Goal: Complete application form

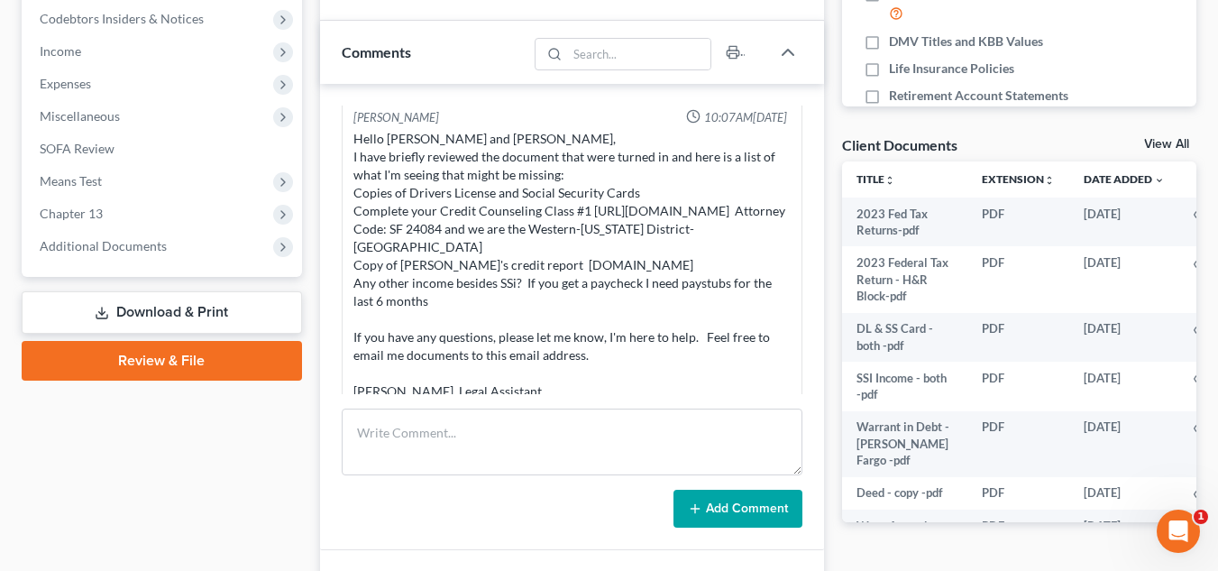
scroll to position [633, 0]
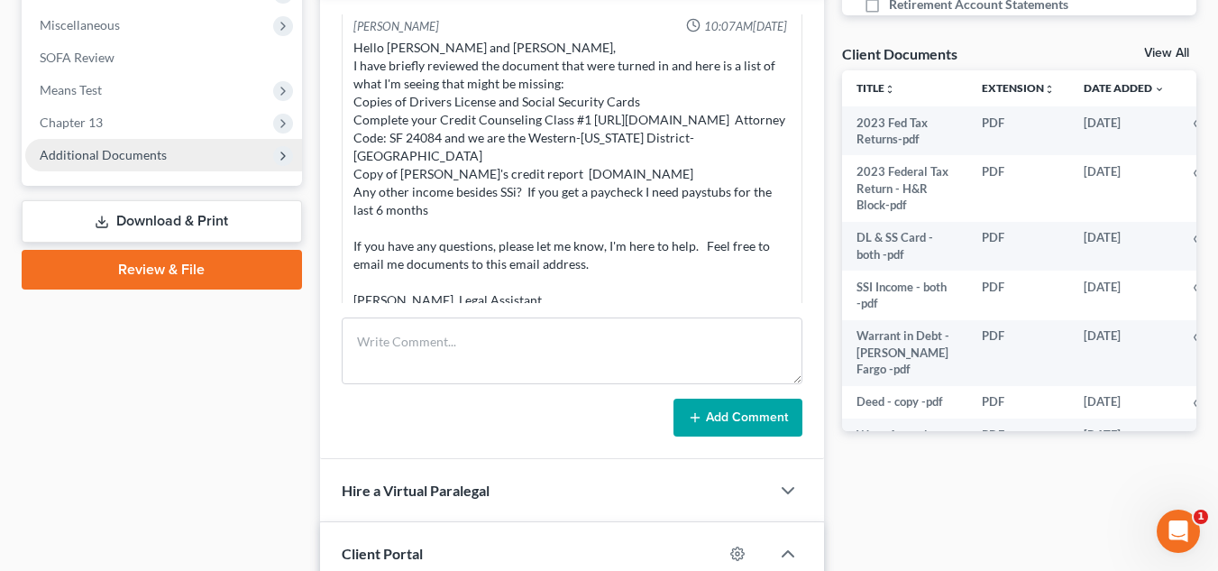
click at [161, 147] on span "Additional Documents" at bounding box center [103, 154] width 127 height 15
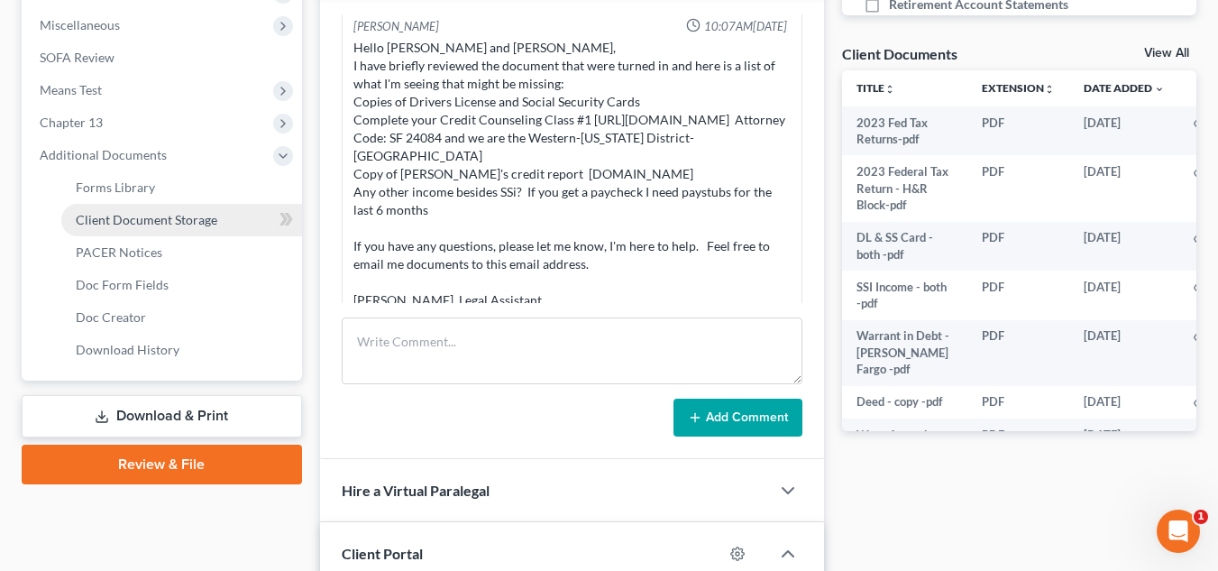
click at [158, 220] on span "Client Document Storage" at bounding box center [146, 219] width 141 height 15
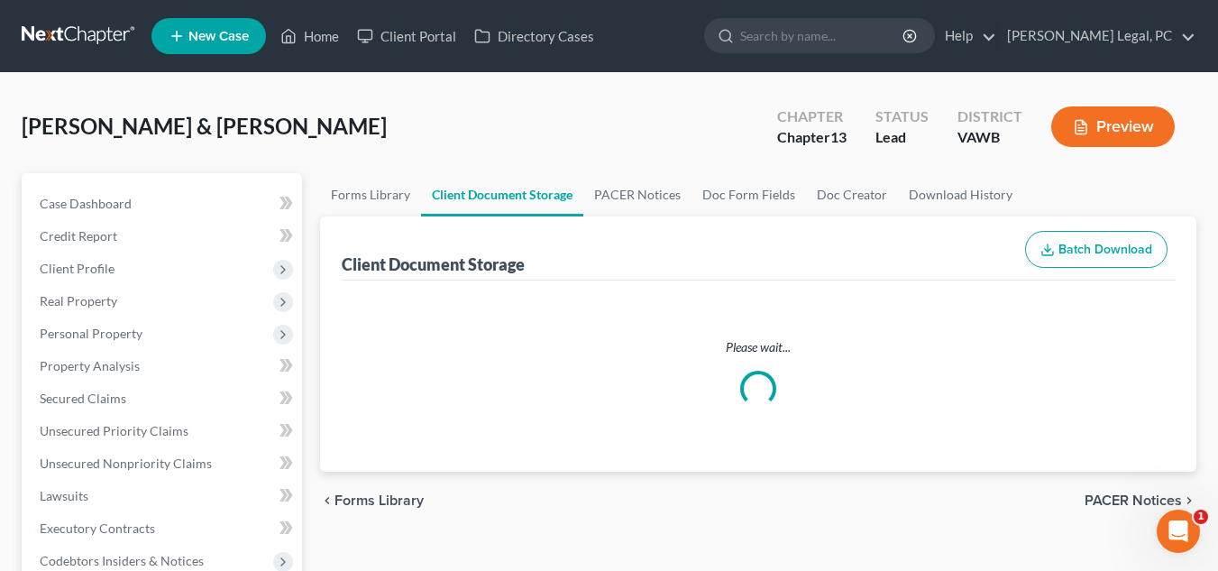
select select "0"
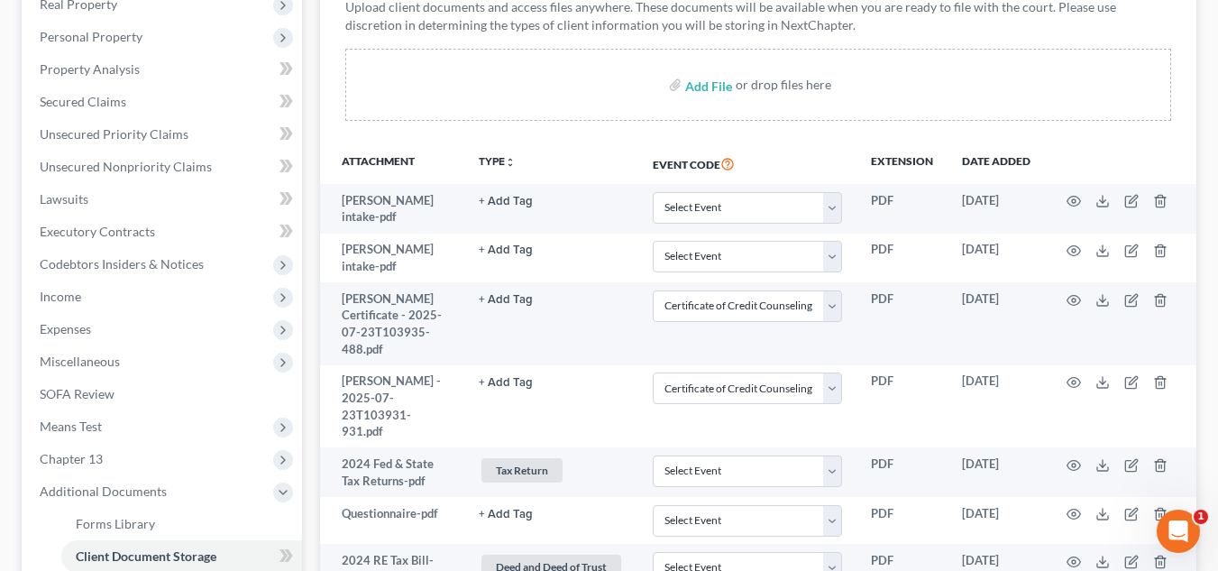
scroll to position [412, 0]
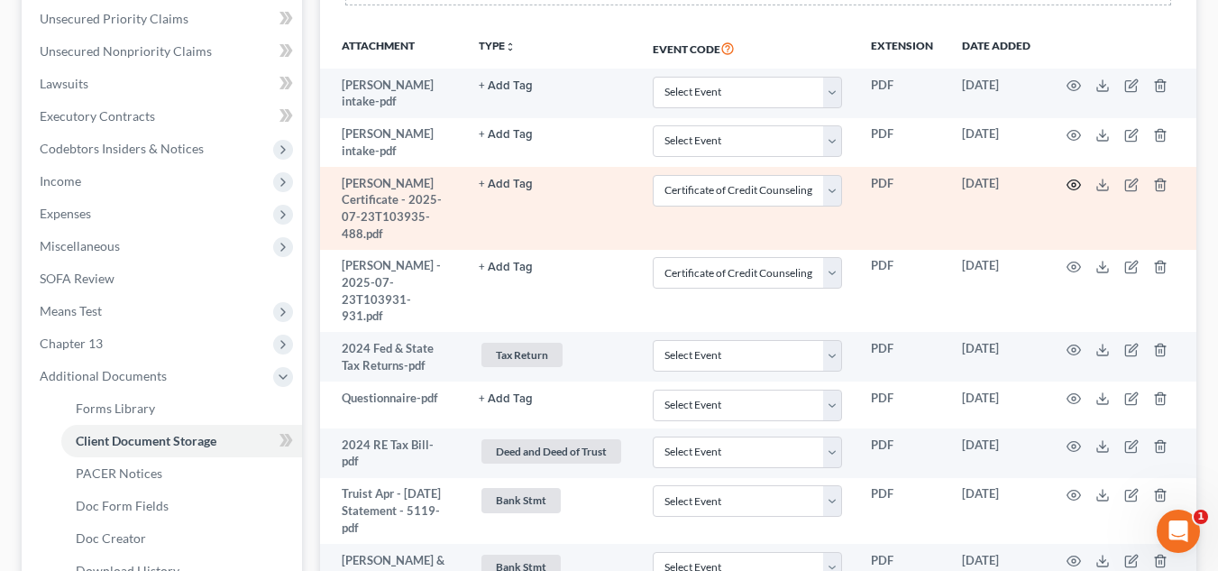
click at [1075, 183] on icon "button" at bounding box center [1073, 185] width 14 height 14
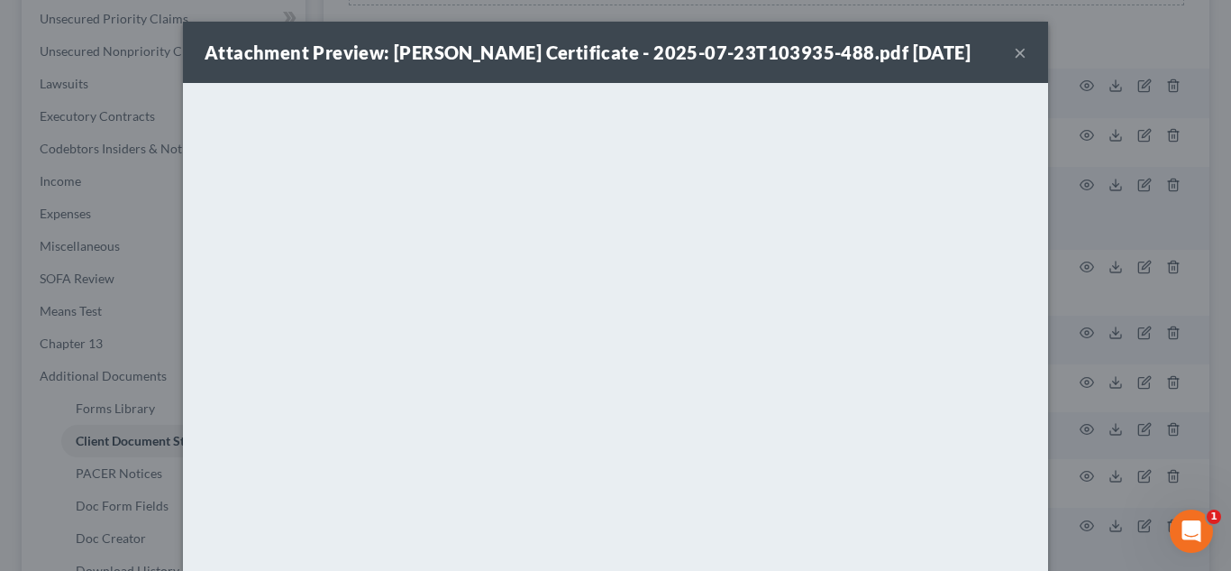
click at [1014, 49] on button "×" at bounding box center [1020, 52] width 13 height 22
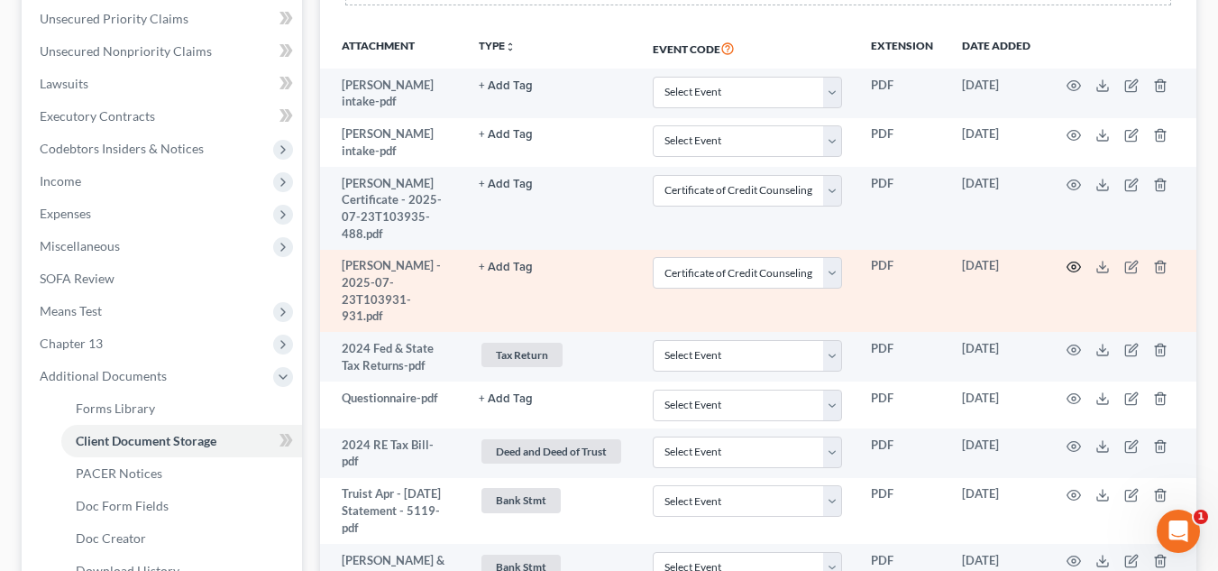
click at [1073, 265] on circle "button" at bounding box center [1074, 267] width 4 height 4
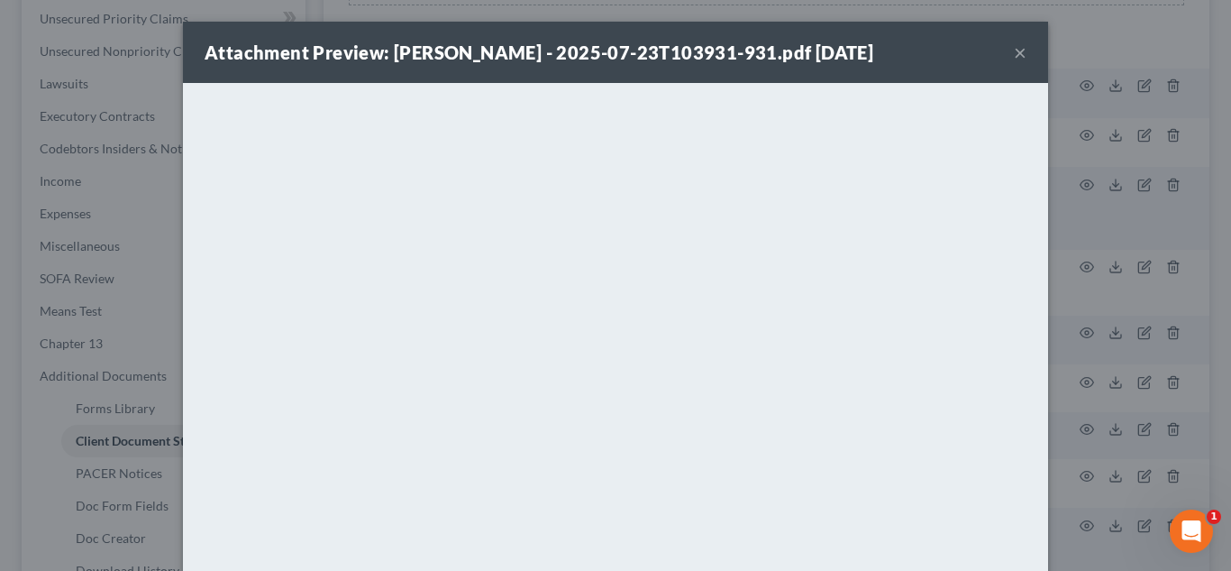
click at [1014, 57] on button "×" at bounding box center [1020, 52] width 13 height 22
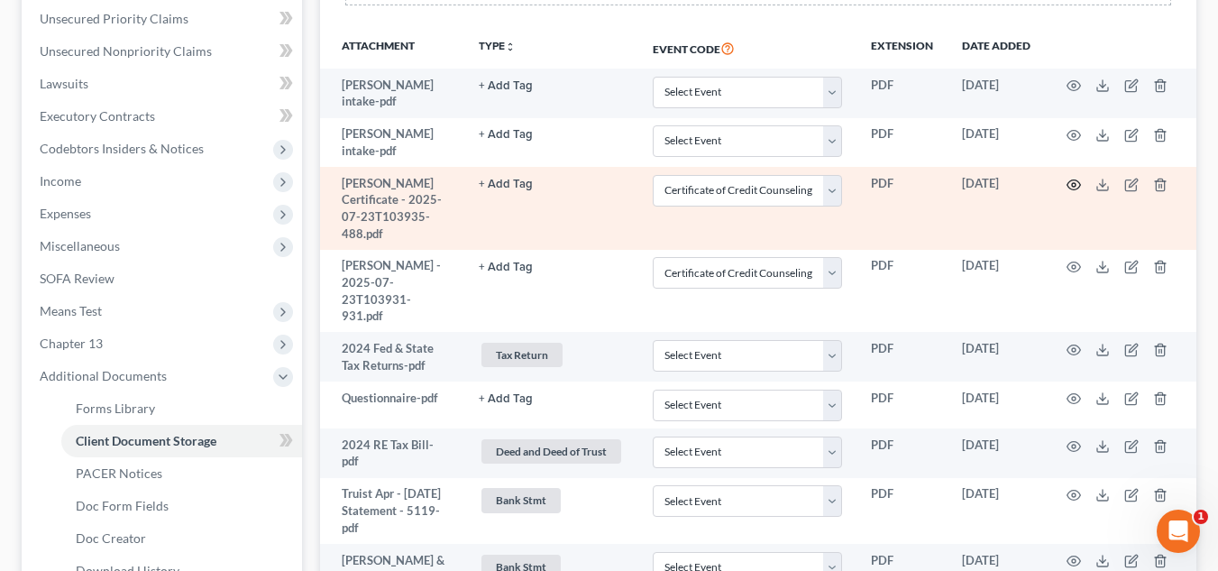
click at [1073, 183] on circle "button" at bounding box center [1074, 185] width 4 height 4
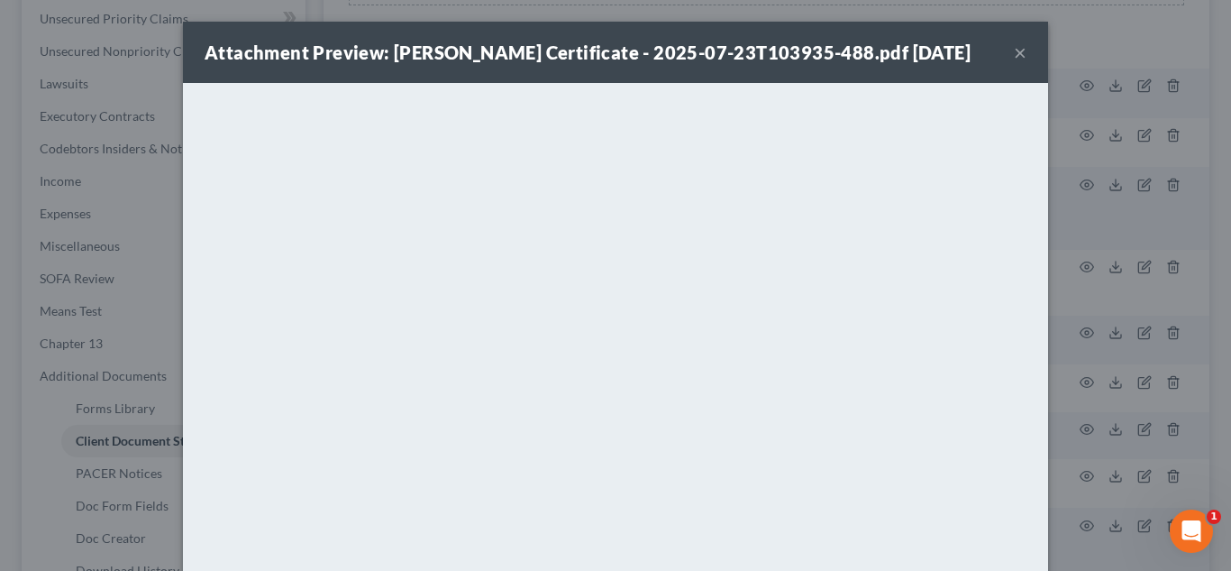
click at [1018, 45] on button "×" at bounding box center [1020, 52] width 13 height 22
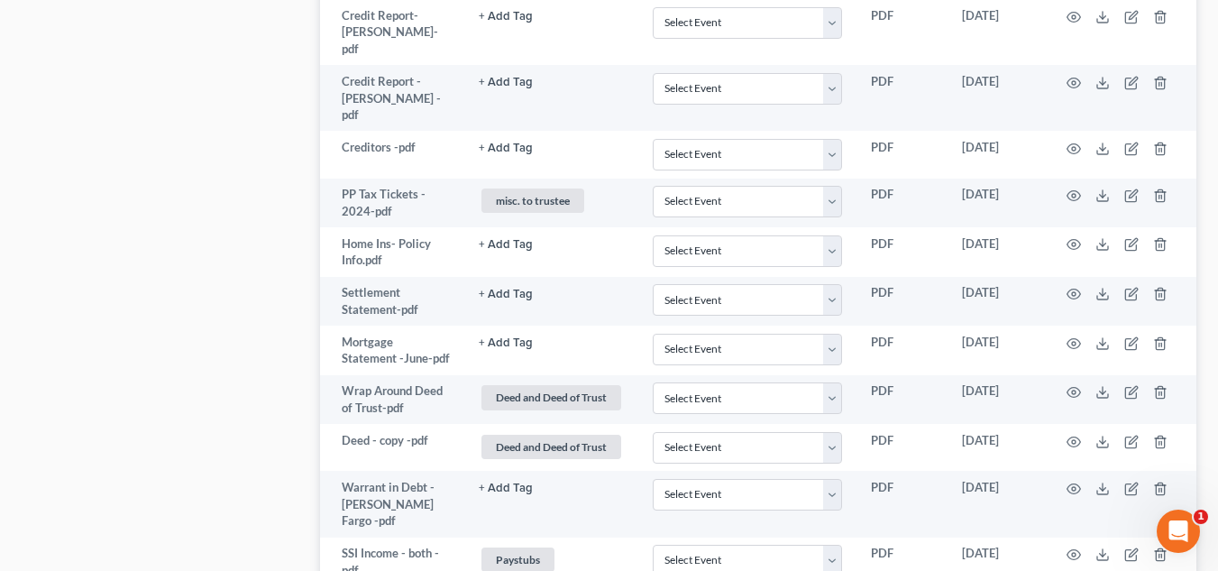
scroll to position [1647, 0]
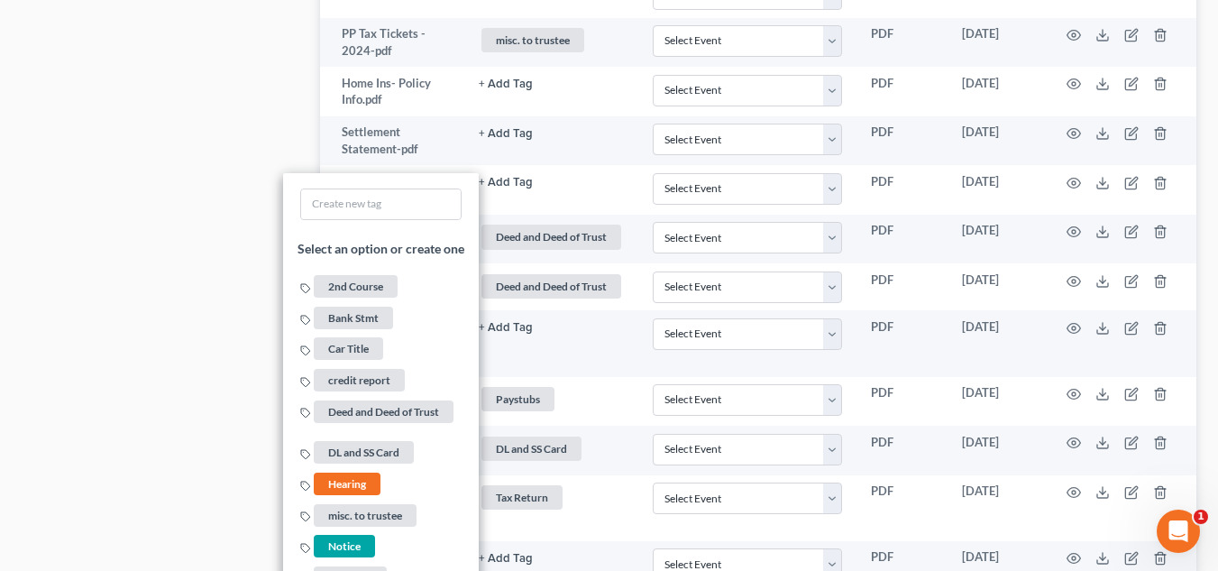
scroll to position [1828, 0]
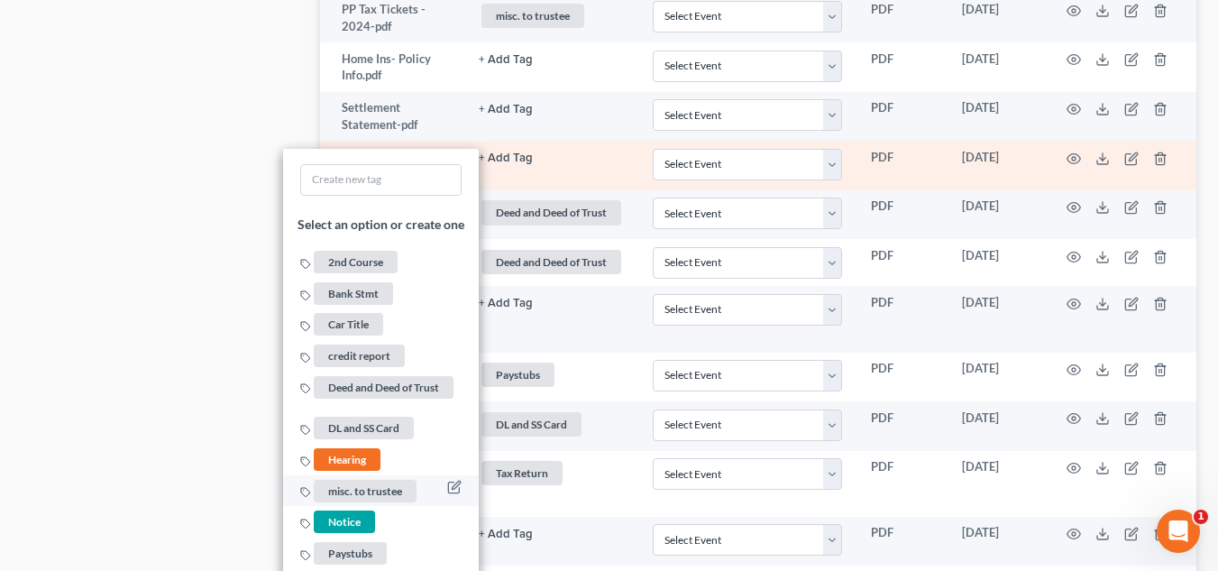
click at [369, 479] on span "misc. to trustee" at bounding box center [365, 490] width 103 height 23
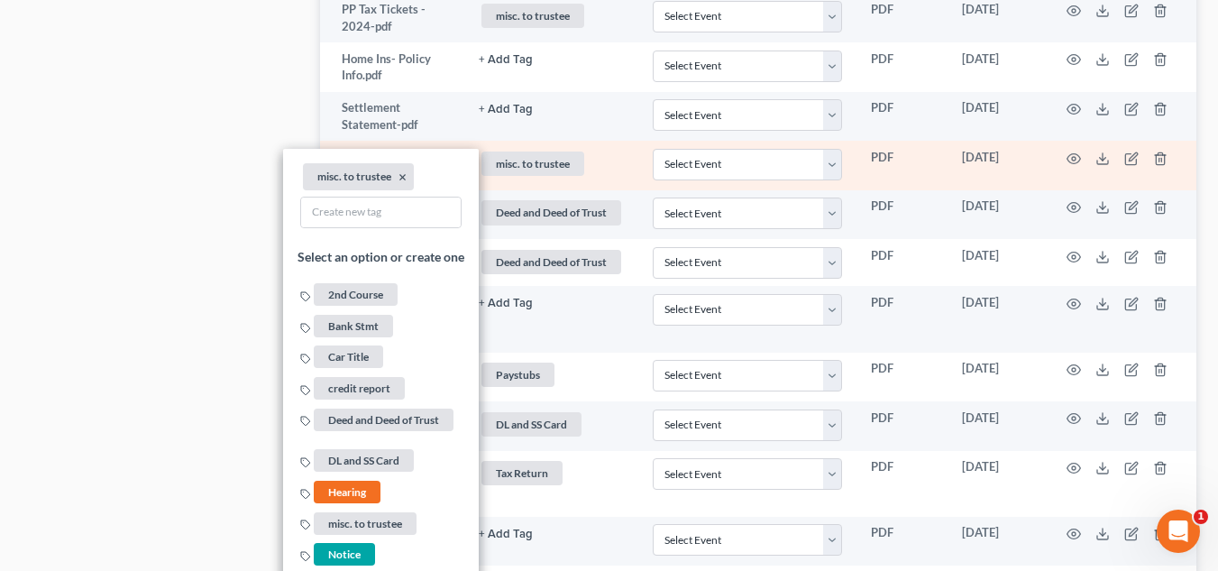
click at [617, 141] on td "misc. to trustee + Add Tag misc. to trustee × Select an option or create one 2n…" at bounding box center [551, 166] width 174 height 50
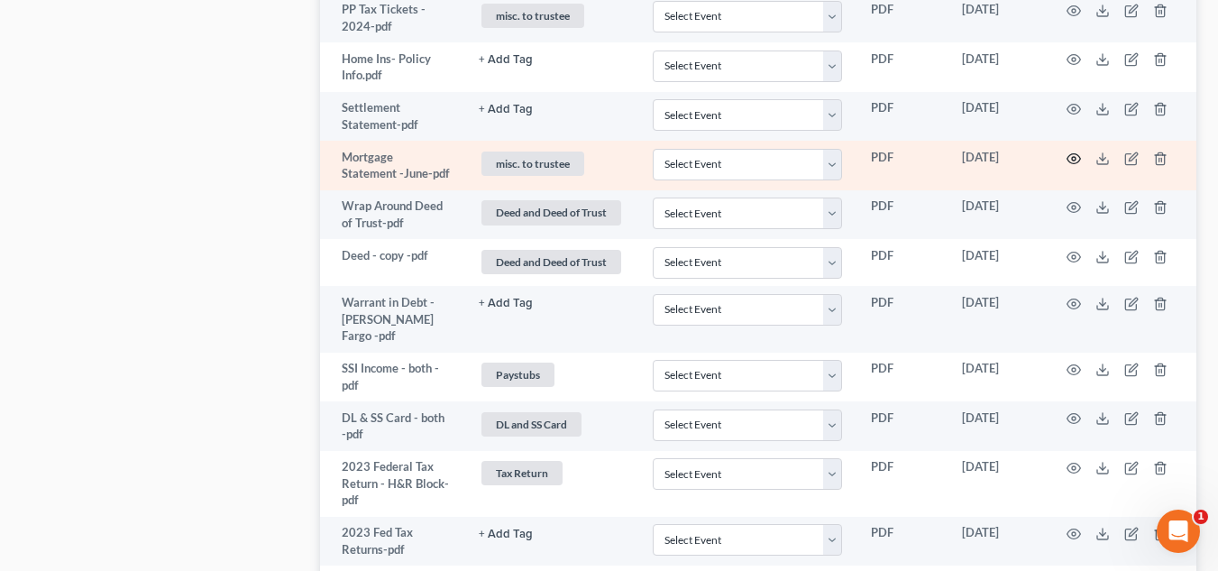
click at [1078, 153] on icon "button" at bounding box center [1074, 158] width 14 height 10
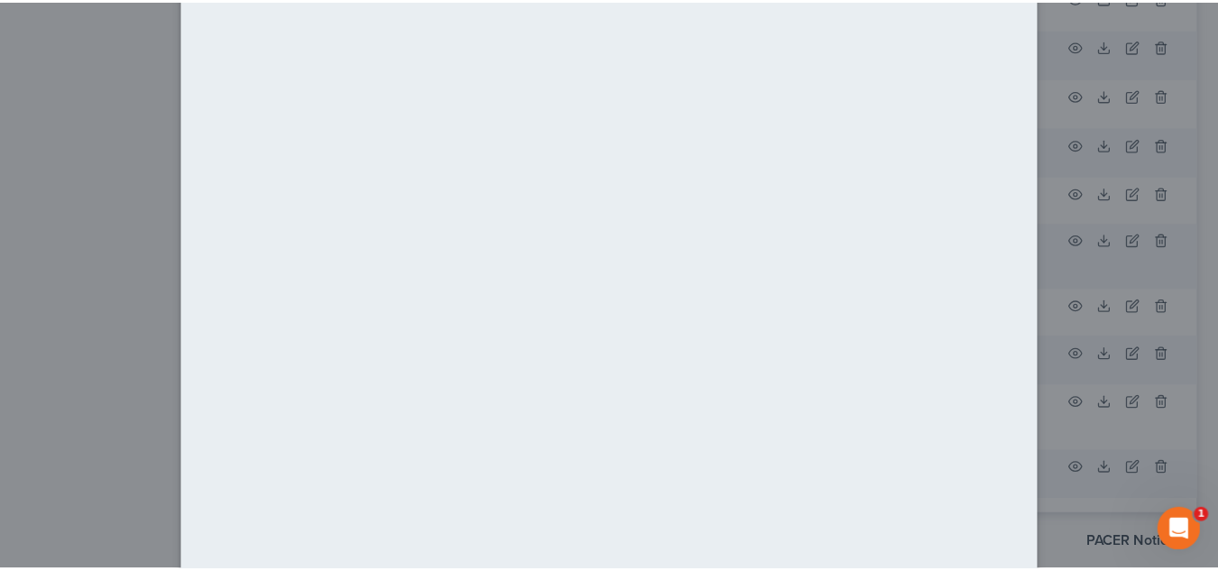
scroll to position [0, 0]
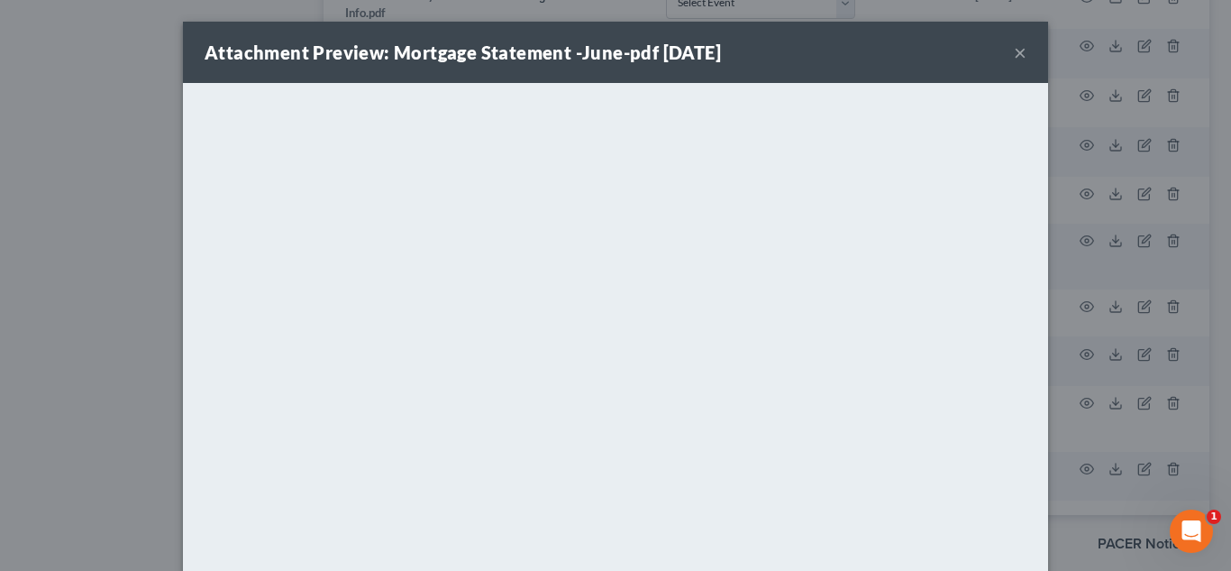
click at [1000, 56] on div "Attachment Preview: Mortgage Statement -June-pdf [DATE] ×" at bounding box center [615, 52] width 865 height 61
click at [1020, 56] on div "Attachment Preview: Mortgage Statement -June-pdf [DATE] ×" at bounding box center [615, 52] width 865 height 61
click at [1018, 56] on button "×" at bounding box center [1020, 52] width 13 height 22
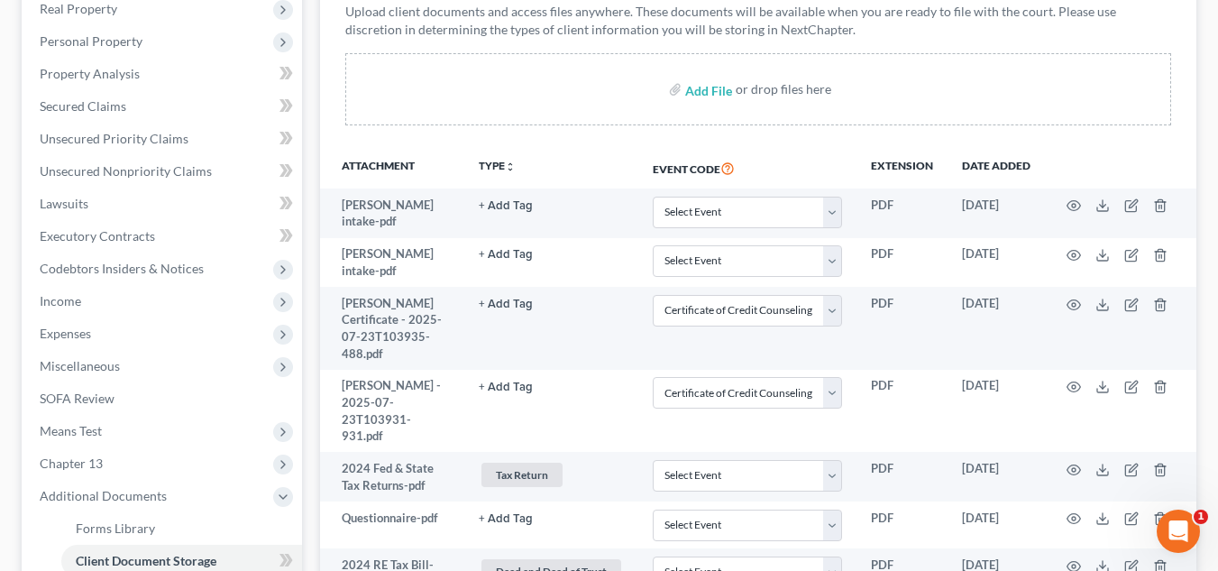
scroll to position [297, 0]
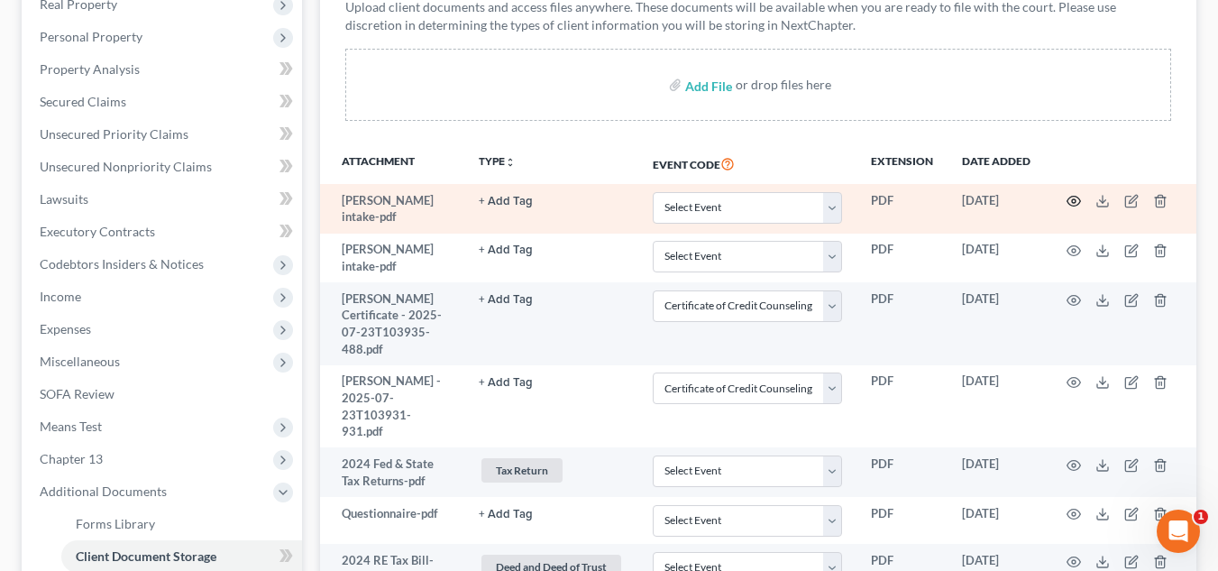
click at [1074, 200] on circle "button" at bounding box center [1074, 201] width 4 height 4
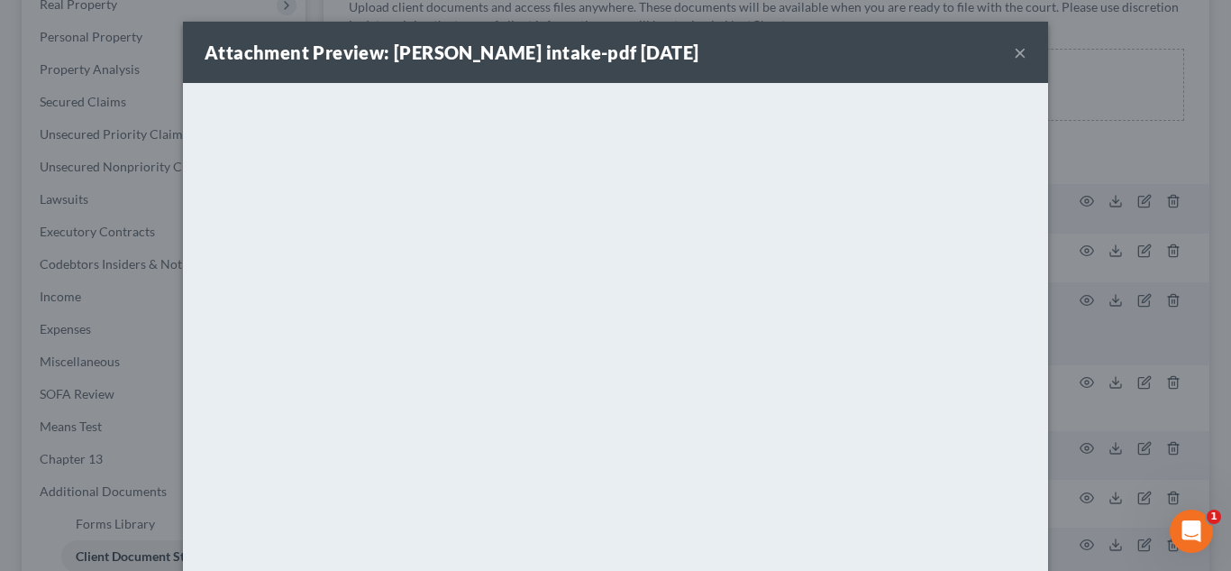
click at [1014, 46] on button "×" at bounding box center [1020, 52] width 13 height 22
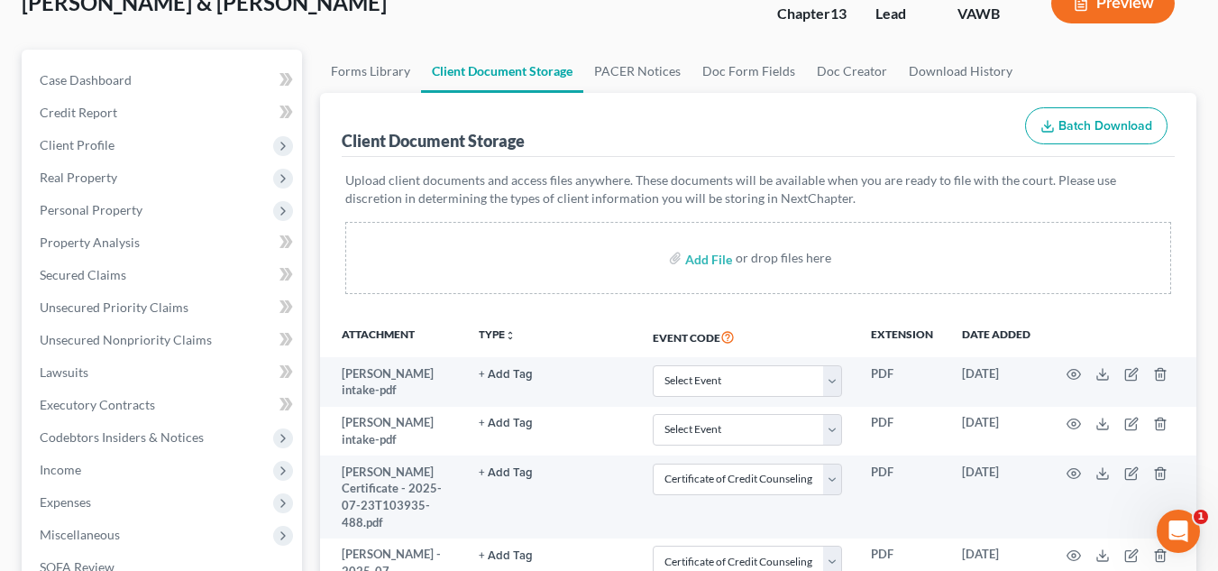
scroll to position [87, 0]
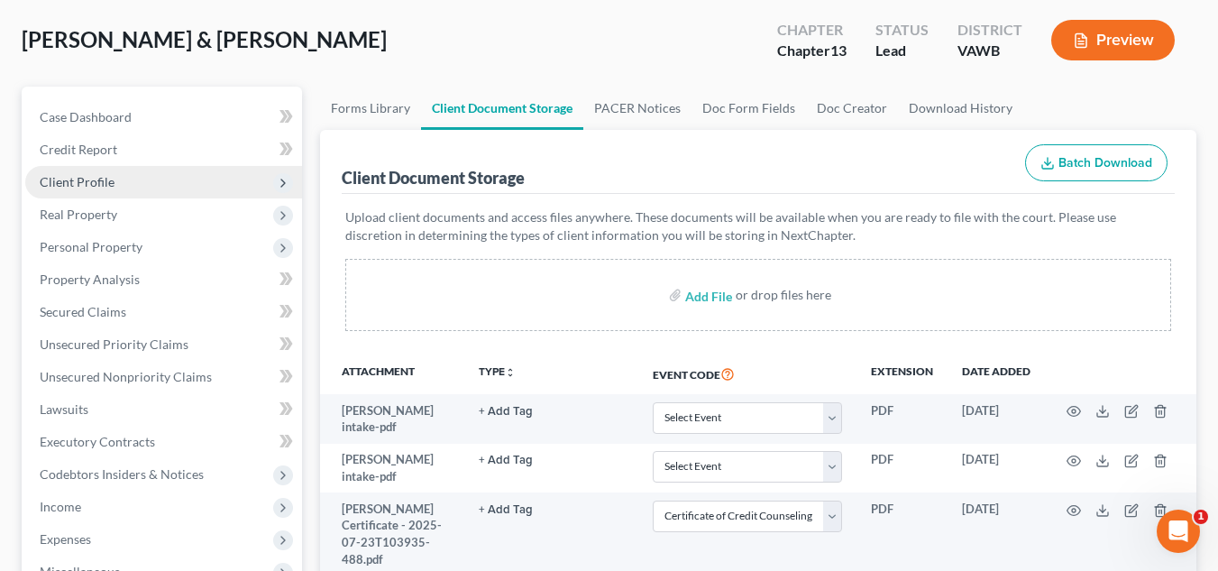
click at [153, 183] on span "Client Profile" at bounding box center [163, 182] width 277 height 32
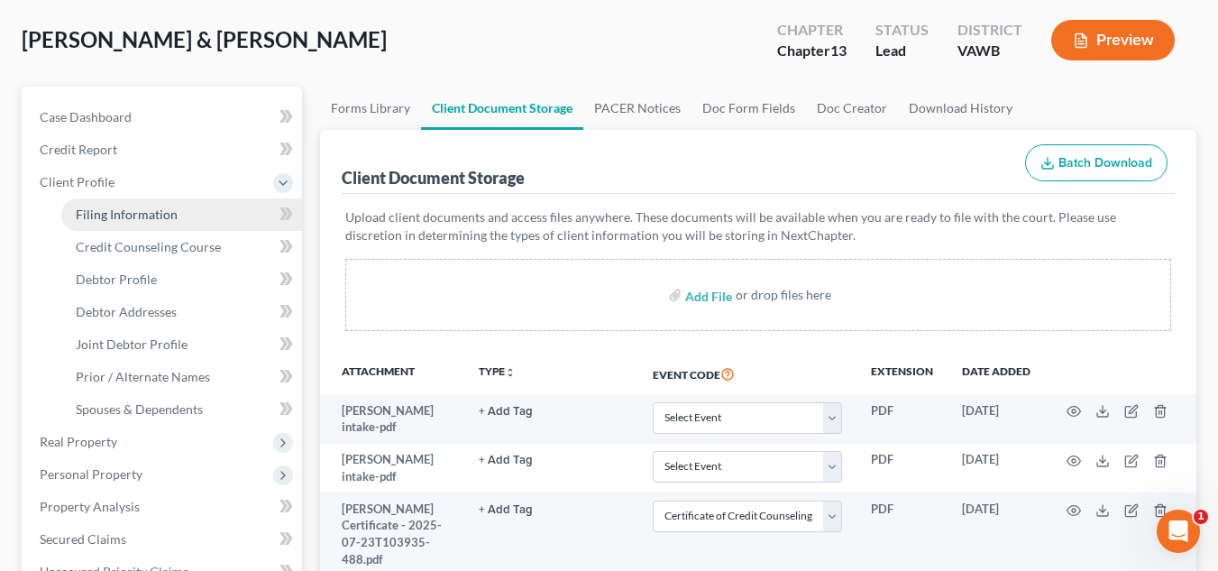
click at [159, 213] on span "Filing Information" at bounding box center [127, 213] width 102 height 15
select select "1"
select select "3"
select select "48"
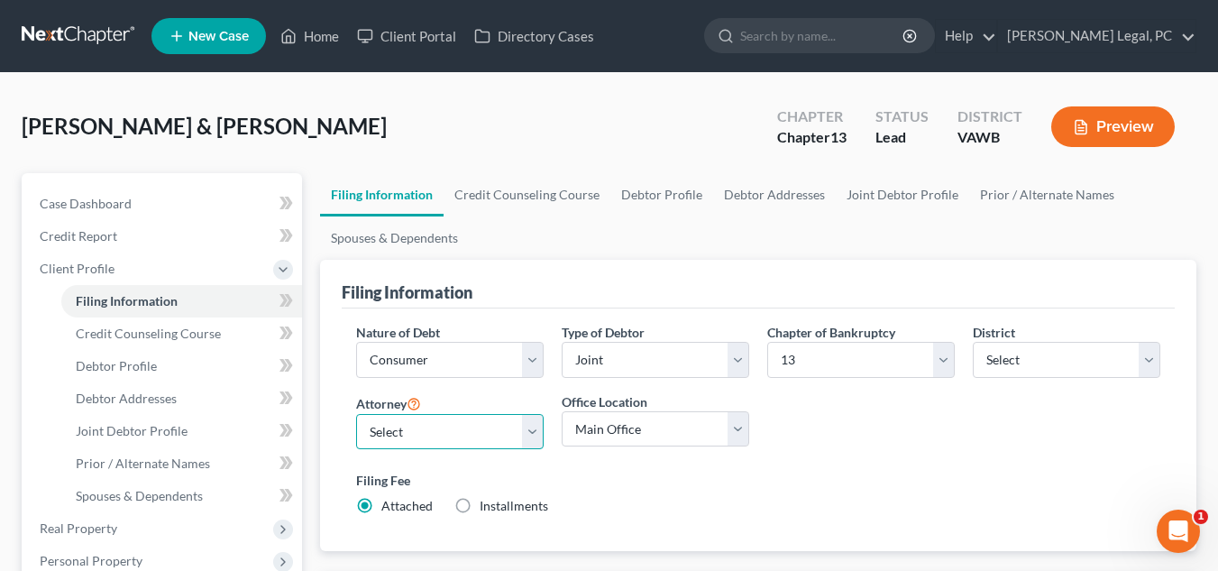
click at [485, 423] on select "Select [PERSON_NAME] - VAWB [PERSON_NAME] - VAWB" at bounding box center [449, 432] width 187 height 36
select select "0"
click at [356, 414] on select "Select [PERSON_NAME] - VAWB [PERSON_NAME] - VAWB" at bounding box center [449, 432] width 187 height 36
click at [656, 507] on div "Filing Fee Attached Installments Installments" at bounding box center [758, 492] width 804 height 44
click at [552, 214] on link "Credit Counseling Course" at bounding box center [526, 194] width 167 height 43
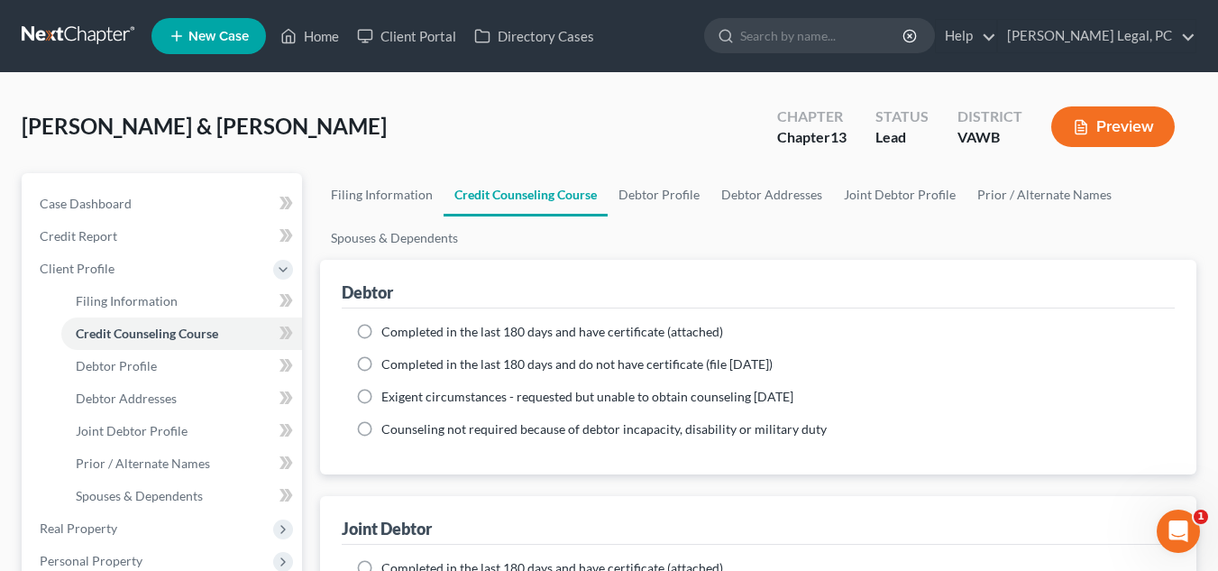
click at [518, 340] on label "Completed in the last 180 days and have certificate (attached)" at bounding box center [552, 332] width 342 height 18
click at [400, 334] on input "Completed in the last 180 days and have certificate (attached)" at bounding box center [394, 329] width 12 height 12
radio input "true"
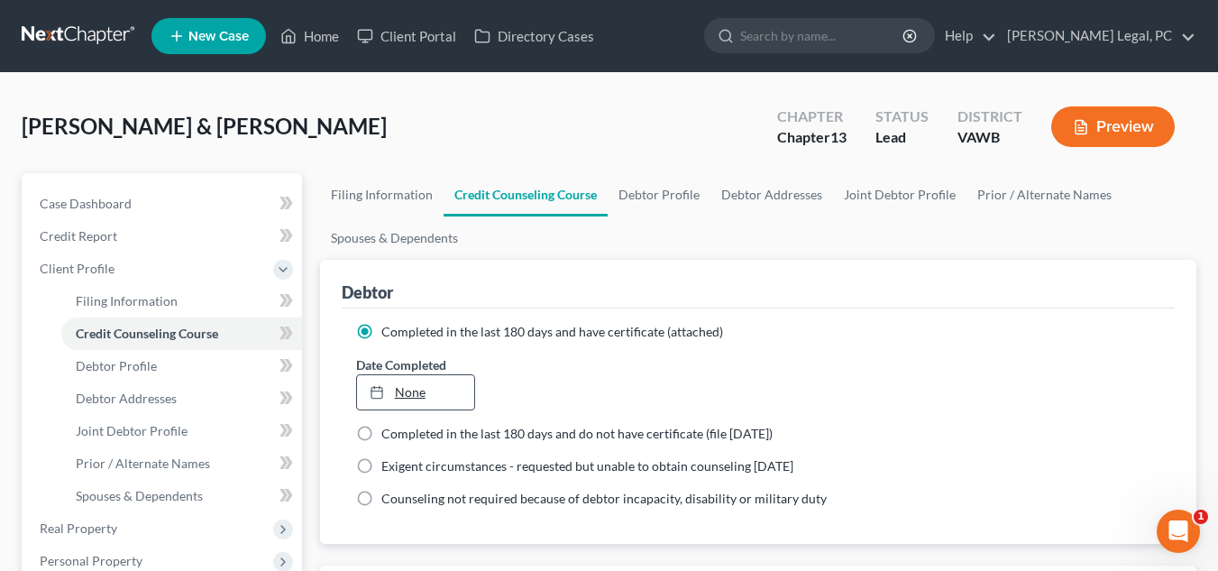
click at [425, 386] on link "None" at bounding box center [415, 392] width 117 height 34
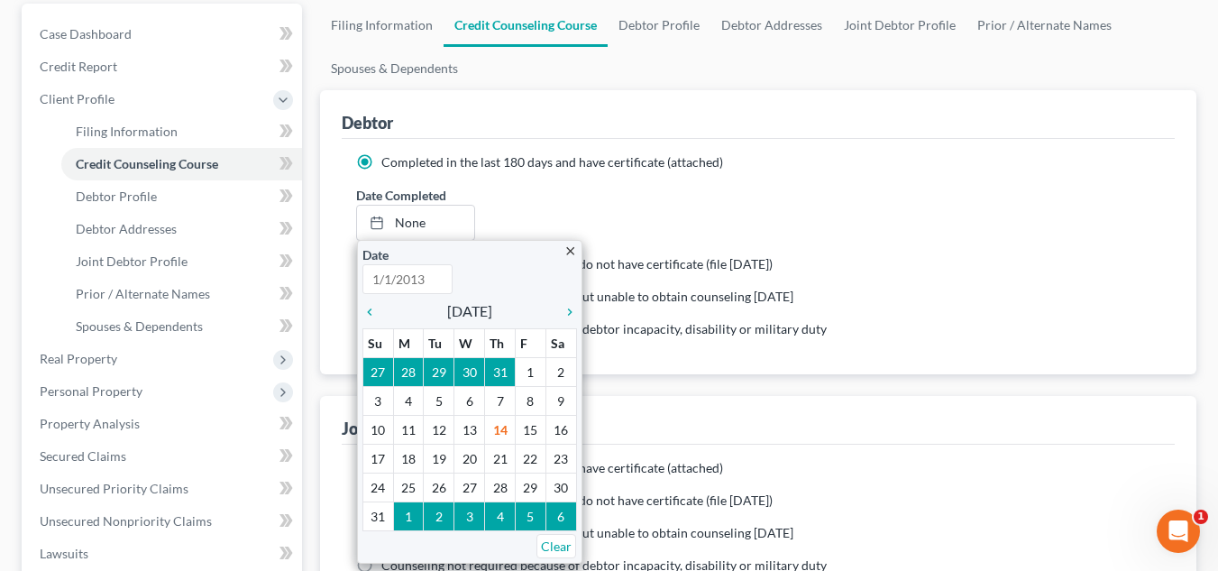
scroll to position [179, 0]
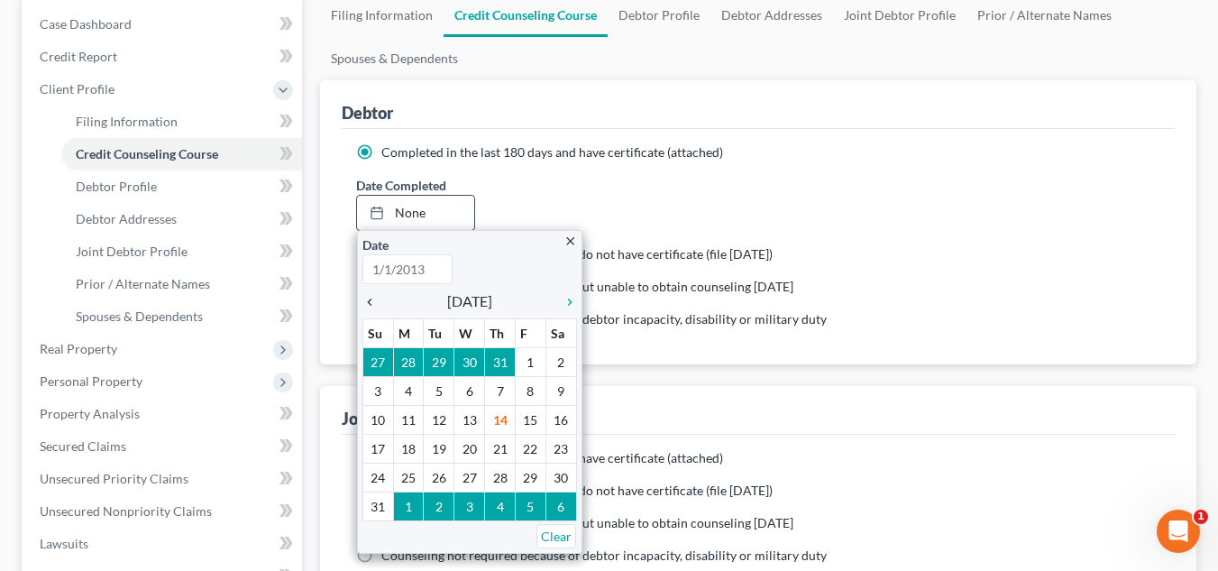
type input "[DATE]"
click at [371, 297] on icon "chevron_left" at bounding box center [373, 302] width 23 height 14
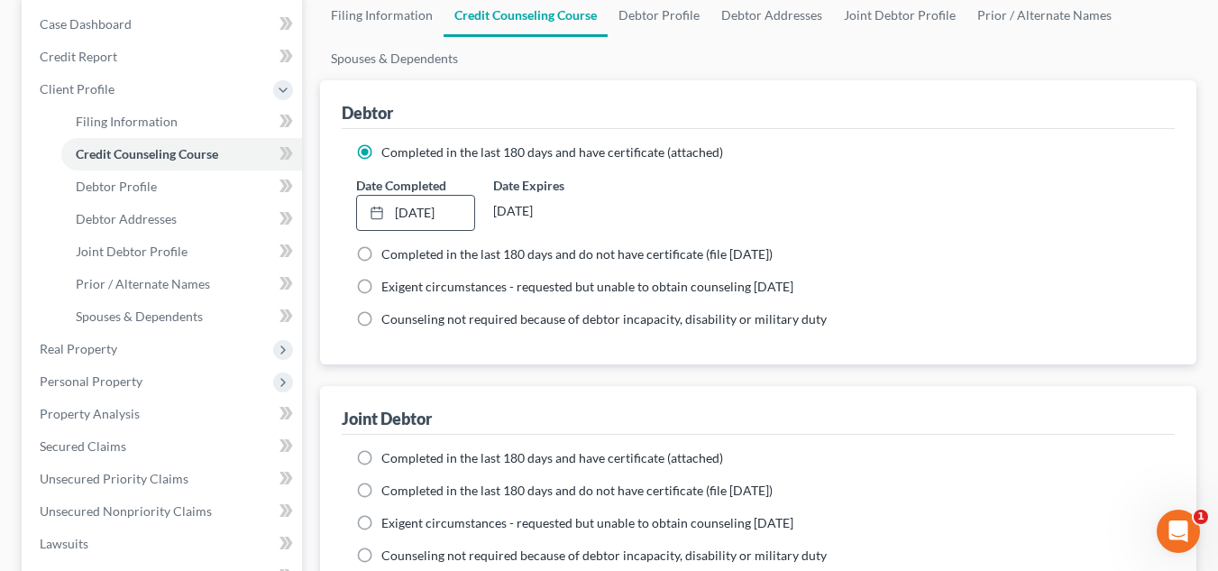
click at [435, 460] on span "Completed in the last 180 days and have certificate (attached)" at bounding box center [552, 457] width 342 height 15
click at [400, 460] on input "Completed in the last 180 days and have certificate (attached)" at bounding box center [394, 455] width 12 height 12
radio input "true"
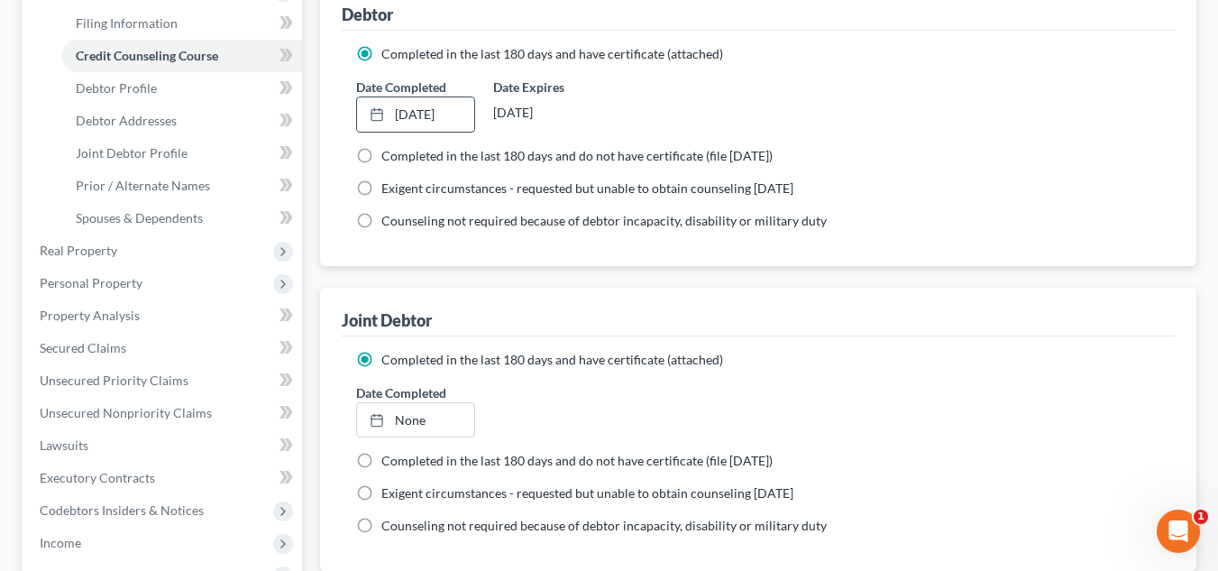
scroll to position [302, 0]
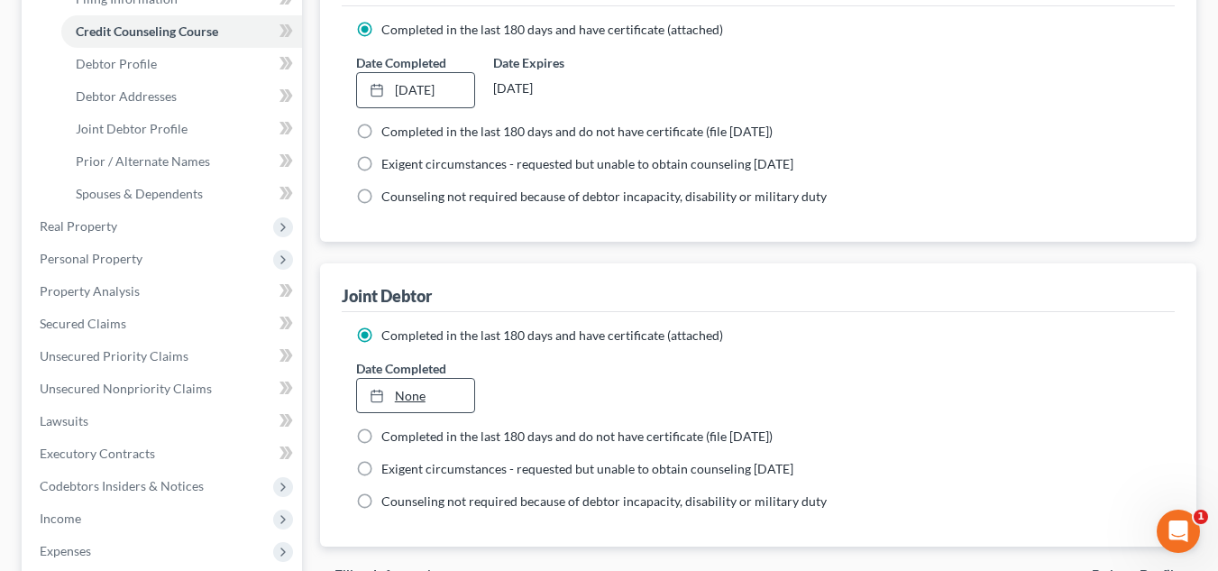
type input "[DATE]"
click at [410, 408] on link "None" at bounding box center [415, 396] width 117 height 34
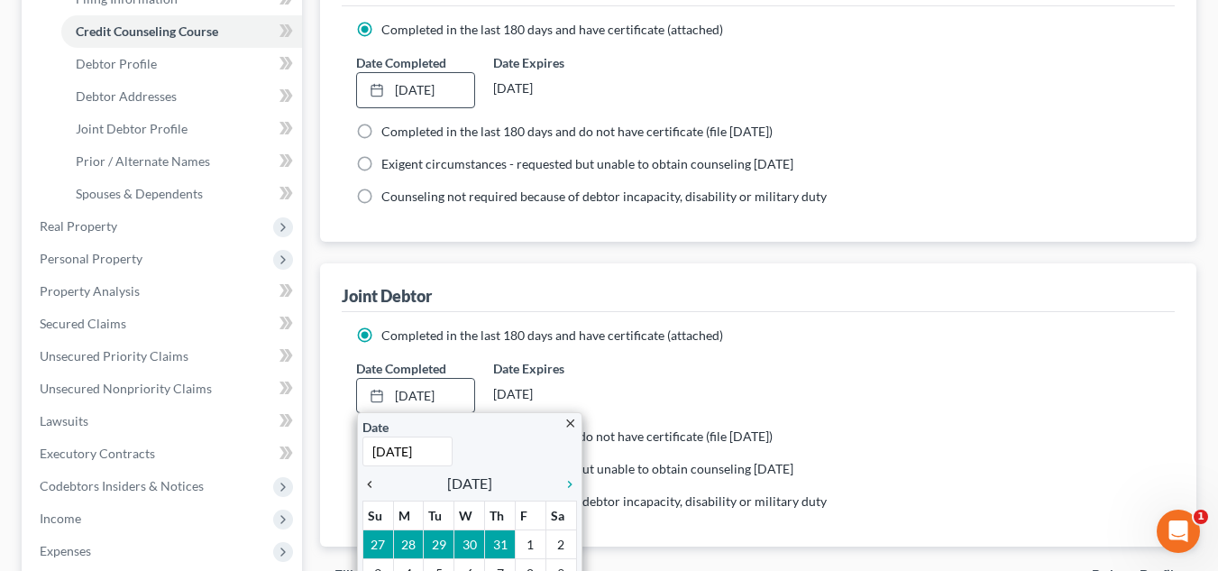
click at [366, 480] on icon "chevron_left" at bounding box center [373, 484] width 23 height 14
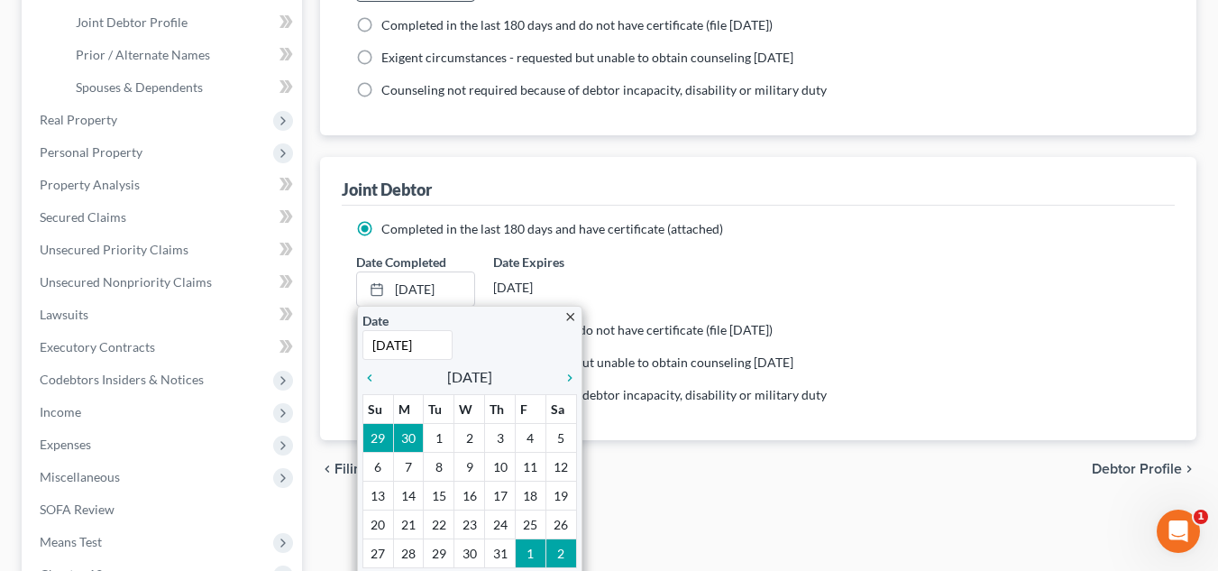
scroll to position [468, 0]
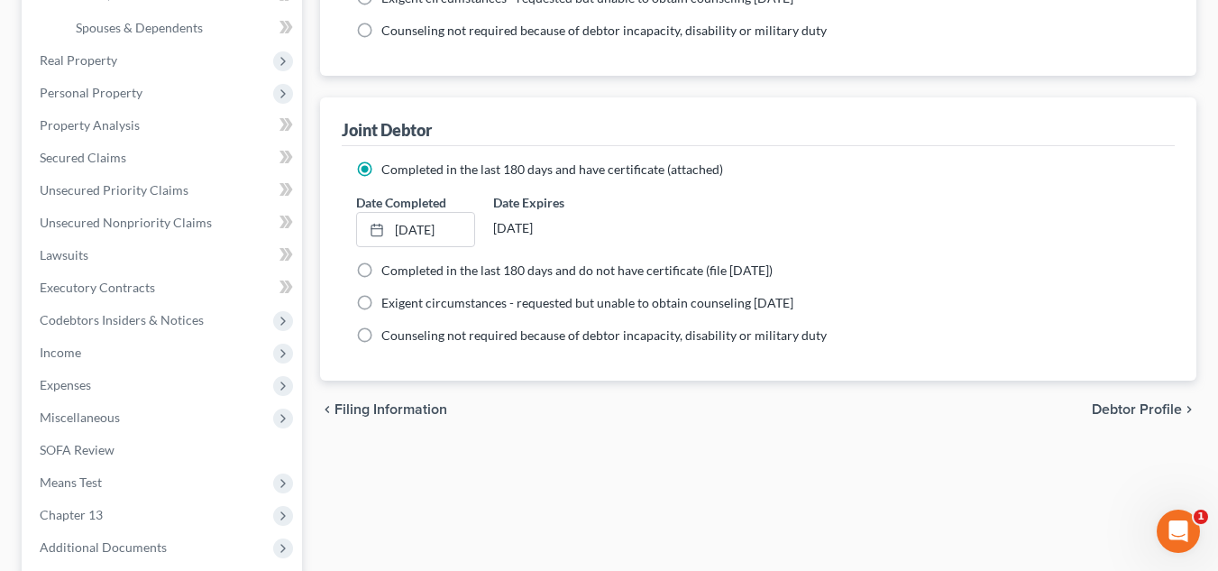
click at [649, 461] on div "Filing Information Credit Counseling Course Debtor Profile Debtor Addresses Joi…" at bounding box center [758, 193] width 894 height 976
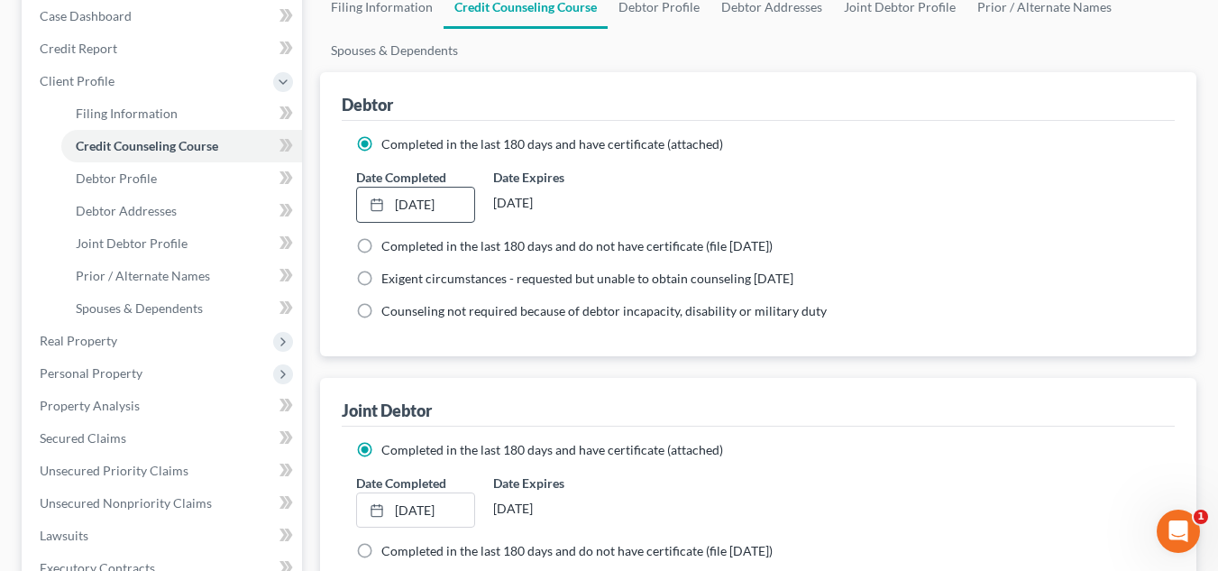
scroll to position [145, 0]
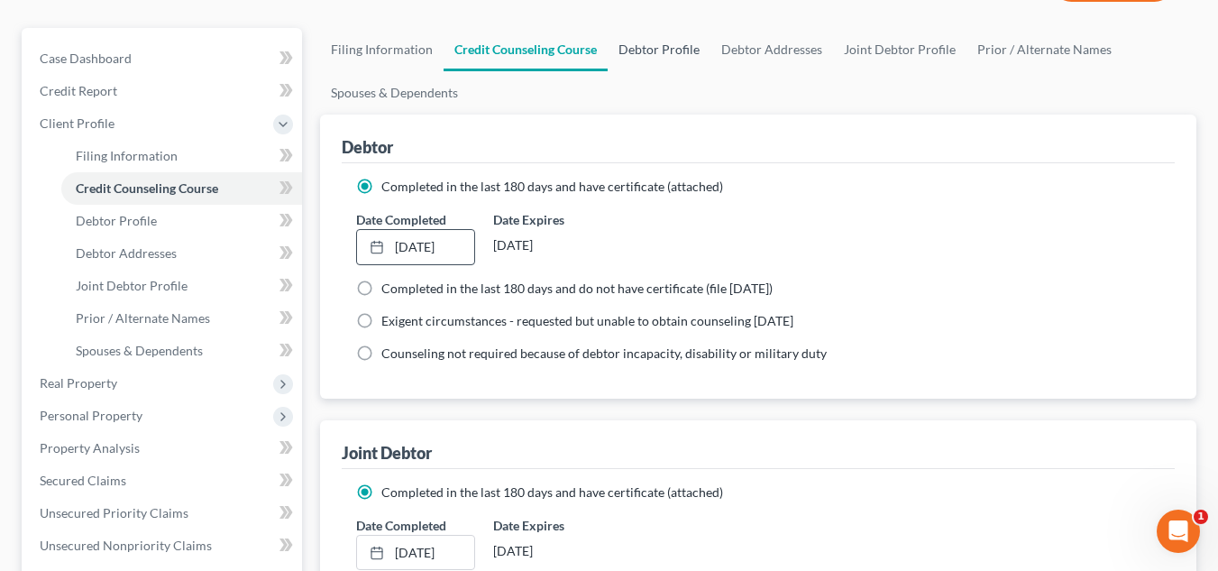
click at [660, 59] on link "Debtor Profile" at bounding box center [658, 49] width 103 height 43
select select "1"
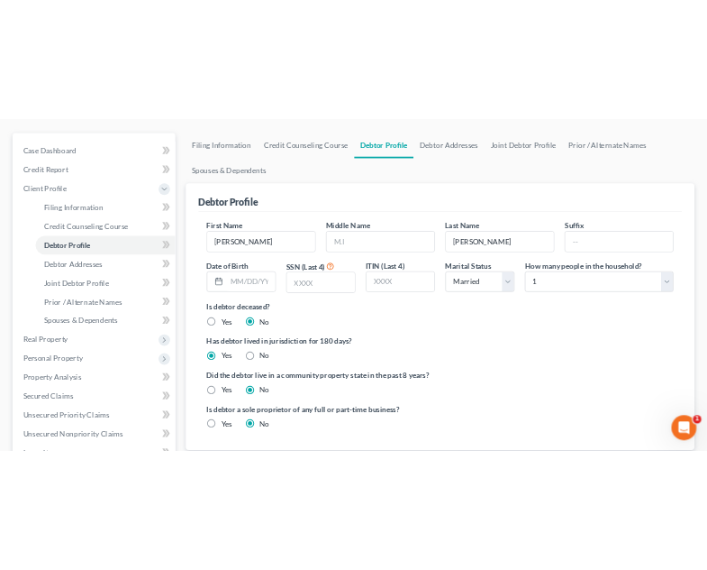
scroll to position [147, 0]
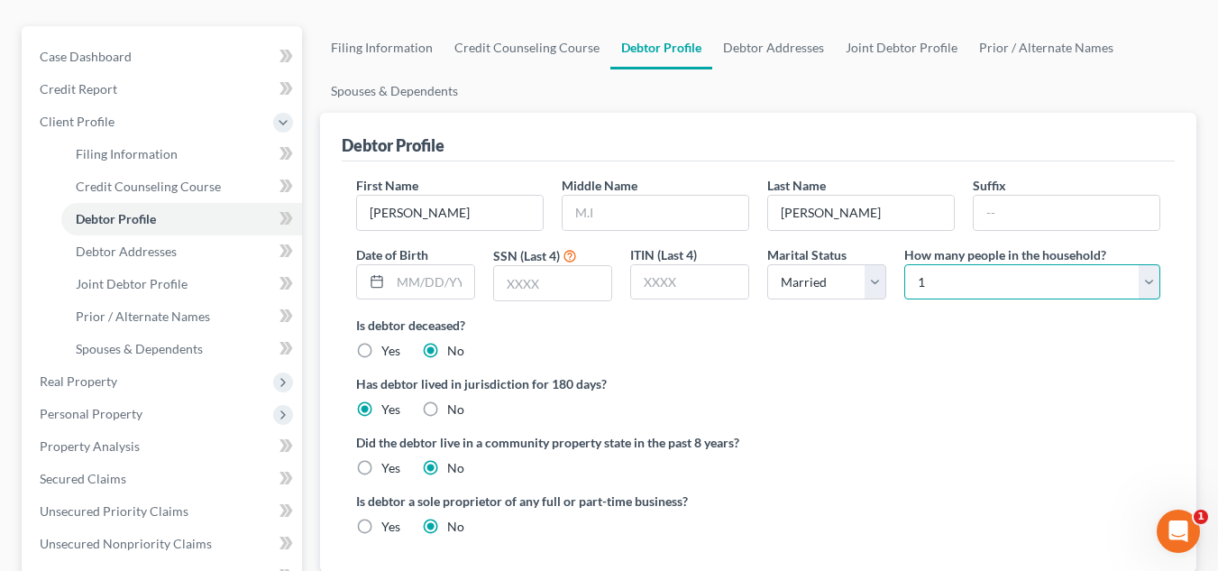
click at [945, 285] on select "Select 1 2 3 4 5 6 7 8 9 10 11 12 13 14 15 16 17 18 19 20" at bounding box center [1032, 282] width 256 height 36
select select "1"
click at [904, 264] on select "Select 1 2 3 4 5 6 7 8 9 10 11 12 13 14 15 16 17 18 19 20" at bounding box center [1032, 282] width 256 height 36
click at [834, 327] on label "Is debtor deceased?" at bounding box center [758, 324] width 804 height 19
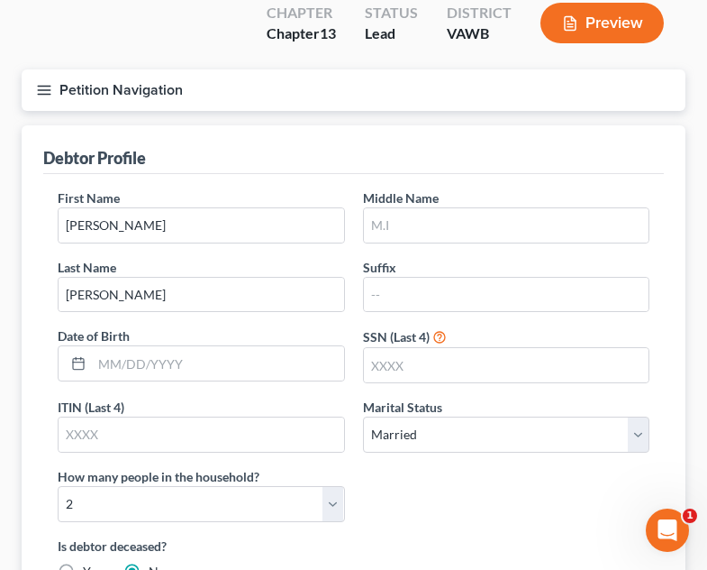
click at [469, 125] on div "Debtor Profile" at bounding box center [353, 149] width 621 height 49
click at [389, 208] on input "text" at bounding box center [507, 225] width 286 height 34
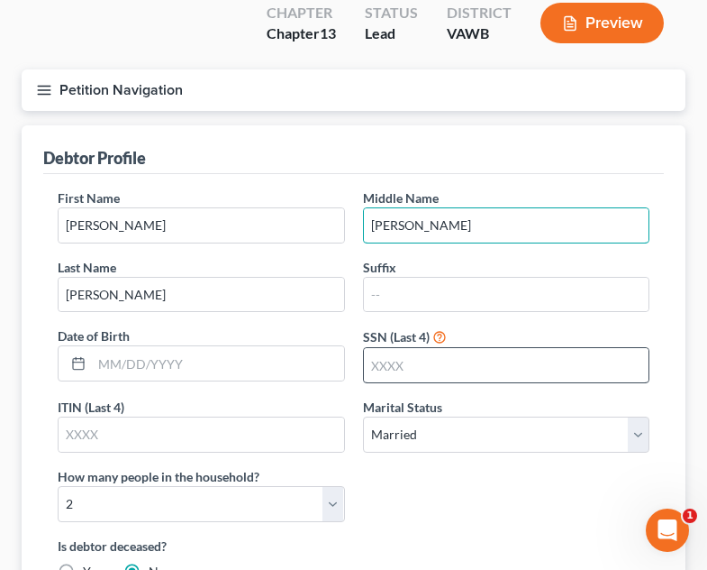
type input "[PERSON_NAME]"
click at [391, 348] on input "text" at bounding box center [507, 365] width 286 height 34
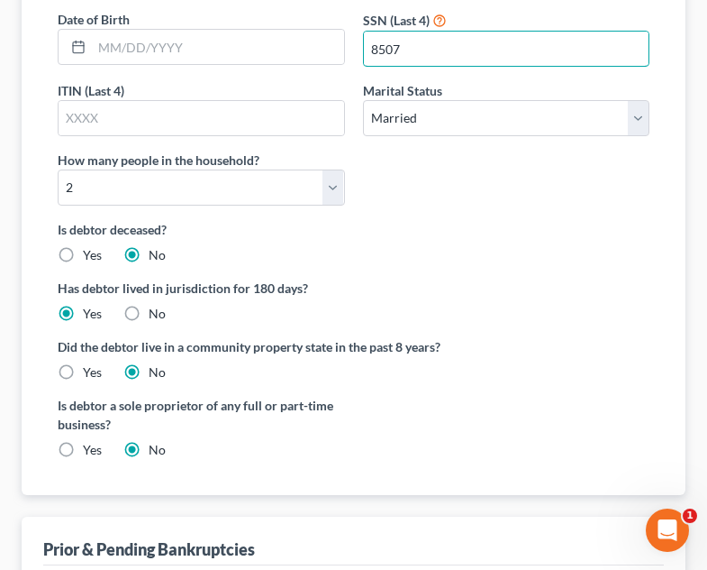
scroll to position [471, 0]
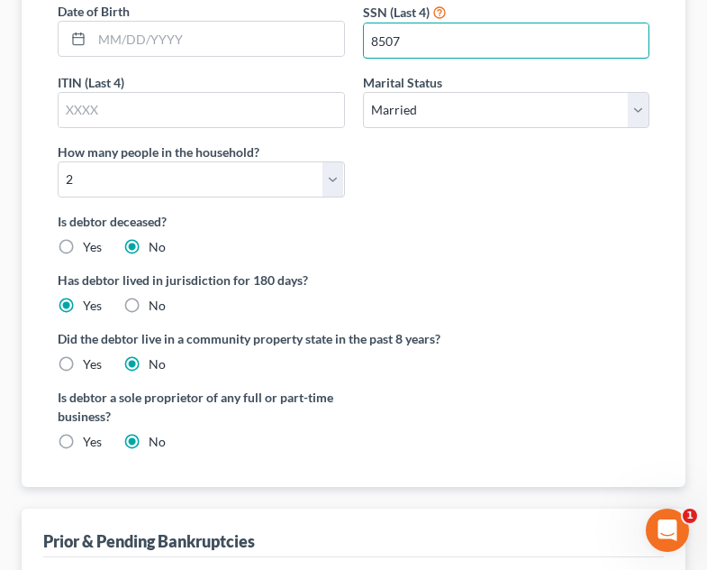
type input "8507"
click at [83, 433] on label "Yes" at bounding box center [92, 442] width 19 height 18
click at [90, 433] on input "Yes" at bounding box center [96, 439] width 12 height 12
radio input "true"
radio input "false"
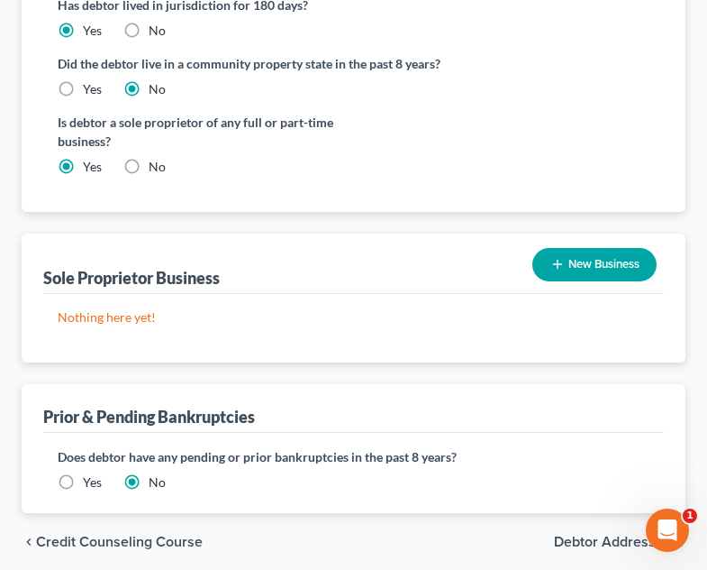
scroll to position [751, 0]
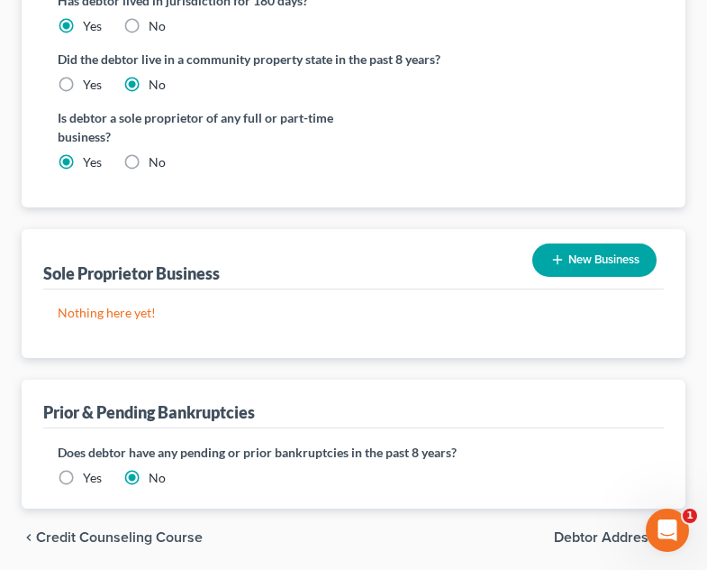
click at [599, 243] on button "New Business" at bounding box center [595, 259] width 124 height 33
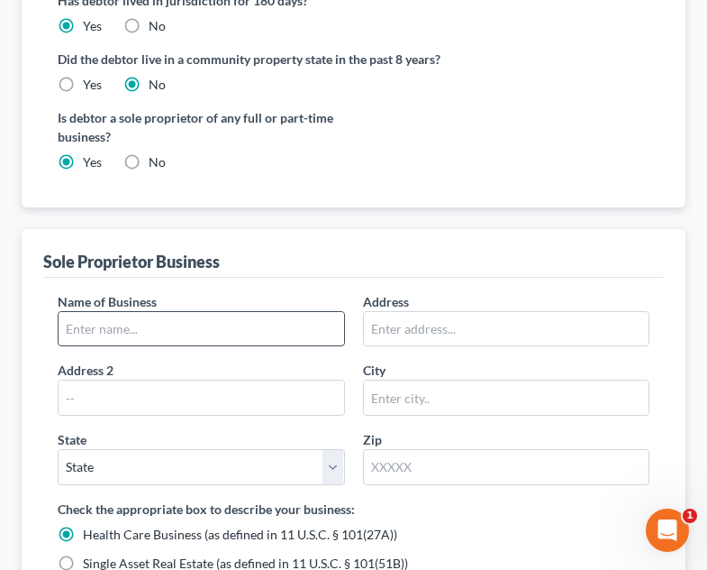
click at [180, 312] on input "text" at bounding box center [202, 329] width 286 height 34
type input "[PERSON_NAME]'s Courrier's LLC"
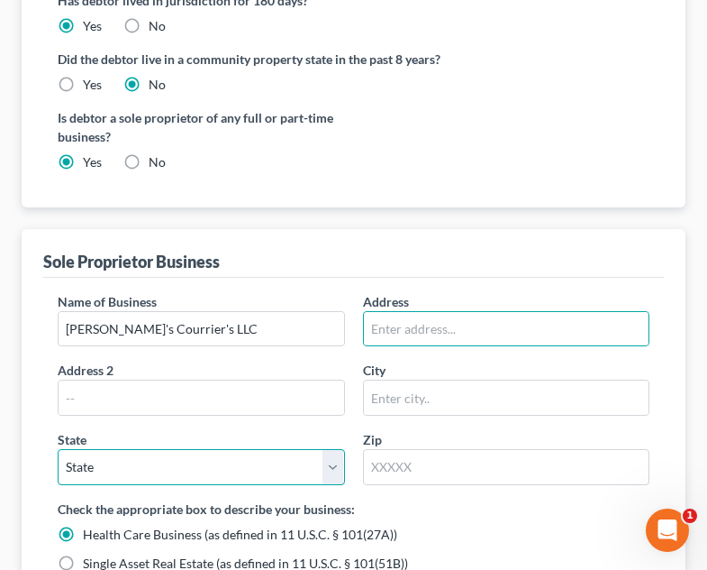
click at [205, 449] on select "State [US_STATE] AK AR AZ CA CO CT DE DC [GEOGRAPHIC_DATA] [GEOGRAPHIC_DATA] GU…" at bounding box center [202, 467] width 288 height 36
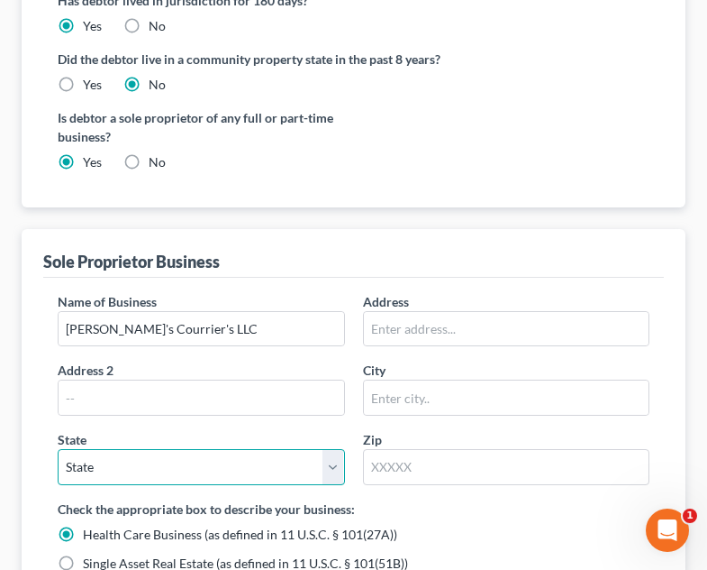
select select "48"
click at [58, 449] on select "State [US_STATE] AK AR AZ CA CO CT DE DC [GEOGRAPHIC_DATA] [GEOGRAPHIC_DATA] GU…" at bounding box center [202, 467] width 288 height 36
click at [567, 449] on div "Name of Business * [PERSON_NAME]'s Courrier's LLC Address Address [GEOGRAPHIC_D…" at bounding box center [354, 395] width 610 height 207
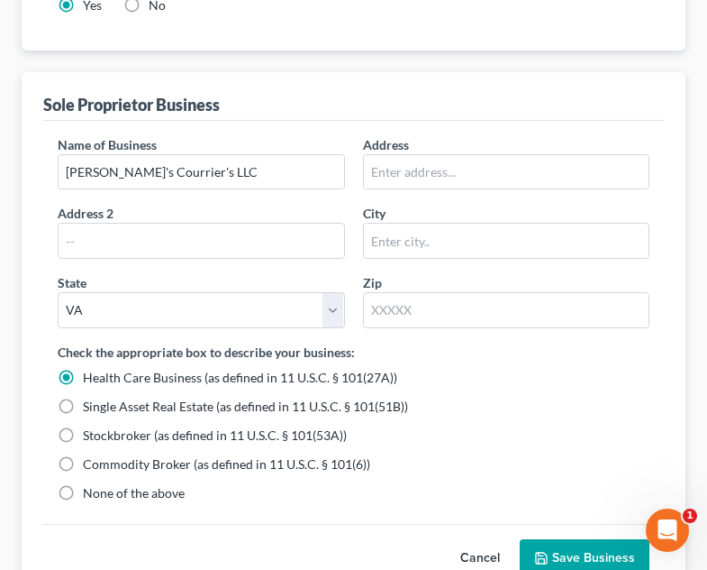
scroll to position [936, 0]
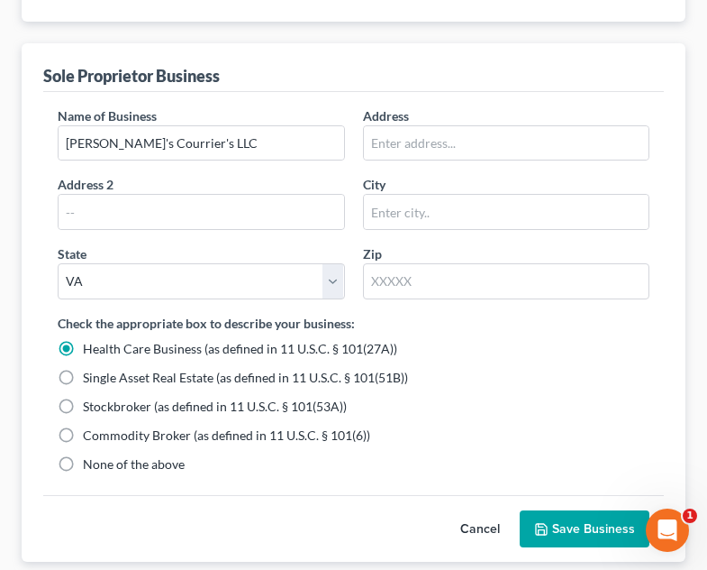
click at [116, 456] on span "None of the above" at bounding box center [134, 463] width 102 height 15
click at [102, 455] on input "None of the above" at bounding box center [96, 461] width 12 height 12
radio input "true"
radio input "false"
click at [616, 510] on button "Save Business" at bounding box center [585, 529] width 130 height 38
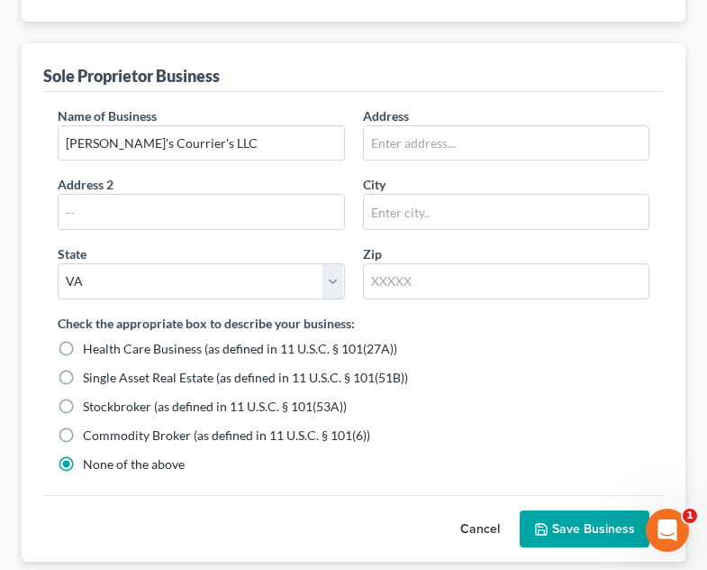
scroll to position [876, 0]
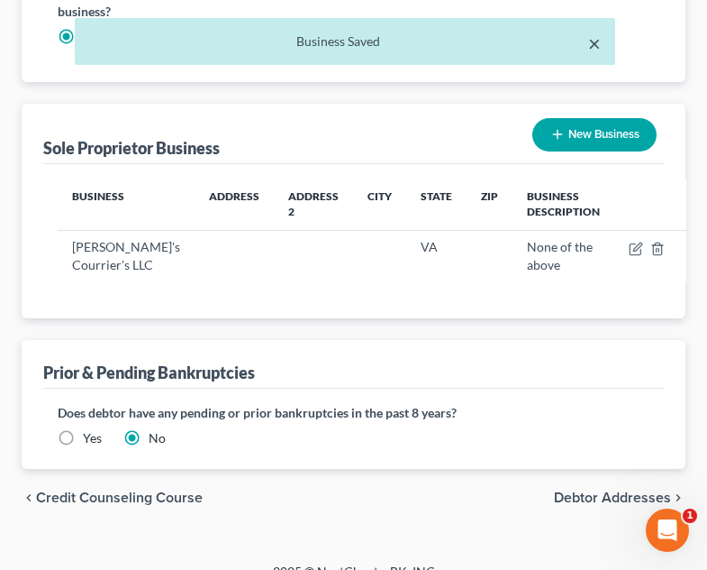
click at [592, 39] on button "×" at bounding box center [595, 43] width 13 height 22
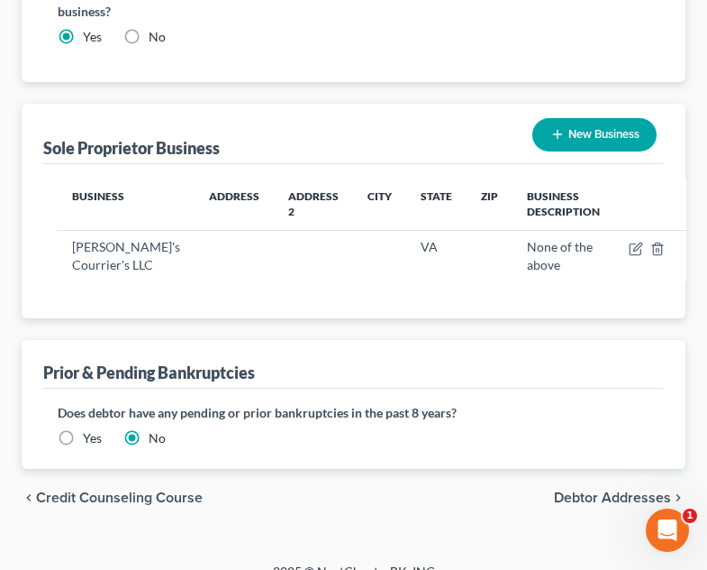
click at [647, 490] on span "Debtor Addresses" at bounding box center [612, 497] width 117 height 14
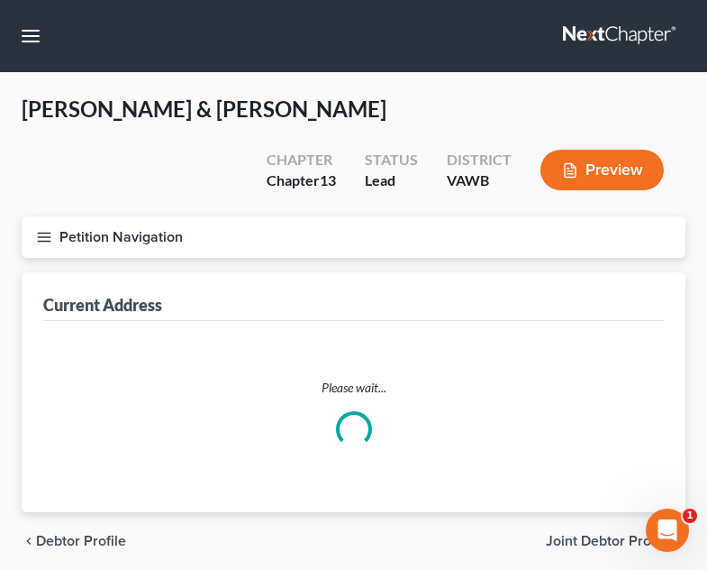
select select "0"
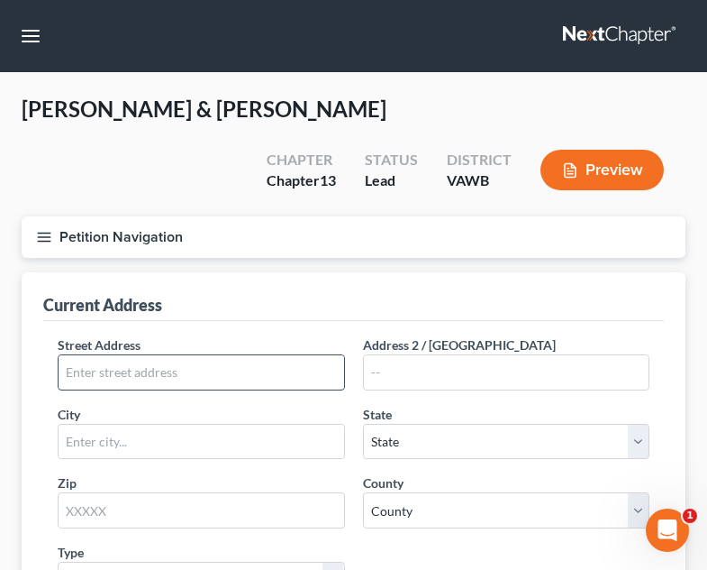
click at [242, 355] on input "text" at bounding box center [202, 372] width 286 height 34
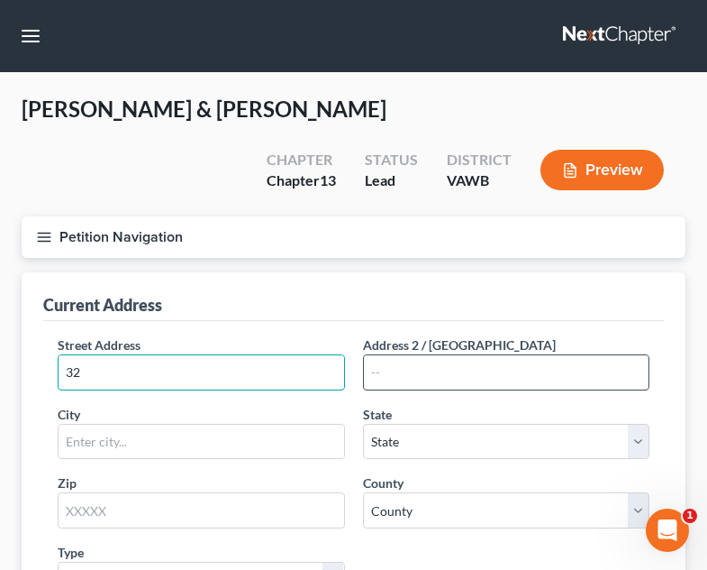
type input "3"
type input "[STREET_ADDRESS][PERSON_NAME]"
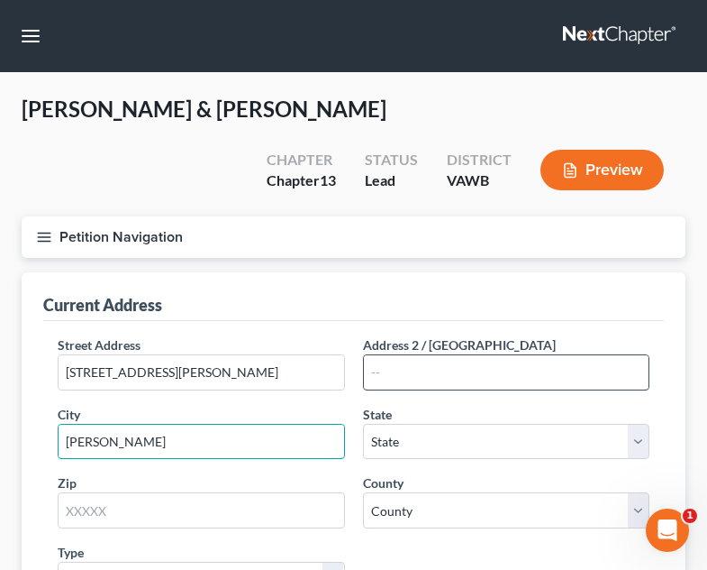
type input "[PERSON_NAME]"
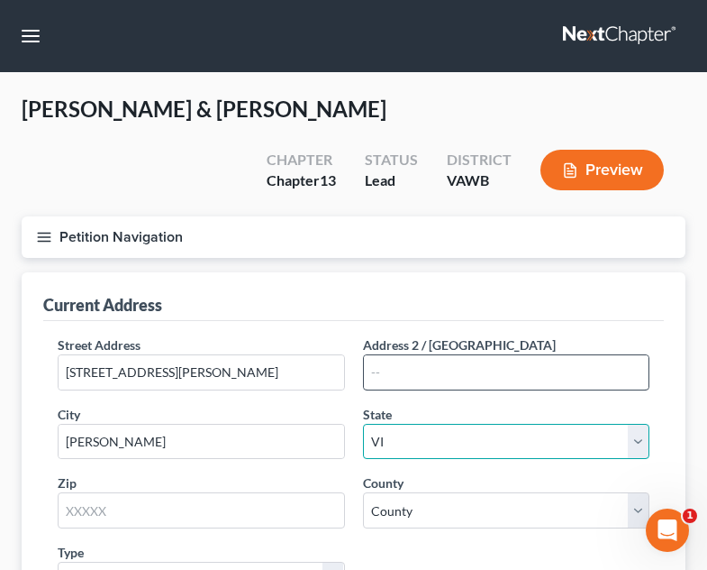
select select "48"
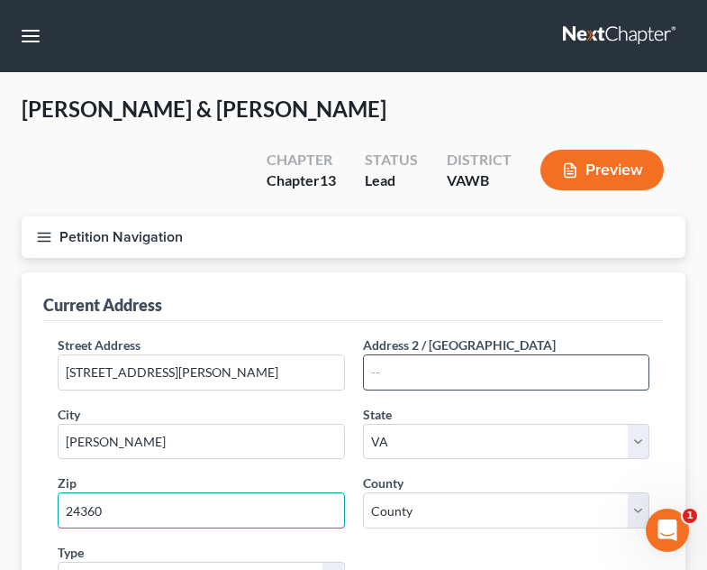
type input "24360"
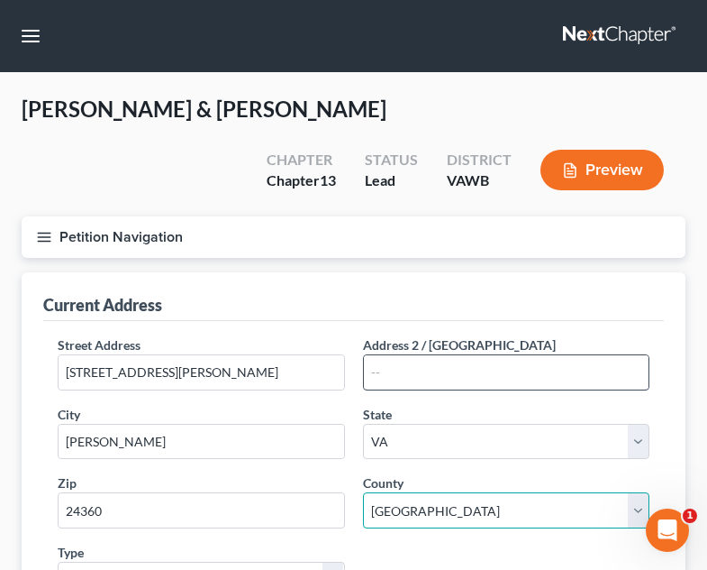
select select "132"
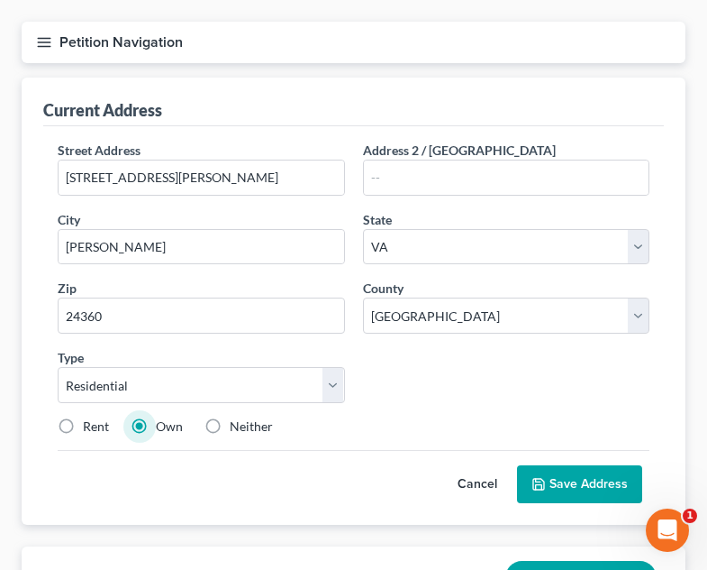
scroll to position [212, 0]
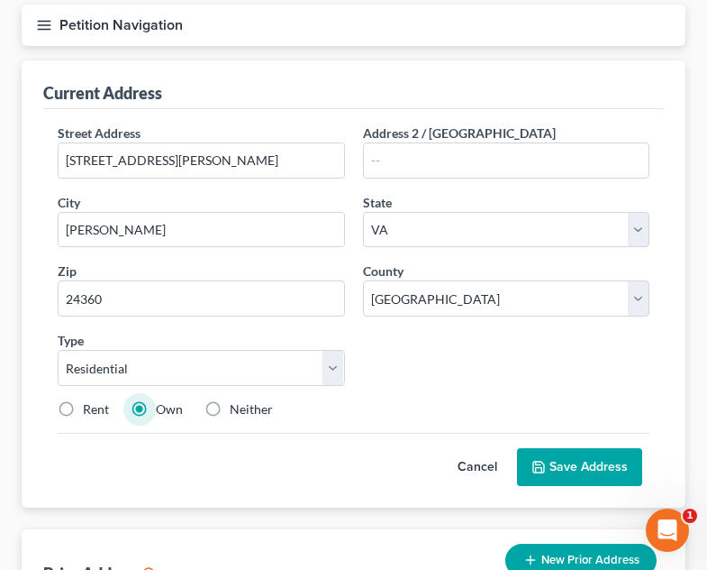
click at [589, 448] on button "Save Address" at bounding box center [579, 467] width 125 height 38
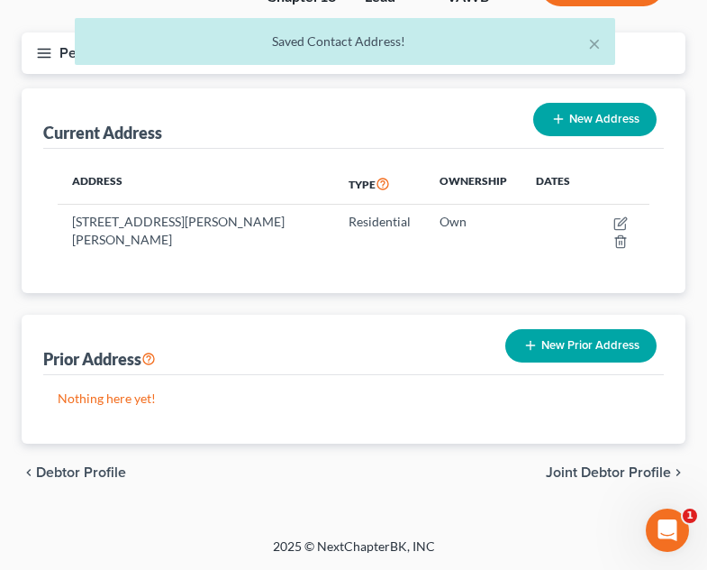
scroll to position [123, 0]
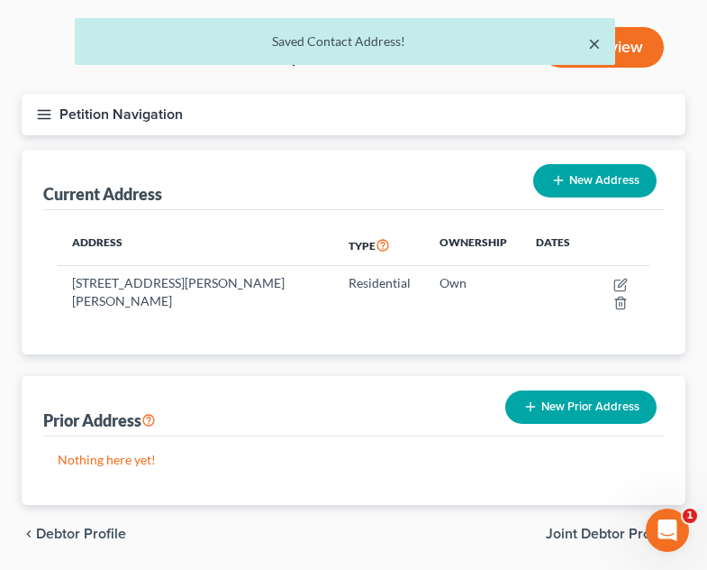
click at [598, 36] on button "×" at bounding box center [595, 43] width 13 height 22
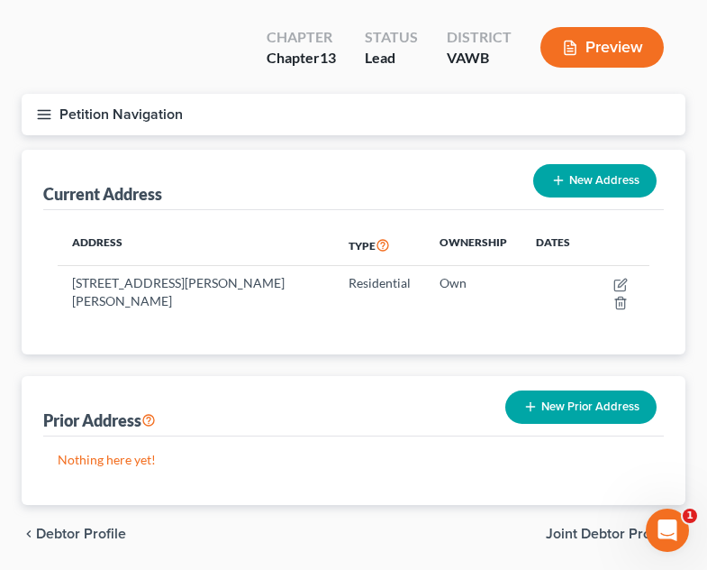
click at [615, 505] on div "chevron_left Debtor Profile Joint Debtor Profile chevron_right" at bounding box center [354, 534] width 664 height 58
click at [566, 526] on span "Joint Debtor Profile" at bounding box center [608, 533] width 125 height 14
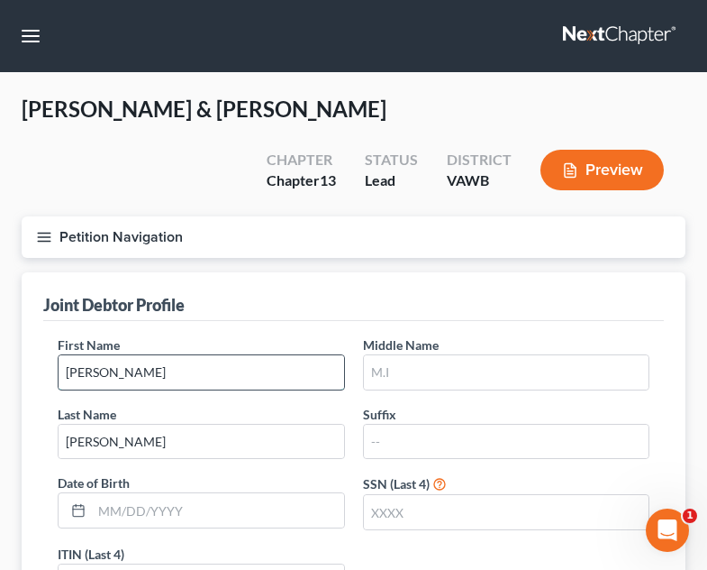
click at [266, 355] on input "[PERSON_NAME]" at bounding box center [202, 372] width 286 height 34
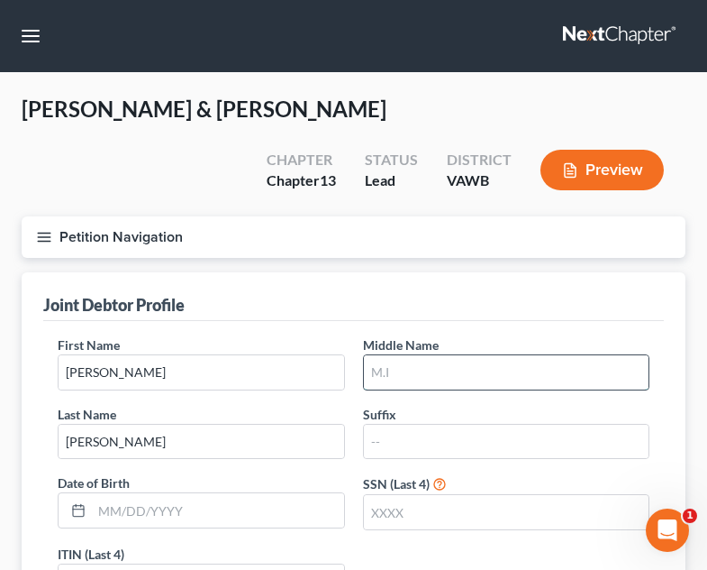
click at [422, 355] on input "text" at bounding box center [507, 372] width 286 height 34
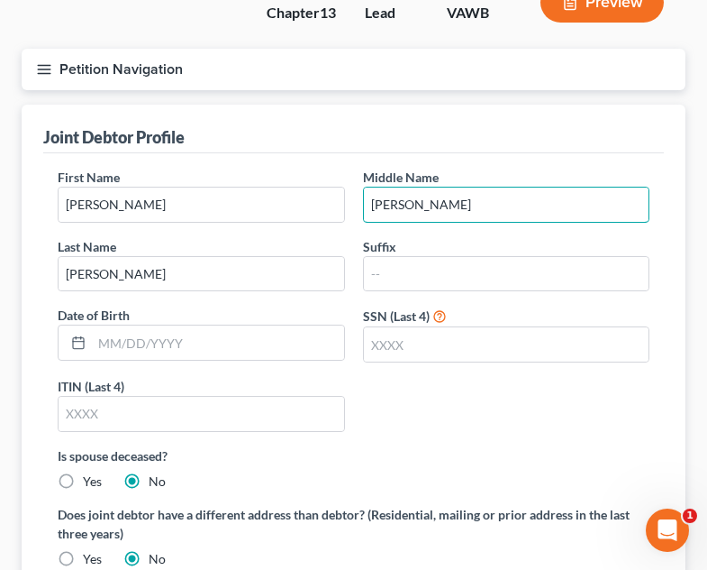
scroll to position [169, 0]
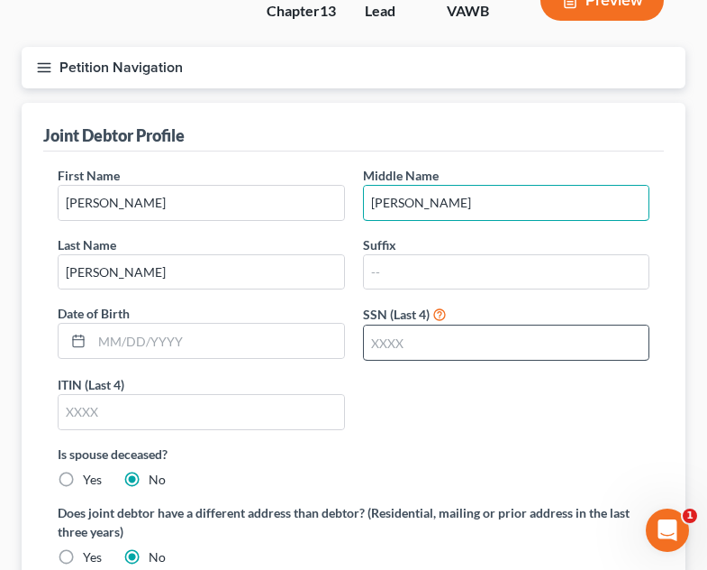
type input "[PERSON_NAME]"
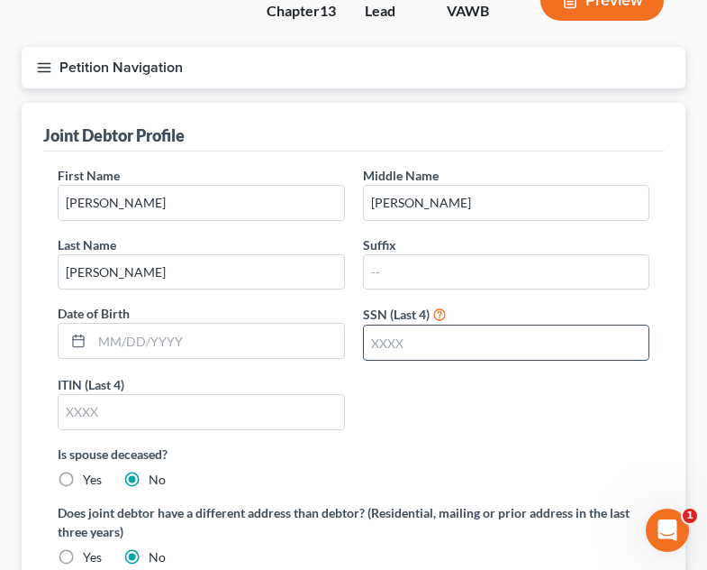
drag, startPoint x: 406, startPoint y: 299, endPoint x: 392, endPoint y: 297, distance: 13.8
click at [392, 325] on input "text" at bounding box center [507, 342] width 286 height 34
type input "2833"
click at [426, 364] on div "First Name [PERSON_NAME] Middle Name [PERSON_NAME] Last Name [PERSON_NAME] Suff…" at bounding box center [354, 305] width 610 height 278
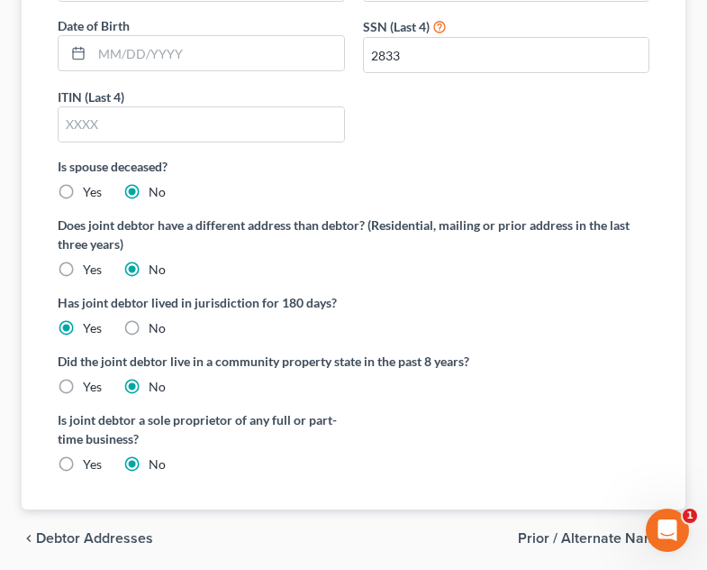
scroll to position [479, 0]
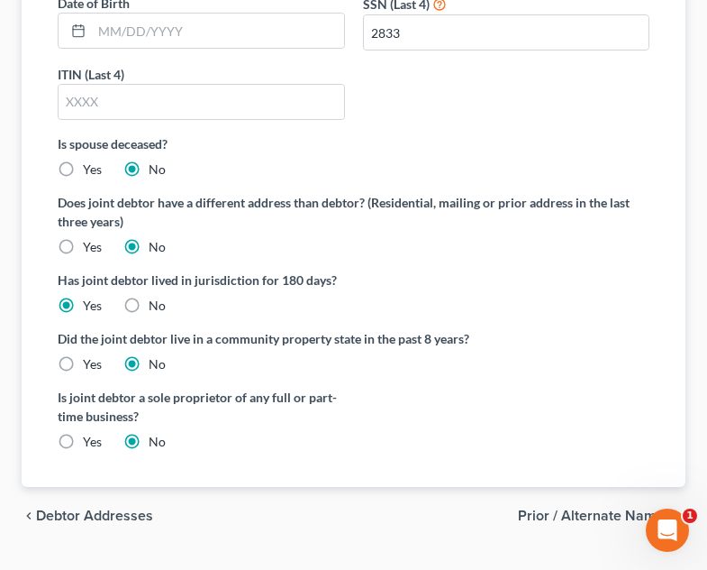
click at [579, 508] on span "Prior / Alternate Names" at bounding box center [594, 515] width 153 height 14
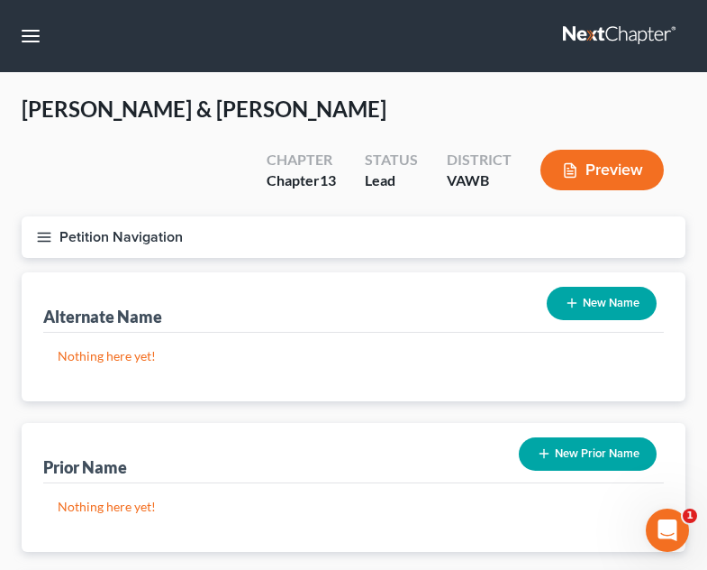
click at [569, 296] on icon "button" at bounding box center [572, 303] width 14 height 14
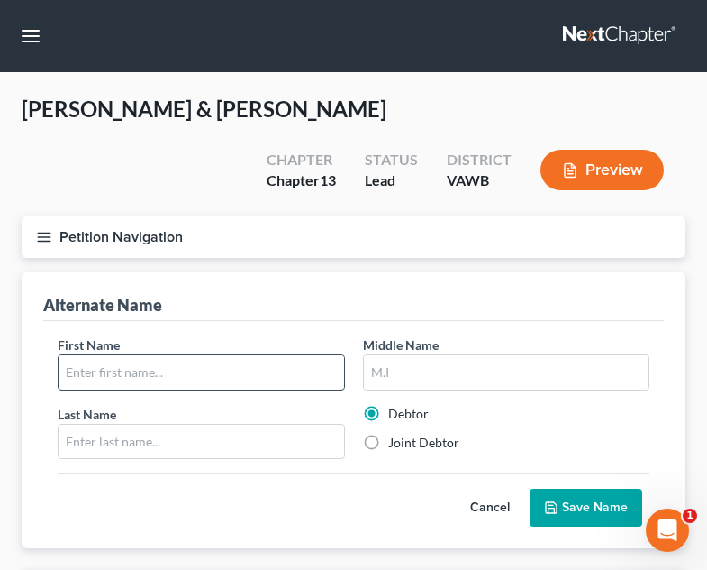
click at [245, 355] on input "text" at bounding box center [202, 372] width 286 height 34
type input "[PERSON_NAME]"
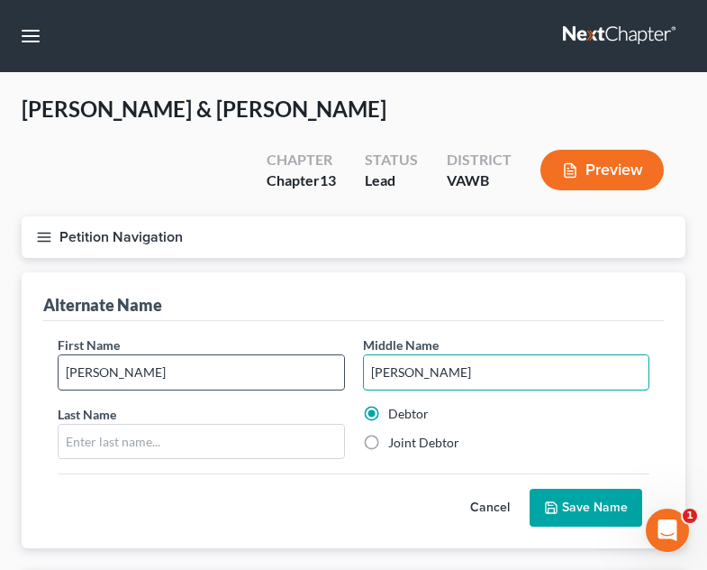
type input "[PERSON_NAME]"
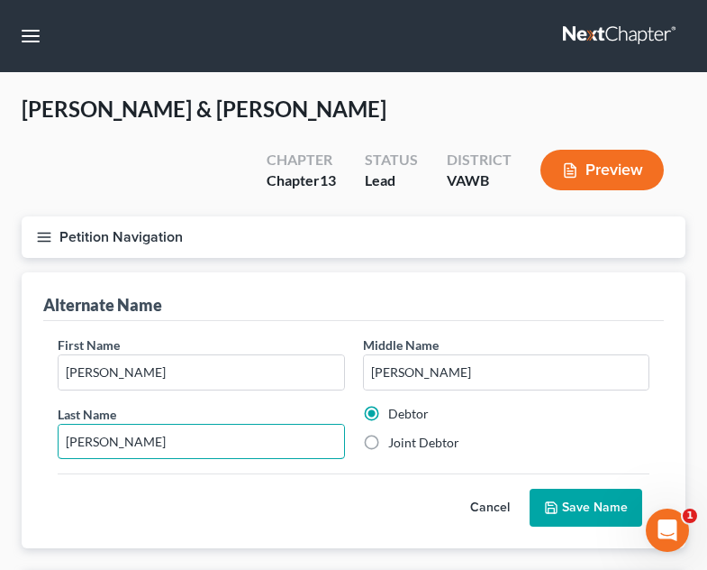
type input "[PERSON_NAME]"
click at [426, 434] on label "Joint Debtor" at bounding box center [423, 443] width 71 height 18
click at [407, 434] on input "Joint Debtor" at bounding box center [402, 440] width 12 height 12
radio input "true"
radio input "false"
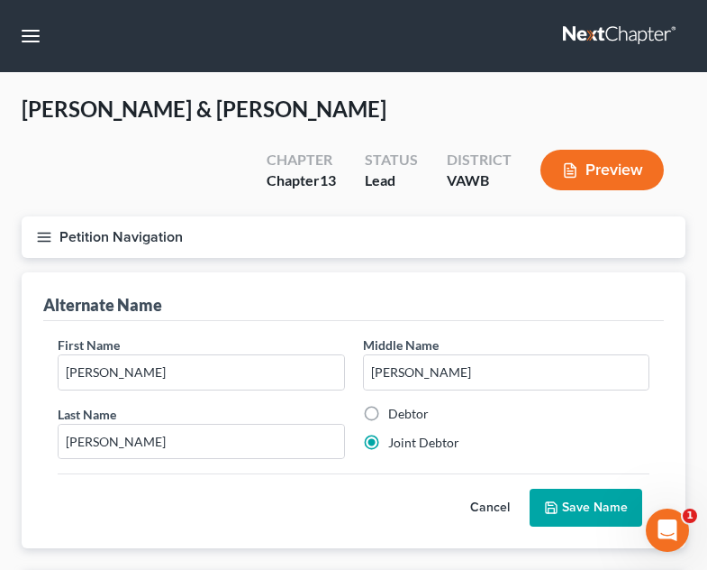
click at [592, 488] on button "Save Name" at bounding box center [586, 507] width 113 height 38
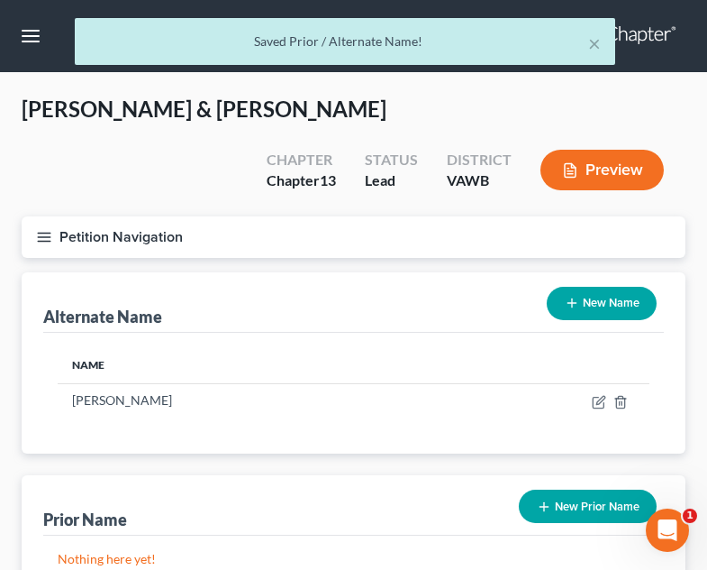
click at [607, 287] on button "New Name" at bounding box center [602, 303] width 110 height 33
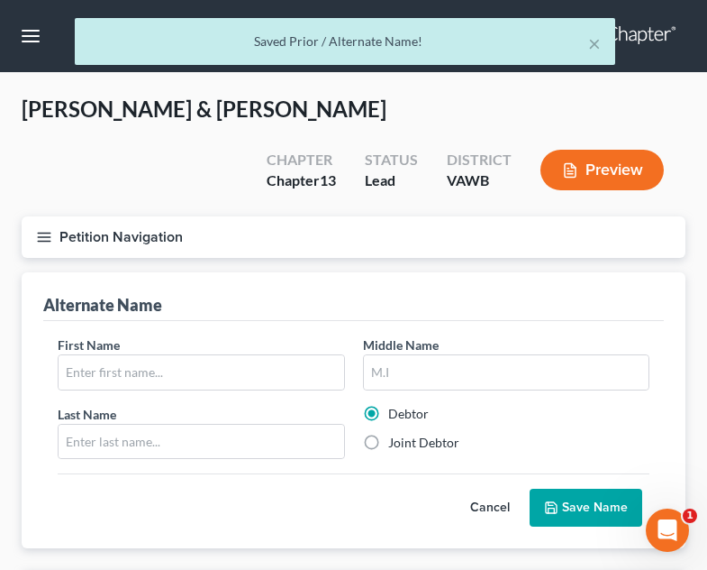
click at [149, 348] on div "First Name Middle Name Last Name * Debtor Joint Debtor" at bounding box center [354, 404] width 610 height 139
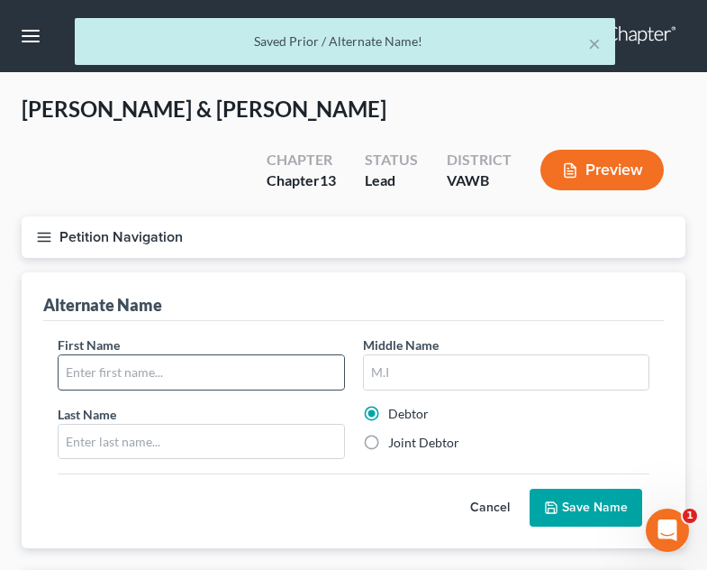
click at [151, 355] on input "text" at bounding box center [202, 372] width 286 height 34
type input "[PERSON_NAME]"
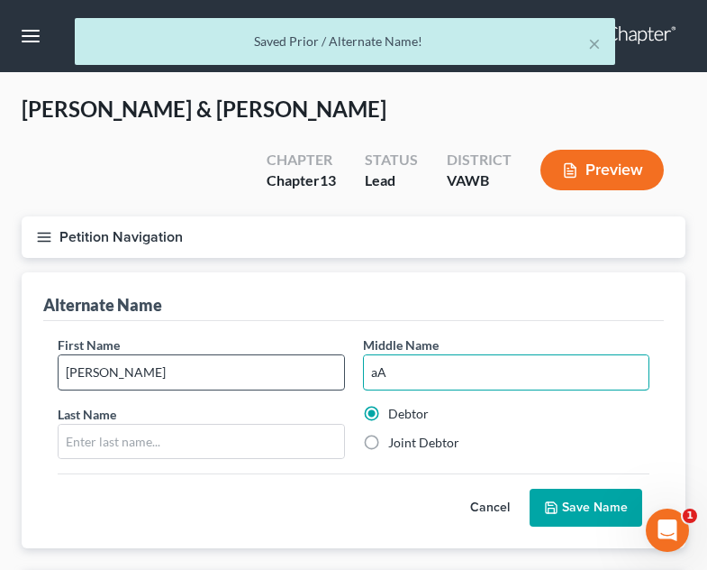
type input "a"
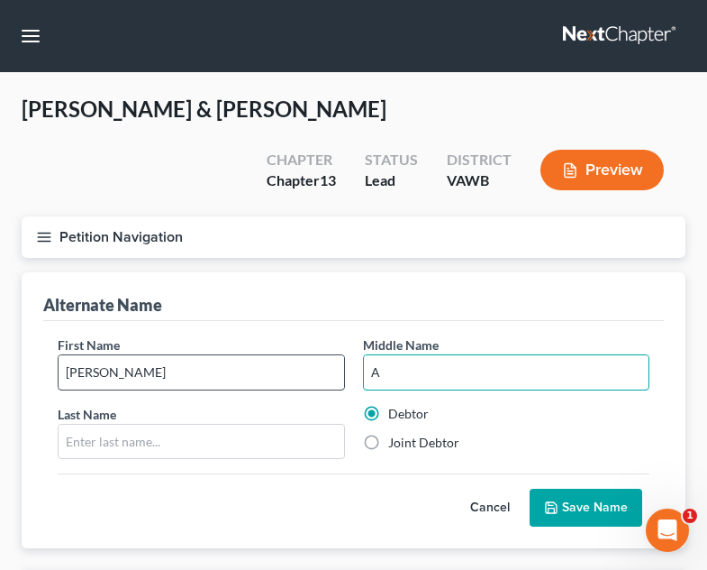
type input "A"
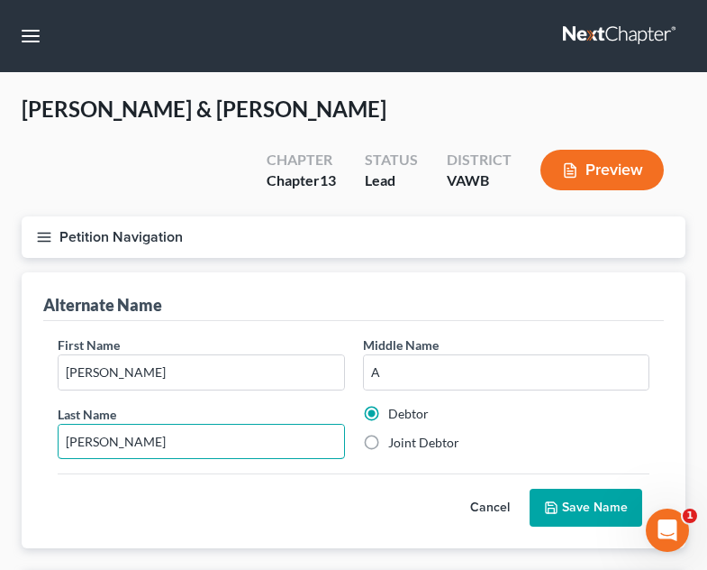
type input "[PERSON_NAME]"
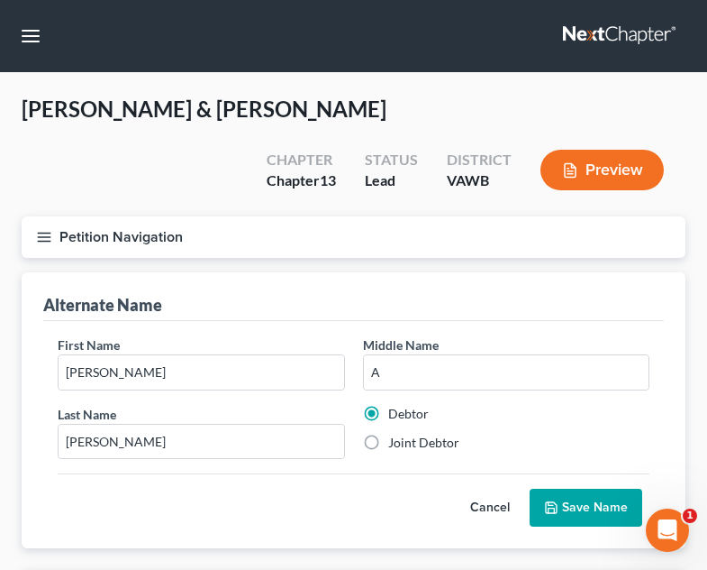
click at [452, 434] on label "Joint Debtor" at bounding box center [423, 443] width 71 height 18
click at [407, 434] on input "Joint Debtor" at bounding box center [402, 440] width 12 height 12
radio input "true"
radio input "false"
click at [572, 488] on button "Save Name" at bounding box center [586, 507] width 113 height 38
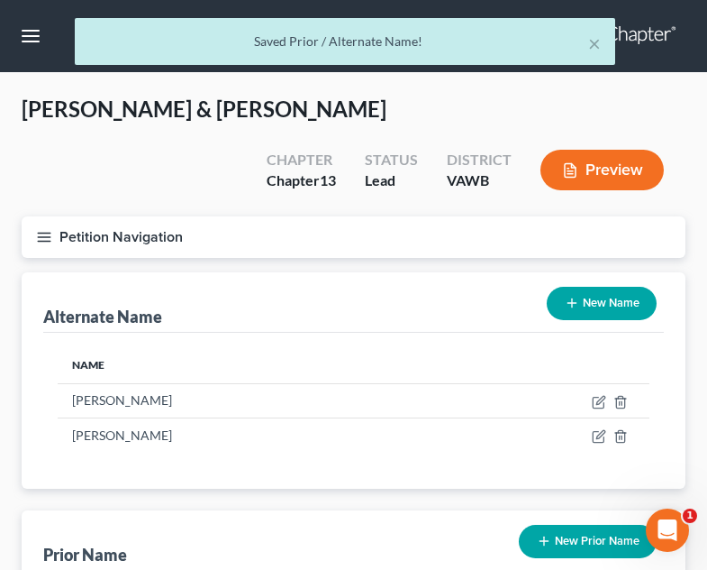
click at [622, 287] on button "New Name" at bounding box center [602, 303] width 110 height 33
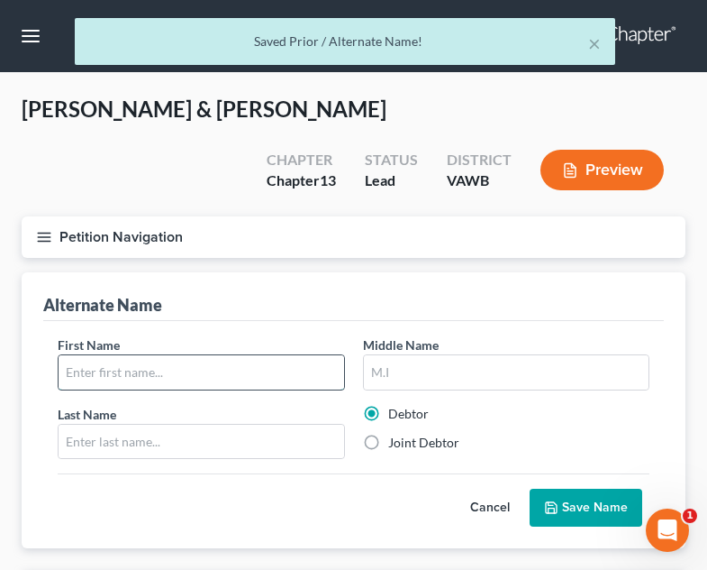
click at [233, 355] on input "text" at bounding box center [202, 372] width 286 height 34
type input "[PERSON_NAME]"
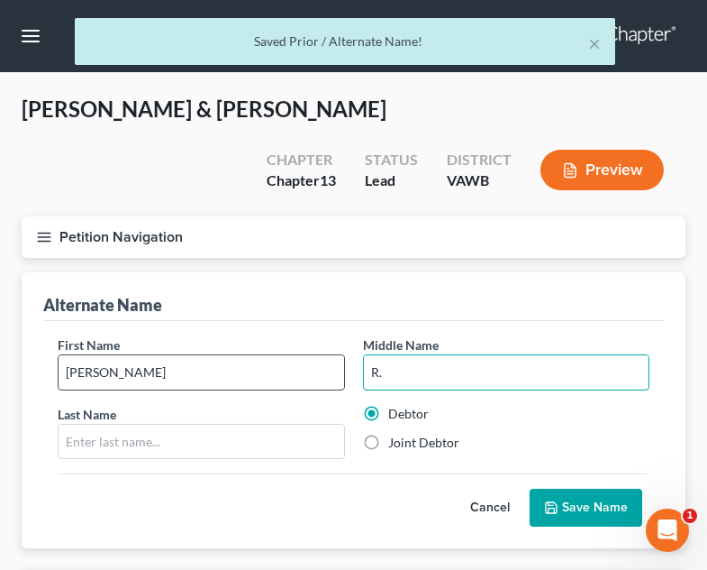
type input "R."
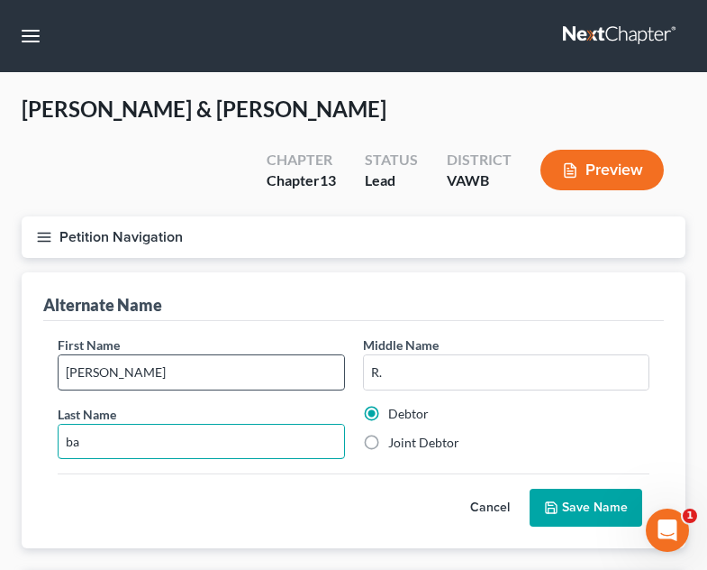
type input "b"
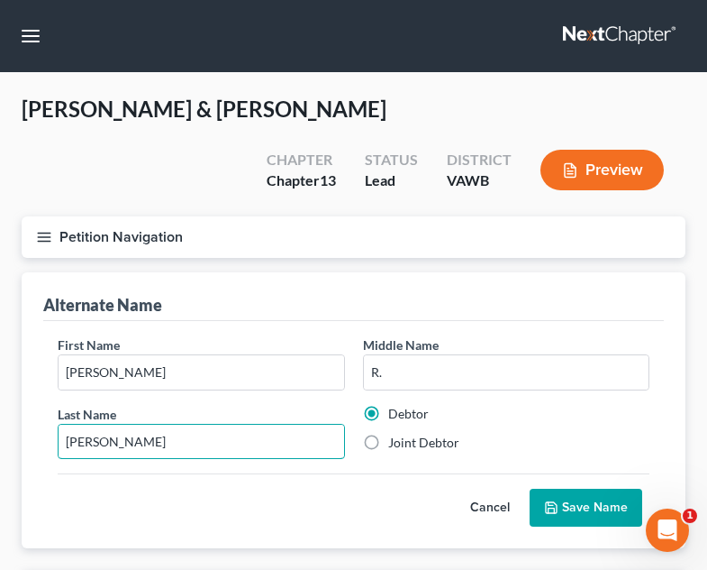
type input "[PERSON_NAME]"
click at [598, 488] on button "Save Name" at bounding box center [586, 507] width 113 height 38
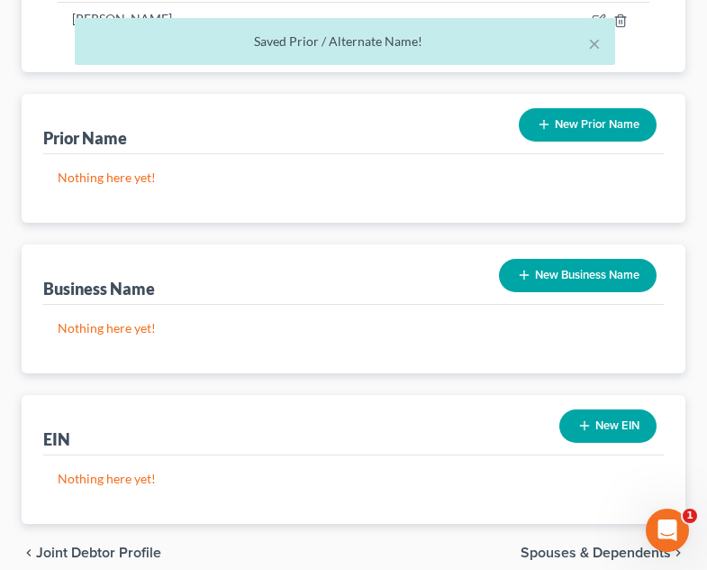
scroll to position [454, 0]
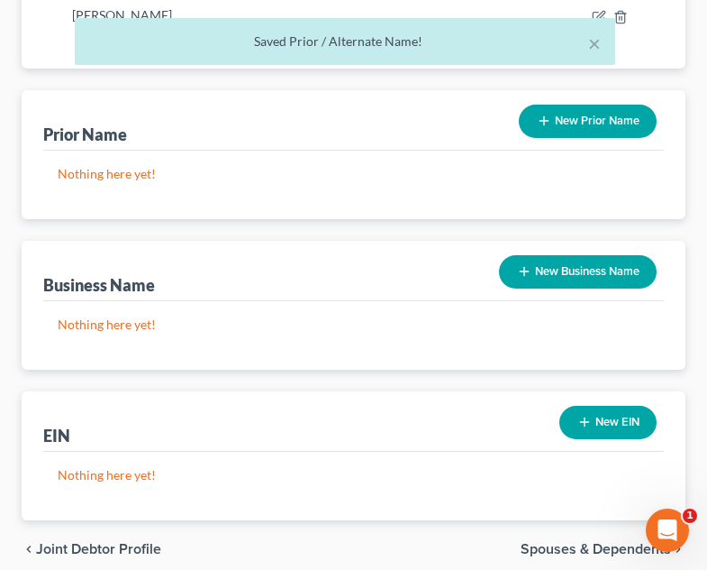
click at [604, 255] on button "New Business Name" at bounding box center [578, 271] width 158 height 33
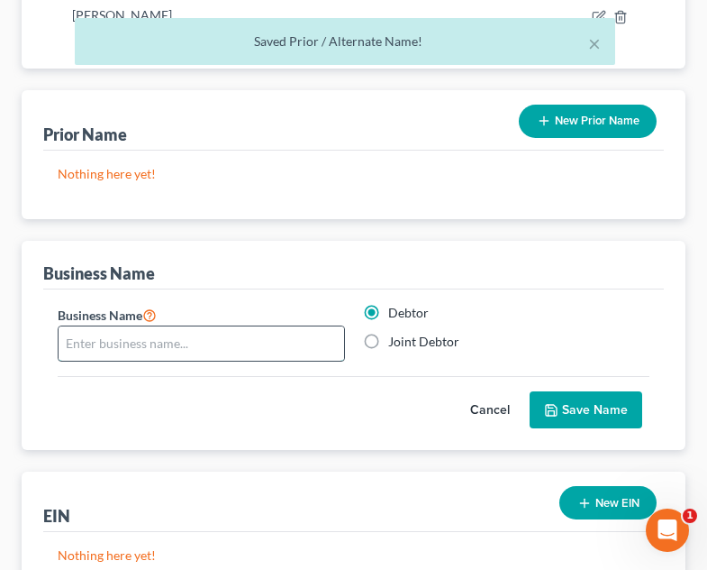
click at [165, 326] on input "text" at bounding box center [202, 343] width 286 height 34
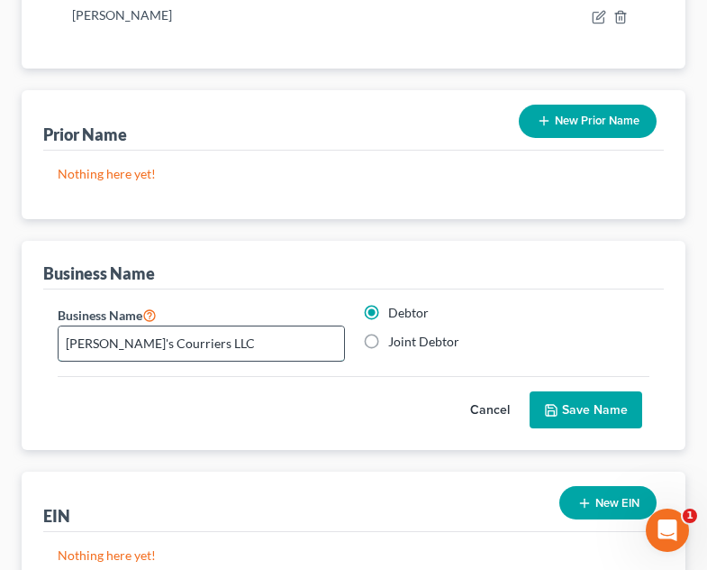
type input "[PERSON_NAME]'s Courriers LLC"
click at [581, 376] on div "Cancel Save Name" at bounding box center [354, 402] width 592 height 53
click at [601, 391] on button "Save Name" at bounding box center [586, 410] width 113 height 38
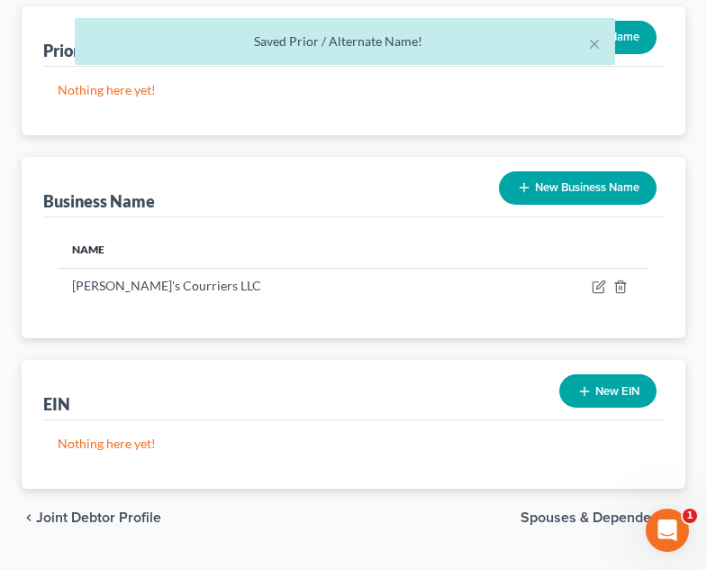
scroll to position [540, 0]
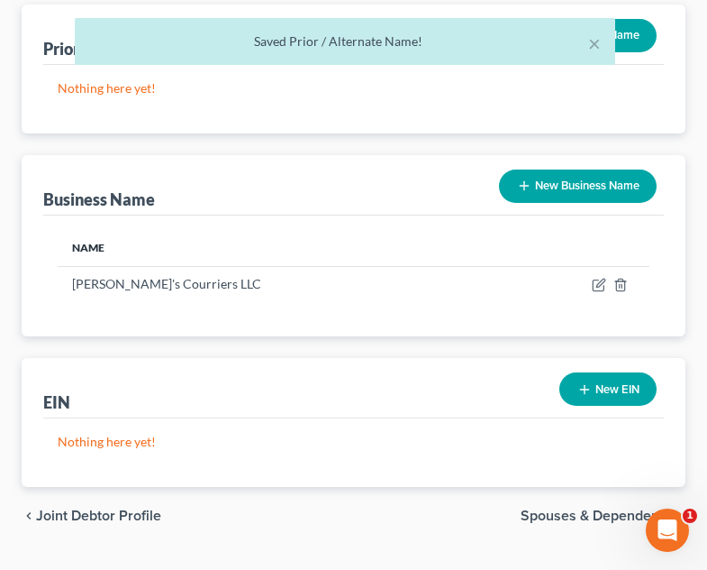
click at [605, 508] on span "Spouses & Dependents" at bounding box center [596, 515] width 151 height 14
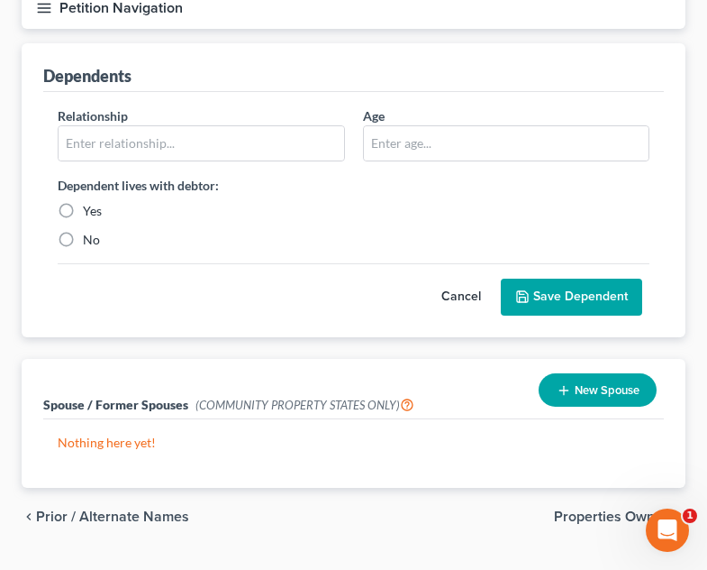
scroll to position [230, 0]
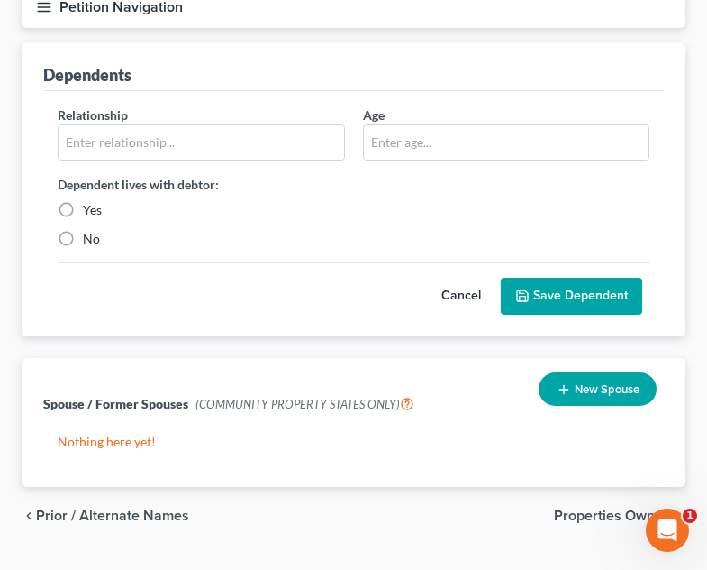
click at [633, 508] on span "Properties Owned" at bounding box center [612, 515] width 117 height 14
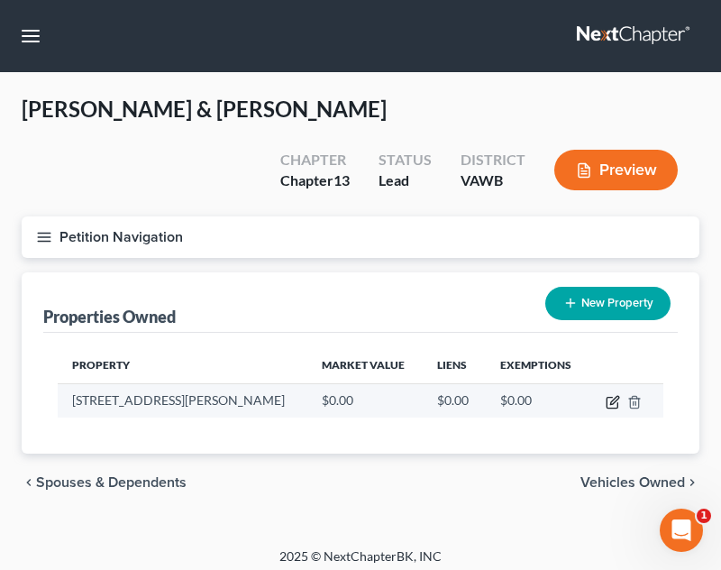
click at [617, 395] on icon "button" at bounding box center [613, 402] width 14 height 14
select select "48"
select select "132"
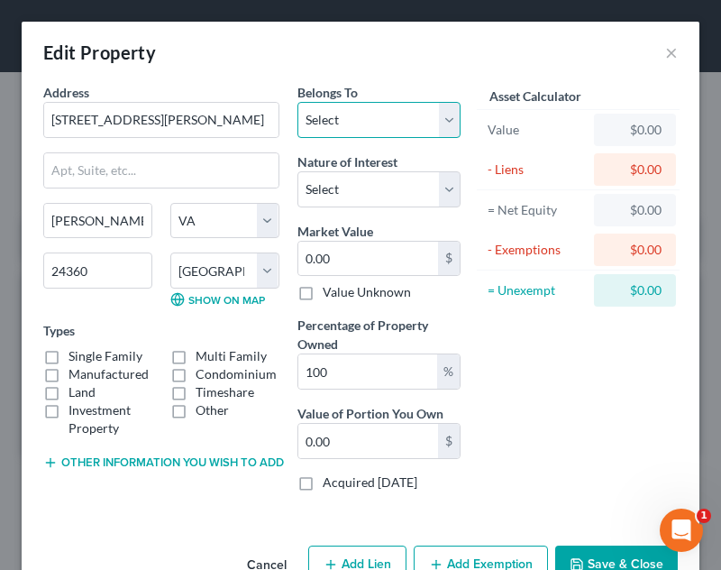
click at [370, 125] on select "Select Debtor 1 Only Debtor 2 Only Debtor 1 And Debtor 2 Only At Least One Of T…" at bounding box center [378, 120] width 163 height 36
select select "2"
click at [297, 102] on select "Select Debtor 1 Only Debtor 2 Only Debtor 1 And Debtor 2 Only At Least One Of T…" at bounding box center [378, 120] width 163 height 36
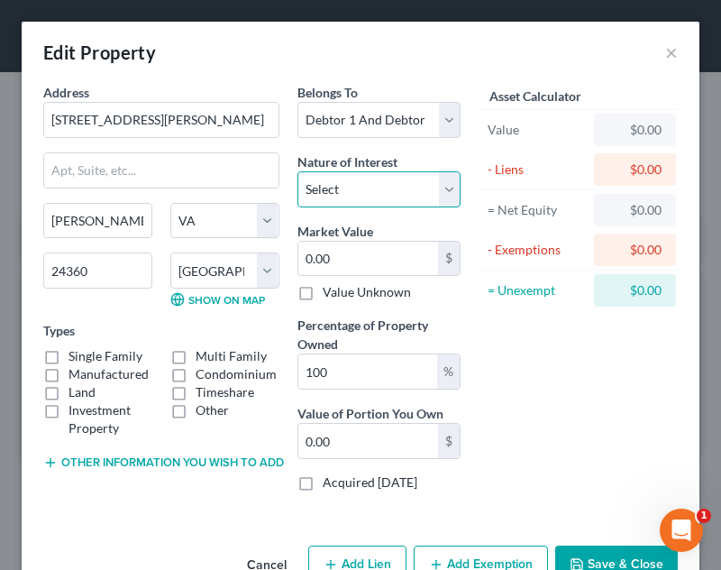
click at [381, 199] on select "Select Fee Simple Joint Tenant Life Estate Equitable Interest Future Interest T…" at bounding box center [378, 189] width 163 height 36
select select "1"
click at [297, 171] on select "Select Fee Simple Joint Tenant Life Estate Equitable Interest Future Interest T…" at bounding box center [378, 189] width 163 height 36
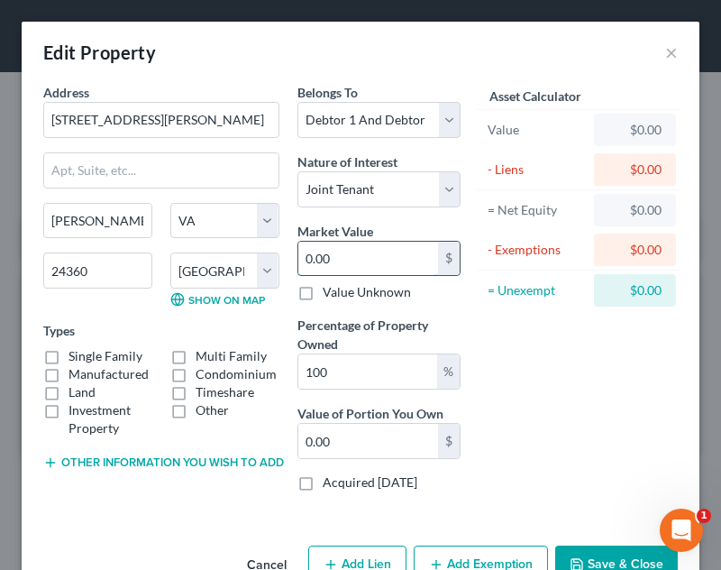
click at [353, 265] on input "0.00" at bounding box center [368, 259] width 140 height 34
type input "1"
type input "1.00"
type input "15"
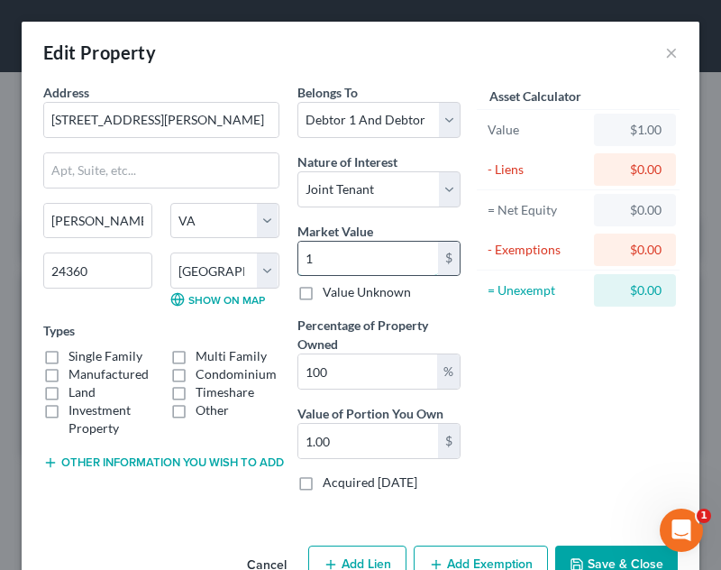
type input "15.00"
type input "153"
type input "153.00"
type input "1530"
type input "1,530.00"
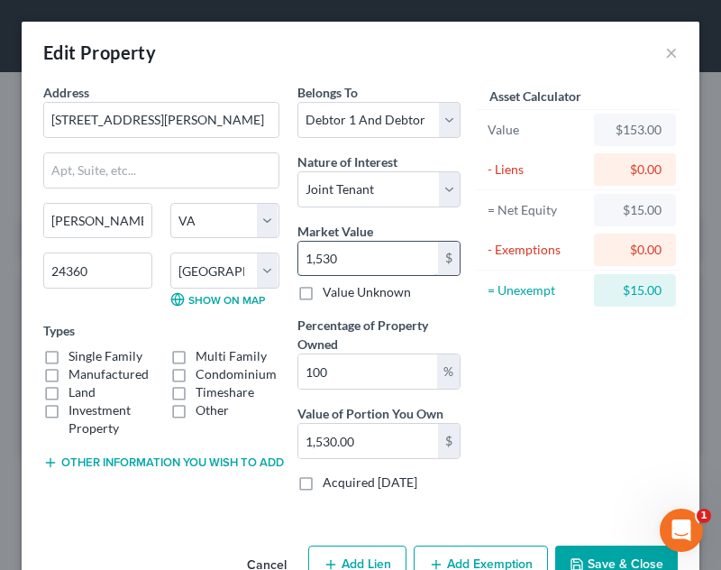
type input "1,5300"
type input "15,300.00"
type input "15,3000"
type input "153,000.00"
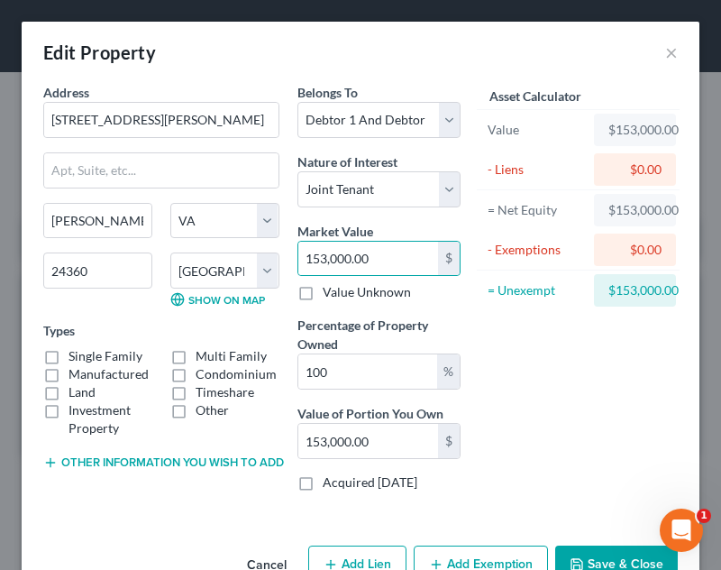
click at [136, 358] on label "Single Family" at bounding box center [105, 356] width 74 height 18
click at [87, 358] on input "Single Family" at bounding box center [82, 353] width 12 height 12
click at [131, 359] on label "Single Family" at bounding box center [105, 356] width 74 height 18
click at [87, 359] on input "Single Family" at bounding box center [82, 353] width 12 height 12
checkbox input "false"
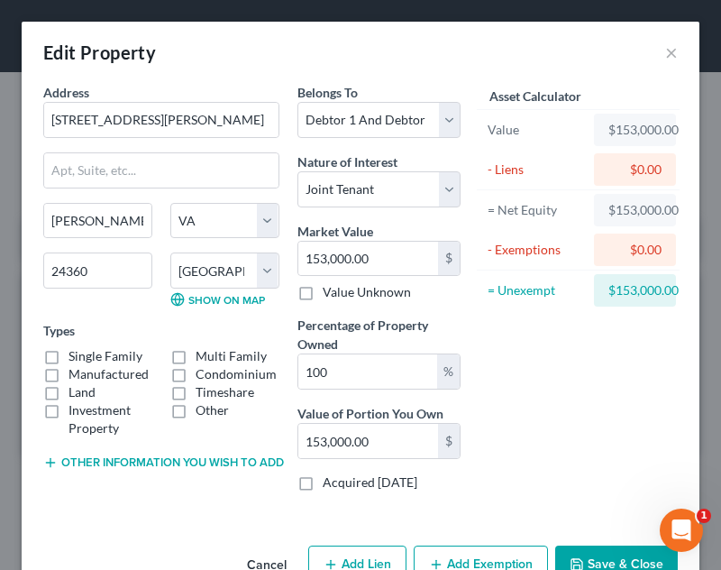
click at [121, 371] on label "Manufactured" at bounding box center [108, 374] width 80 height 18
click at [87, 371] on input "Manufactured" at bounding box center [82, 371] width 12 height 12
checkbox input "true"
click at [157, 465] on button "Other information you wish to add" at bounding box center [161, 462] width 236 height 14
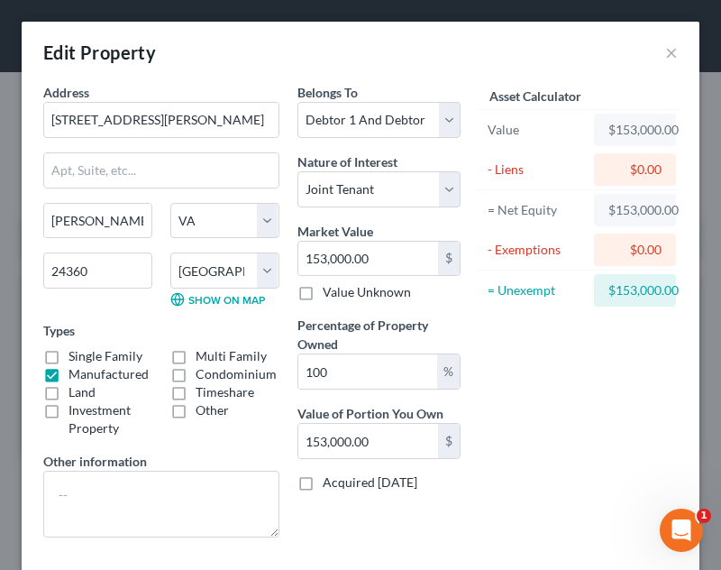
scroll to position [96, 0]
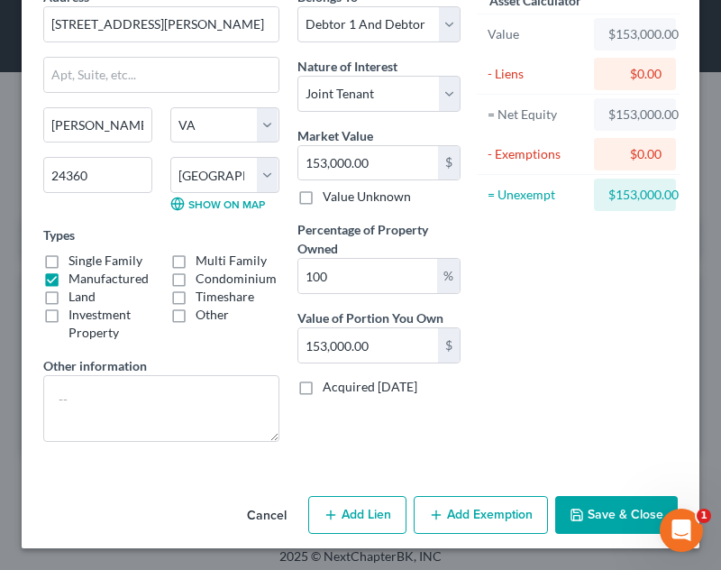
click at [344, 519] on button "Add Lien" at bounding box center [357, 515] width 98 height 38
select select "2"
select select "0"
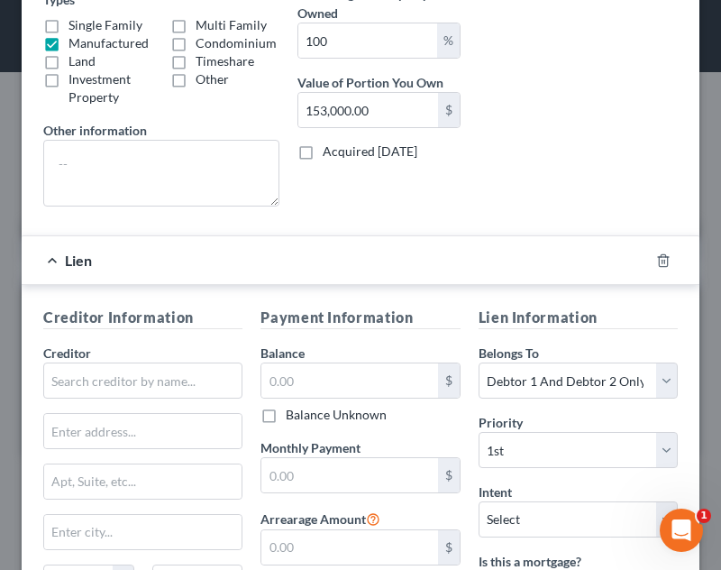
scroll to position [364, 0]
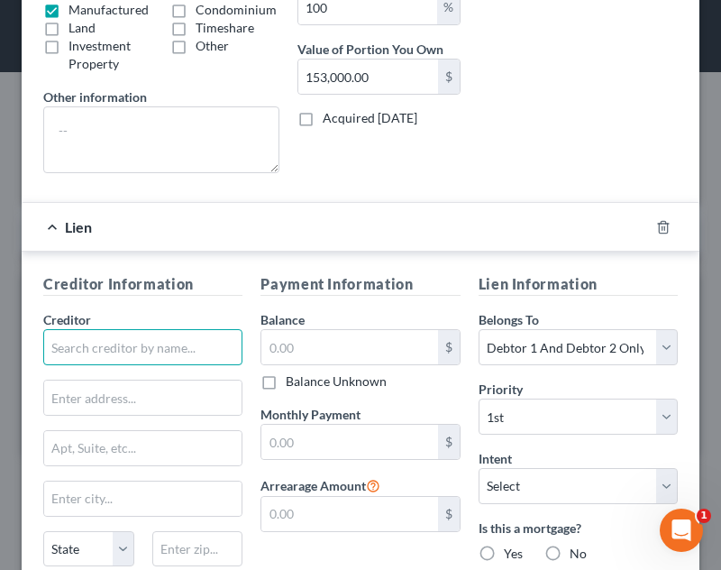
click at [138, 346] on input "text" at bounding box center [142, 347] width 199 height 36
type input "Windgate LLC"
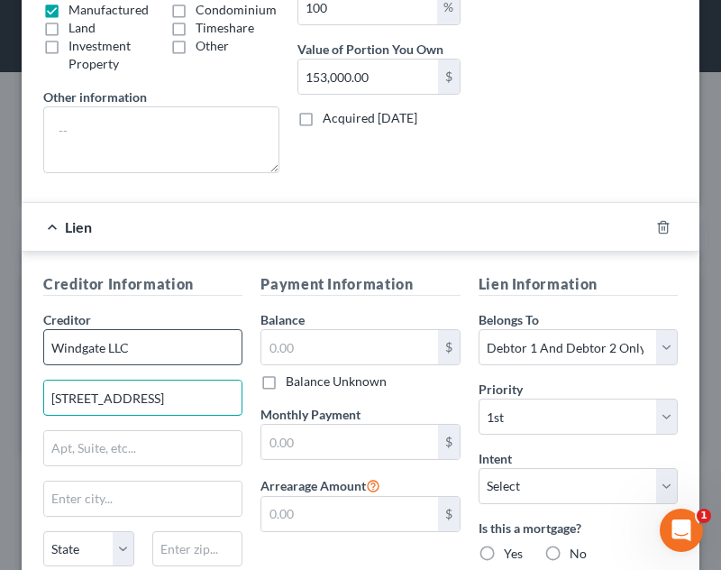
type input "[STREET_ADDRESS]"
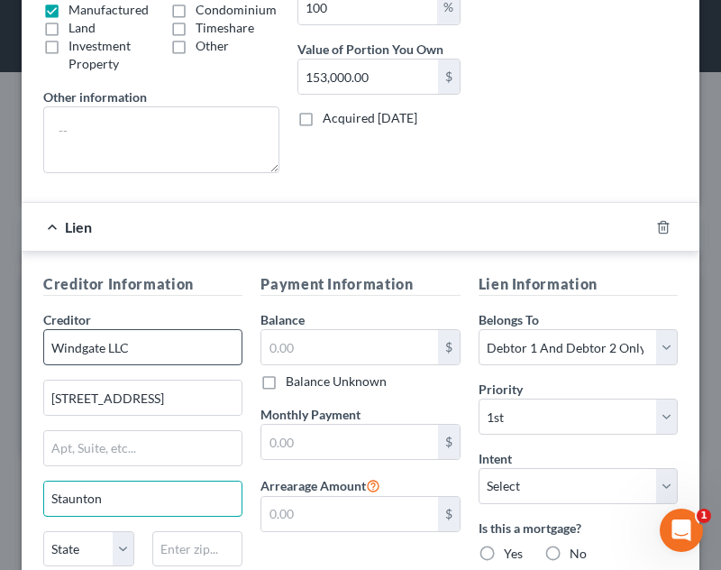
type input "Staunton"
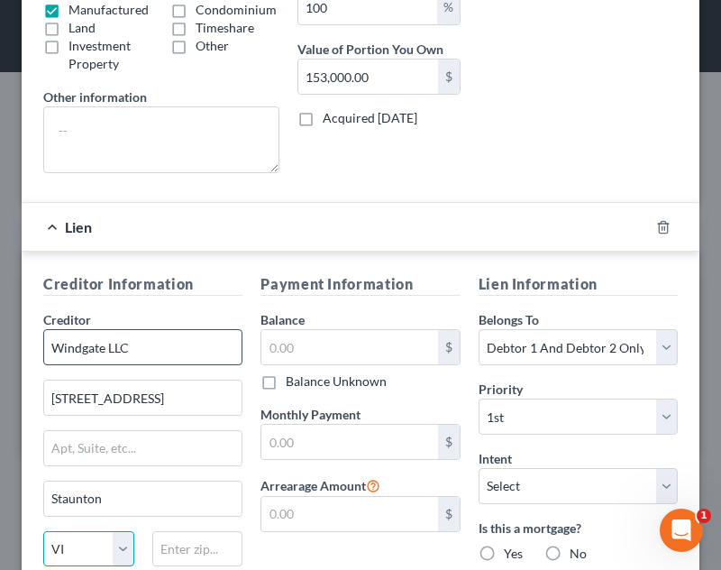
select select "48"
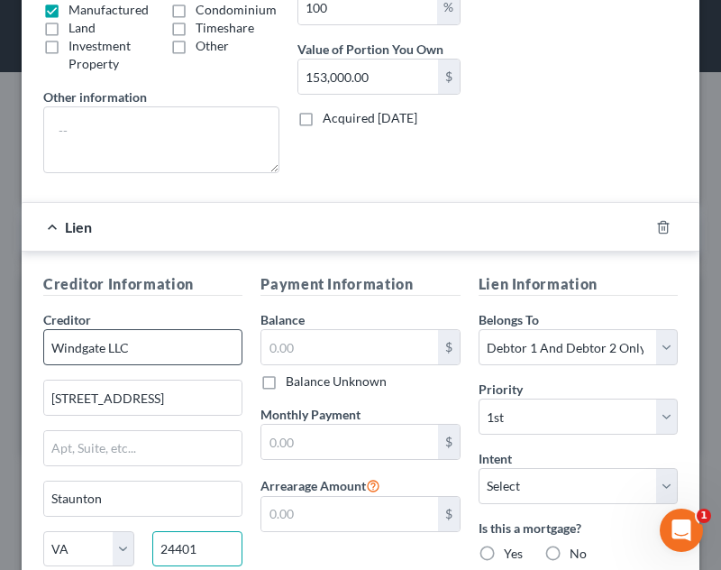
type input "24401"
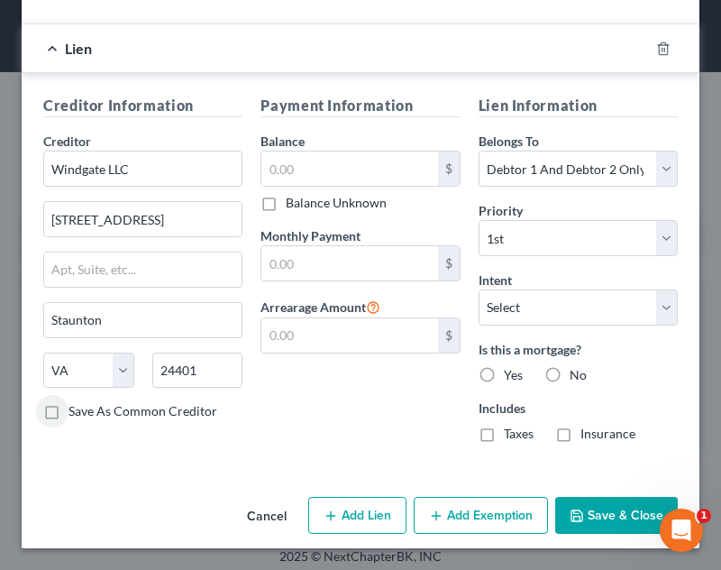
click at [344, 150] on div "Balance $ Balance Unknown Balance Undetermined $ Balance Unknown" at bounding box center [359, 172] width 199 height 80
click at [348, 166] on input "text" at bounding box center [349, 168] width 176 height 34
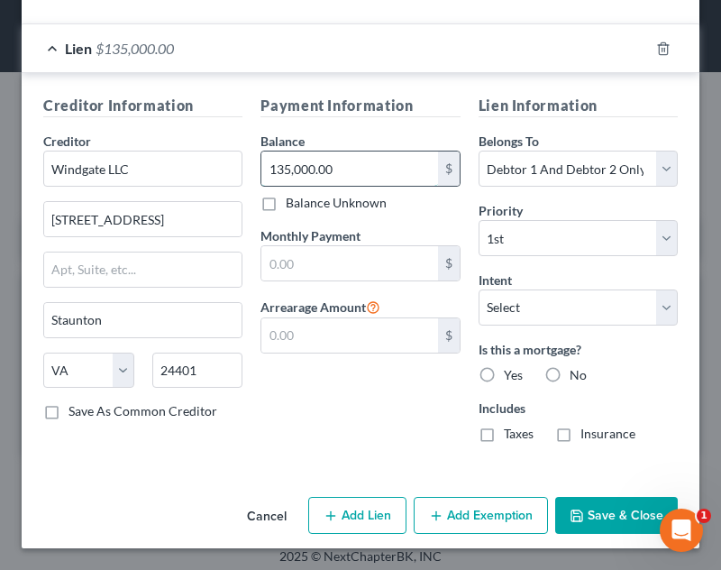
type input "135,000.00"
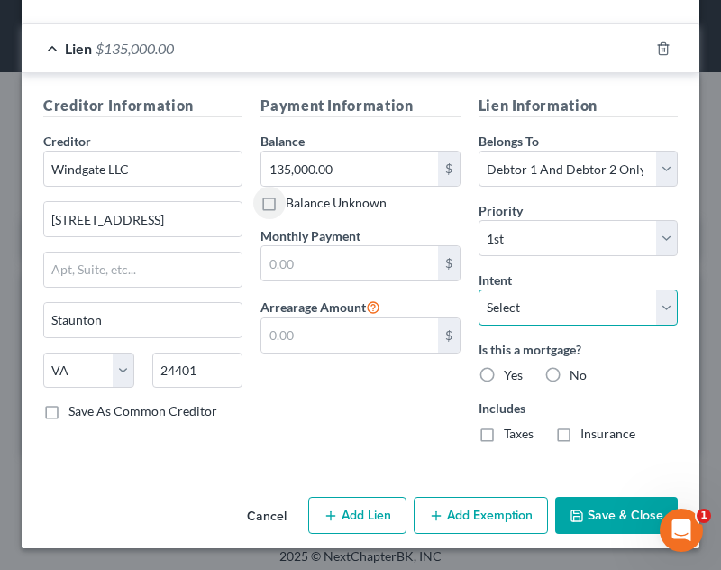
click at [546, 306] on select "Select Surrender Redeem Reaffirm Avoid Other" at bounding box center [578, 307] width 199 height 36
select select "4"
click at [479, 289] on select "Select Surrender Redeem Reaffirm Avoid Other" at bounding box center [578, 307] width 199 height 36
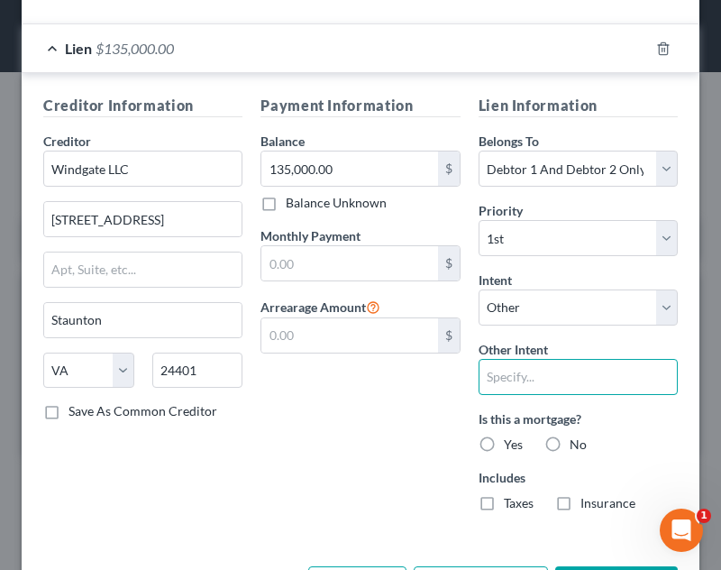
click at [531, 383] on input "text" at bounding box center [578, 377] width 199 height 36
type input "pay pursuant to contract"
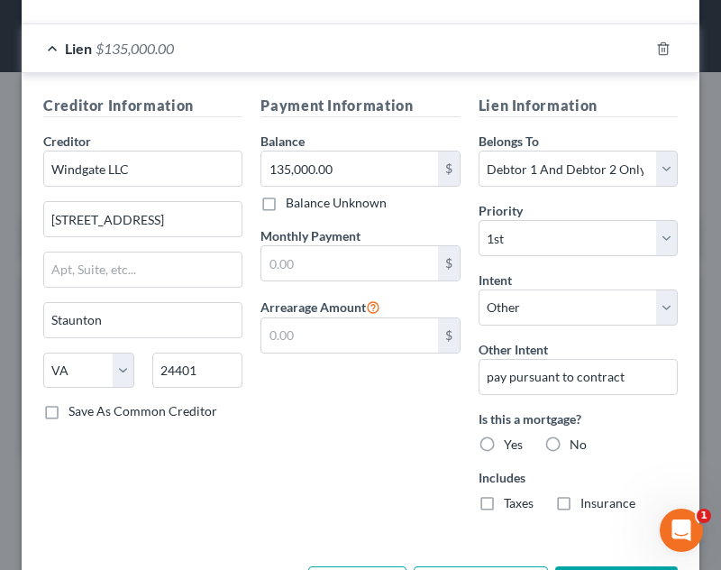
click at [507, 433] on div "Is this a mortgage? Yes No" at bounding box center [578, 431] width 199 height 44
click at [504, 452] on label "Yes" at bounding box center [513, 444] width 19 height 18
click at [511, 447] on input "Yes" at bounding box center [517, 441] width 12 height 12
radio input "true"
click at [509, 514] on div "Lien Information Belongs To * Select Debtor 1 Only Debtor 2 Only Debtor 1 And D…" at bounding box center [578, 310] width 217 height 431
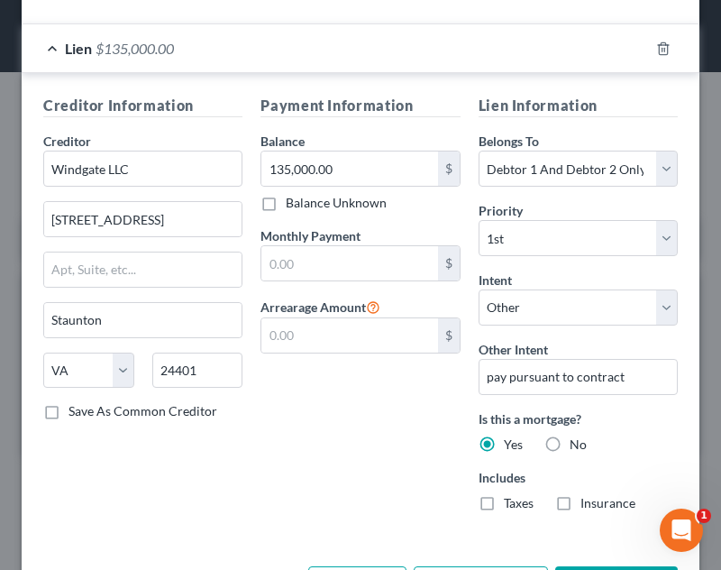
click at [506, 506] on label "Taxes" at bounding box center [519, 503] width 30 height 18
click at [511, 506] on input "Taxes" at bounding box center [517, 500] width 12 height 12
checkbox input "true"
click at [580, 502] on label "Insurance" at bounding box center [607, 503] width 55 height 18
click at [588, 502] on input "Insurance" at bounding box center [594, 500] width 12 height 12
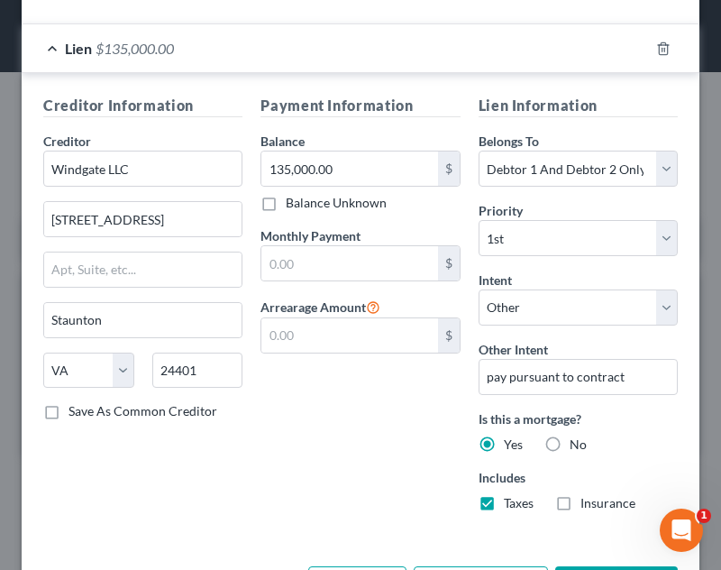
checkbox input "true"
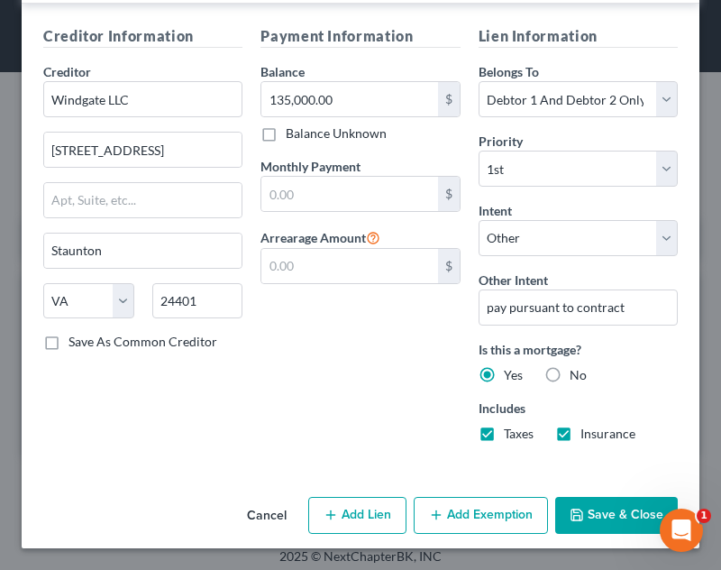
click at [580, 521] on button "Save & Close" at bounding box center [616, 516] width 123 height 38
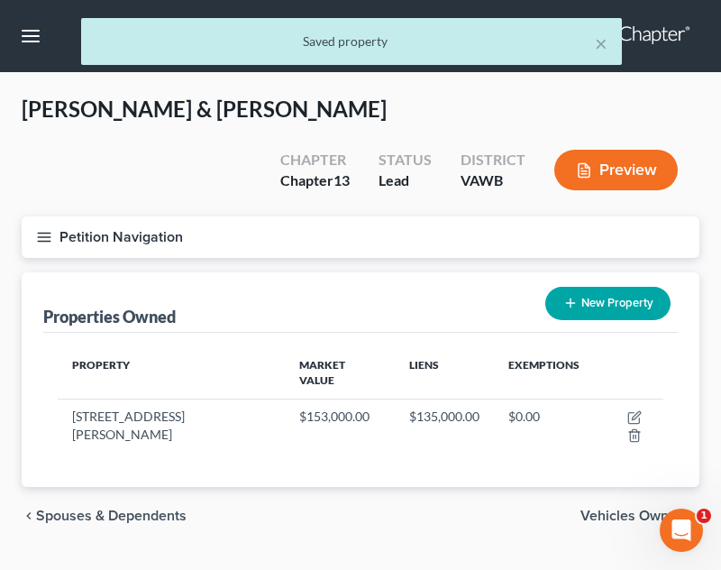
click at [608, 508] on span "Vehicles Owned" at bounding box center [632, 515] width 105 height 14
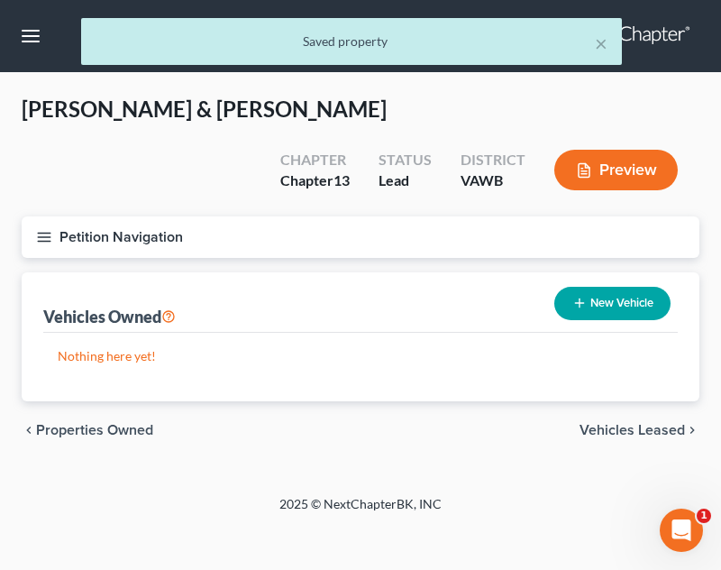
click at [36, 229] on icon "button" at bounding box center [44, 237] width 16 height 16
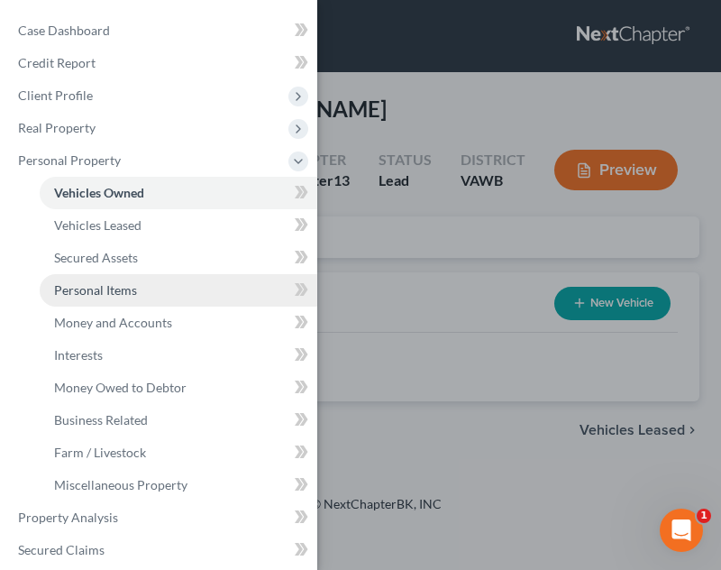
click at [122, 294] on span "Personal Items" at bounding box center [95, 289] width 83 height 15
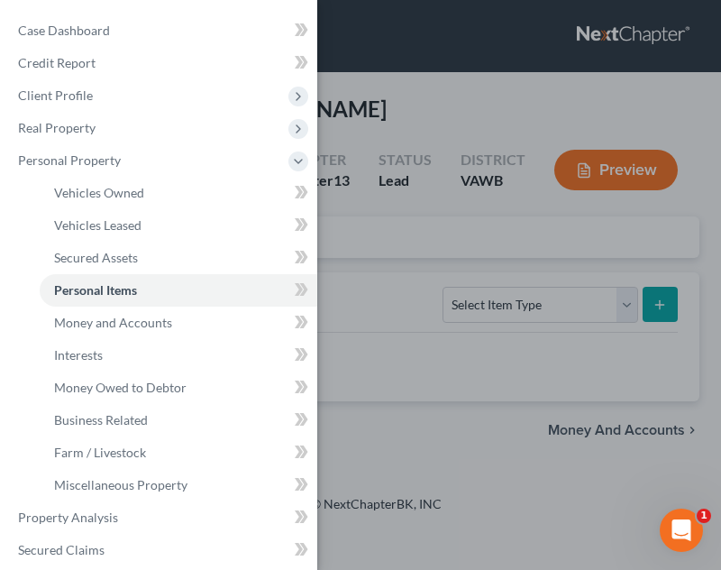
click at [515, 262] on div "Case Dashboard Payments Invoices Payments Payments Credit Report Client Profile" at bounding box center [360, 285] width 721 height 570
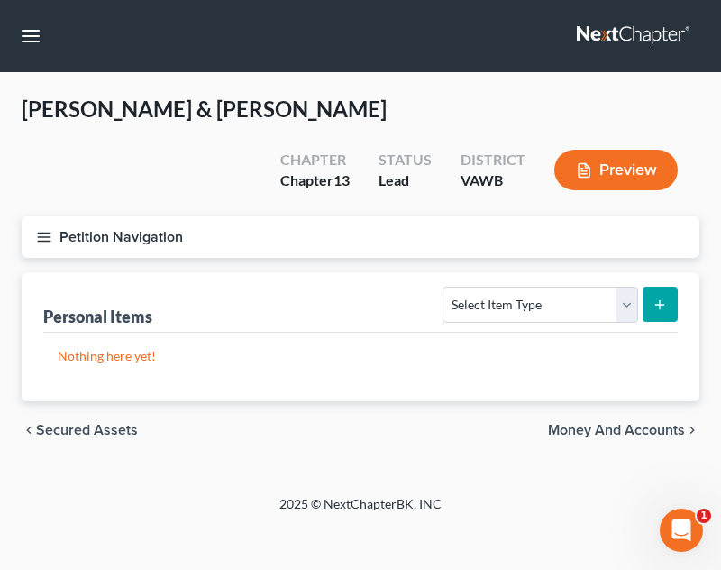
click at [368, 272] on div "Personal Items Select Item Type Clothing Collectibles Of Value Electronics Fire…" at bounding box center [360, 302] width 634 height 60
click at [550, 287] on select "Select Item Type Clothing Collectibles Of Value Electronics Firearms Household …" at bounding box center [540, 305] width 195 height 36
click at [41, 216] on button "Petition Navigation" at bounding box center [361, 236] width 678 height 41
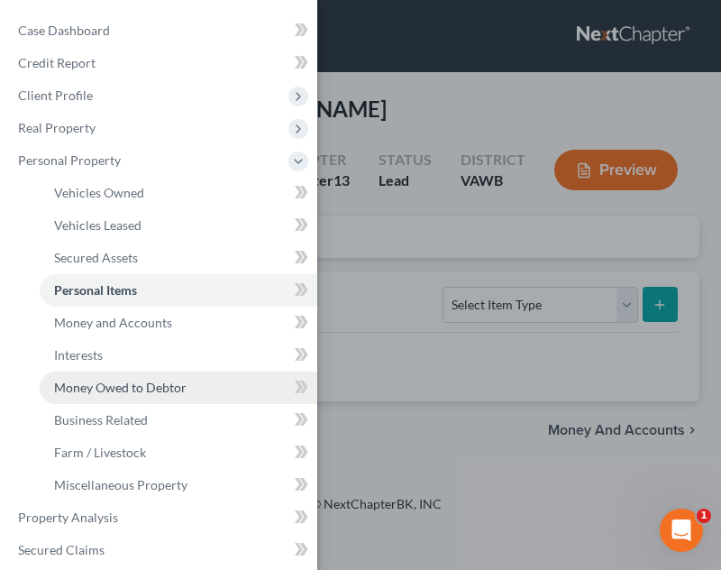
click at [95, 384] on span "Money Owed to Debtor" at bounding box center [120, 386] width 132 height 15
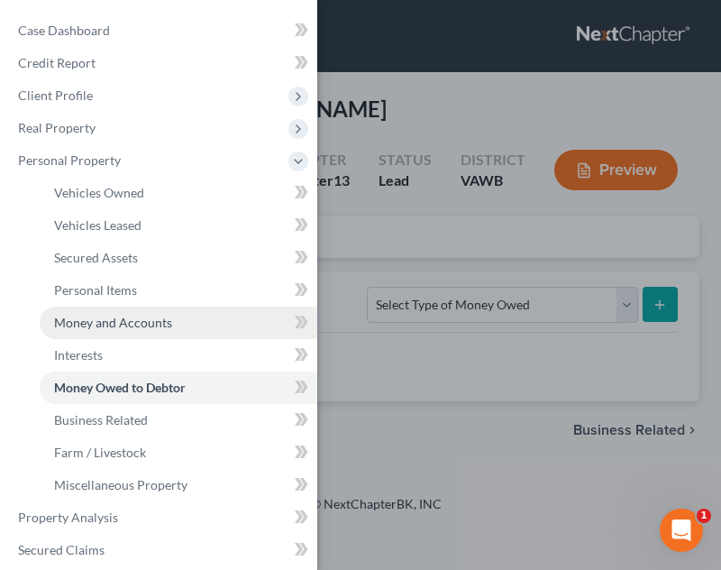
click at [115, 328] on span "Money and Accounts" at bounding box center [113, 322] width 118 height 15
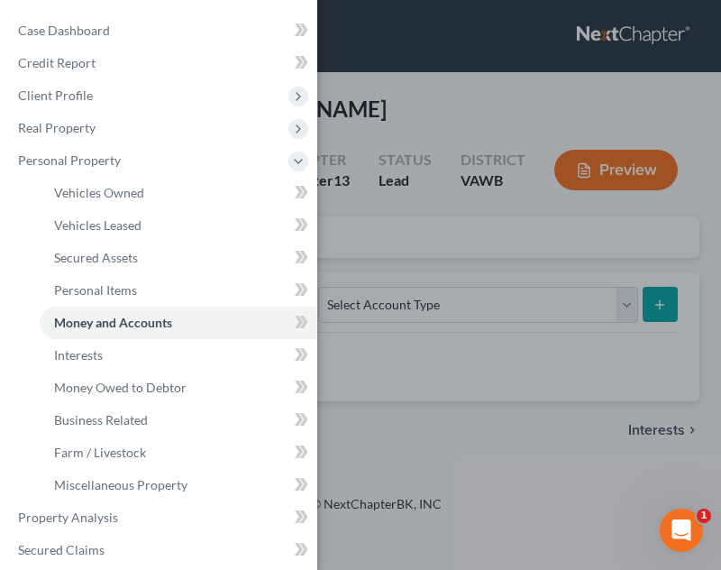
click at [384, 346] on div "Case Dashboard Payments Invoices Payments Payments Credit Report Client Profile" at bounding box center [360, 285] width 721 height 570
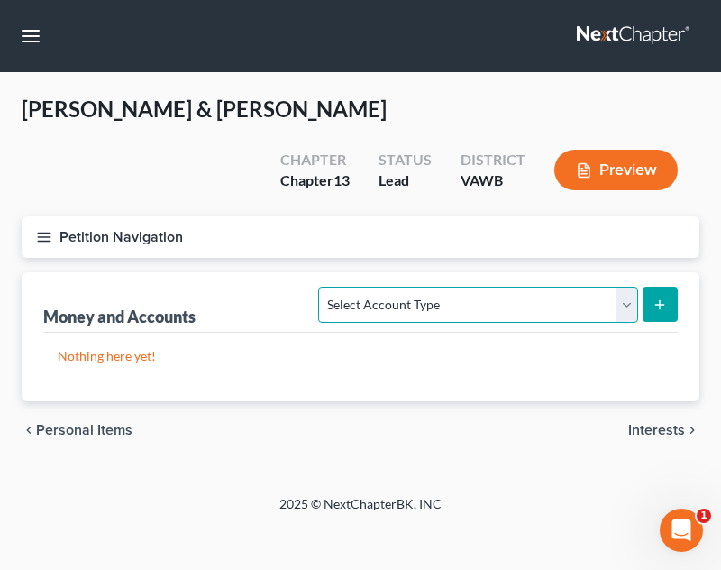
click at [403, 287] on select "Select Account Type Brokerage Cash on Hand Certificates of Deposit Checking Acc…" at bounding box center [477, 305] width 319 height 36
select select "cash_on_hand"
click at [323, 287] on select "Select Account Type Brokerage Cash on Hand Certificates of Deposit Checking Acc…" at bounding box center [477, 305] width 319 height 36
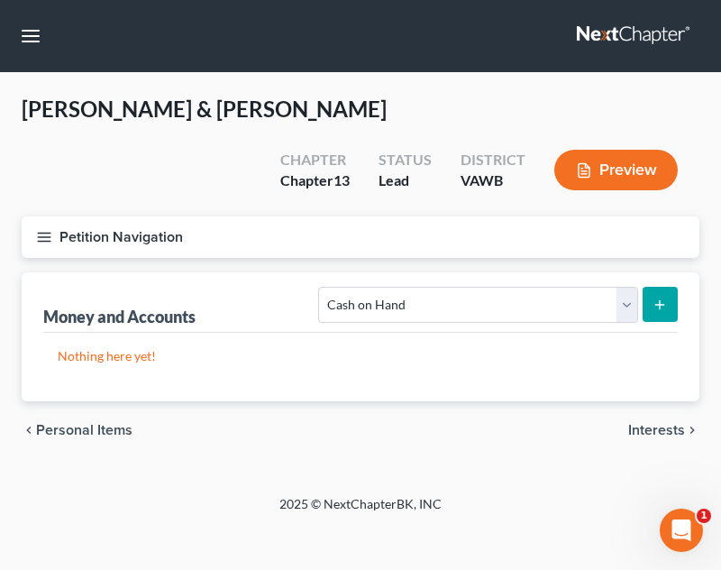
click at [675, 287] on button "submit" at bounding box center [660, 304] width 35 height 35
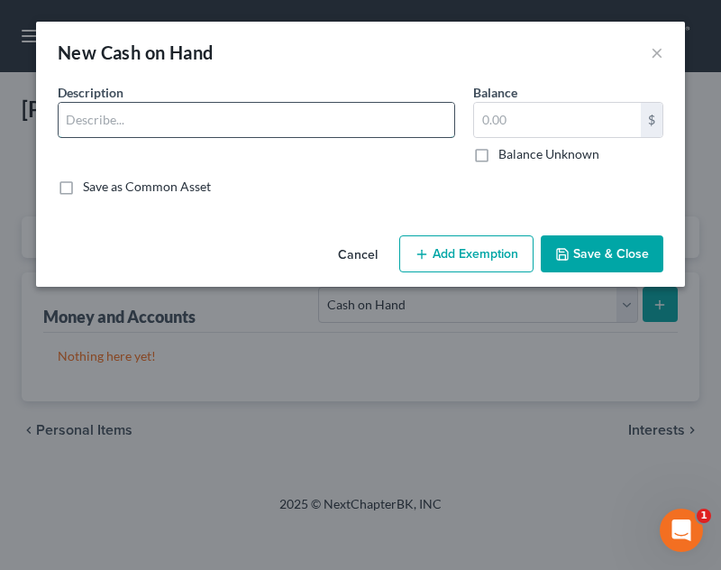
click at [180, 130] on input "text" at bounding box center [257, 120] width 396 height 34
type input "Cash on Hand"
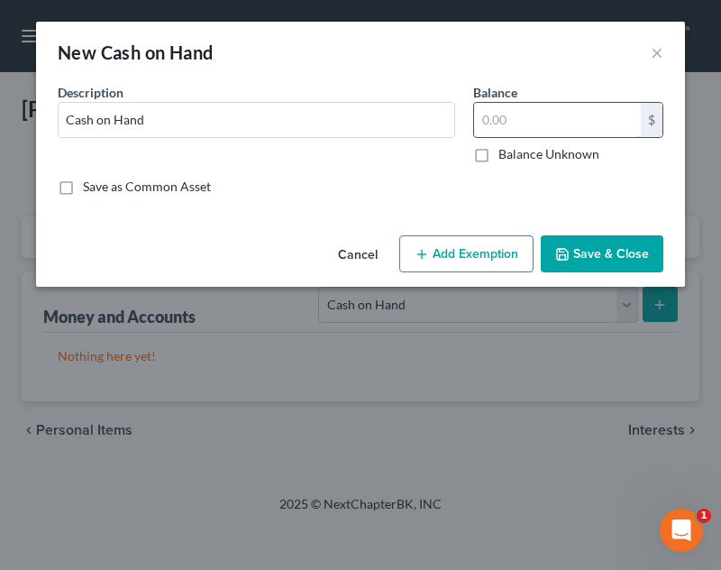
click at [508, 129] on input "text" at bounding box center [557, 120] width 167 height 34
type input "250.00"
click at [476, 249] on button "Add Exemption" at bounding box center [466, 254] width 134 height 38
select select "2"
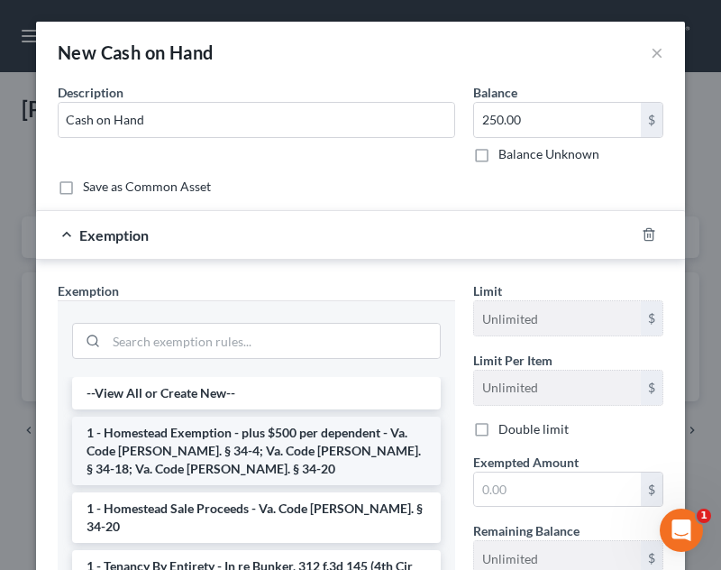
click at [291, 442] on li "1 - Homestead Exemption - plus $500 per dependent - Va. Code [PERSON_NAME]. § 3…" at bounding box center [256, 450] width 369 height 68
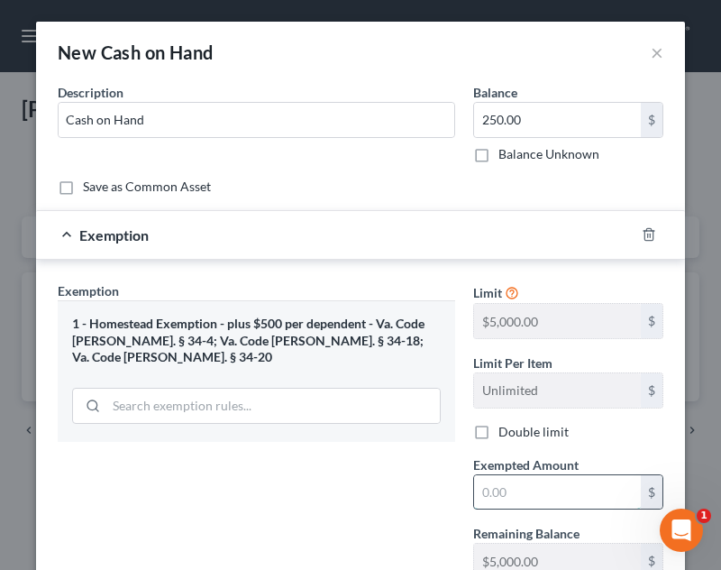
click at [603, 491] on input "text" at bounding box center [557, 492] width 167 height 34
type input "250.00"
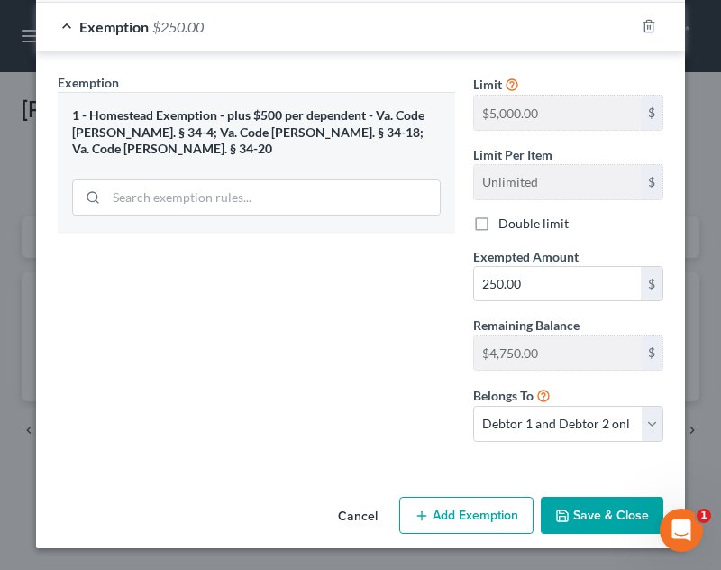
click at [557, 508] on icon "button" at bounding box center [562, 515] width 14 height 14
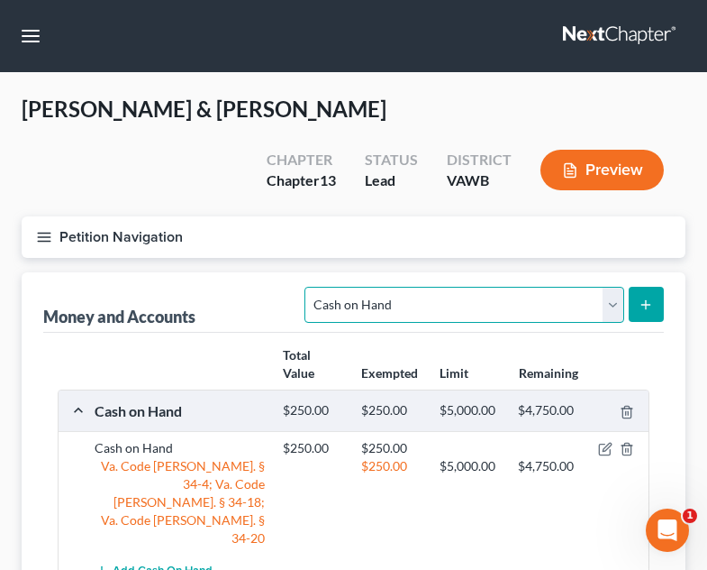
click at [536, 287] on select "Select Account Type Brokerage Cash on Hand Certificates of Deposit Checking Acc…" at bounding box center [464, 305] width 319 height 36
select select "checking"
click at [309, 287] on select "Select Account Type Brokerage Cash on Hand Certificates of Deposit Checking Acc…" at bounding box center [464, 305] width 319 height 36
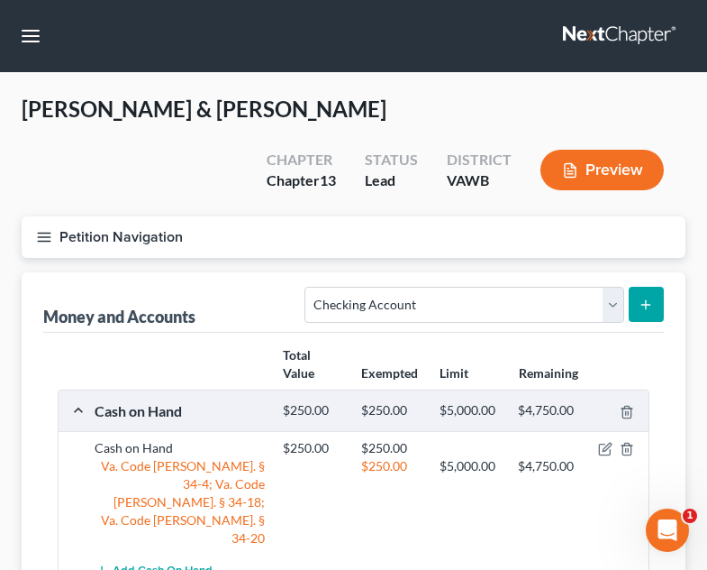
click at [653, 287] on button "submit" at bounding box center [646, 304] width 35 height 35
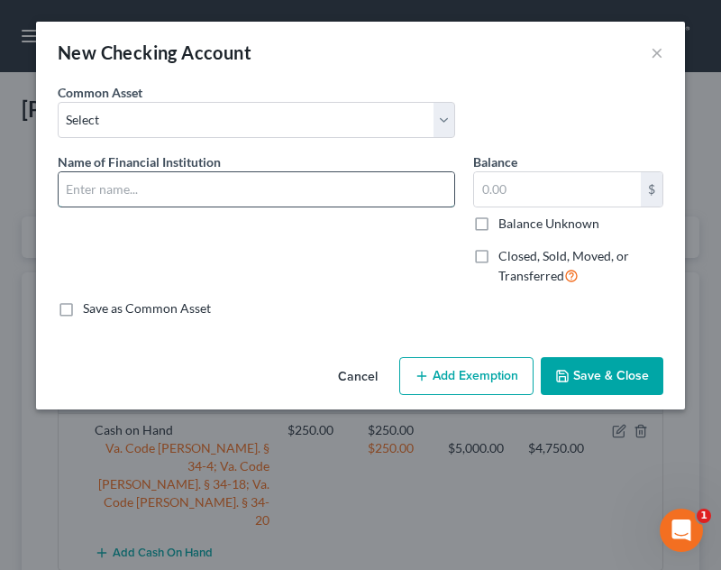
click at [258, 178] on input "text" at bounding box center [257, 189] width 396 height 34
type input "[PERSON_NAME] & [PERSON_NAME] -Joint"
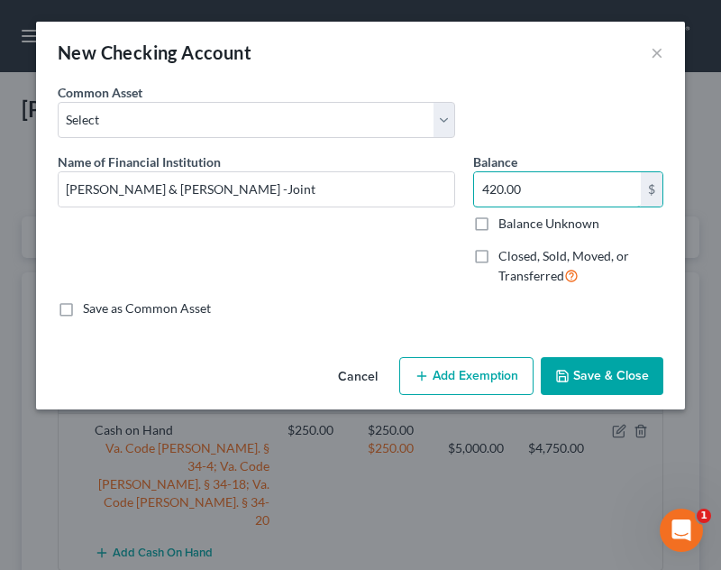
type input "420.00"
click at [414, 371] on button "Add Exemption" at bounding box center [466, 376] width 134 height 38
select select "2"
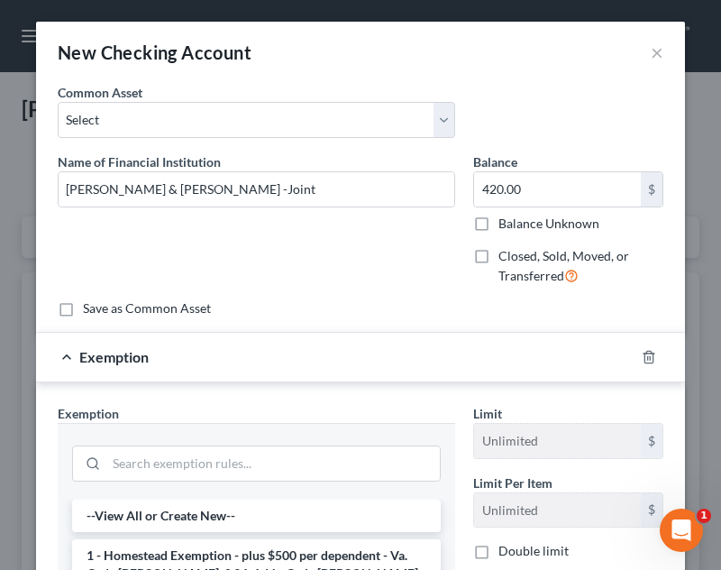
scroll to position [346, 0]
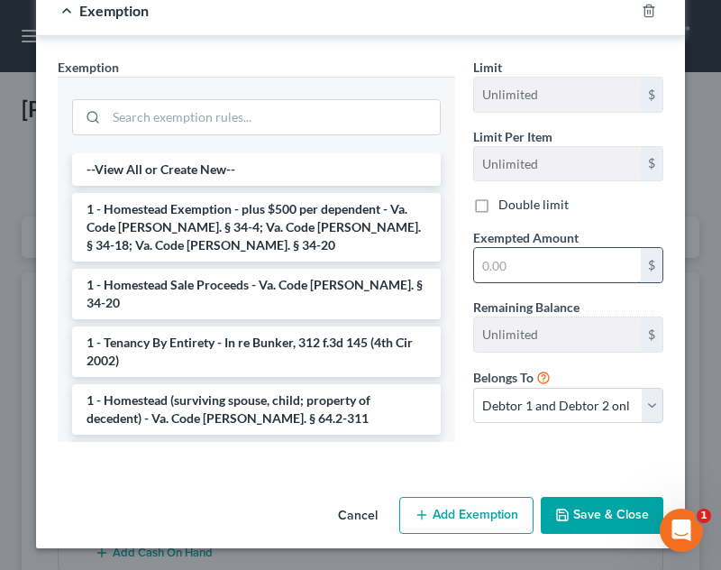
click at [497, 265] on input "text" at bounding box center [557, 265] width 167 height 34
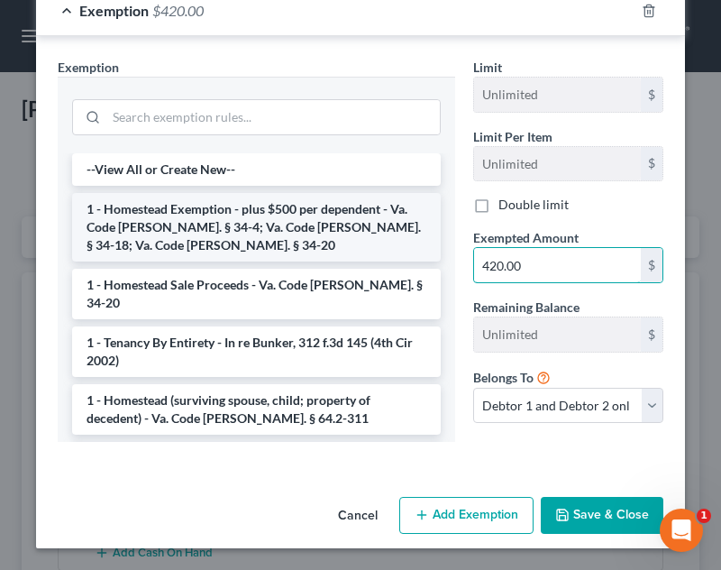
type input "420.00"
click at [290, 251] on li "1 - Homestead Exemption - plus $500 per dependent - Va. Code [PERSON_NAME]. § 3…" at bounding box center [256, 227] width 369 height 68
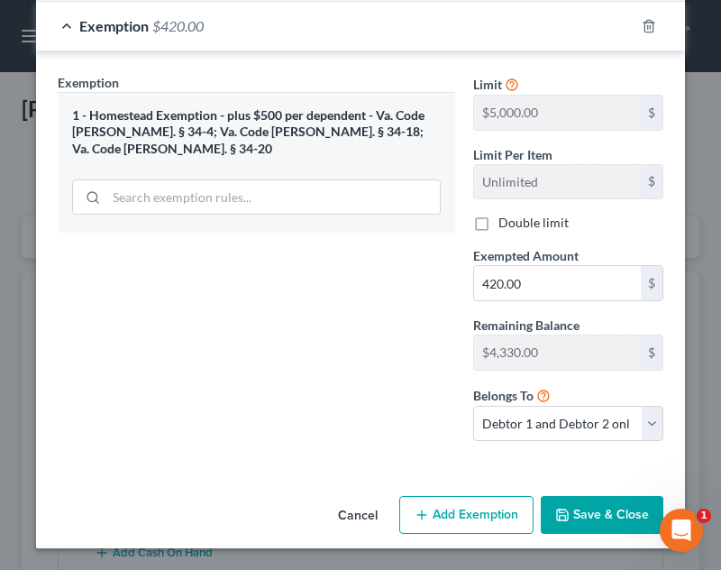
click at [588, 513] on button "Save & Close" at bounding box center [602, 515] width 123 height 38
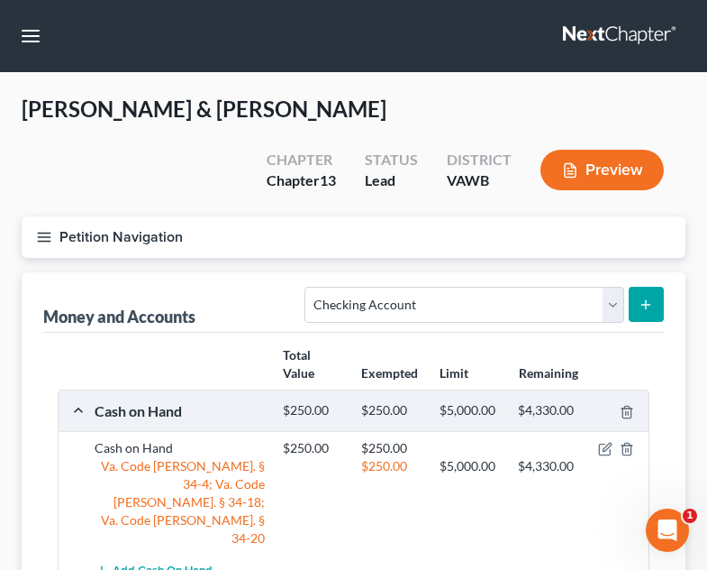
click at [646, 300] on line "submit" at bounding box center [646, 304] width 0 height 8
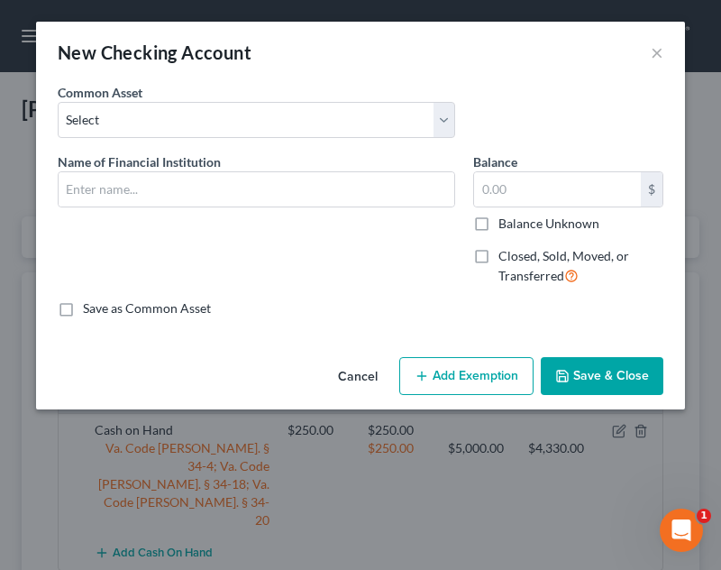
click at [359, 207] on div "Name of Financial Institution *" at bounding box center [256, 226] width 415 height 148
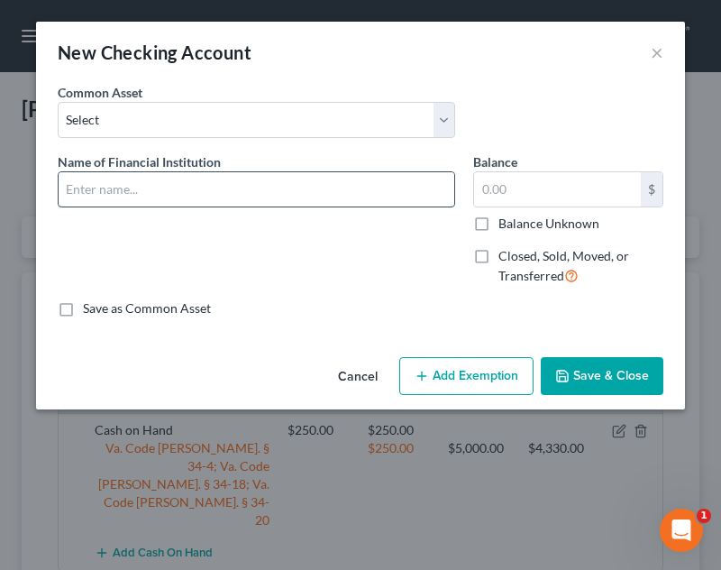
click at [372, 203] on input "text" at bounding box center [257, 189] width 396 height 34
type input "Truist -[PERSON_NAME]"
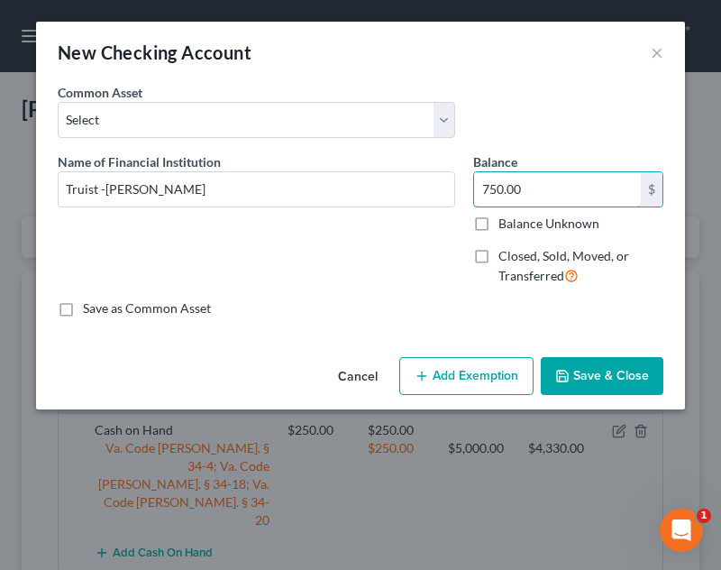
type input "750.00"
click at [460, 364] on button "Add Exemption" at bounding box center [466, 376] width 134 height 38
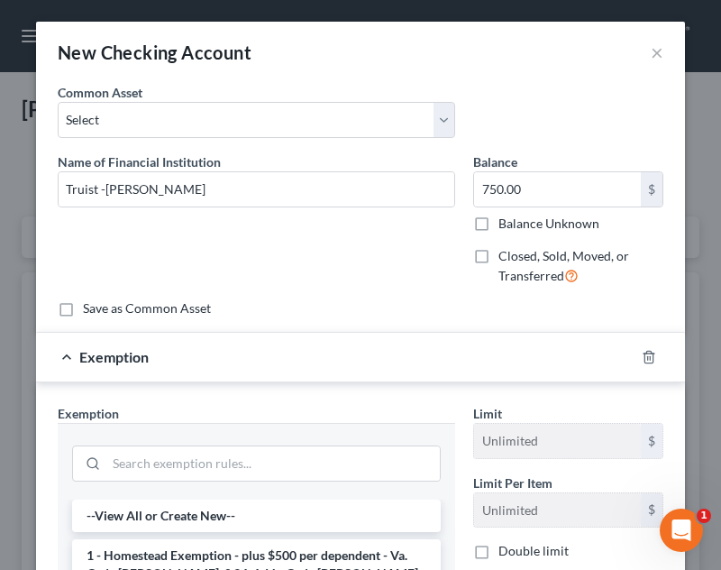
scroll to position [346, 0]
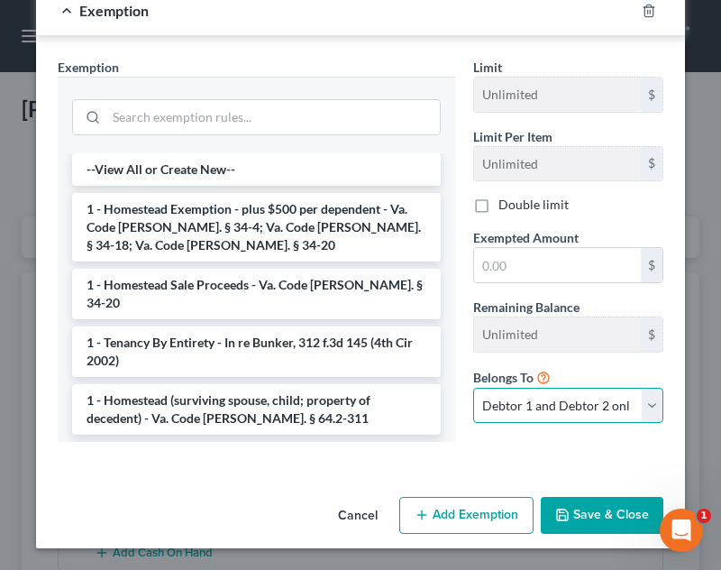
click at [518, 420] on select "Debtor 1 only Debtor 2 only Debtor 1 and Debtor 2 only" at bounding box center [568, 406] width 190 height 36
select select "1"
click at [473, 388] on select "Debtor 1 only Debtor 2 only Debtor 1 and Debtor 2 only" at bounding box center [568, 406] width 190 height 36
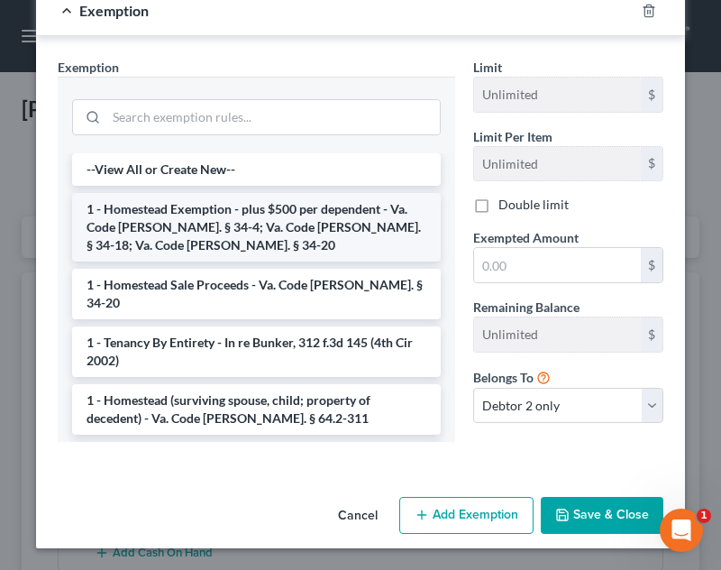
click at [360, 243] on li "1 - Homestead Exemption - plus $500 per dependent - Va. Code [PERSON_NAME]. § 3…" at bounding box center [256, 227] width 369 height 68
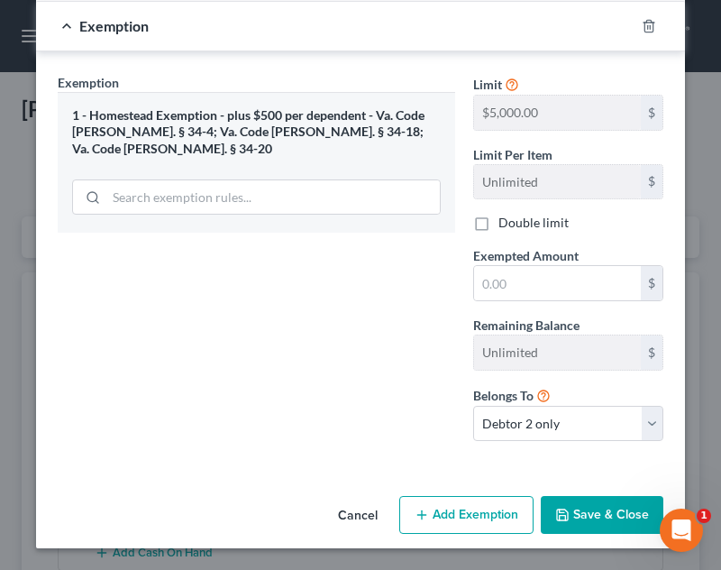
scroll to position [331, 0]
click at [513, 286] on input "text" at bounding box center [557, 283] width 167 height 34
type input "750.00"
click at [575, 519] on button "Save & Close" at bounding box center [602, 515] width 123 height 38
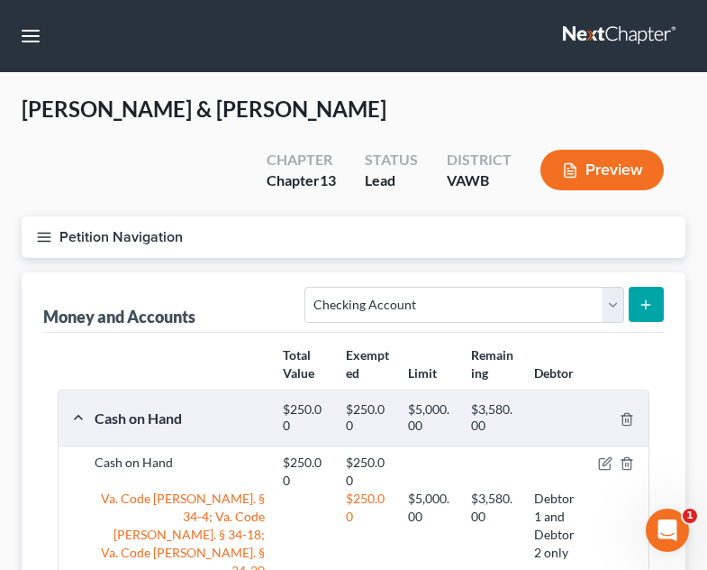
click at [56, 216] on button "Petition Navigation" at bounding box center [354, 236] width 664 height 41
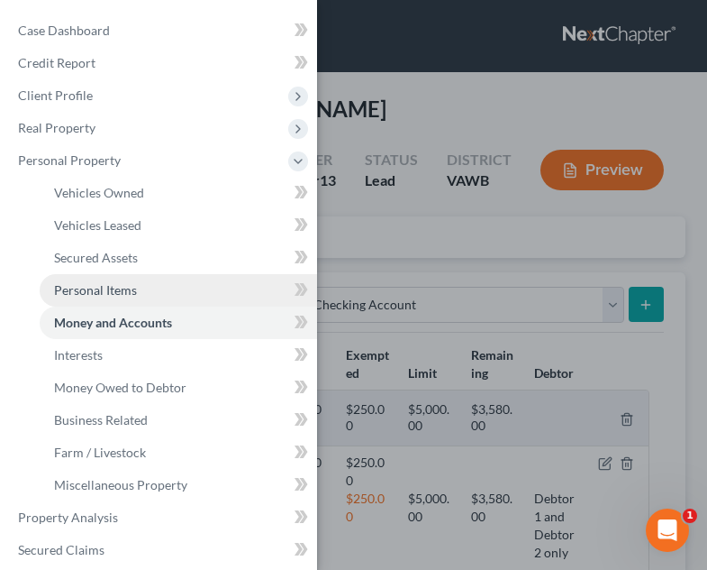
click at [125, 280] on link "Personal Items" at bounding box center [179, 290] width 278 height 32
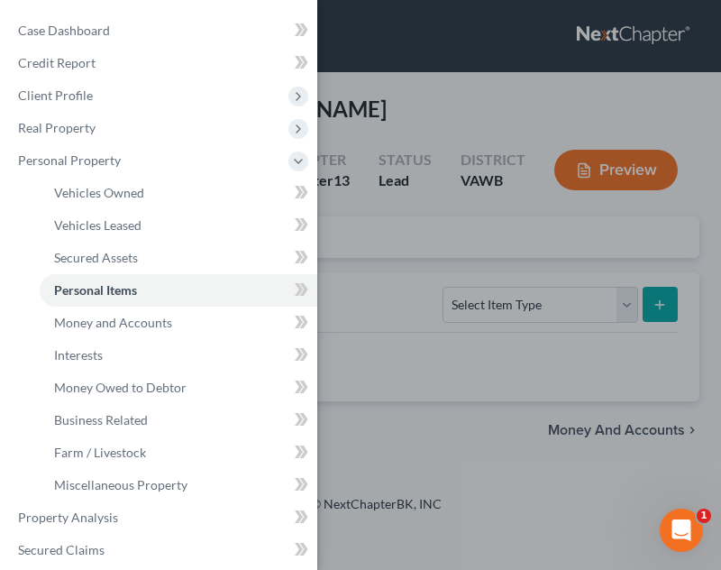
click at [424, 314] on div "Case Dashboard Payments Invoices Payments Payments Credit Report Client Profile" at bounding box center [360, 285] width 721 height 570
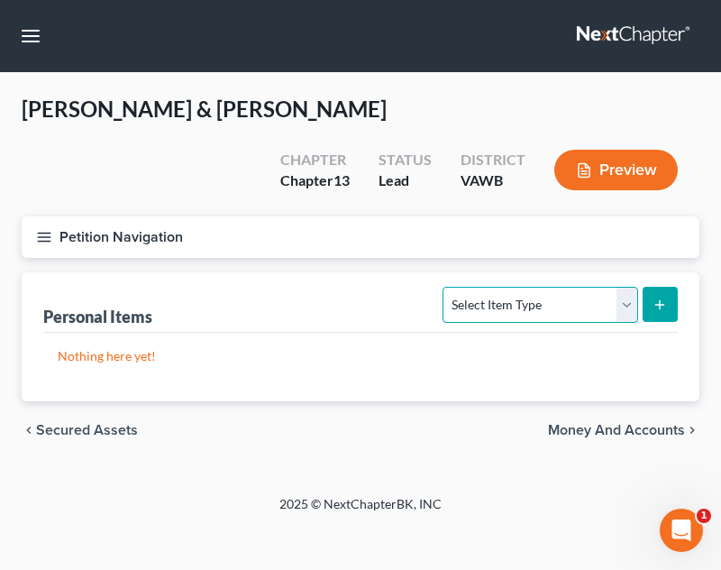
click at [509, 287] on select "Select Item Type Clothing Collectibles Of Value Electronics Firearms Household …" at bounding box center [540, 305] width 195 height 36
select select "clothing"
click at [445, 287] on select "Select Item Type Clothing Collectibles Of Value Electronics Firearms Household …" at bounding box center [540, 305] width 195 height 36
click at [648, 287] on button "submit" at bounding box center [660, 304] width 35 height 35
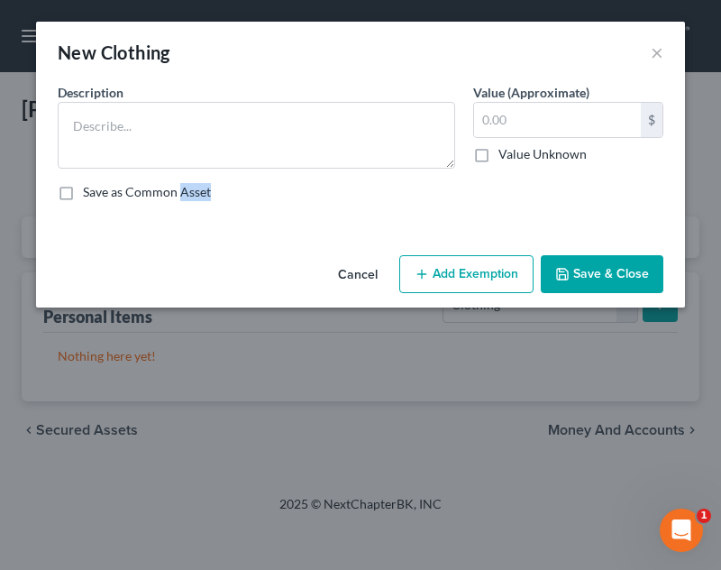
click at [648, 260] on div "New Clothing × An exemption set must first be selected from the Filing Informat…" at bounding box center [360, 285] width 721 height 570
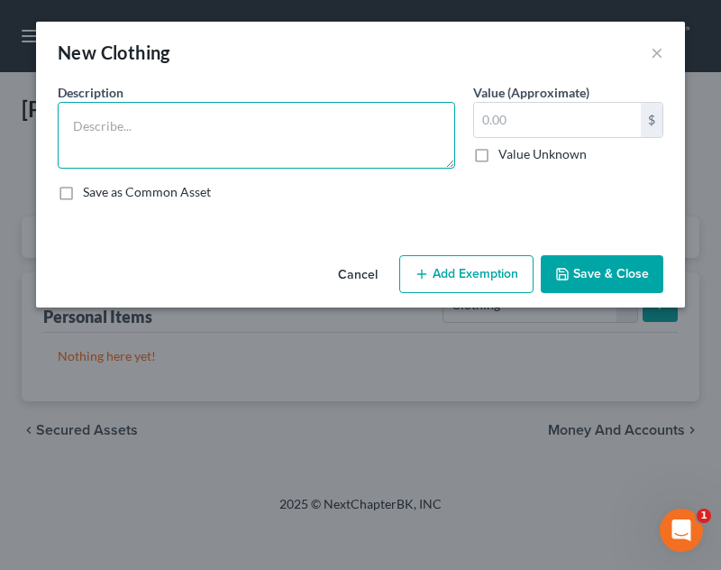
click at [159, 145] on textarea at bounding box center [256, 135] width 397 height 67
type textarea "Wearing Apparel"
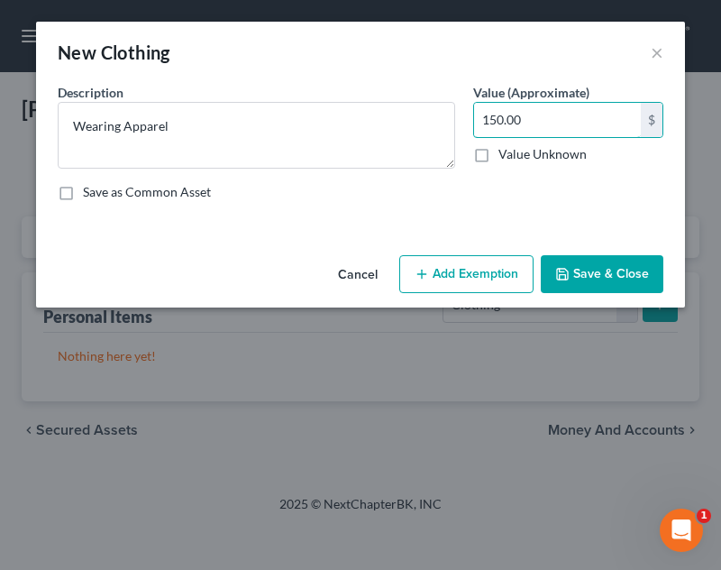
type input "150.00"
click at [511, 272] on button "Add Exemption" at bounding box center [466, 274] width 134 height 38
select select "2"
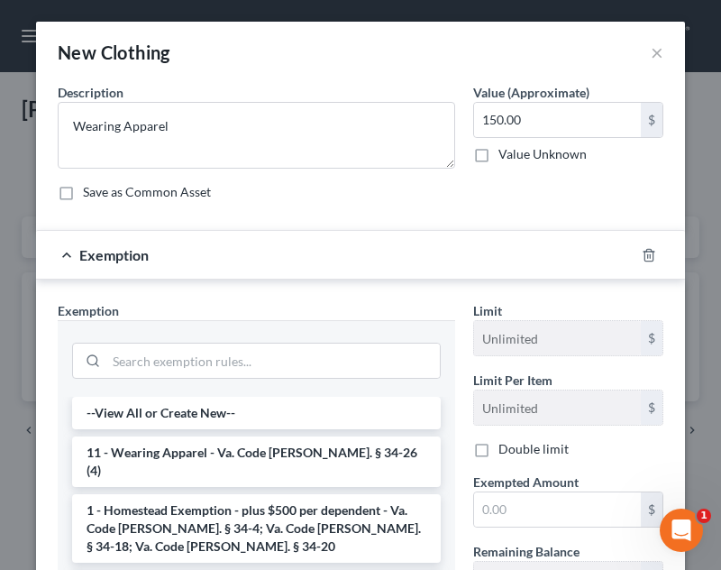
click at [529, 532] on div "Limit Unlimited $ Limit Per Item Unlimited $ Double limit Exempted Amount * $ R…" at bounding box center [568, 491] width 208 height 380
click at [516, 515] on input "text" at bounding box center [557, 509] width 167 height 34
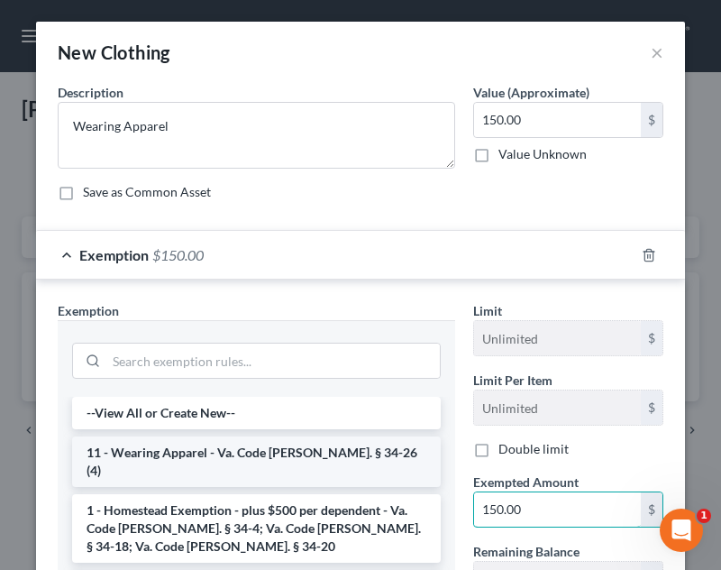
type input "150.00"
click at [292, 454] on li "11 - Wearing Apparel - Va. Code [PERSON_NAME]. § 34-26 (4)" at bounding box center [256, 461] width 369 height 50
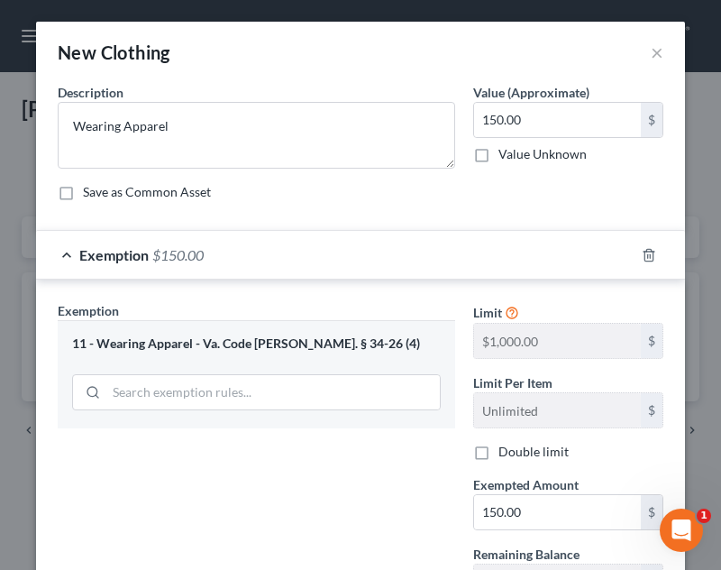
click at [704, 420] on div "New Clothing × An exemption set must first be selected from the Filing Informat…" at bounding box center [360, 285] width 721 height 570
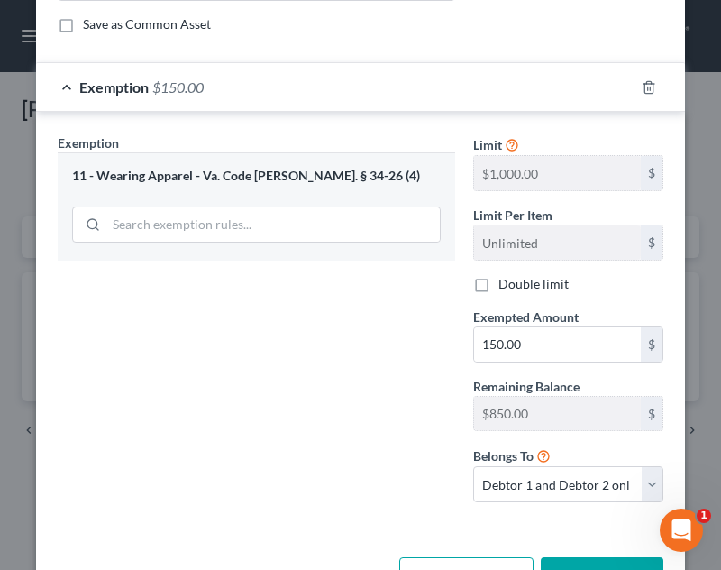
scroll to position [229, 0]
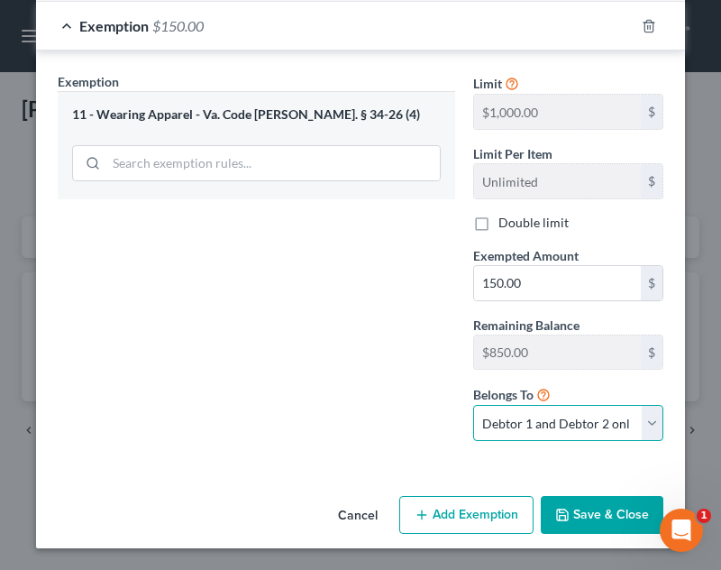
click at [571, 419] on select "Debtor 1 only Debtor 2 only Debtor 1 and Debtor 2 only" at bounding box center [568, 423] width 190 height 36
select select "0"
click at [473, 405] on select "Debtor 1 only Debtor 2 only Debtor 1 and Debtor 2 only" at bounding box center [568, 423] width 190 height 36
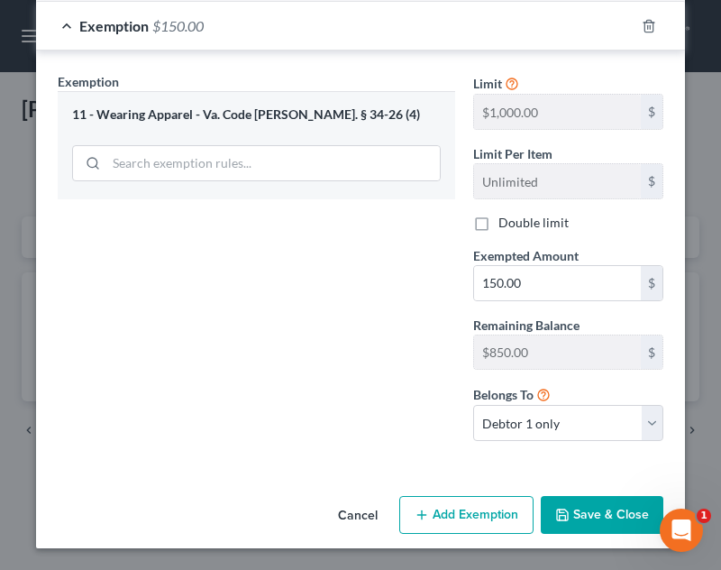
click at [590, 498] on button "Save & Close" at bounding box center [602, 515] width 123 height 38
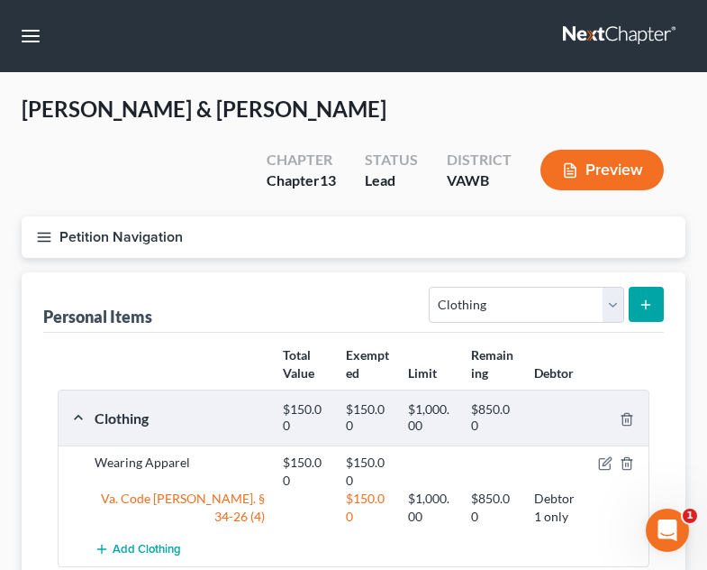
click at [644, 297] on icon "submit" at bounding box center [646, 304] width 14 height 14
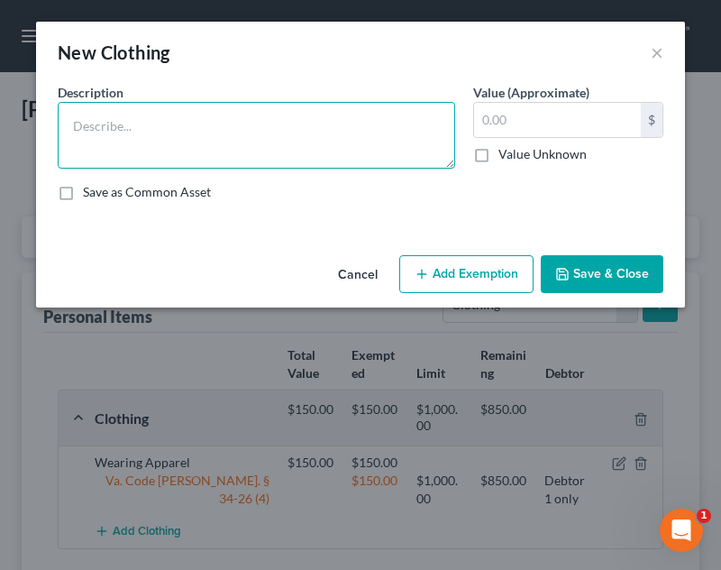
click at [178, 147] on textarea at bounding box center [256, 135] width 397 height 67
type textarea "Wearing Apparel"
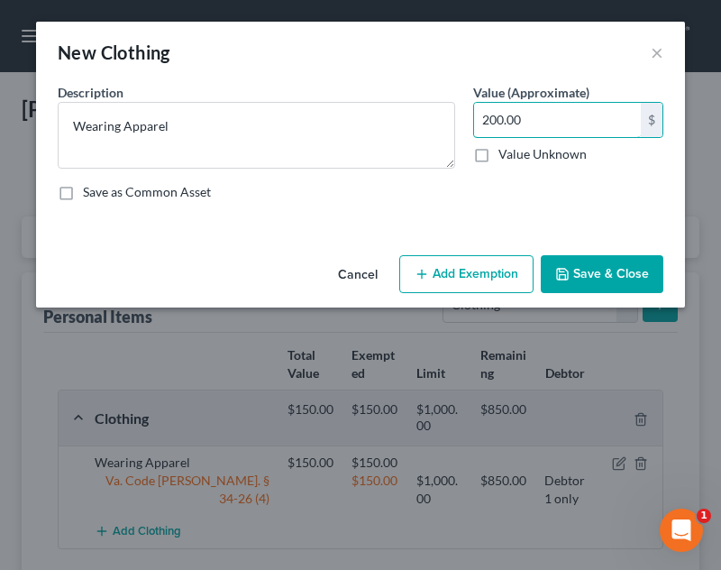
type input "200.00"
click at [440, 271] on button "Add Exemption" at bounding box center [466, 274] width 134 height 38
select select "2"
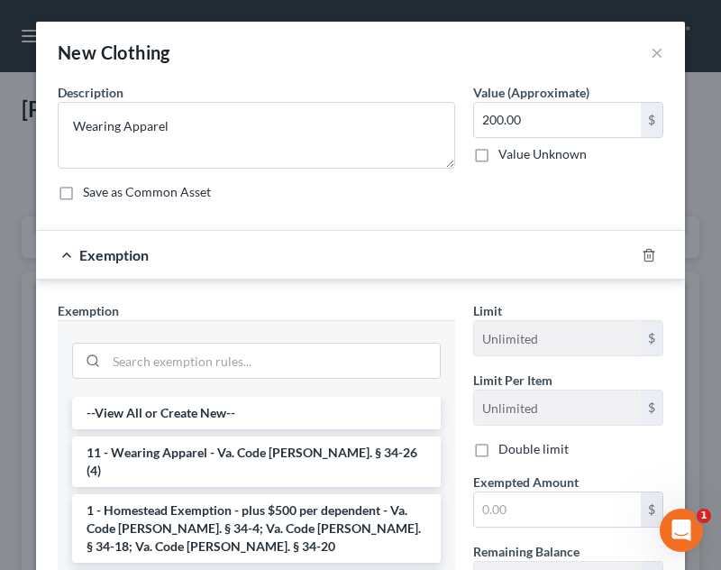
click at [577, 530] on div "Limit Unlimited $ Limit Per Item Unlimited $ Double limit Exempted Amount * $ R…" at bounding box center [568, 491] width 208 height 380
click at [563, 511] on input "text" at bounding box center [557, 509] width 167 height 34
type input "200.00"
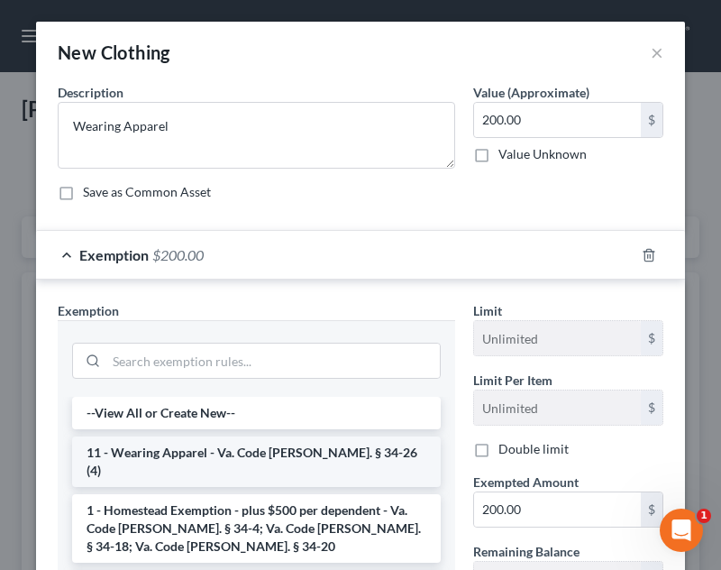
click at [292, 464] on li "11 - Wearing Apparel - Va. Code [PERSON_NAME]. § 34-26 (4)" at bounding box center [256, 461] width 369 height 50
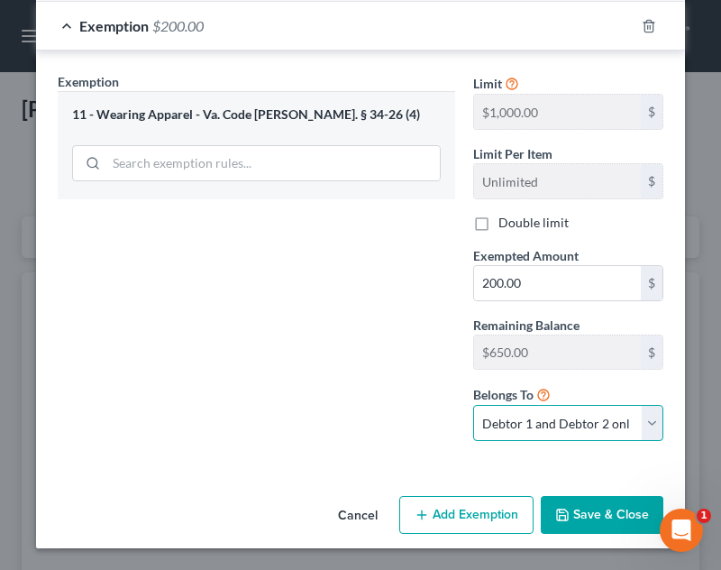
click at [596, 419] on select "Debtor 1 only Debtor 2 only Debtor 1 and Debtor 2 only" at bounding box center [568, 423] width 190 height 36
select select "1"
click at [473, 405] on select "Debtor 1 only Debtor 2 only Debtor 1 and Debtor 2 only" at bounding box center [568, 423] width 190 height 36
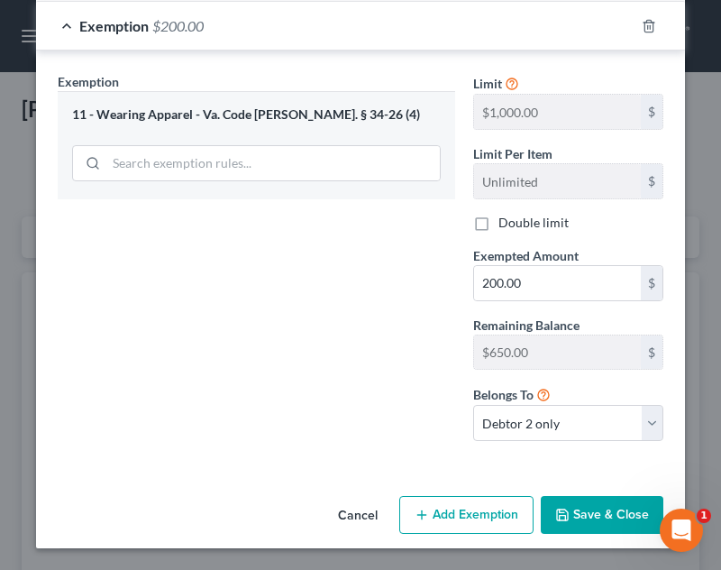
click at [582, 526] on button "Save & Close" at bounding box center [602, 515] width 123 height 38
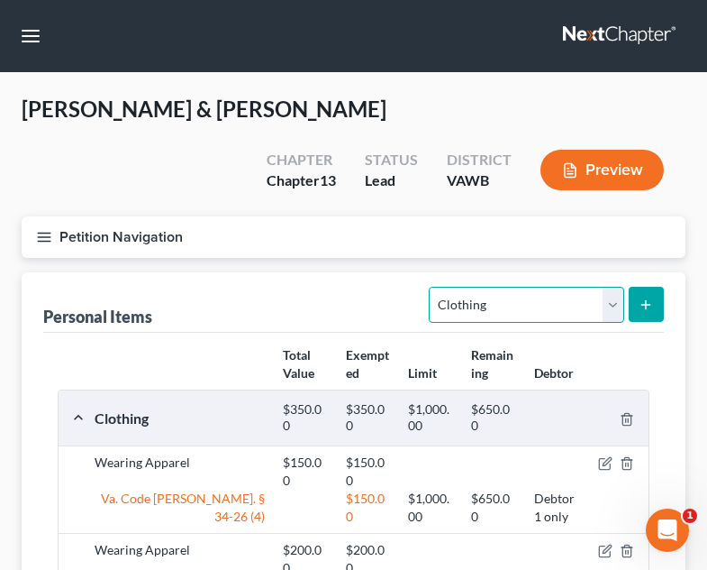
click at [569, 287] on select "Select Item Type Clothing Collectibles Of Value Electronics Firearms Household …" at bounding box center [526, 305] width 195 height 36
select select "jewelry"
click at [432, 287] on select "Select Item Type Clothing Collectibles Of Value Electronics Firearms Household …" at bounding box center [526, 305] width 195 height 36
click at [659, 287] on button "submit" at bounding box center [646, 304] width 35 height 35
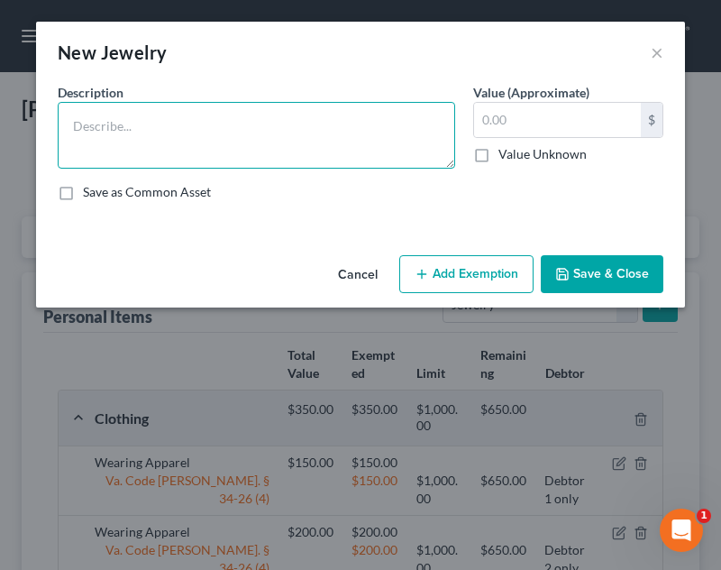
click at [300, 161] on textarea at bounding box center [256, 135] width 397 height 67
type textarea "e"
type textarea "Wedding Ring"
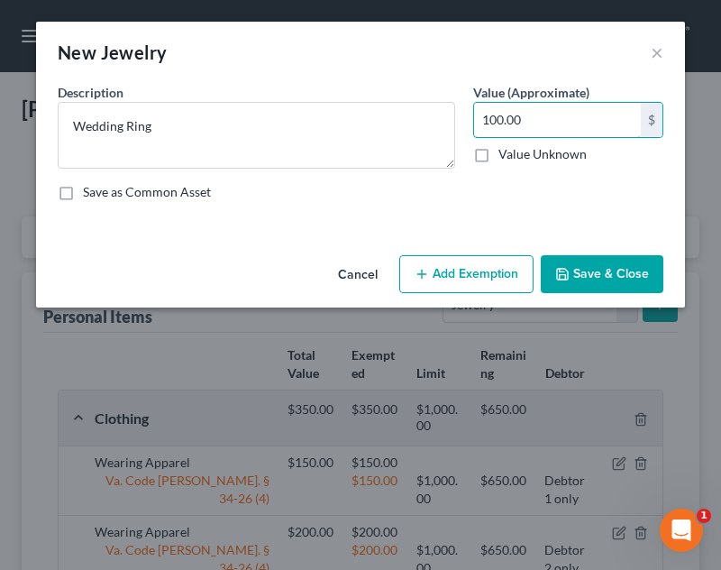
type input "100.00"
click at [412, 278] on button "Add Exemption" at bounding box center [466, 274] width 134 height 38
select select "2"
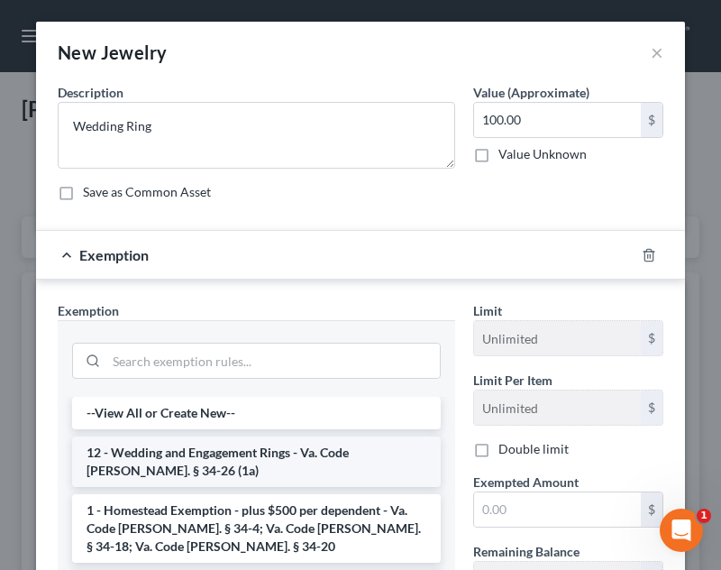
click at [222, 461] on li "12 - Wedding and Engagement Rings - Va. Code [PERSON_NAME]. § 34-26 (1a)" at bounding box center [256, 461] width 369 height 50
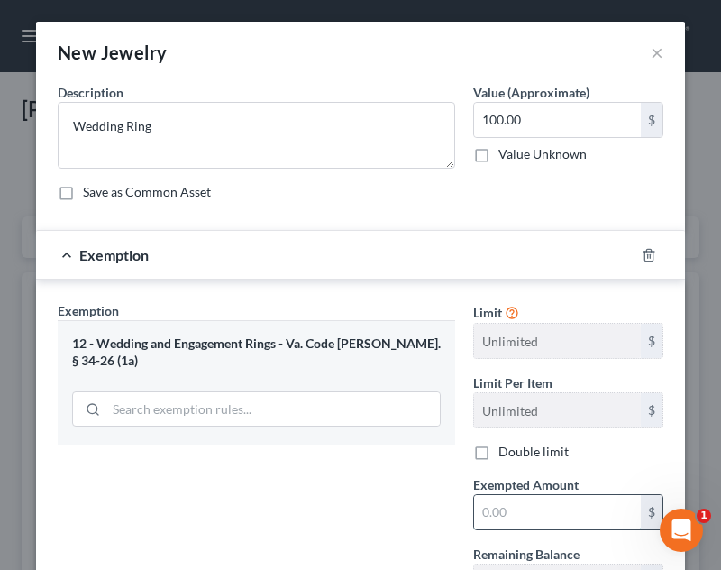
click at [489, 507] on input "text" at bounding box center [557, 512] width 167 height 34
type input "100.00"
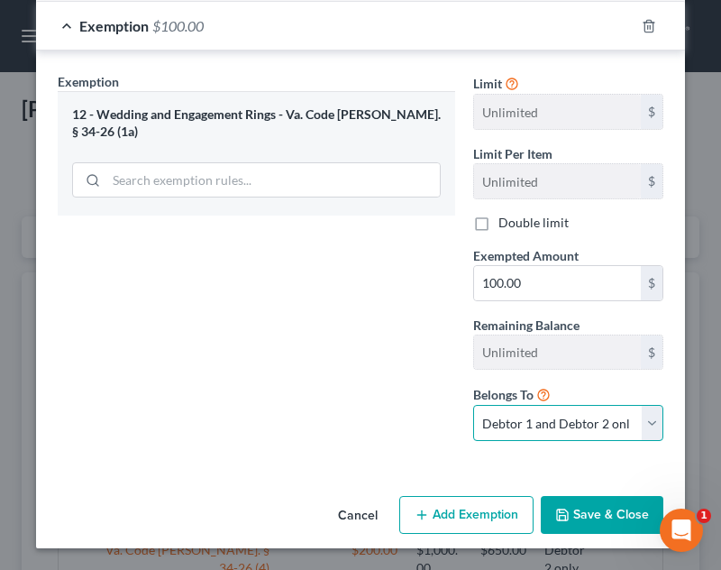
click at [550, 420] on select "Debtor 1 only Debtor 2 only Debtor 1 and Debtor 2 only" at bounding box center [568, 423] width 190 height 36
select select "0"
click at [473, 405] on select "Debtor 1 only Debtor 2 only Debtor 1 and Debtor 2 only" at bounding box center [568, 423] width 190 height 36
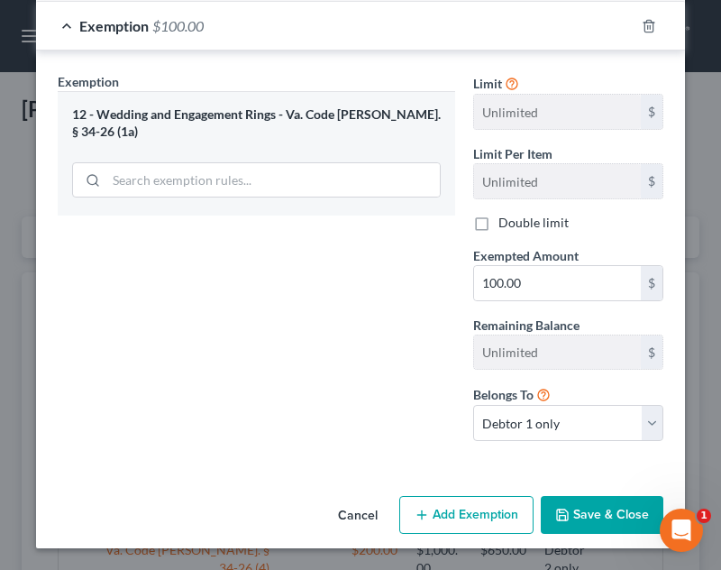
click at [566, 533] on button "Save & Close" at bounding box center [602, 515] width 123 height 38
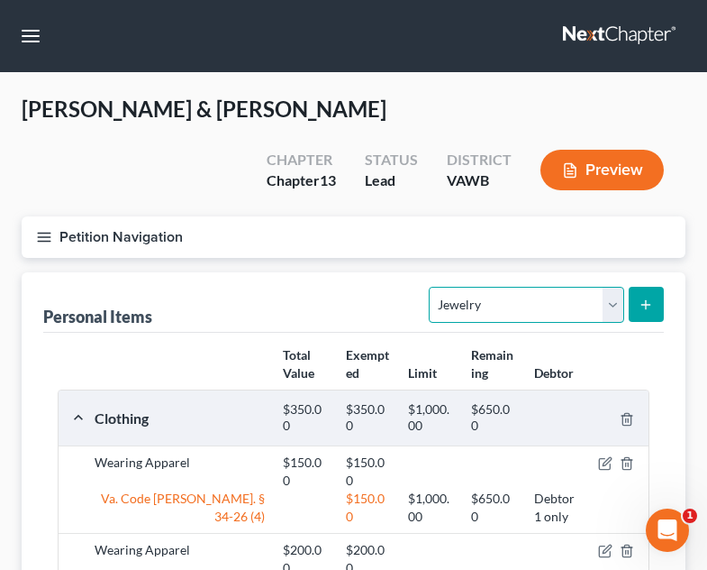
click at [616, 287] on select "Select Item Type Clothing Collectibles Of Value Electronics Firearms Household …" at bounding box center [526, 305] width 195 height 36
click at [634, 287] on button "submit" at bounding box center [646, 304] width 35 height 35
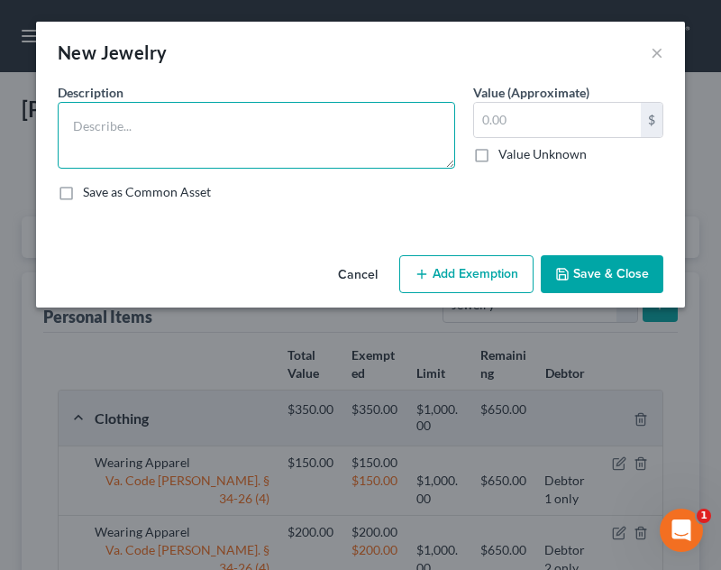
click at [289, 125] on textarea at bounding box center [256, 135] width 397 height 67
type textarea "Wedding Ring"
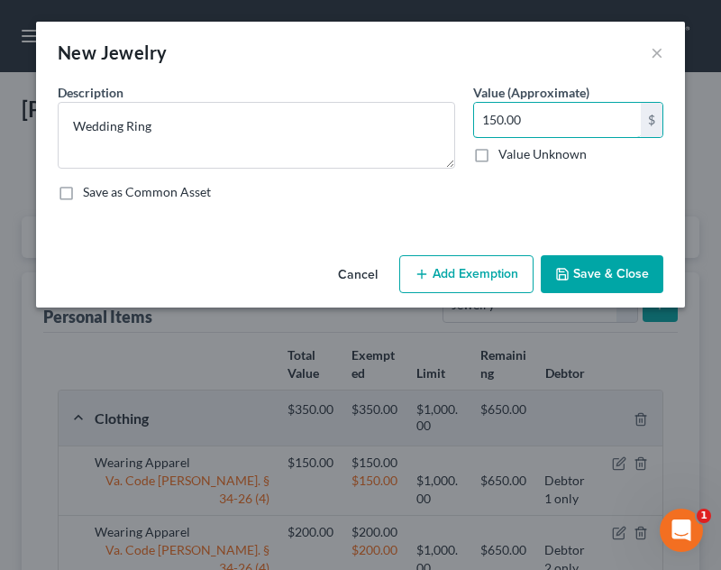
type input "150.00"
click at [493, 260] on button "Add Exemption" at bounding box center [466, 274] width 134 height 38
select select "2"
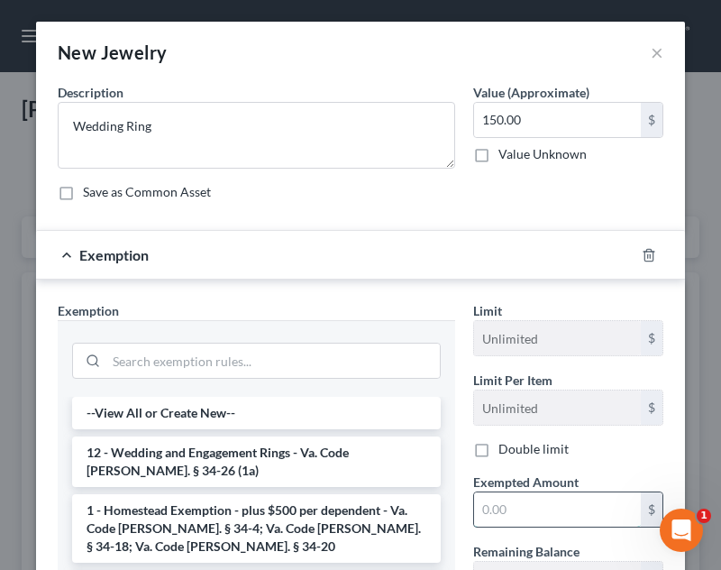
click at [593, 510] on input "text" at bounding box center [557, 509] width 167 height 34
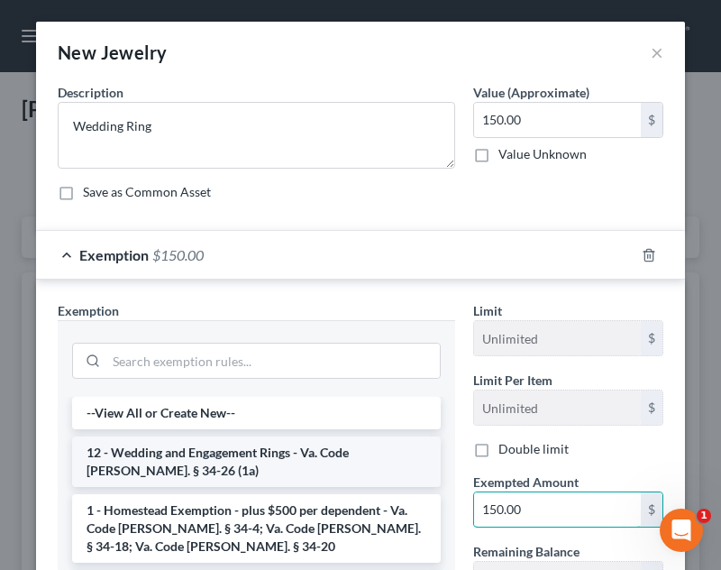
type input "150.00"
click at [315, 450] on li "12 - Wedding and Engagement Rings - Va. Code [PERSON_NAME]. § 34-26 (1a)" at bounding box center [256, 461] width 369 height 50
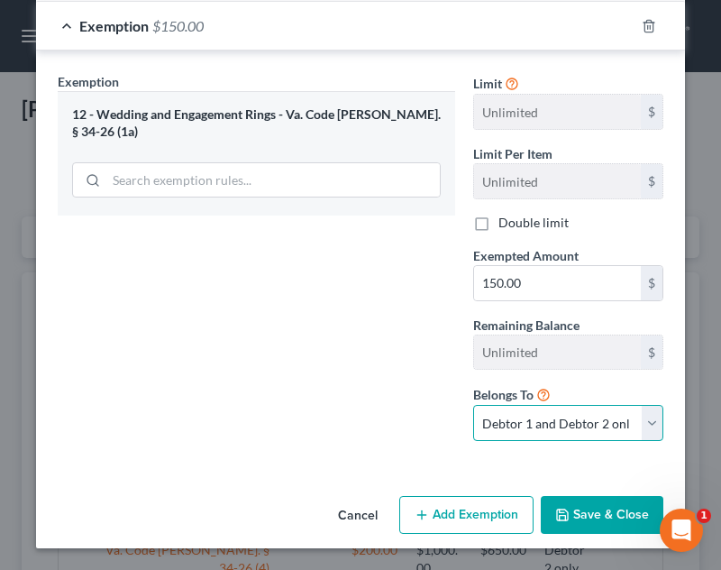
click at [588, 424] on select "Debtor 1 only Debtor 2 only Debtor 1 and Debtor 2 only" at bounding box center [568, 423] width 190 height 36
select select "1"
click at [473, 405] on select "Debtor 1 only Debtor 2 only Debtor 1 and Debtor 2 only" at bounding box center [568, 423] width 190 height 36
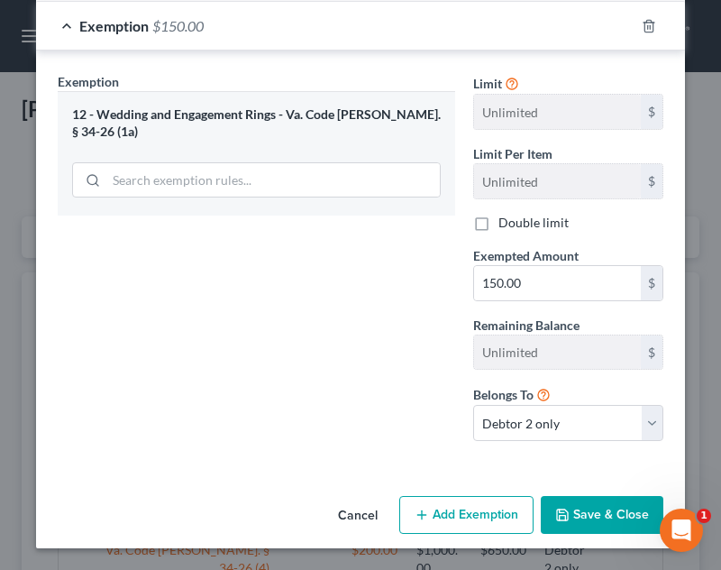
click at [587, 499] on button "Save & Close" at bounding box center [602, 515] width 123 height 38
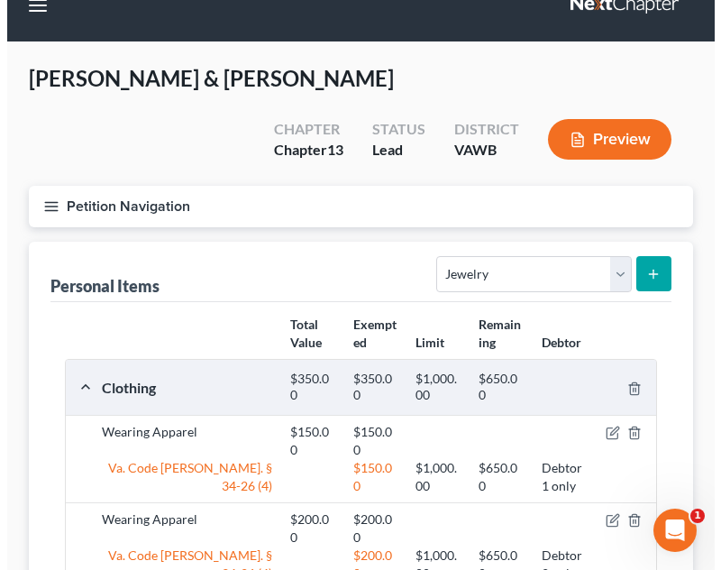
scroll to position [0, 0]
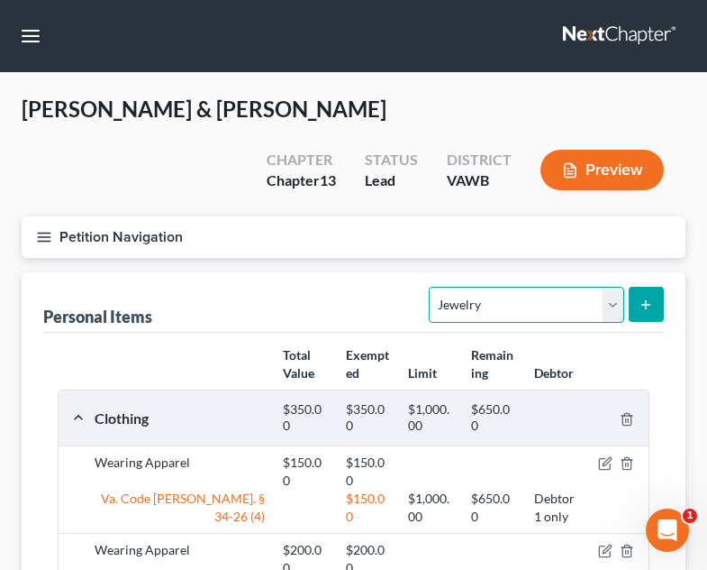
click at [534, 287] on select "Select Item Type Clothing Collectibles Of Value Electronics Firearms Household …" at bounding box center [526, 305] width 195 height 36
select select "household_goods"
click at [432, 287] on select "Select Item Type Clothing Collectibles Of Value Electronics Firearms Household …" at bounding box center [526, 305] width 195 height 36
click at [655, 287] on button "submit" at bounding box center [646, 304] width 35 height 35
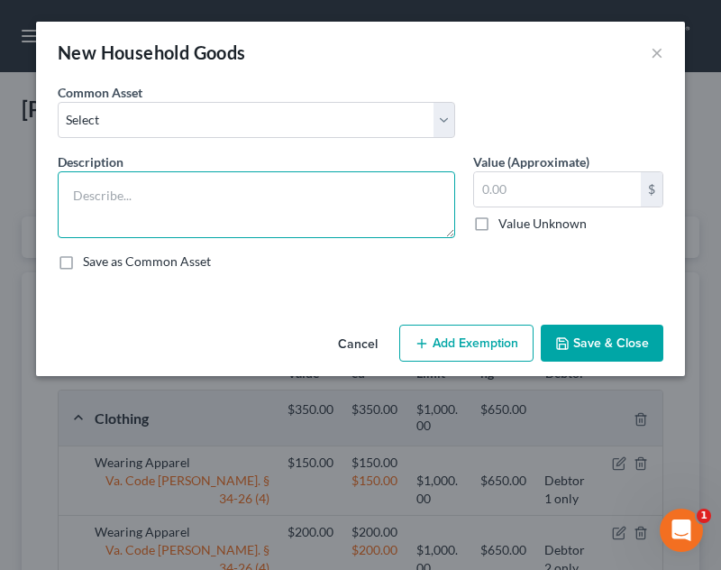
click at [306, 234] on textarea at bounding box center [256, 204] width 397 height 67
click at [244, 222] on textarea "Living Room Furnishings Chair, Sofa, Loveseat," at bounding box center [256, 204] width 397 height 67
click at [386, 213] on textarea "Living Room Furnishings Chair, Sofa, Loveseat, End Tables (2)," at bounding box center [256, 204] width 397 height 67
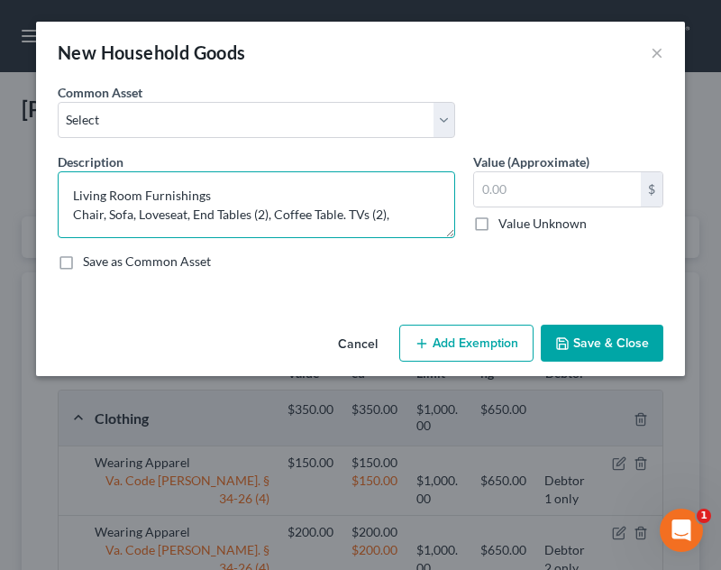
click at [388, 223] on textarea "Living Room Furnishings Chair, Sofa, Loveseat, End Tables (2), Coffee Table. TV…" at bounding box center [256, 204] width 397 height 67
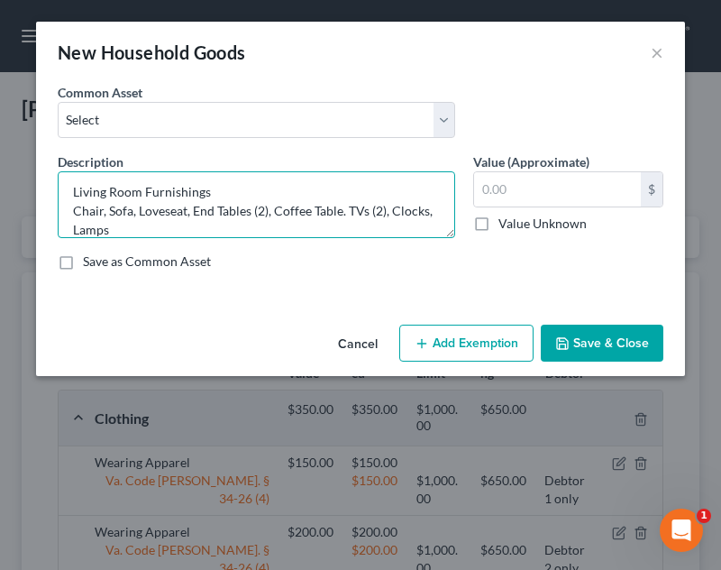
type textarea "Living Room Furnishings Chair, Sofa, Loveseat, End Tables (2), Coffee Table. TV…"
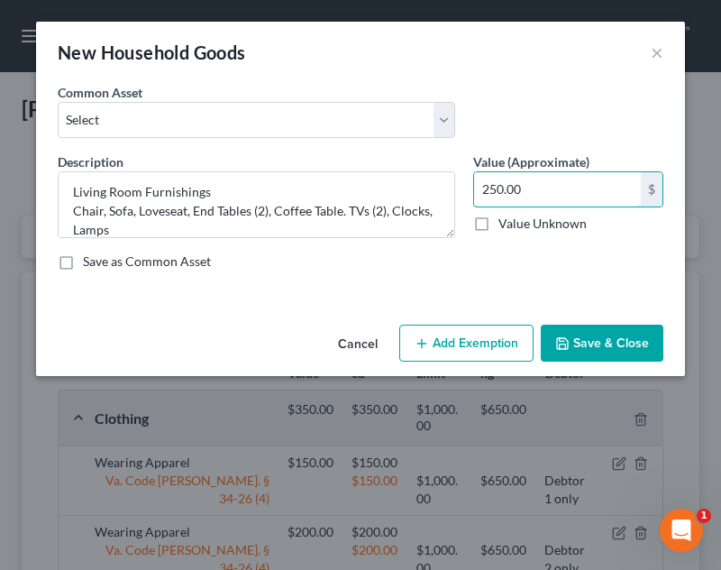
type input "250.00"
click at [486, 335] on button "Add Exemption" at bounding box center [466, 343] width 134 height 38
select select "2"
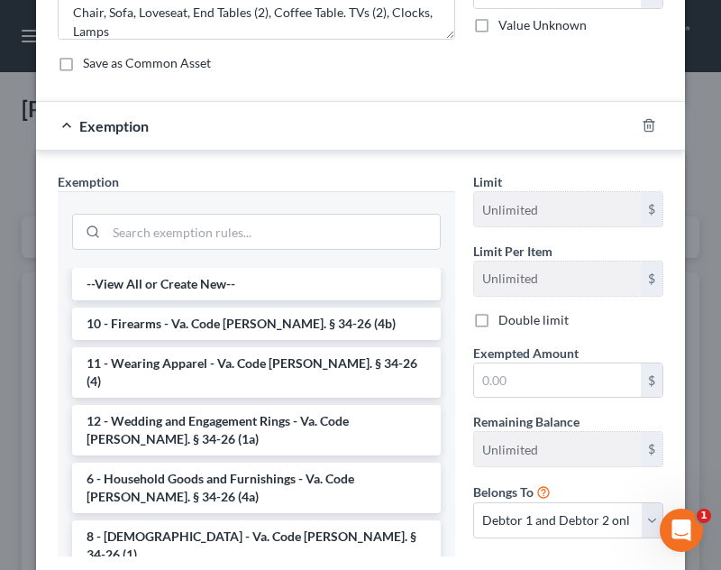
scroll to position [203, 0]
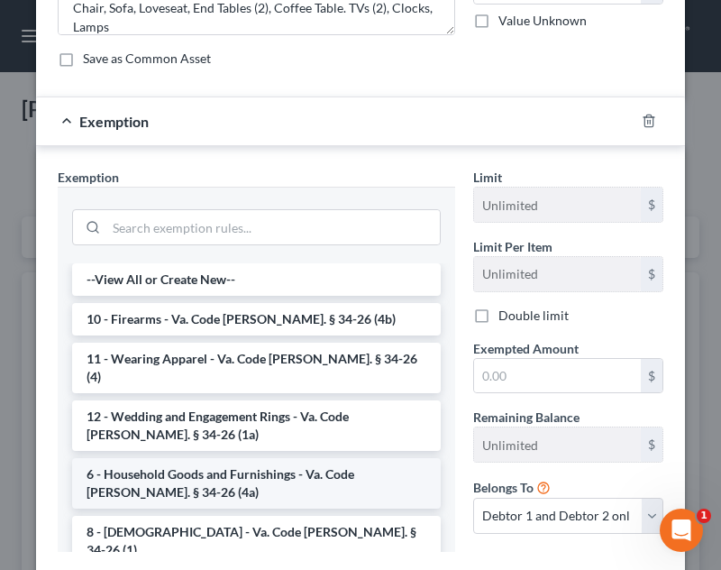
click at [270, 470] on li "6 - Household Goods and Furnishings - Va. Code [PERSON_NAME]. § 34-26 (4a)" at bounding box center [256, 483] width 369 height 50
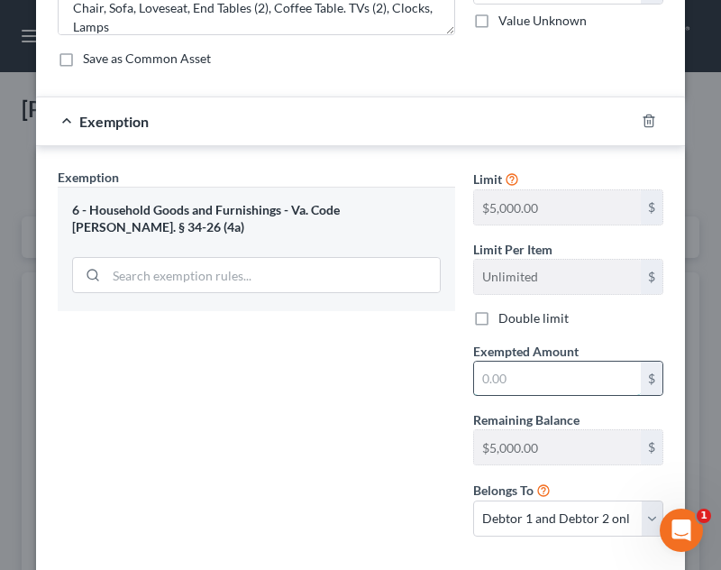
click at [571, 383] on input "text" at bounding box center [557, 378] width 167 height 34
type input "250.00"
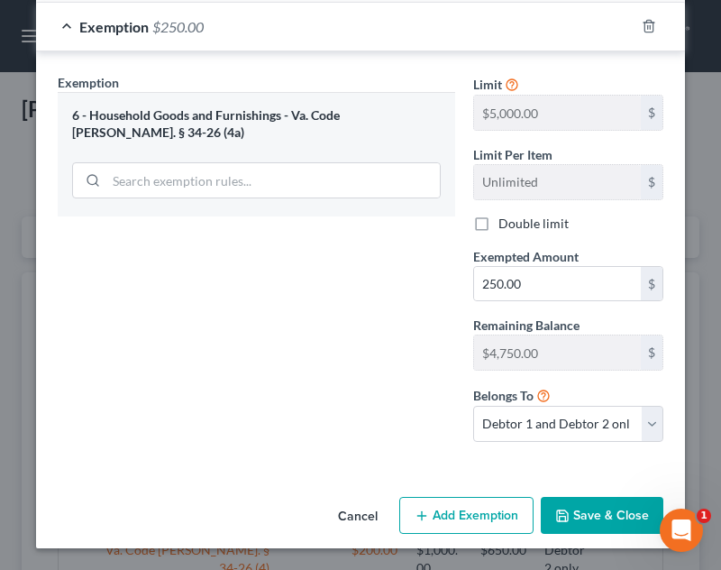
click at [580, 514] on button "Save & Close" at bounding box center [602, 516] width 123 height 38
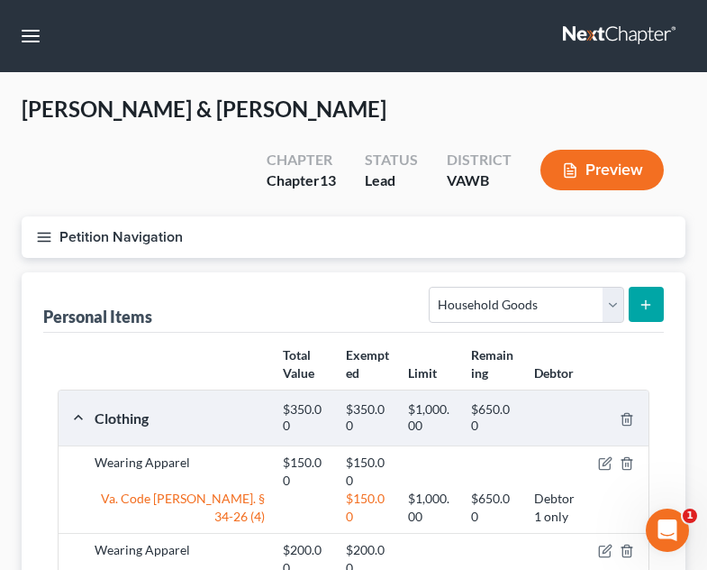
click at [643, 297] on icon "submit" at bounding box center [646, 304] width 14 height 14
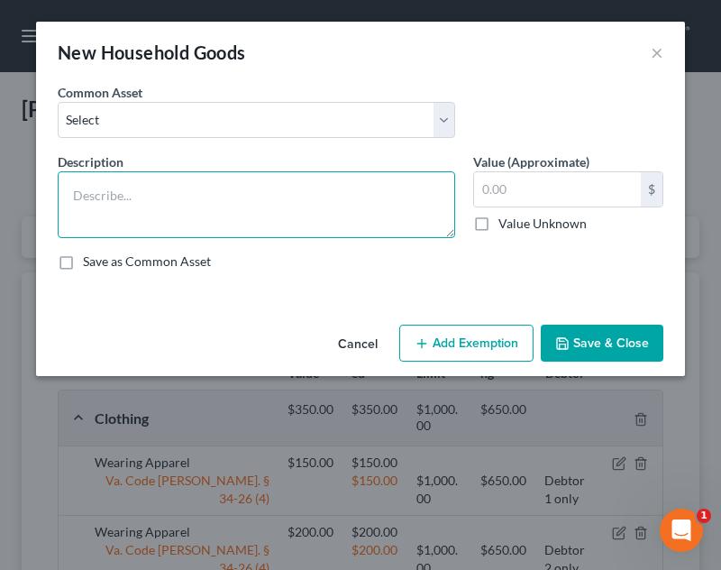
click at [321, 209] on textarea at bounding box center [256, 204] width 397 height 67
click at [189, 232] on textarea "Kitchen Furnishings" at bounding box center [256, 204] width 397 height 67
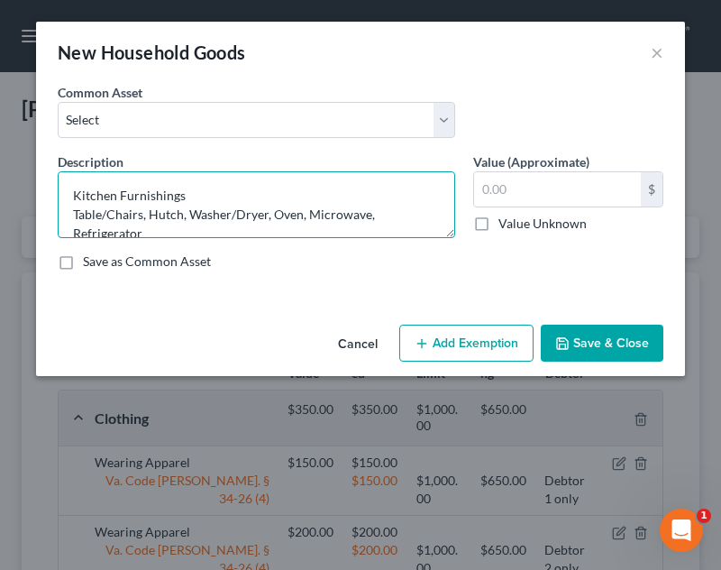
scroll to position [4, 0]
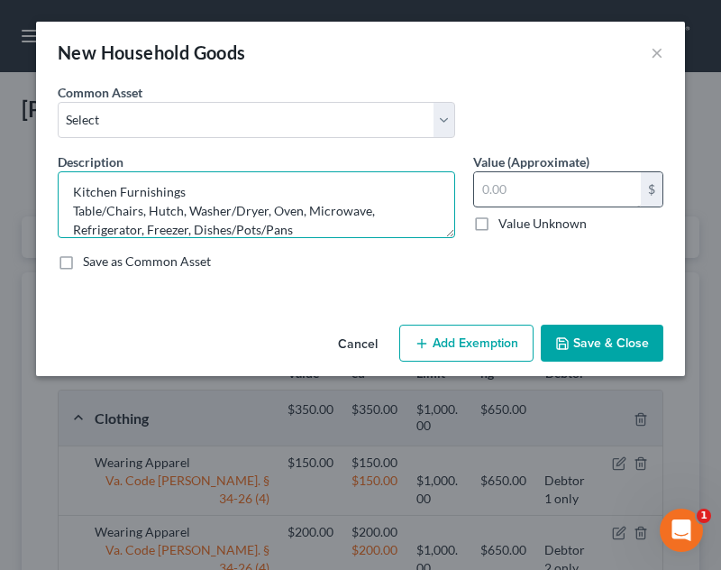
type textarea "Kitchen Furnishings Table/Chairs, Hutch, Washer/Dryer, Oven, Microwave, Refrige…"
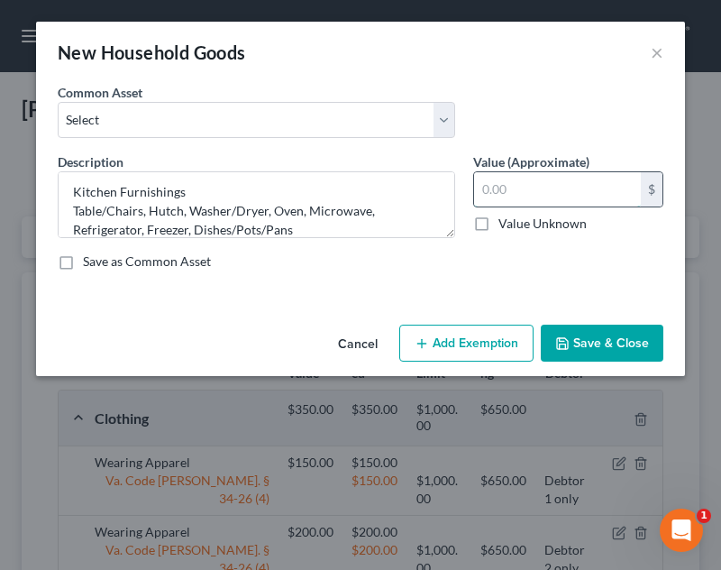
click at [573, 198] on input "text" at bounding box center [557, 189] width 167 height 34
type input "450.00"
click at [490, 336] on button "Add Exemption" at bounding box center [466, 343] width 134 height 38
select select "2"
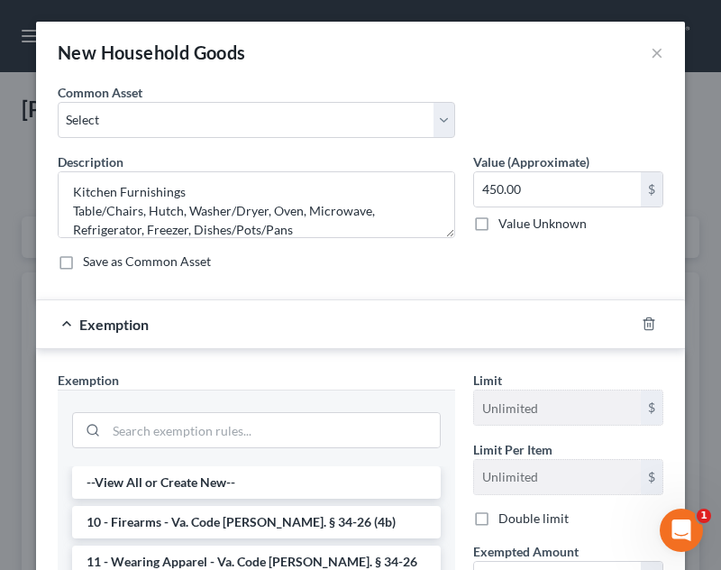
scroll to position [313, 0]
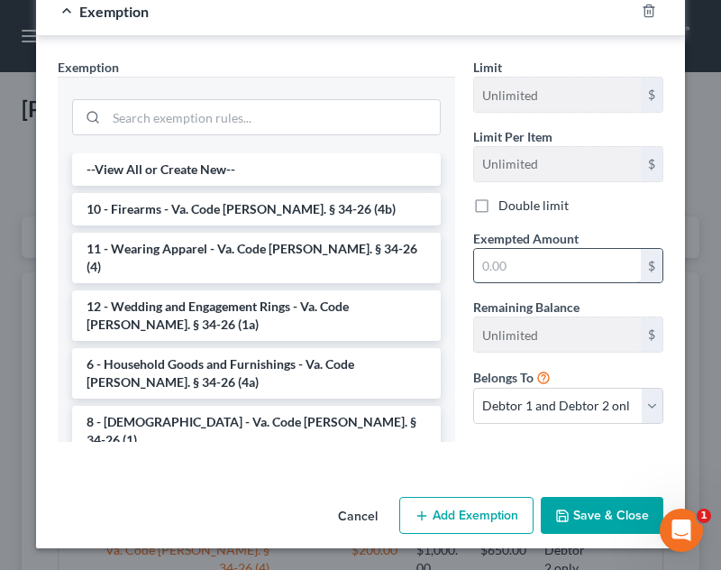
click at [557, 262] on input "text" at bounding box center [557, 266] width 167 height 34
type input "450.00"
click at [555, 408] on select "Debtor 1 only Debtor 2 only Debtor 1 and Debtor 2 only" at bounding box center [568, 406] width 190 height 36
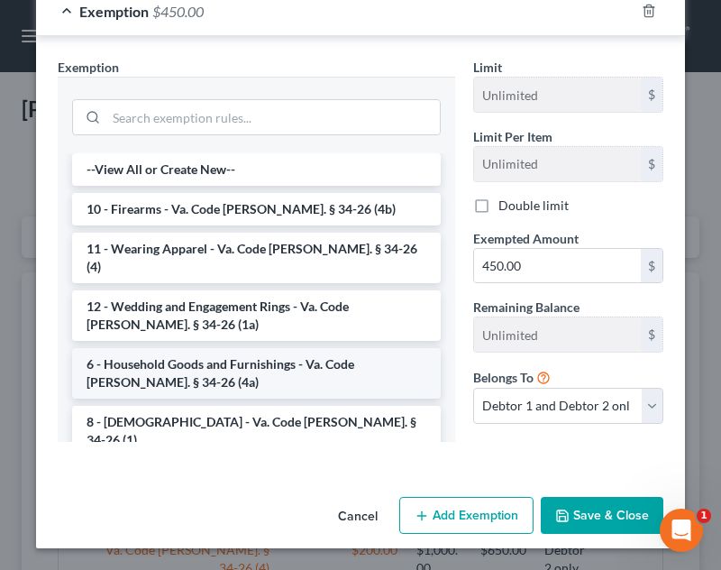
click at [291, 348] on li "6 - Household Goods and Furnishings - Va. Code [PERSON_NAME]. § 34-26 (4a)" at bounding box center [256, 373] width 369 height 50
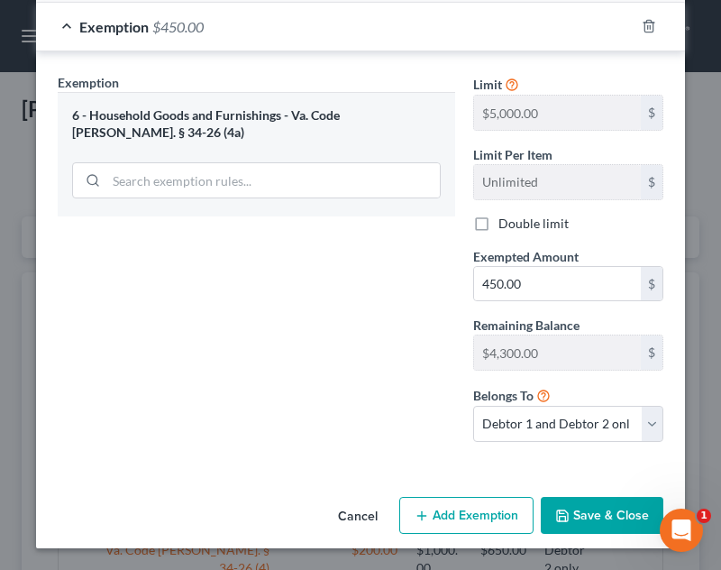
click at [586, 504] on button "Save & Close" at bounding box center [602, 516] width 123 height 38
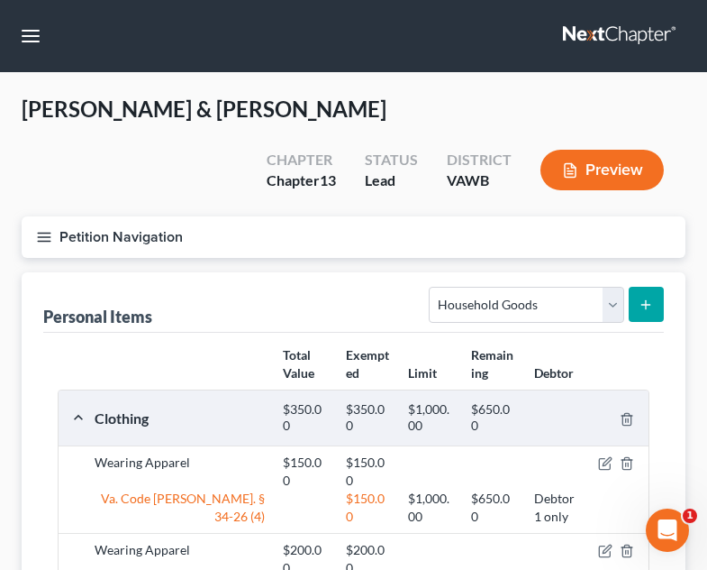
click at [649, 297] on icon "submit" at bounding box center [646, 304] width 14 height 14
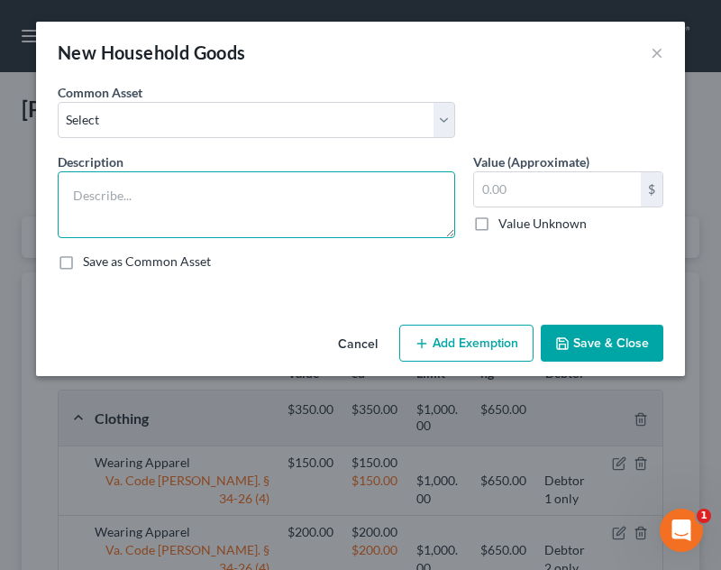
click at [253, 189] on textarea at bounding box center [256, 204] width 397 height 67
click at [344, 208] on textarea "Bedroom Furnishings" at bounding box center [256, 204] width 397 height 67
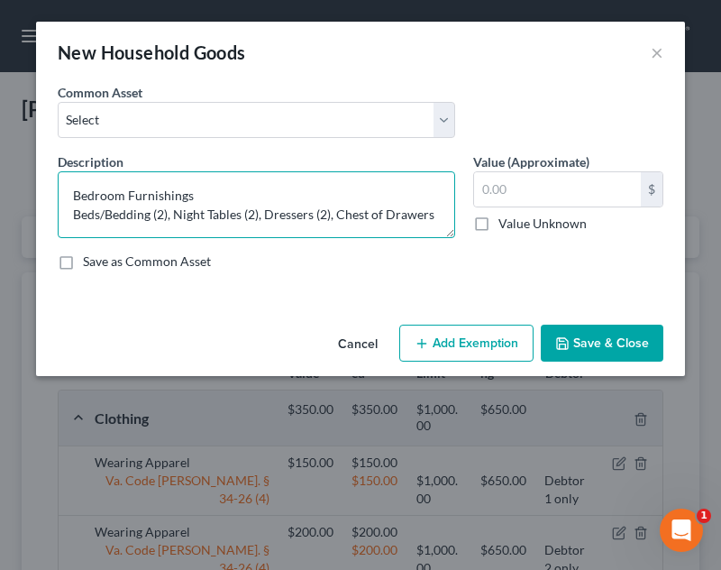
type textarea "Bedroom Furnishings Beds/Bedding (2), Night Tables (2), Dressers (2), Chest of …"
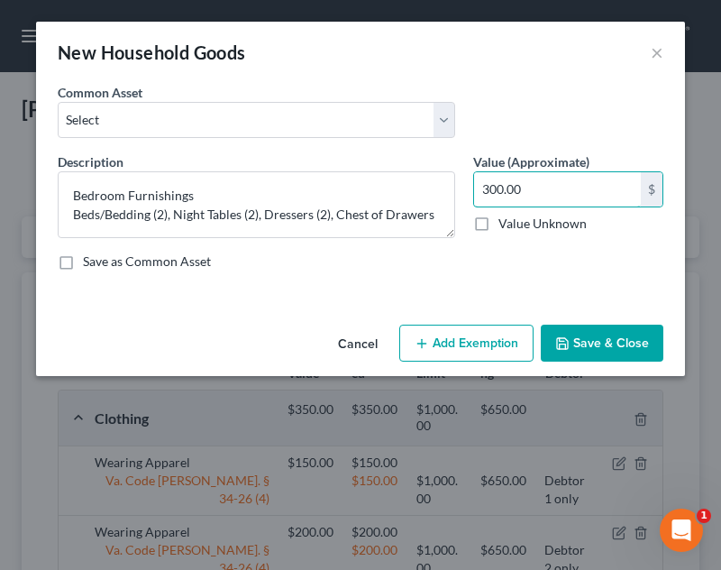
type input "300.00"
click at [491, 351] on button "Add Exemption" at bounding box center [466, 343] width 134 height 38
select select "2"
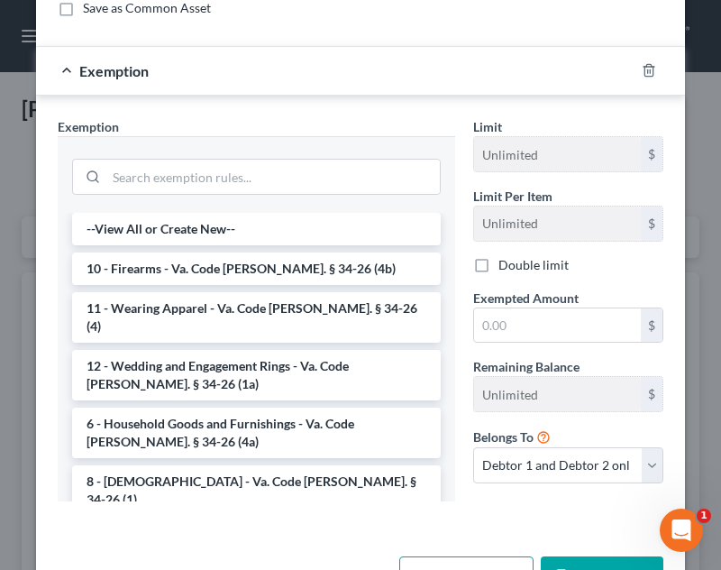
scroll to position [260, 0]
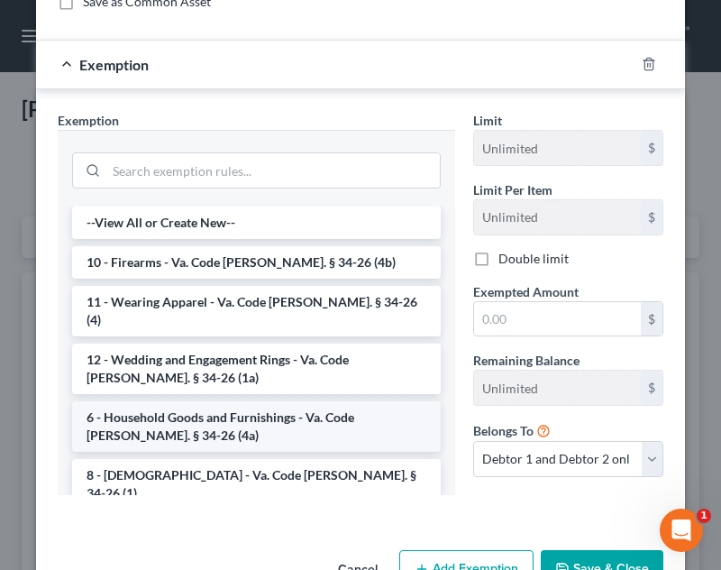
click at [288, 401] on li "6 - Household Goods and Furnishings - Va. Code [PERSON_NAME]. § 34-26 (4a)" at bounding box center [256, 426] width 369 height 50
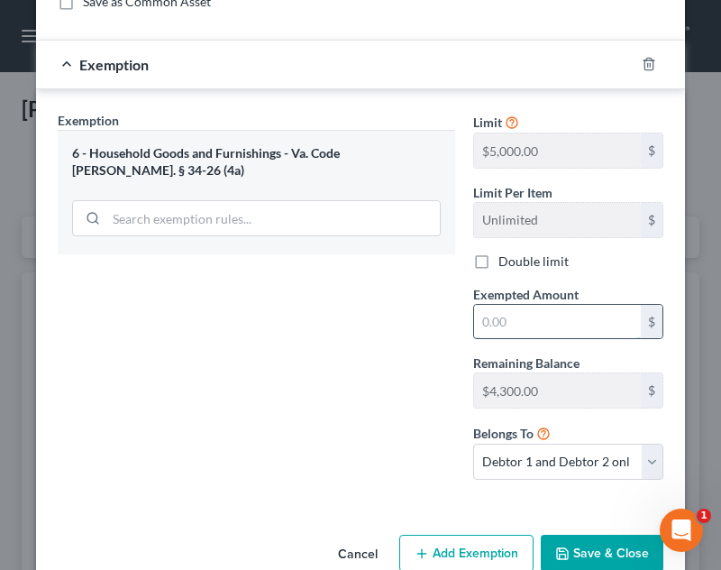
click at [582, 324] on input "text" at bounding box center [557, 322] width 167 height 34
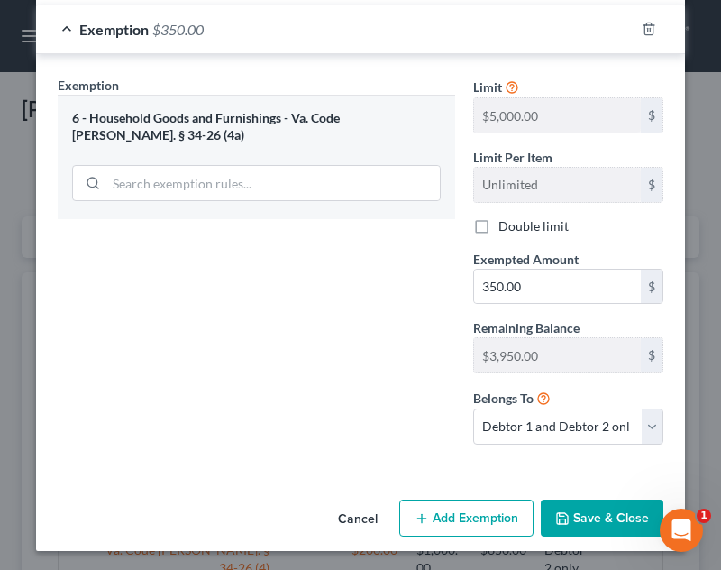
scroll to position [297, 0]
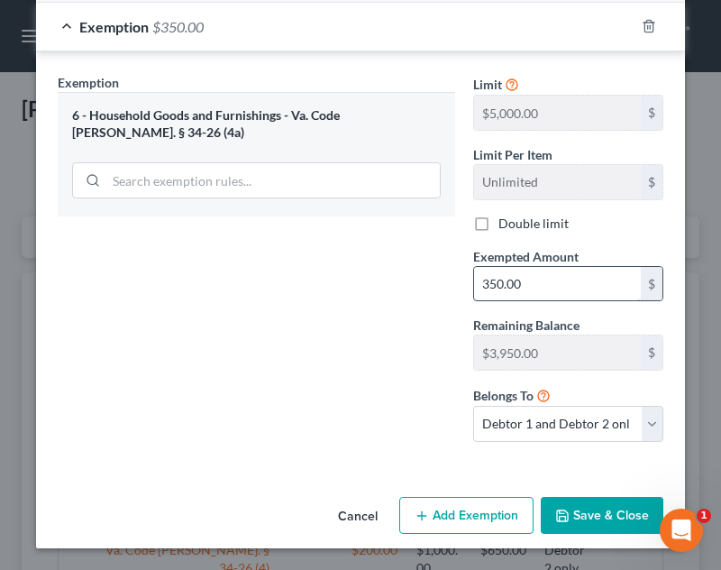
click at [485, 283] on input "350.00" at bounding box center [557, 284] width 167 height 34
type input "300.00"
click at [618, 519] on button "Save & Close" at bounding box center [602, 516] width 123 height 38
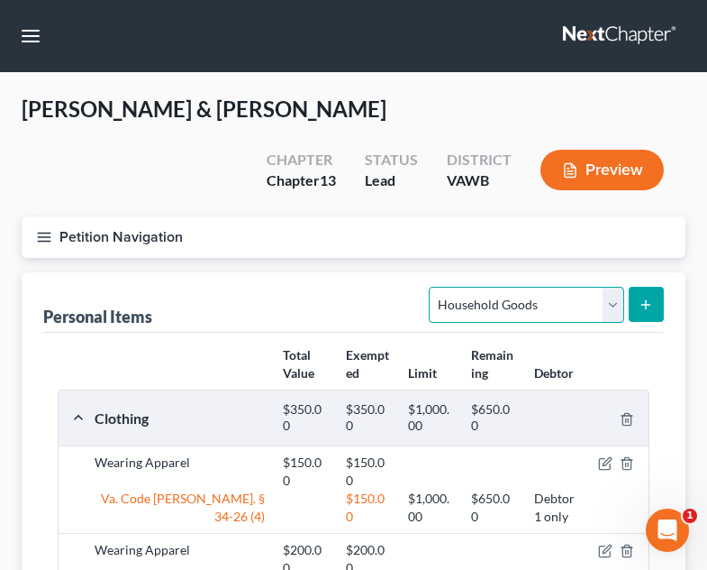
click at [474, 287] on select "Select Item Type Clothing Collectibles Of Value Electronics Firearms Household …" at bounding box center [526, 305] width 195 height 36
click at [383, 272] on div "Personal Items Select Item Type Clothing Collectibles Of Value Electronics Fire…" at bounding box center [353, 302] width 621 height 60
click at [49, 229] on icon "button" at bounding box center [44, 237] width 16 height 16
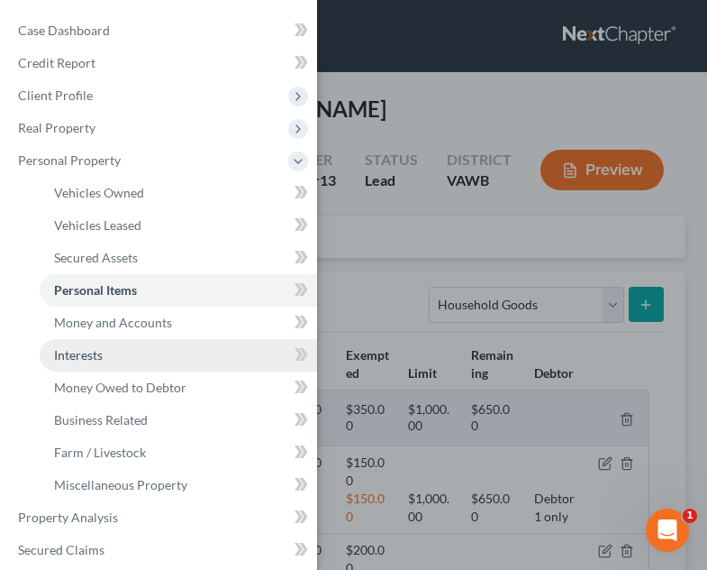
click at [163, 359] on link "Interests" at bounding box center [179, 355] width 278 height 32
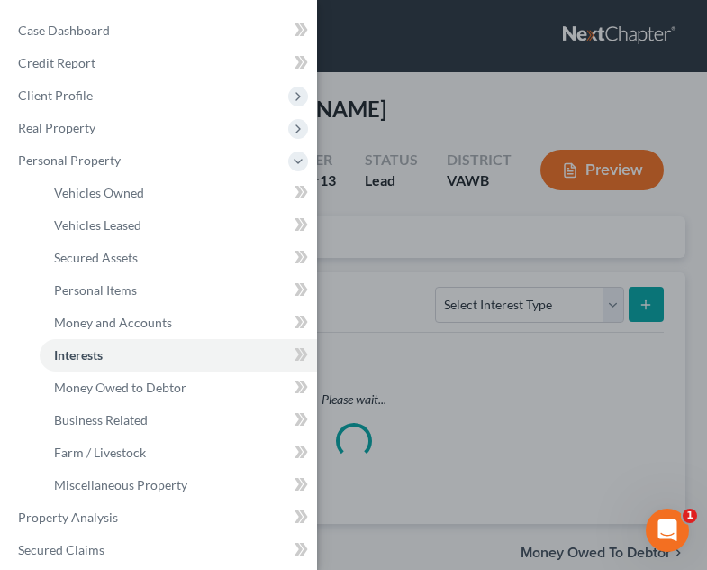
click at [473, 289] on div "Case Dashboard Payments Invoices Payments Payments Credit Report Client Profile" at bounding box center [353, 285] width 707 height 570
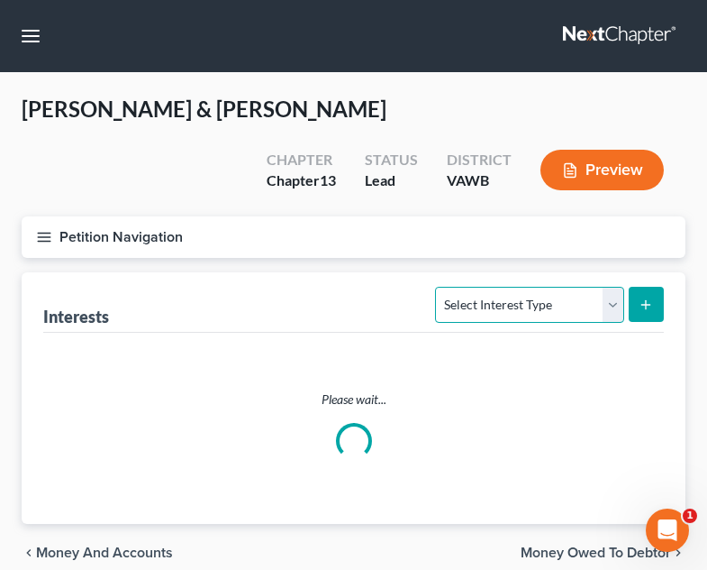
click at [547, 287] on select "Select Interest Type 401K Annuity Bond Education IRA Government Bond Government…" at bounding box center [529, 305] width 188 height 36
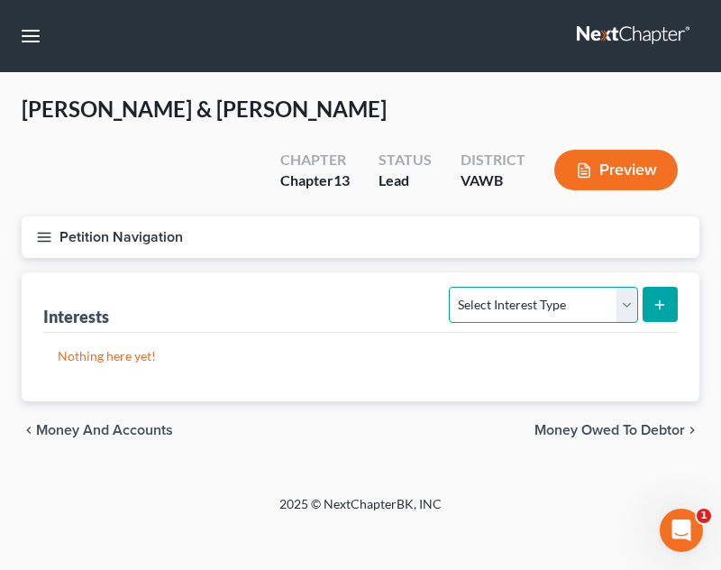
select select "term_life_insurance"
click at [452, 287] on select "Select Interest Type 401K Annuity Bond Education IRA Government Bond Government…" at bounding box center [543, 305] width 188 height 36
click at [657, 297] on icon "submit" at bounding box center [660, 304] width 14 height 14
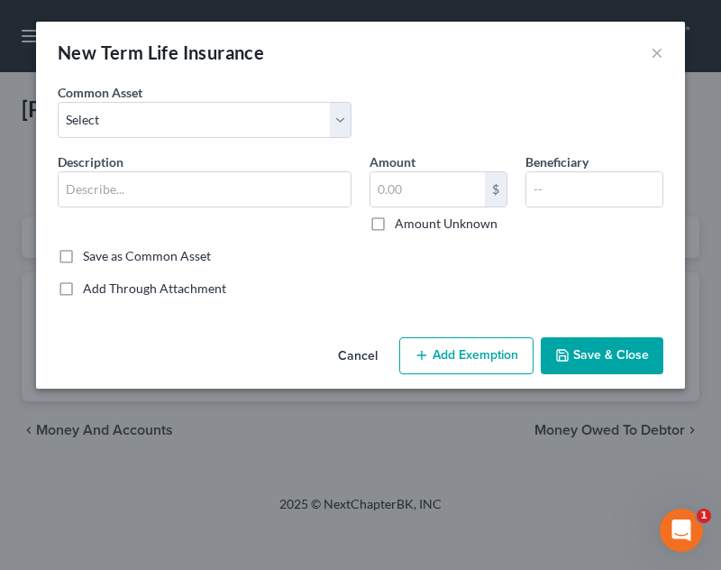
click at [355, 193] on div "Description *" at bounding box center [205, 192] width 312 height 80
click at [319, 190] on input "text" at bounding box center [205, 189] width 292 height 34
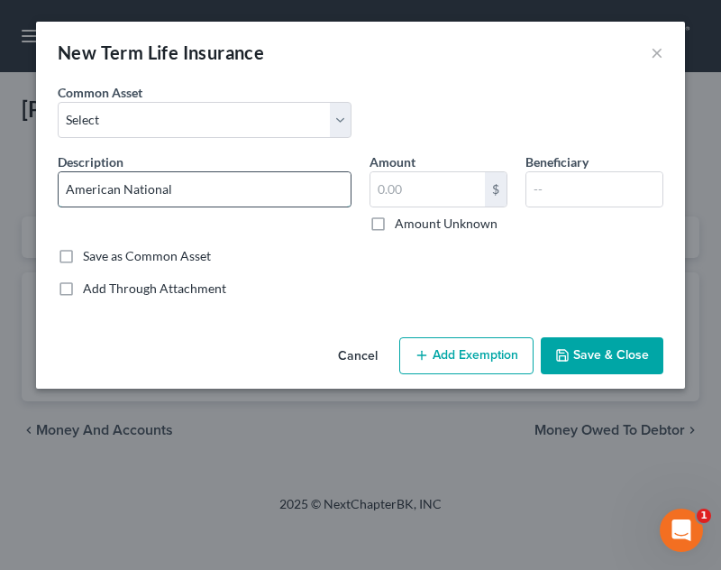
type input "American National"
type input "0.00"
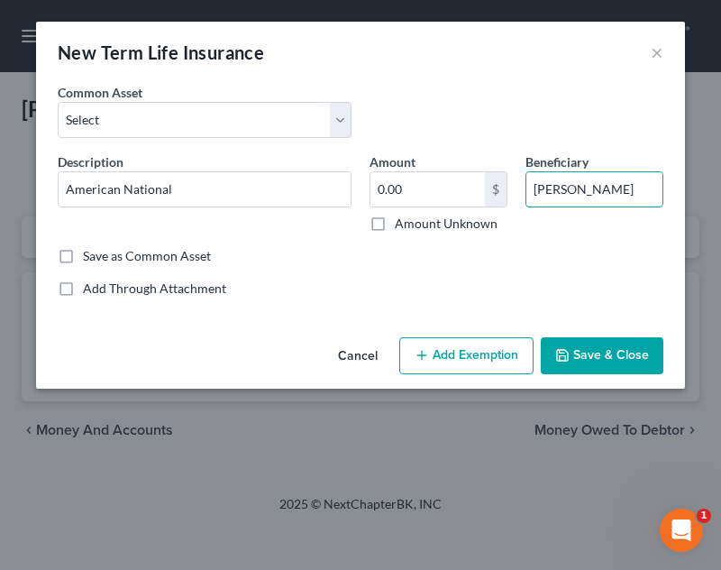
type input "[PERSON_NAME]"
click at [598, 370] on button "Save & Close" at bounding box center [602, 356] width 123 height 38
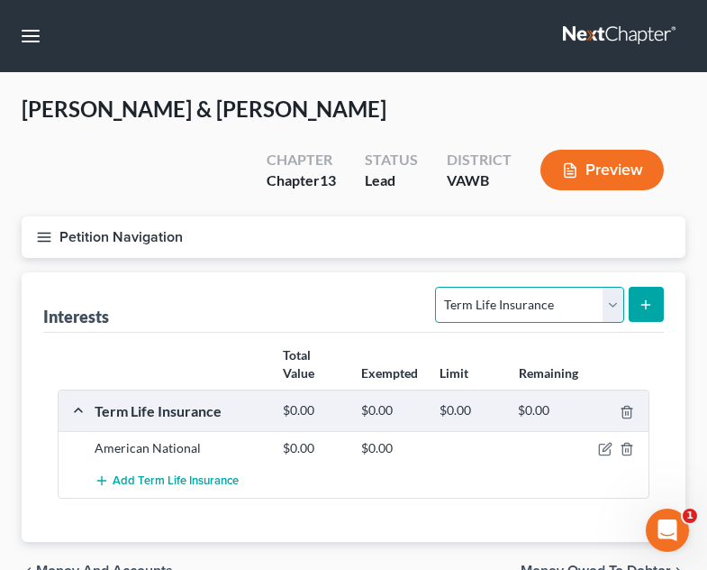
click at [576, 287] on select "Select Interest Type 401K Annuity Bond Education IRA Government Bond Government…" at bounding box center [529, 305] width 188 height 36
click at [438, 287] on select "Select Interest Type 401K Annuity Bond Education IRA Government Bond Government…" at bounding box center [529, 305] width 188 height 36
click at [647, 305] on line "submit" at bounding box center [647, 305] width 8 height 0
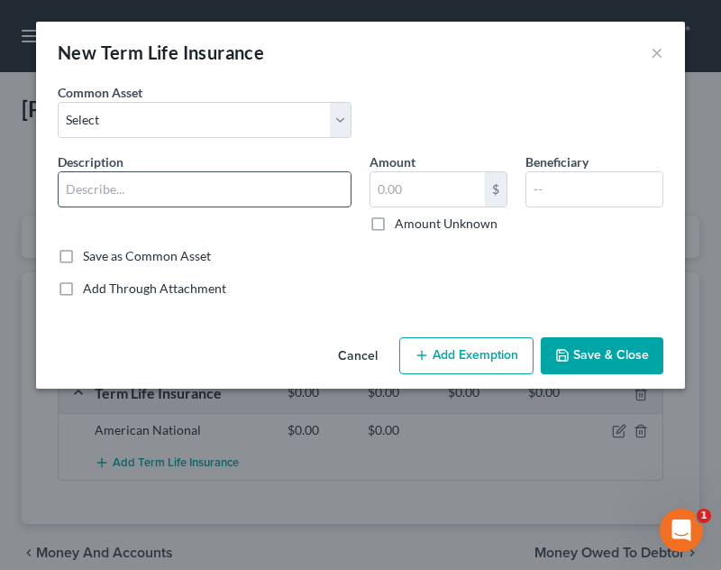
click at [308, 179] on input "text" at bounding box center [205, 189] width 292 height 34
type input "[US_STATE] Life Ins."
type input "0.00"
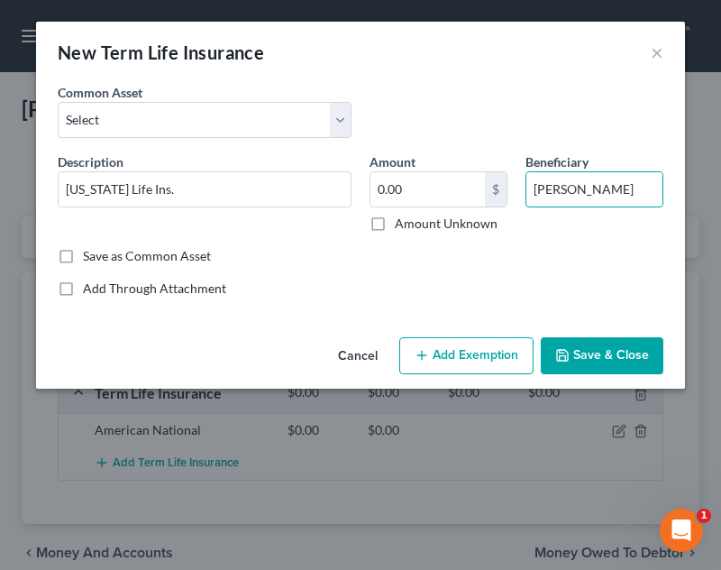
type input "[PERSON_NAME]"
click at [617, 353] on button "Save & Close" at bounding box center [602, 356] width 123 height 38
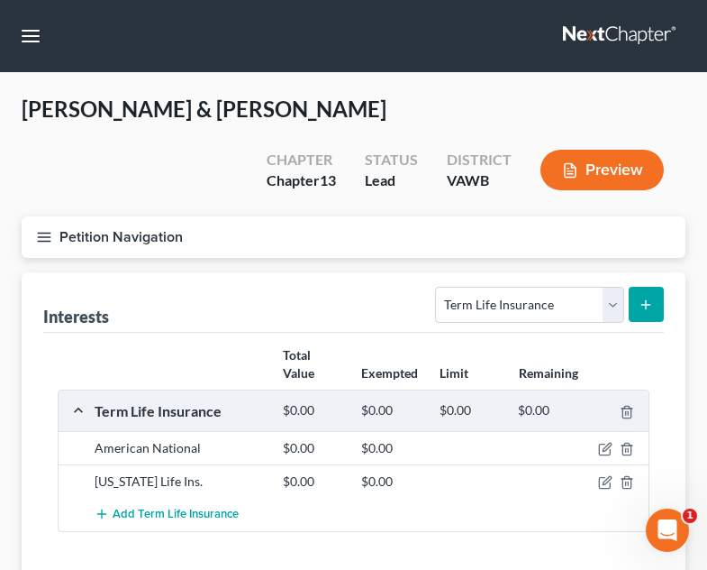
click at [52, 216] on button "Petition Navigation" at bounding box center [354, 236] width 664 height 41
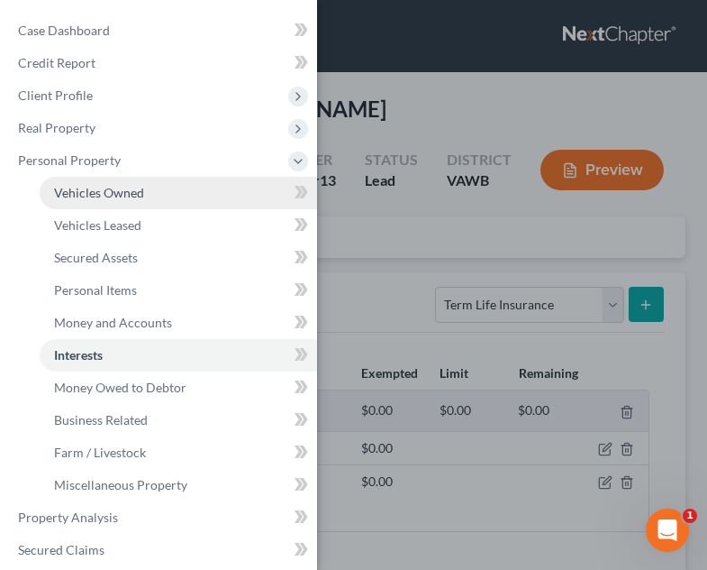
click at [230, 207] on link "Vehicles Owned" at bounding box center [179, 193] width 278 height 32
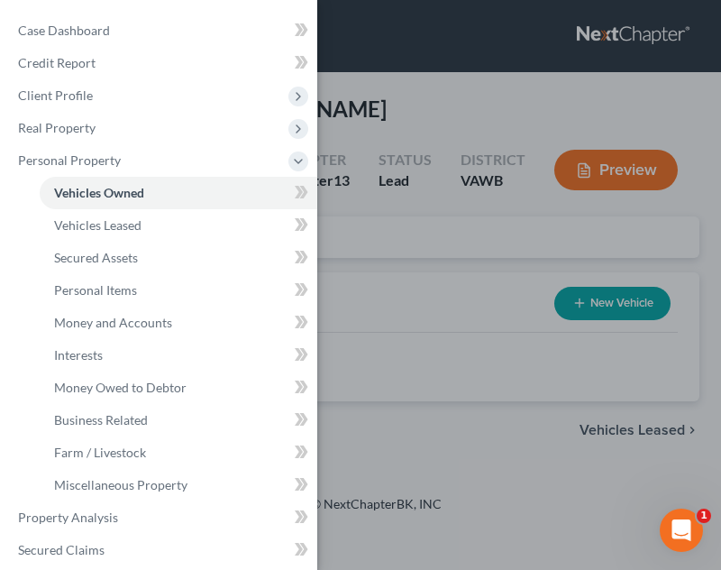
click at [405, 272] on div "Case Dashboard Payments Invoices Payments Payments Credit Report Client Profile" at bounding box center [360, 285] width 721 height 570
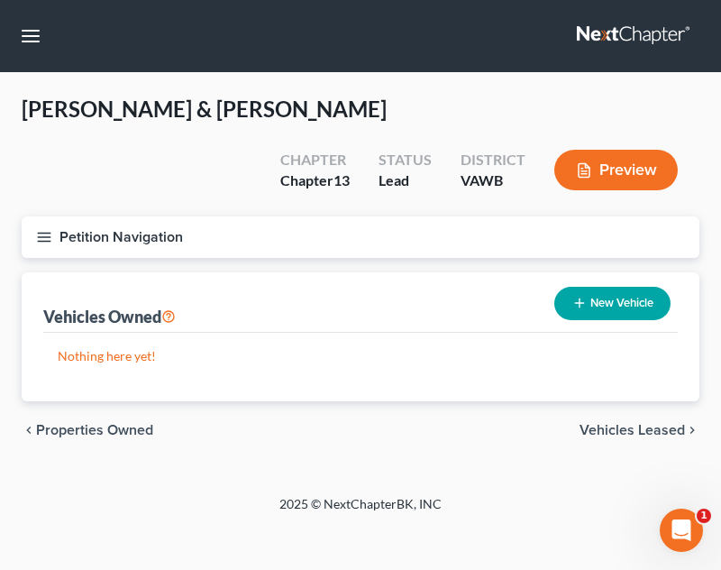
click at [600, 287] on button "New Vehicle" at bounding box center [612, 303] width 116 height 33
select select "0"
select select "2"
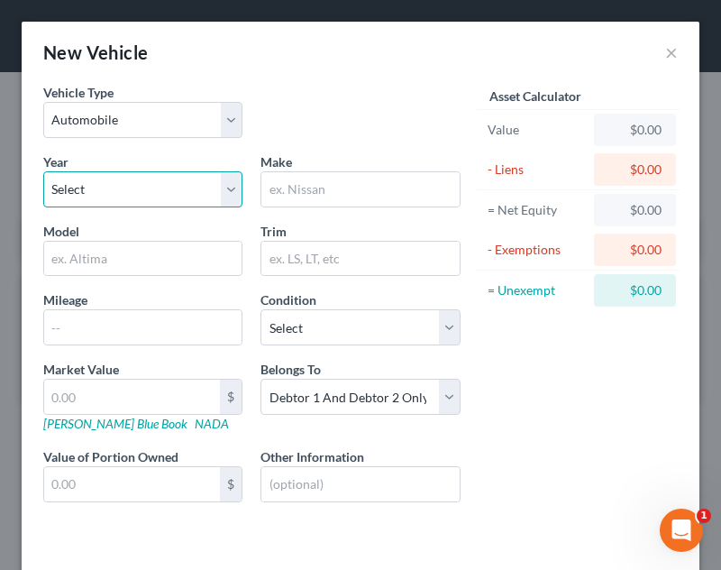
click at [169, 198] on select "Select 2026 2025 2024 2023 2022 2021 2020 2019 2018 2017 2016 2015 2014 2013 20…" at bounding box center [142, 189] width 199 height 36
click at [43, 171] on select "Select 2026 2025 2024 2023 2022 2021 2020 2019 2018 2017 2016 2015 2014 2013 20…" at bounding box center [142, 189] width 199 height 36
click at [185, 212] on div "Year Select 2026 2025 2024 2023 2022 2021 2020 2019 2018 2017 2016 2015 2014 20…" at bounding box center [251, 341] width 435 height 379
click at [187, 199] on select "Select 2026 2025 2024 2023 2022 2021 2020 2019 2018 2017 2016 2015 2014 2013 20…" at bounding box center [142, 189] width 199 height 36
click at [43, 171] on select "Select 2026 2025 2024 2023 2022 2021 2020 2019 2018 2017 2016 2015 2014 2013 20…" at bounding box center [142, 189] width 199 height 36
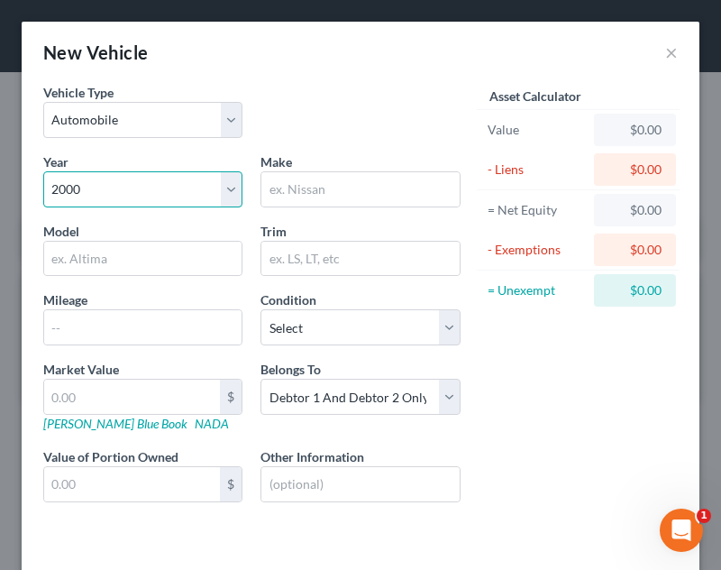
select select "25"
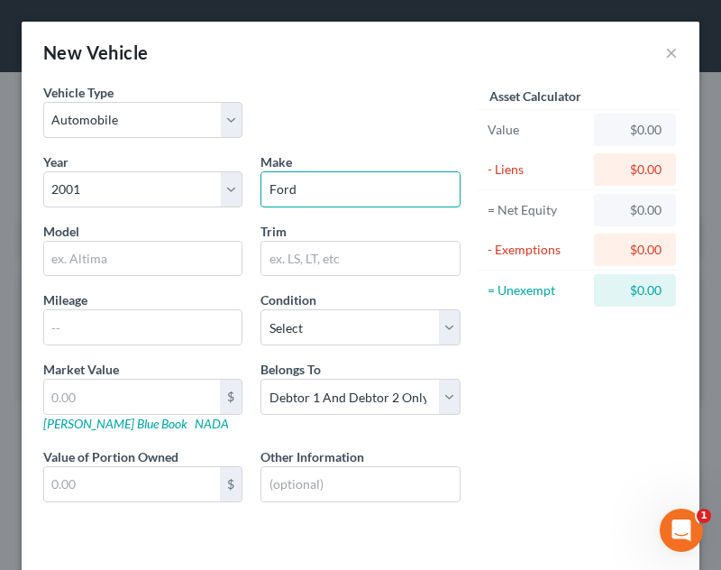
type input "Ford"
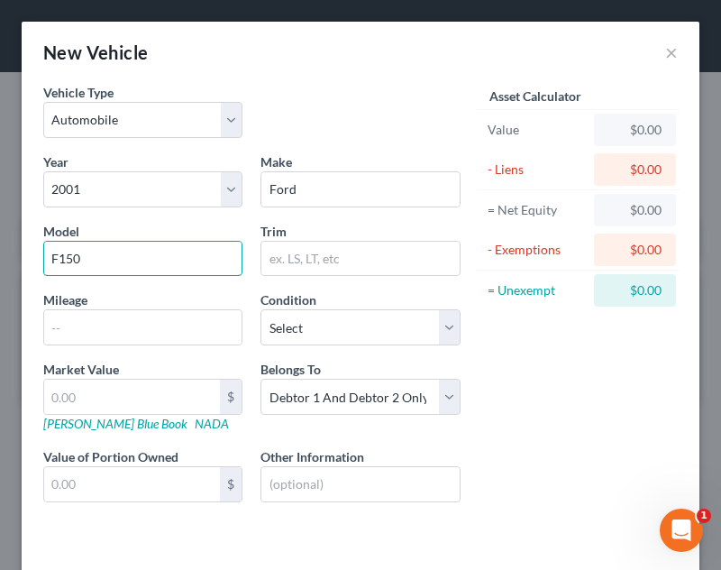
type input "F150"
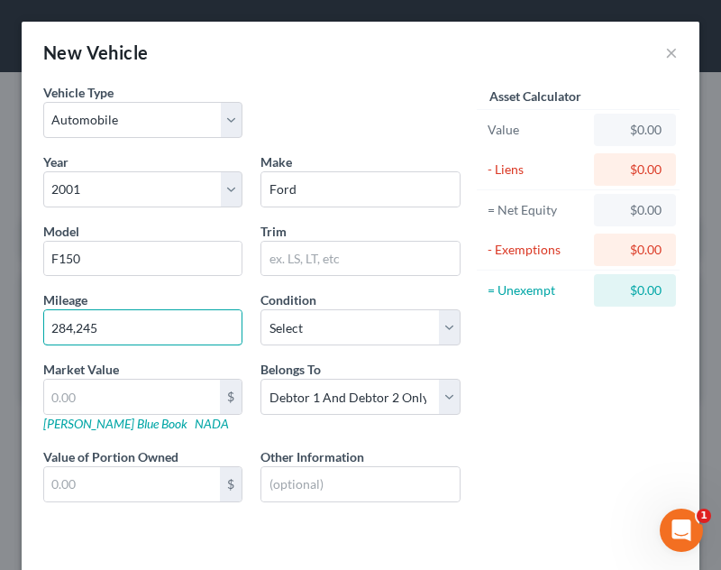
type input "284,245"
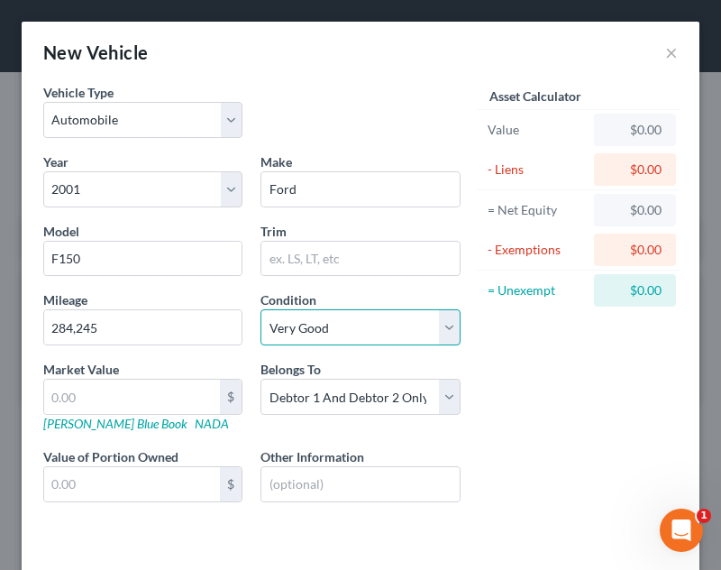
select select "2"
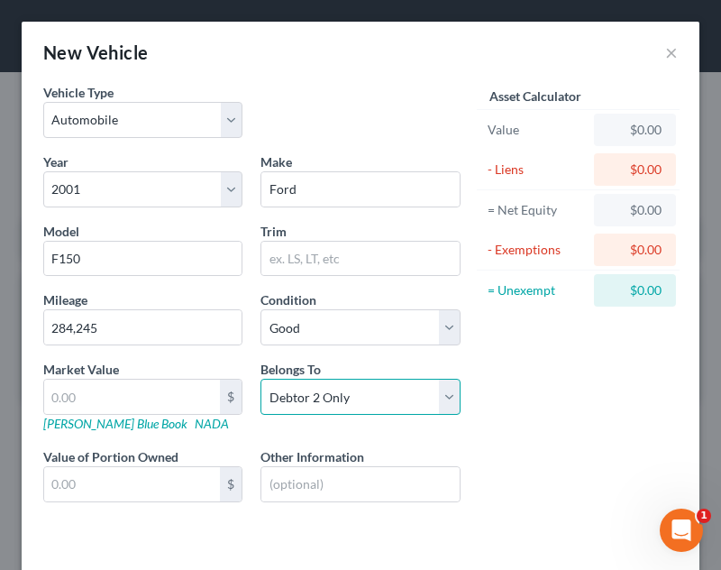
select select "0"
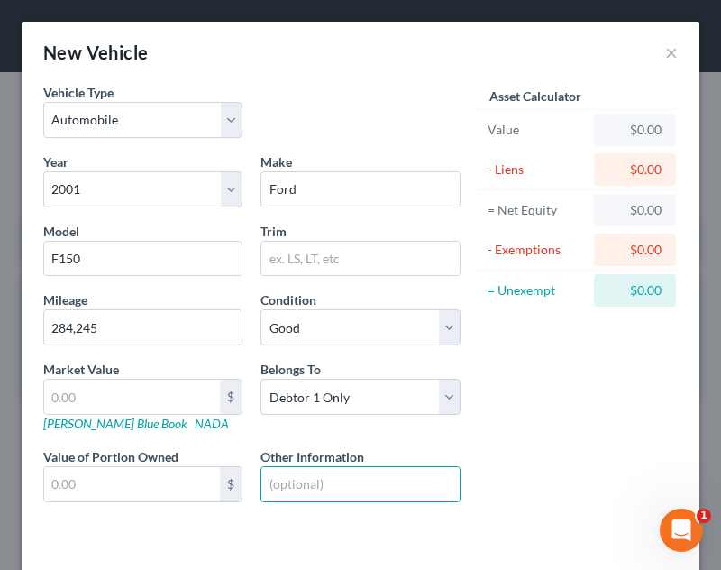
scroll to position [75, 0]
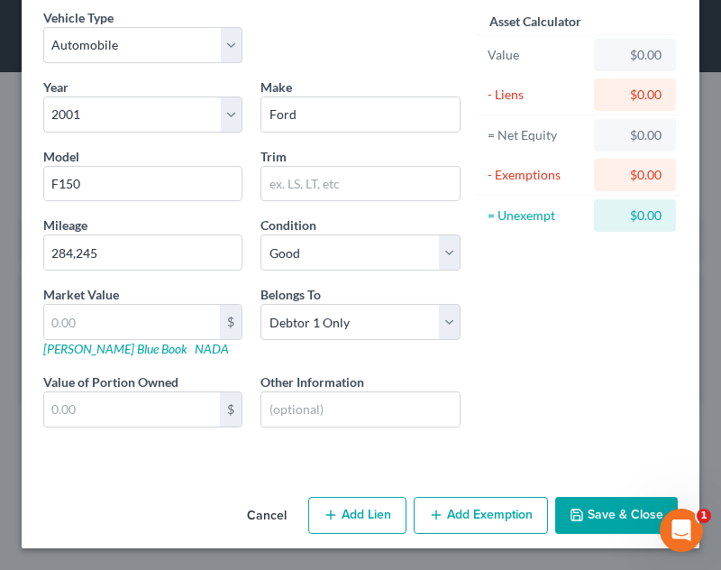
click at [575, 500] on button "Save & Close" at bounding box center [616, 516] width 123 height 38
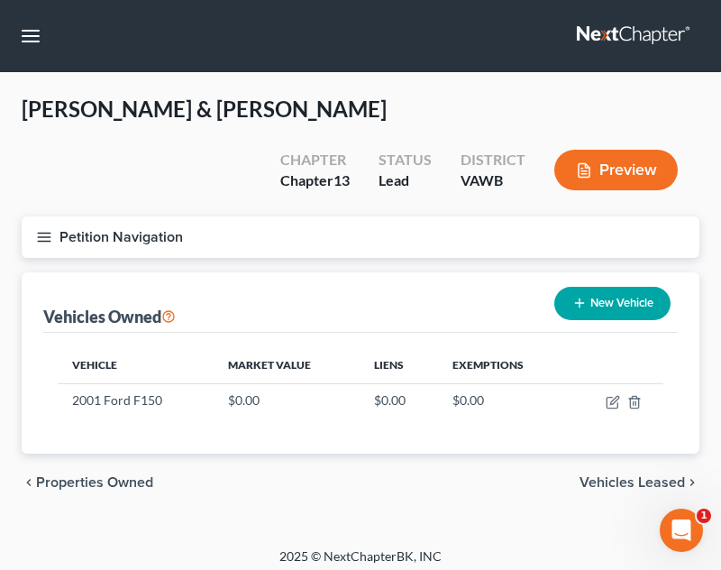
click at [561, 347] on th "Exemptions" at bounding box center [503, 365] width 131 height 36
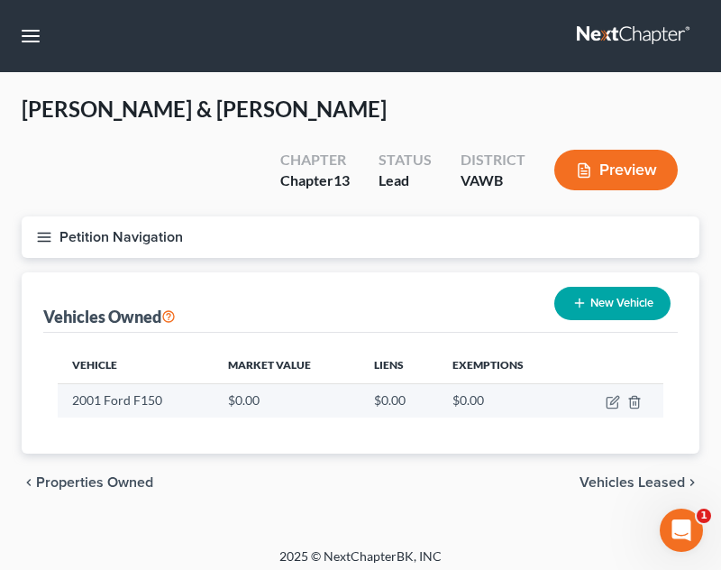
click at [599, 383] on td at bounding box center [616, 400] width 95 height 34
click at [607, 397] on icon "button" at bounding box center [612, 402] width 11 height 11
select select "0"
select select "25"
select select "2"
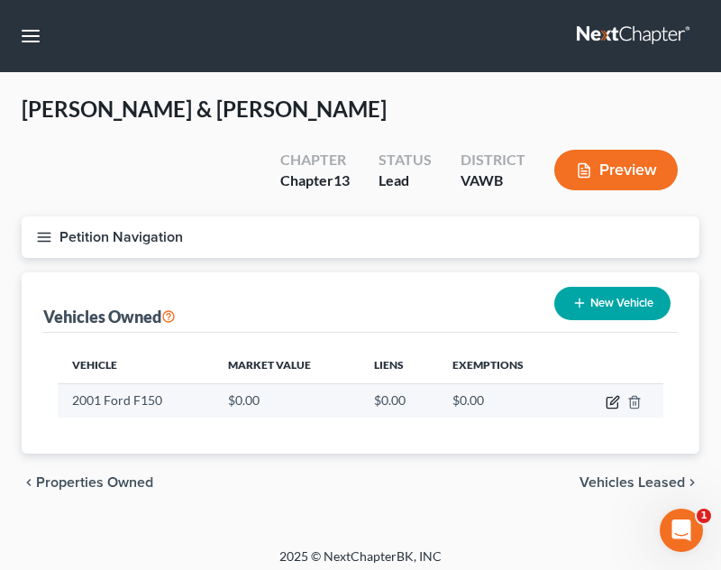
select select "0"
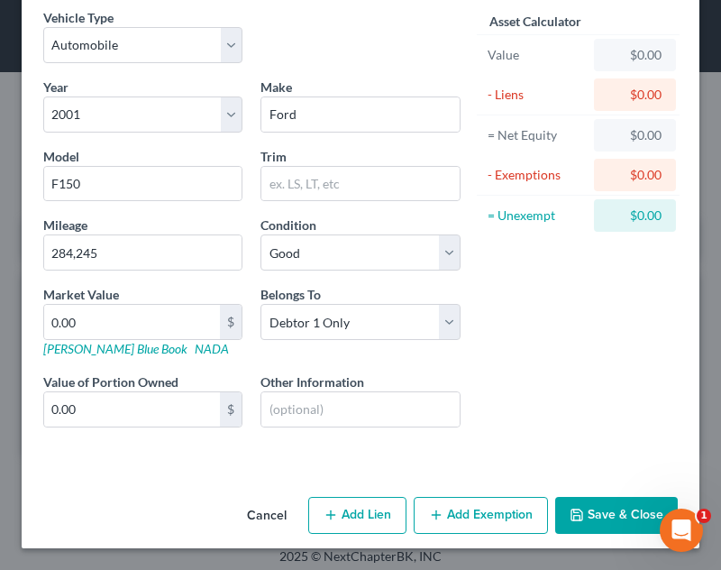
click at [351, 506] on button "Add Lien" at bounding box center [357, 516] width 98 height 38
select select "0"
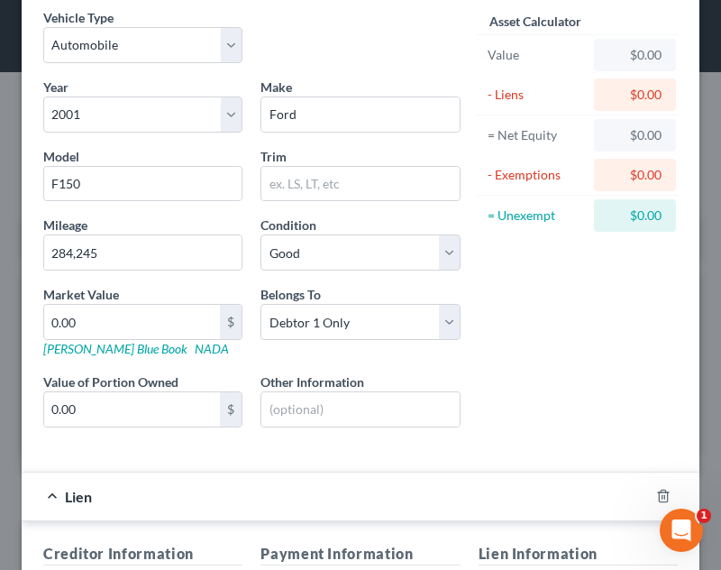
scroll to position [501, 0]
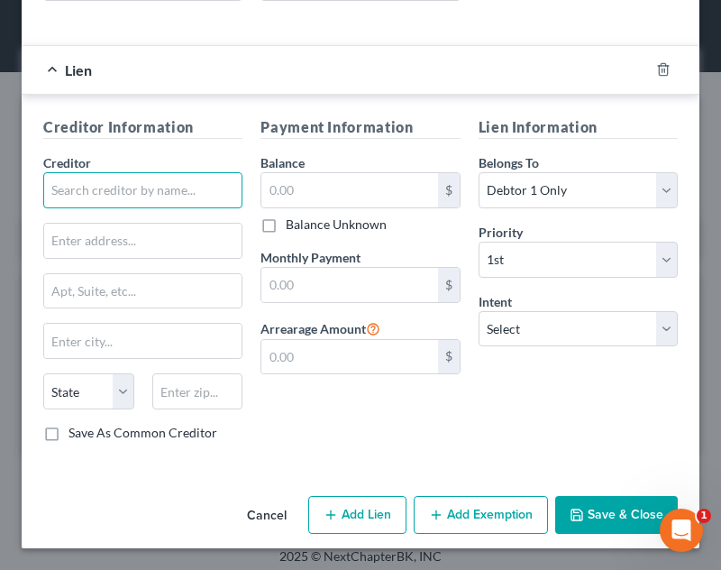
click at [73, 195] on input "text" at bounding box center [142, 190] width 199 height 36
type input "Junior Akire"
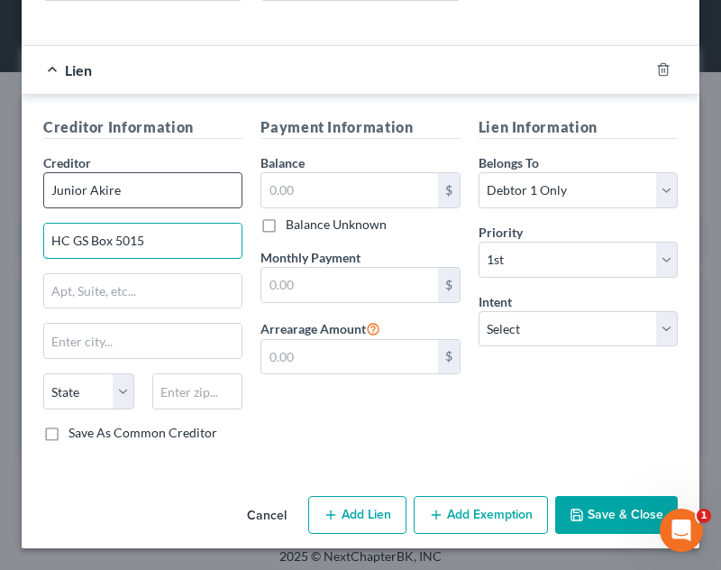
type input "HC GS Box 5015"
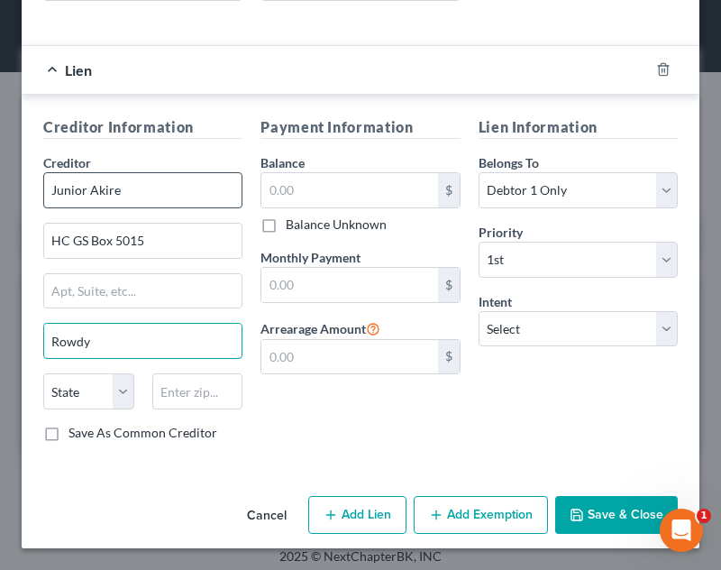
type input "Rowdy"
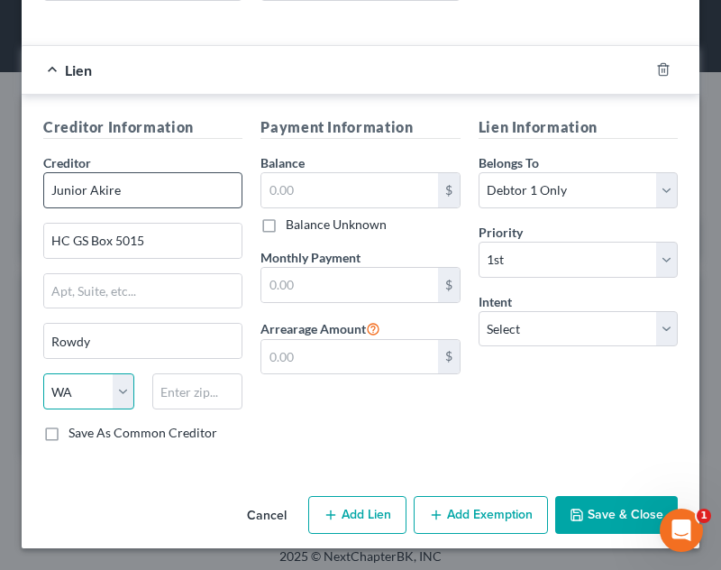
select select "51"
type input "26757"
type input "[PERSON_NAME]"
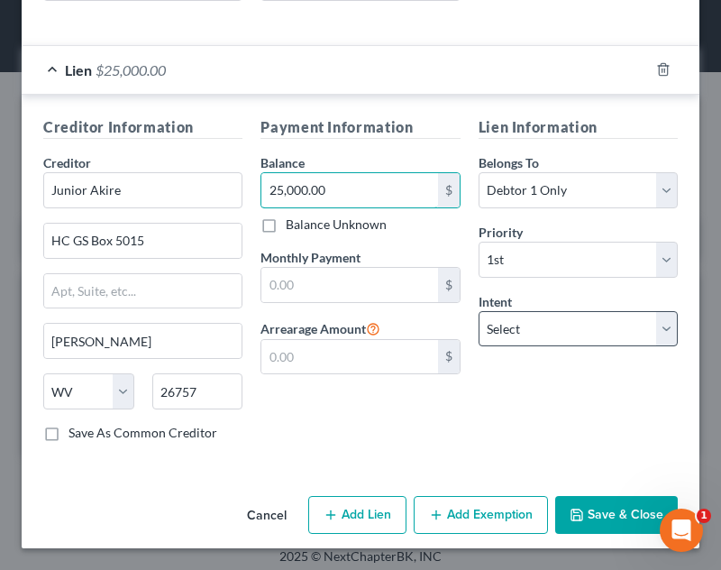
type input "25,000.00"
click at [589, 314] on select "Select Surrender Redeem Reaffirm Avoid Other" at bounding box center [578, 329] width 199 height 36
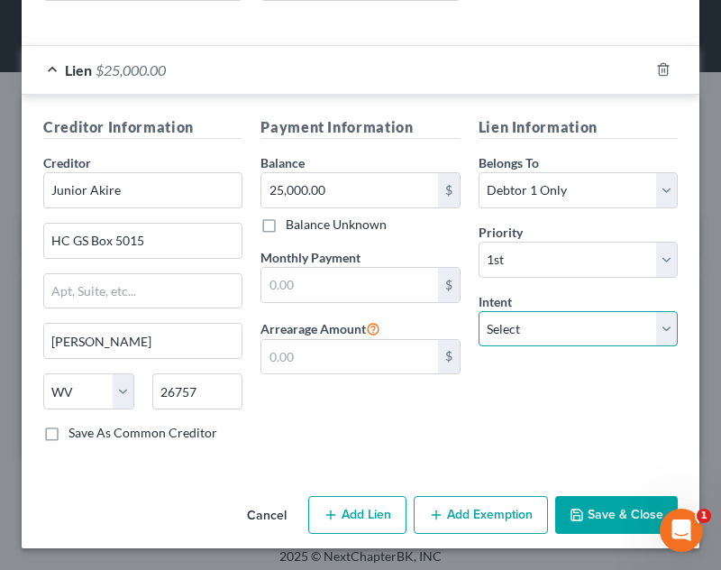
select select "0"
click at [479, 311] on select "Select Surrender Redeem Reaffirm Avoid Other" at bounding box center [578, 329] width 199 height 36
click at [620, 501] on button "Save & Close" at bounding box center [616, 515] width 123 height 38
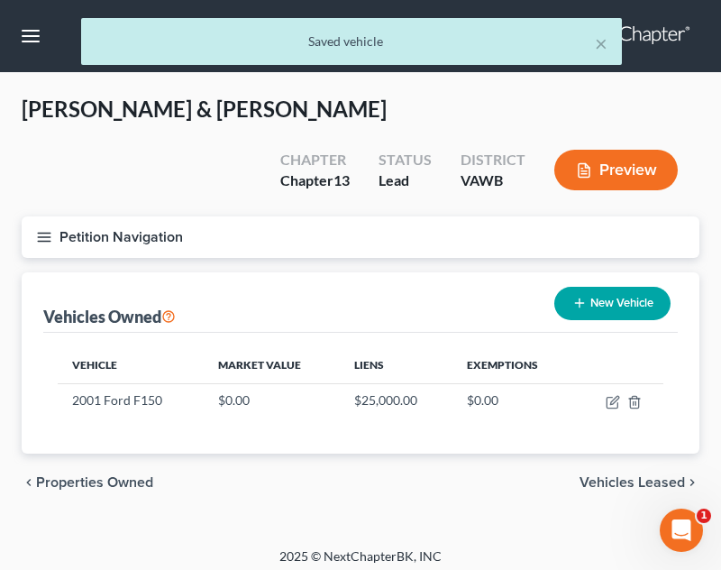
click at [589, 287] on button "New Vehicle" at bounding box center [612, 303] width 116 height 33
select select "0"
select select "2"
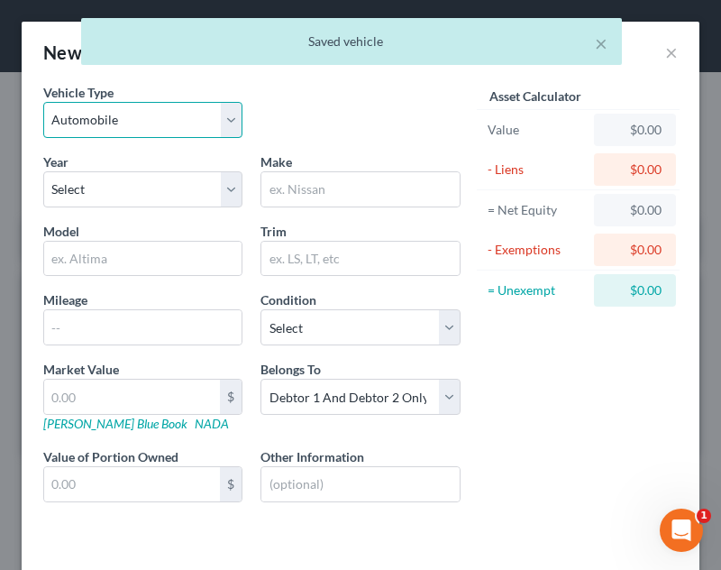
click at [187, 124] on select "Select Automobile Truck Trailer Watercraft Aircraft Motor Home Atv Other Vehicle" at bounding box center [142, 120] width 199 height 36
select select "2"
click at [43, 102] on select "Select Automobile Truck Trailer Watercraft Aircraft Motor Home Atv Other Vehicle" at bounding box center [142, 120] width 199 height 36
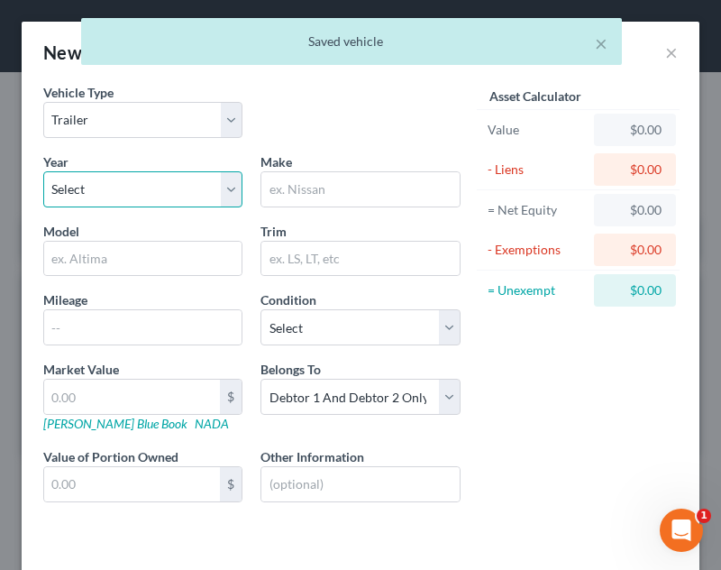
click at [127, 197] on select "Select 2026 2025 2024 2023 2022 2021 2020 2019 2018 2017 2016 2015 2014 2013 20…" at bounding box center [142, 189] width 199 height 36
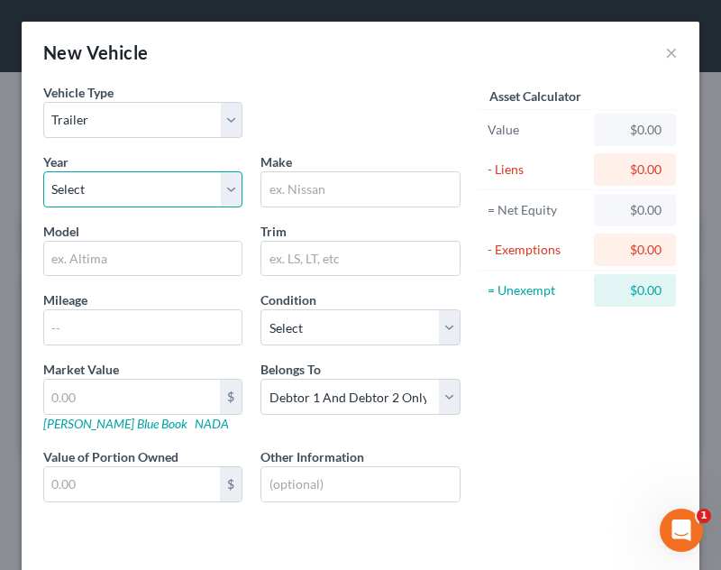
select select "3"
click at [43, 171] on select "Select 2026 2025 2024 2023 2022 2021 2020 2019 2018 2017 2016 2015 2014 2013 20…" at bounding box center [142, 189] width 199 height 36
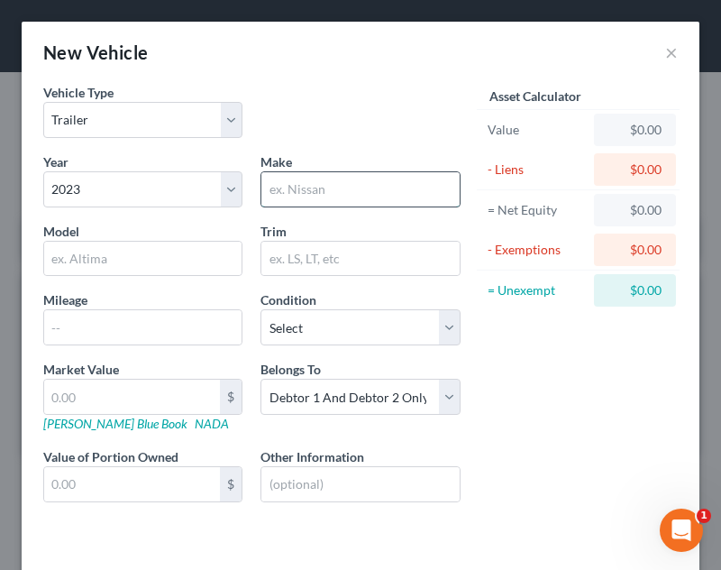
click at [321, 180] on input "text" at bounding box center [359, 189] width 197 height 34
type input "Homestead"
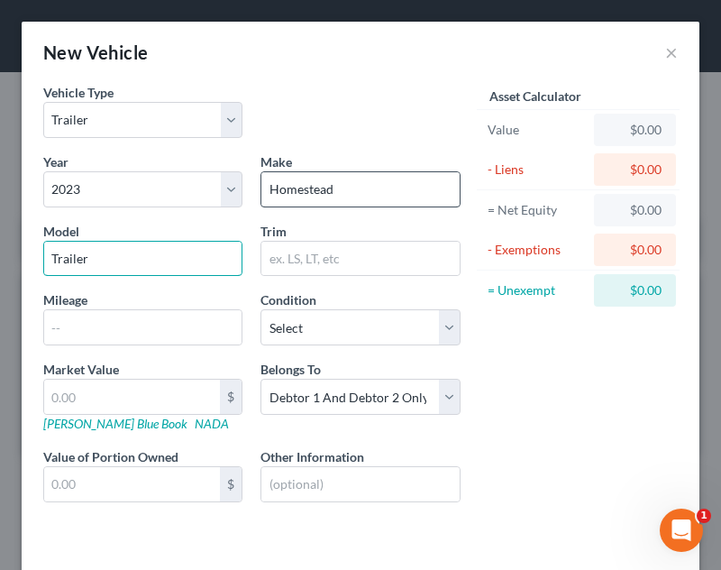
type input "Trailer"
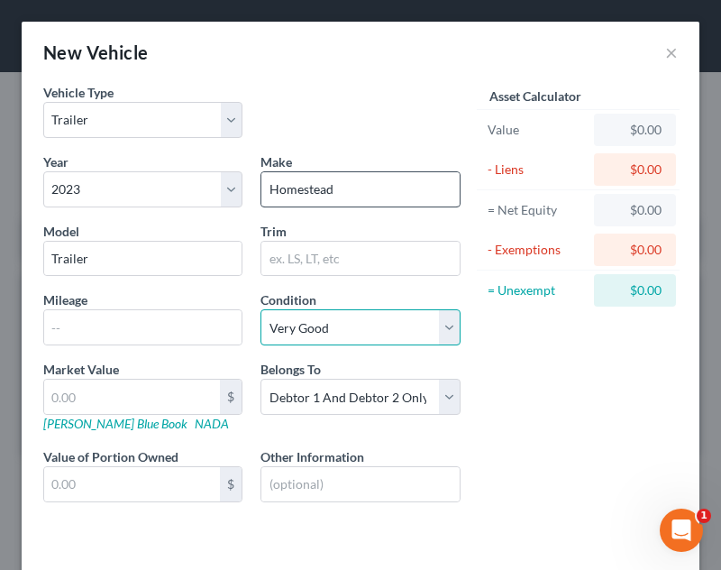
select select "2"
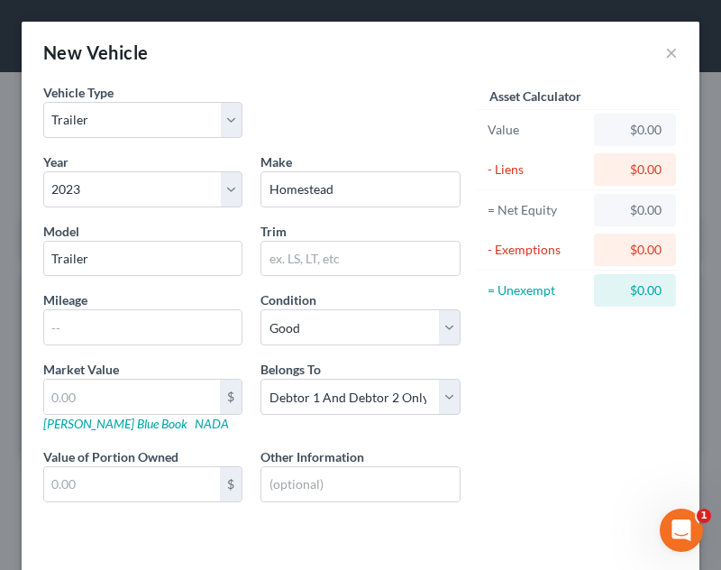
click at [507, 333] on div "Asset Calculator Value $0.00 - Liens $0.00 = Net Equity $0.00 - Exemptions $0.0…" at bounding box center [578, 307] width 217 height 449
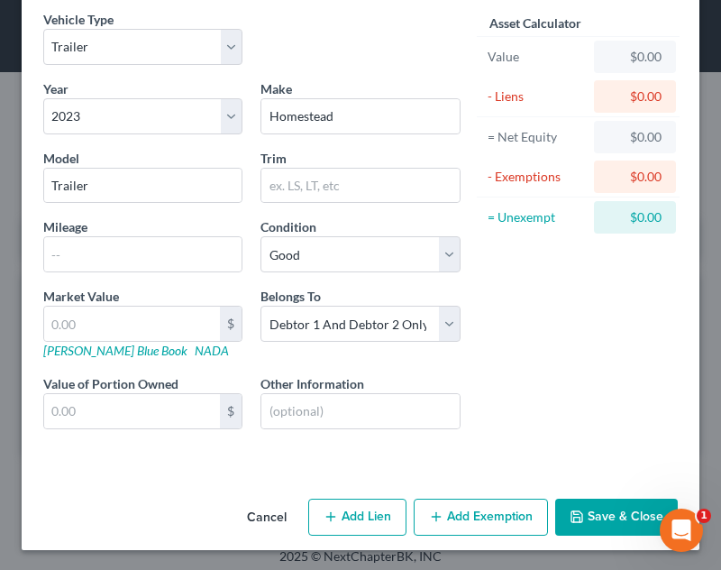
scroll to position [75, 0]
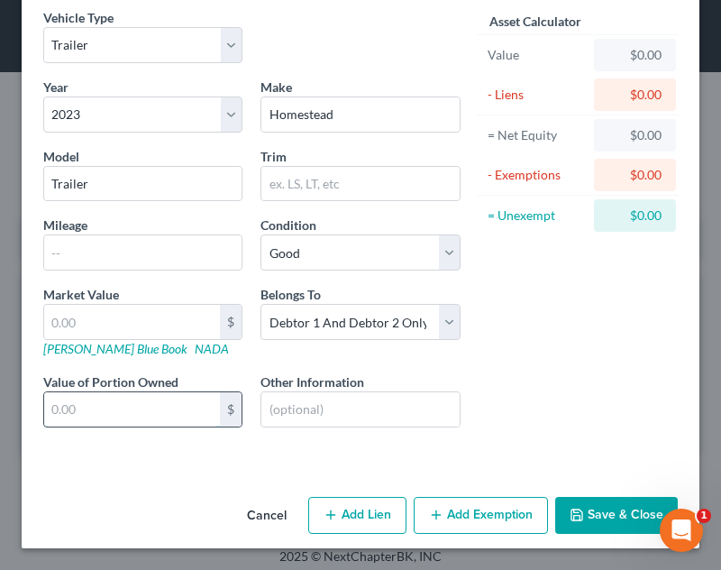
click at [178, 410] on input "text" at bounding box center [132, 409] width 176 height 34
click at [71, 323] on input "text" at bounding box center [132, 322] width 176 height 34
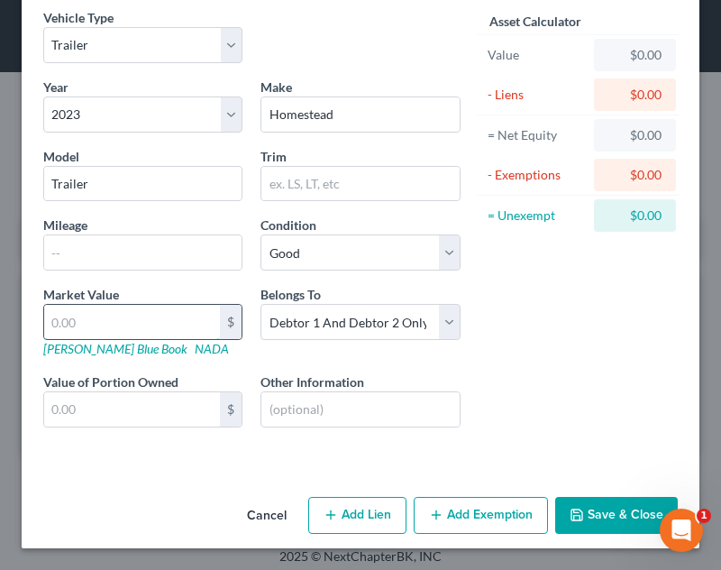
type input "3"
type input "3.00"
type input "38"
type input "38.00"
type input "380"
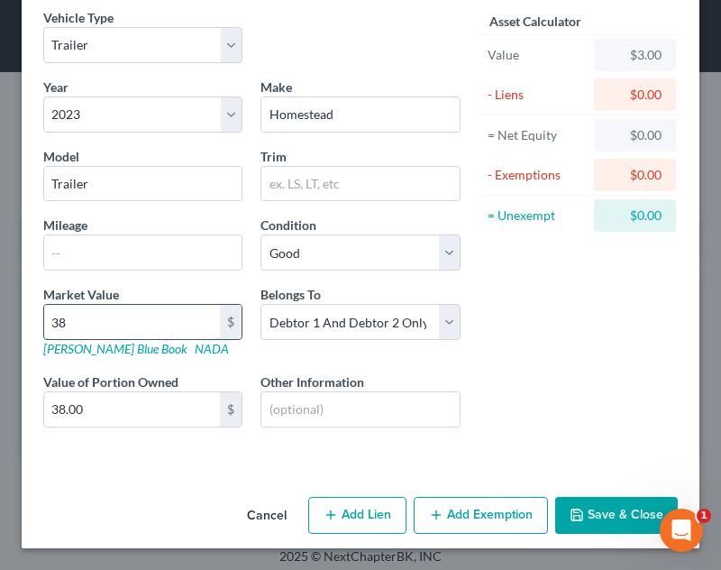
type input "380.00"
type input "3800"
type input "3,800.00"
click at [280, 486] on div "Vehicle Type Select Automobile Truck Trailer Watercraft Aircraft Motor Home Atv…" at bounding box center [361, 248] width 678 height 481
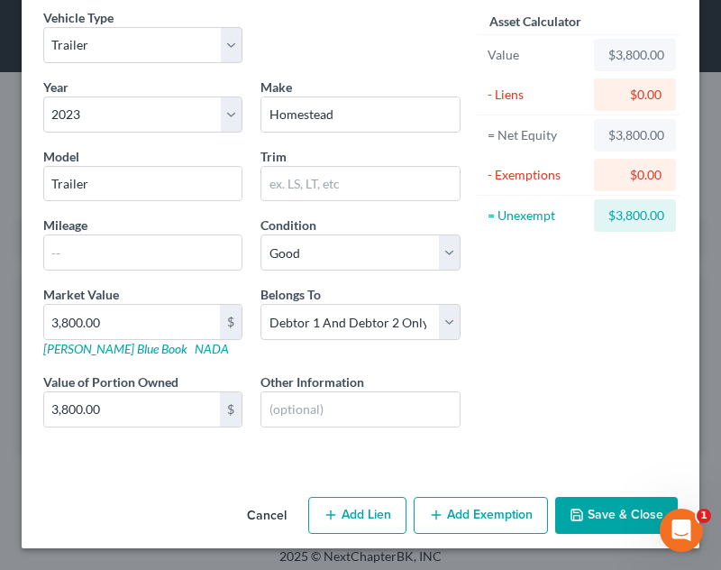
click at [401, 281] on div "Year Select 2026 2025 2024 2023 2022 2021 2020 2019 2018 2017 2016 2015 2014 20…" at bounding box center [251, 267] width 435 height 379
click at [374, 336] on select "Select Debtor 1 Only Debtor 2 Only Debtor 1 And Debtor 2 Only At Least One Of T…" at bounding box center [359, 322] width 199 height 36
select select "0"
click at [260, 304] on select "Select Debtor 1 Only Debtor 2 Only Debtor 1 And Debtor 2 Only At Least One Of T…" at bounding box center [359, 322] width 199 height 36
click at [365, 508] on button "Add Lien" at bounding box center [357, 516] width 98 height 38
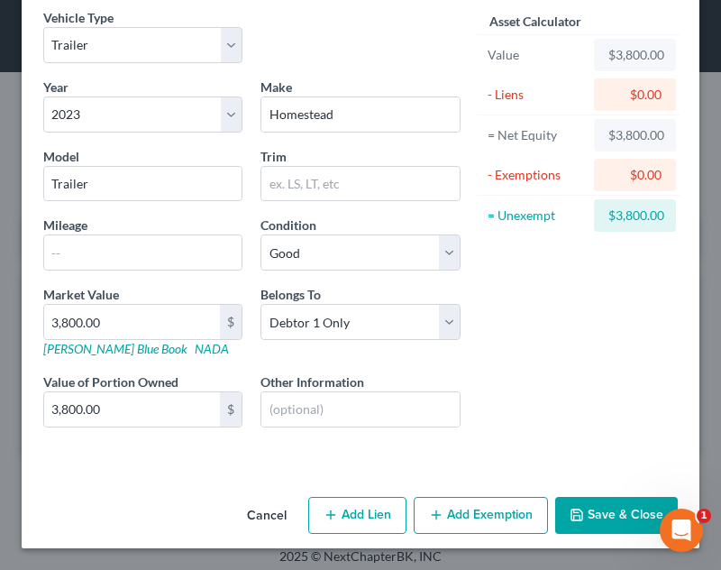
select select "0"
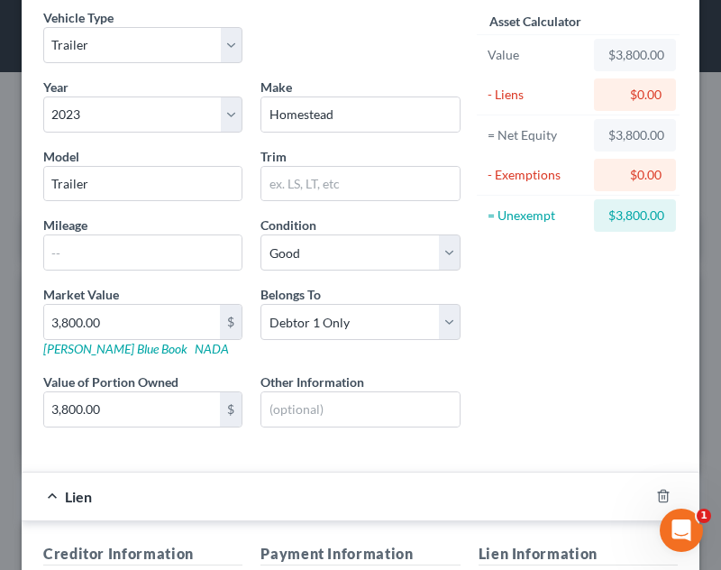
scroll to position [501, 0]
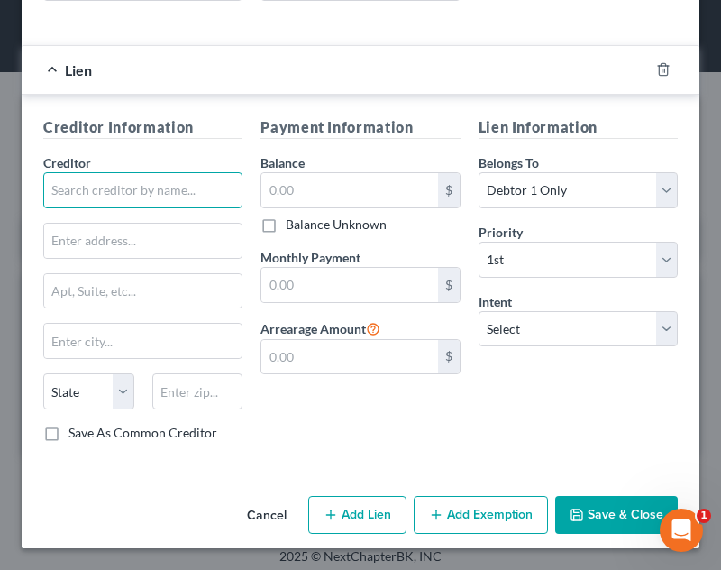
click at [178, 205] on input "text" at bounding box center [142, 190] width 199 height 36
type input "Sheffield Financial"
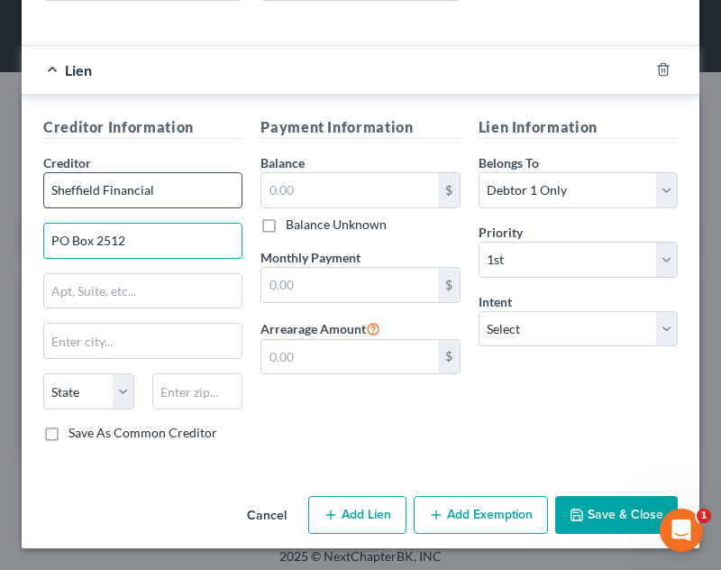
type input "PO Box 2512"
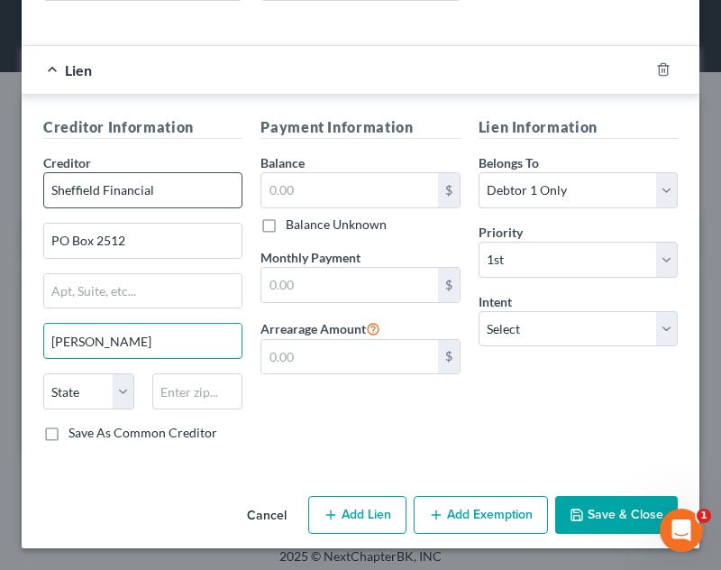
type input "[PERSON_NAME]"
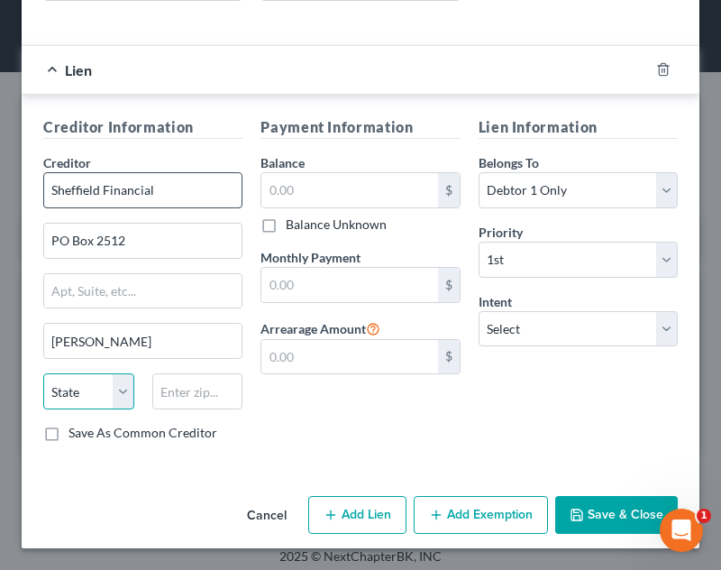
select select "28"
type input "27114"
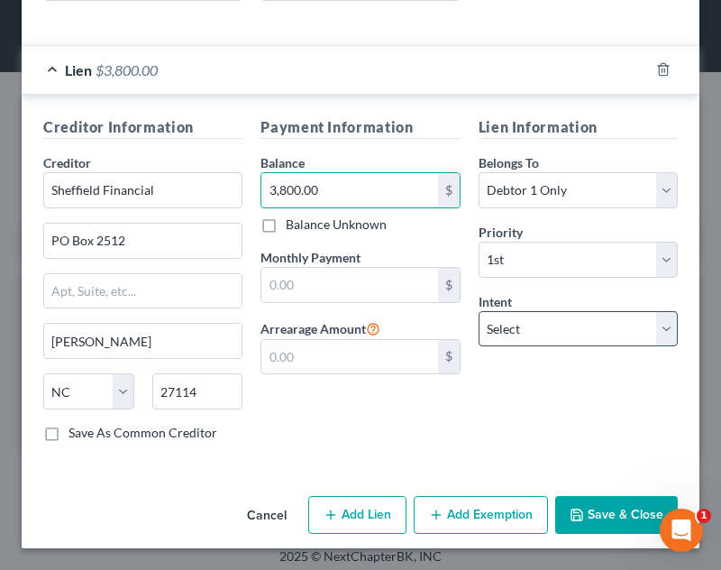
type input "3,800.00"
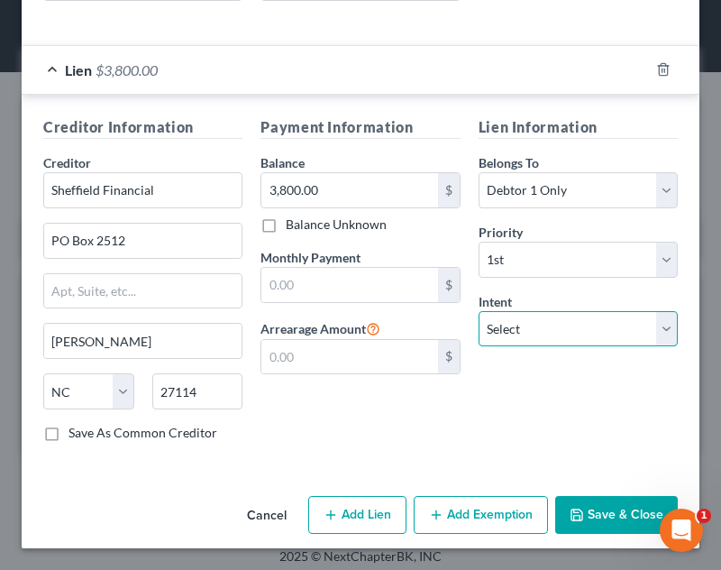
click at [532, 315] on select "Select Surrender Redeem Reaffirm Avoid Other" at bounding box center [578, 329] width 199 height 36
select select "0"
click at [479, 311] on select "Select Surrender Redeem Reaffirm Avoid Other" at bounding box center [578, 329] width 199 height 36
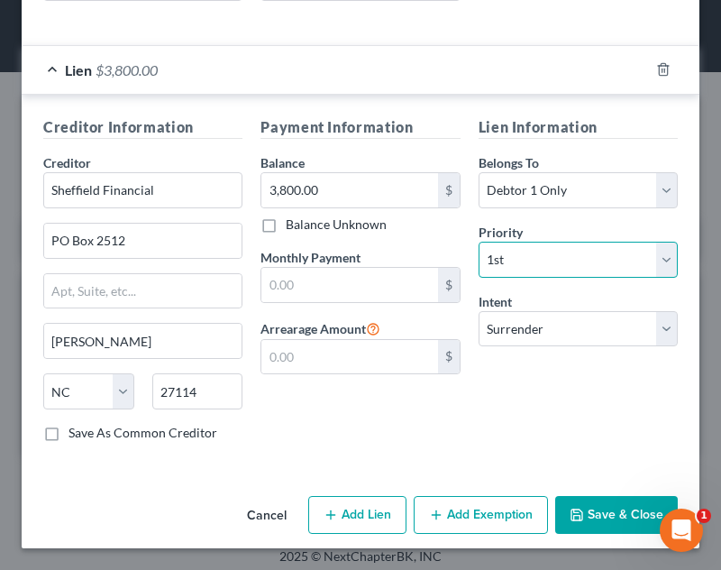
click at [549, 277] on select "Select 1st 2nd 3rd 4th 5th 6th 7th 8th 9th 10th 11th 12th 13th 14th 15th 16th 1…" at bounding box center [578, 260] width 199 height 36
click at [598, 514] on button "Save & Close" at bounding box center [616, 515] width 123 height 38
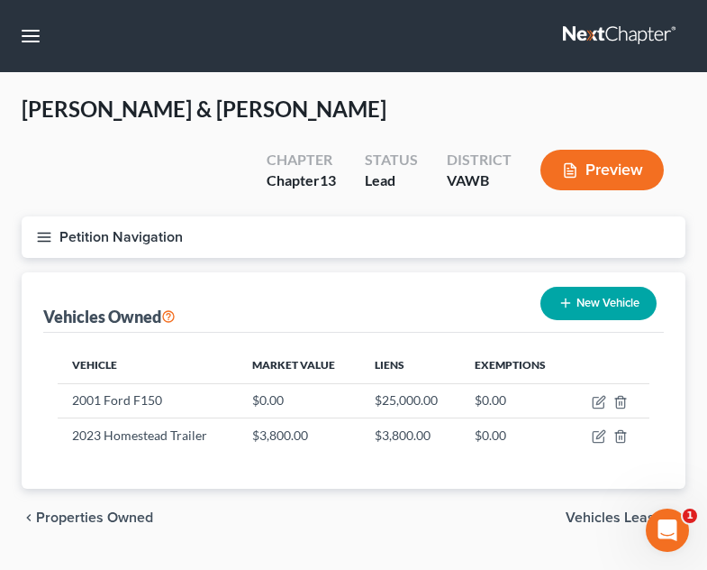
click at [582, 287] on button "New Vehicle" at bounding box center [599, 303] width 116 height 33
select select "0"
select select "2"
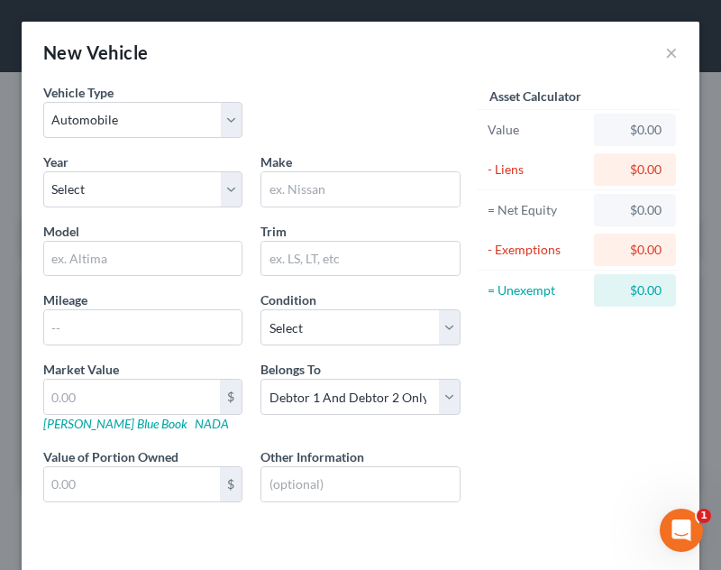
click at [138, 211] on div "Year Select 2026 2025 2024 2023 2022 2021 2020 2019 2018 2017 2016 2015 2014 20…" at bounding box center [251, 341] width 435 height 379
click at [132, 200] on select "Select 2026 2025 2024 2023 2022 2021 2020 2019 2018 2017 2016 2015 2014 2013 20…" at bounding box center [142, 189] width 199 height 36
select select "5"
click at [43, 171] on select "Select 2026 2025 2024 2023 2022 2021 2020 2019 2018 2017 2016 2015 2014 2013 20…" at bounding box center [142, 189] width 199 height 36
click at [394, 166] on div "Make *" at bounding box center [359, 179] width 217 height 55
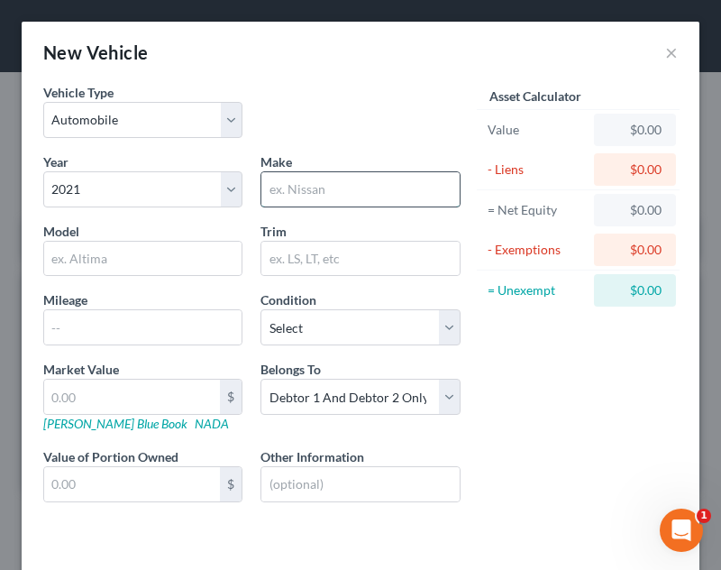
click at [403, 191] on input "text" at bounding box center [359, 189] width 197 height 34
type input "Keystone"
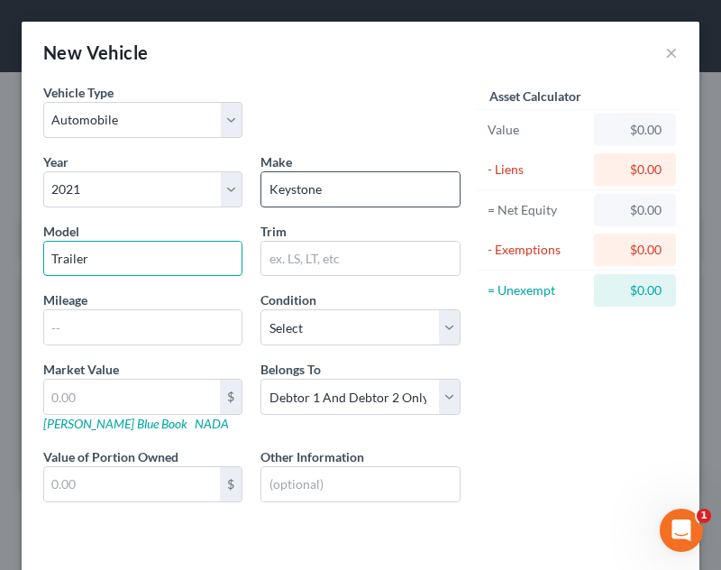
type input "Trailer"
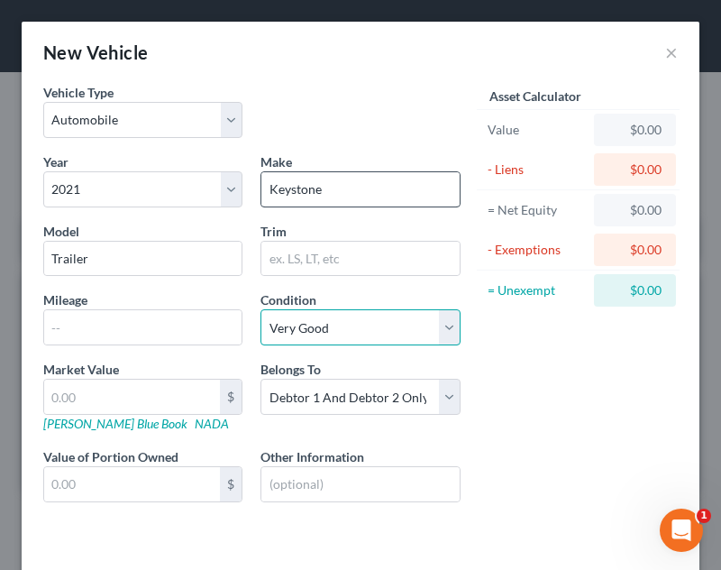
select select "2"
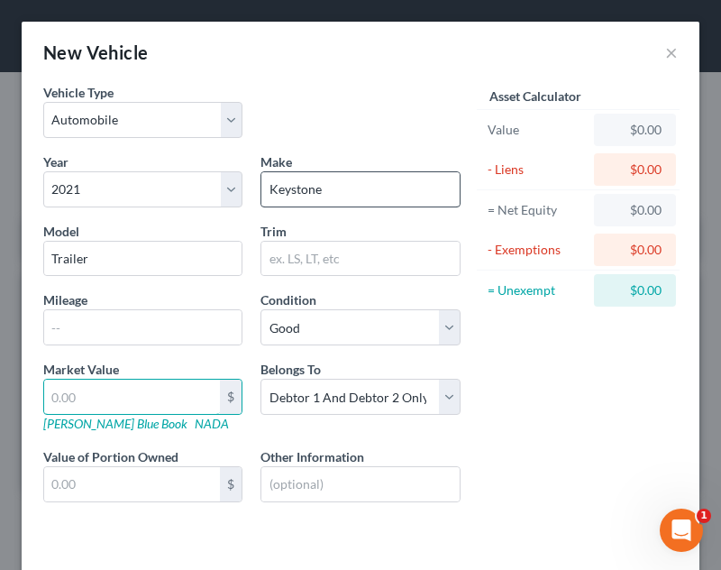
type input "3"
type input "3.00"
type input "34"
type input "34.00"
type input "340"
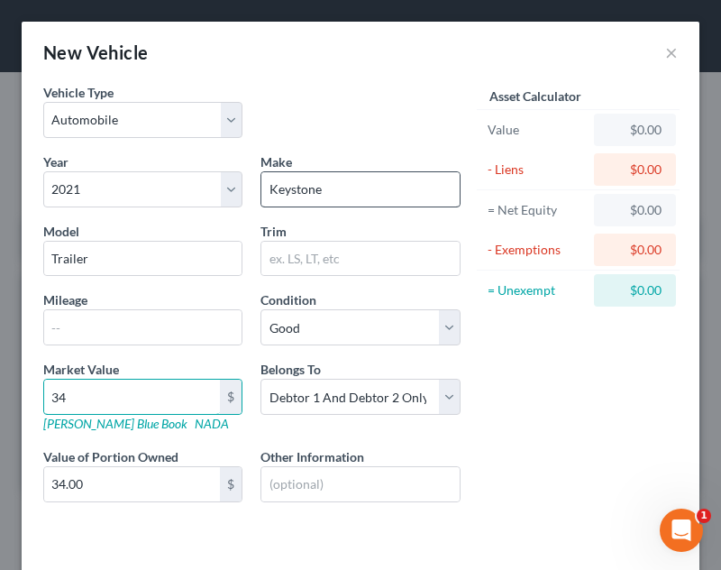
type input "340.00"
type input "3400"
type input "3,400.00"
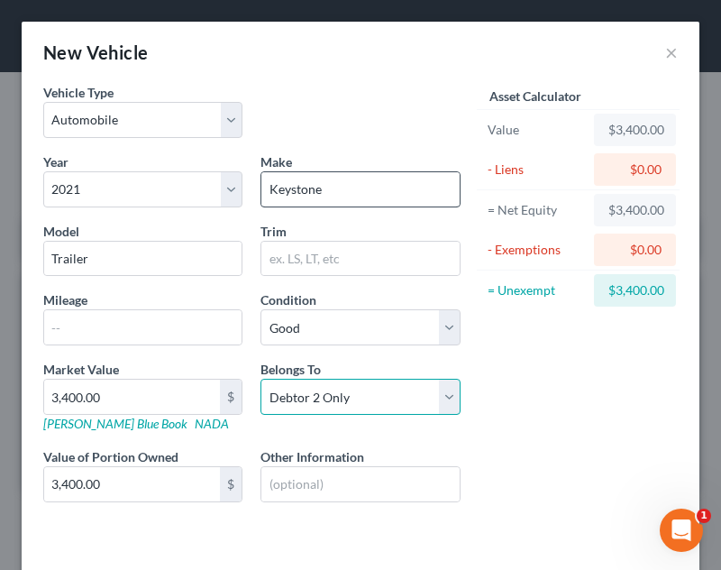
select select "0"
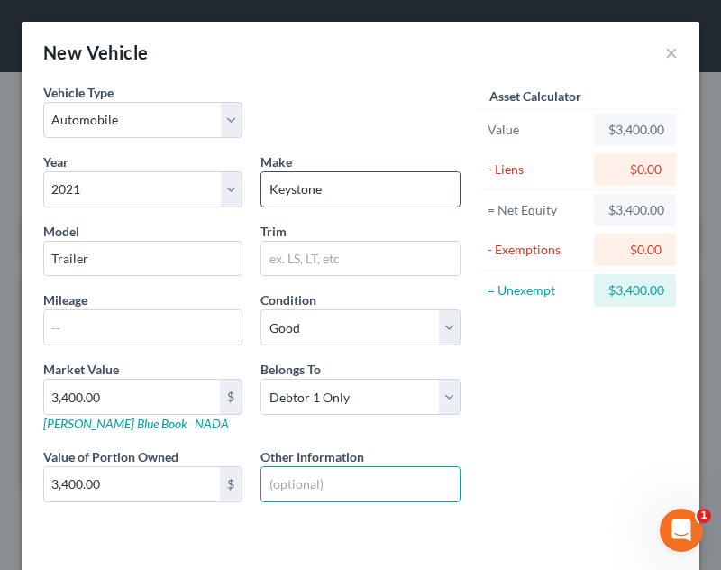
scroll to position [75, 0]
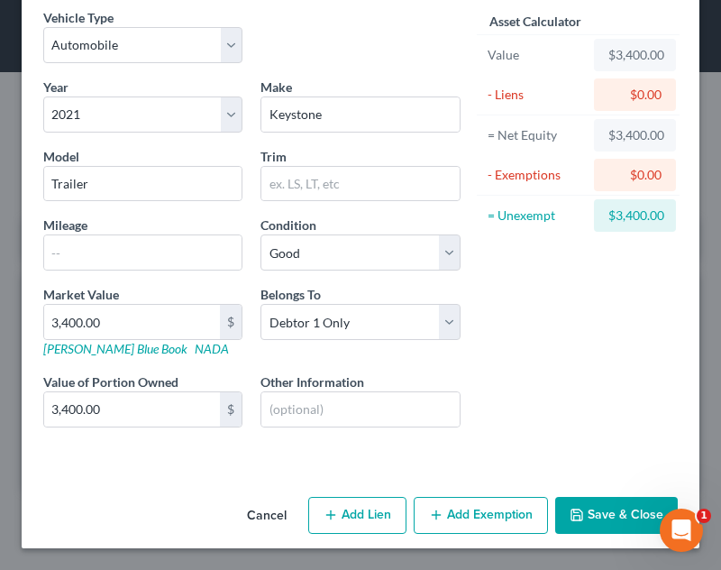
click at [555, 500] on button "Save & Close" at bounding box center [616, 516] width 123 height 38
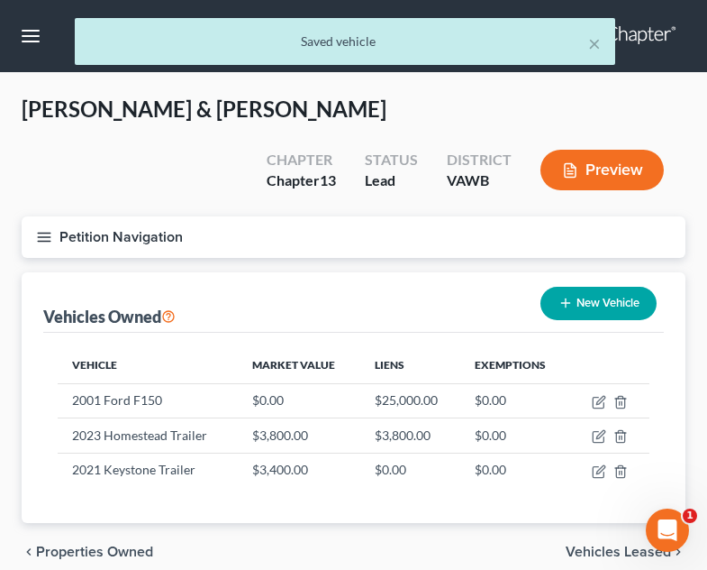
click at [597, 287] on button "New Vehicle" at bounding box center [599, 303] width 116 height 33
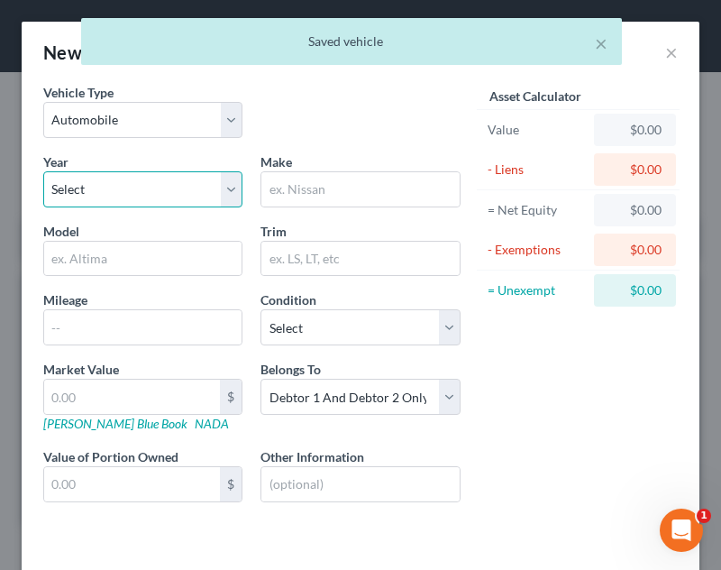
click at [122, 182] on select "Select 2026 2025 2024 2023 2022 2021 2020 2019 2018 2017 2016 2015 2014 2013 20…" at bounding box center [142, 189] width 199 height 36
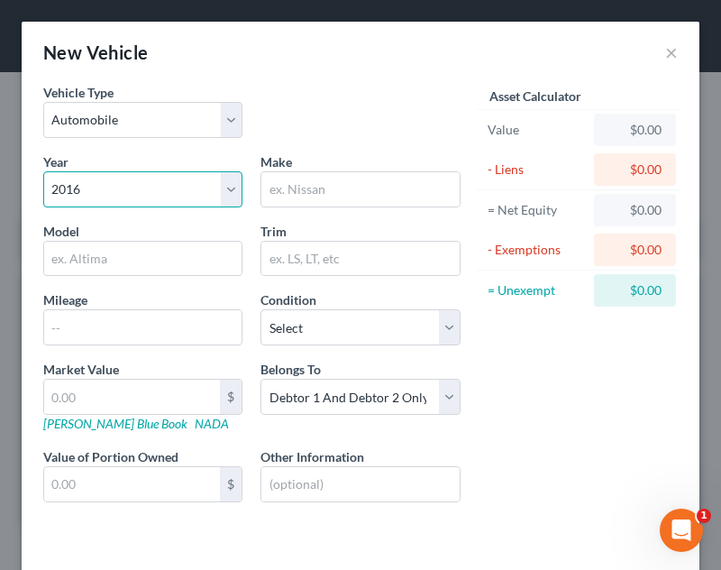
click at [43, 171] on select "Select 2026 2025 2024 2023 2022 2021 2020 2019 2018 2017 2016 2015 2014 2013 20…" at bounding box center [142, 189] width 199 height 36
click at [152, 187] on select "Select 2026 2025 2024 2023 2022 2021 2020 2019 2018 2017 2016 2015 2014 2013 20…" at bounding box center [142, 189] width 199 height 36
click at [43, 171] on select "Select 2026 2025 2024 2023 2022 2021 2020 2019 2018 2017 2016 2015 2014 2013 20…" at bounding box center [142, 189] width 199 height 36
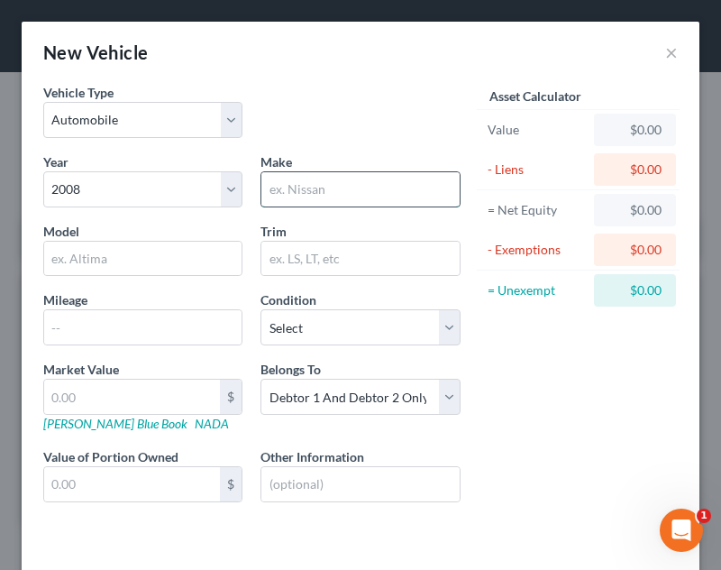
click at [337, 196] on input "text" at bounding box center [359, 189] width 197 height 34
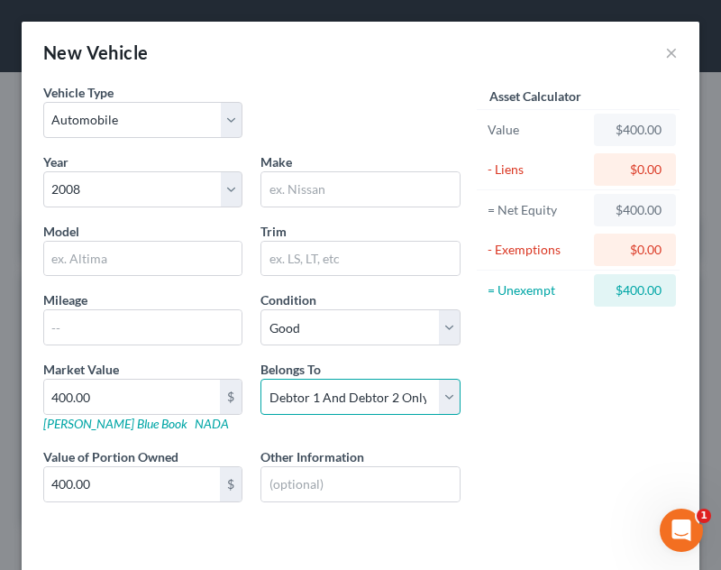
click at [312, 411] on select "Select Debtor 1 Only Debtor 2 Only Debtor 1 And Debtor 2 Only At Least One Of T…" at bounding box center [359, 397] width 199 height 36
click at [260, 379] on select "Select Debtor 1 Only Debtor 2 Only Debtor 1 And Debtor 2 Only At Least One Of T…" at bounding box center [359, 397] width 199 height 36
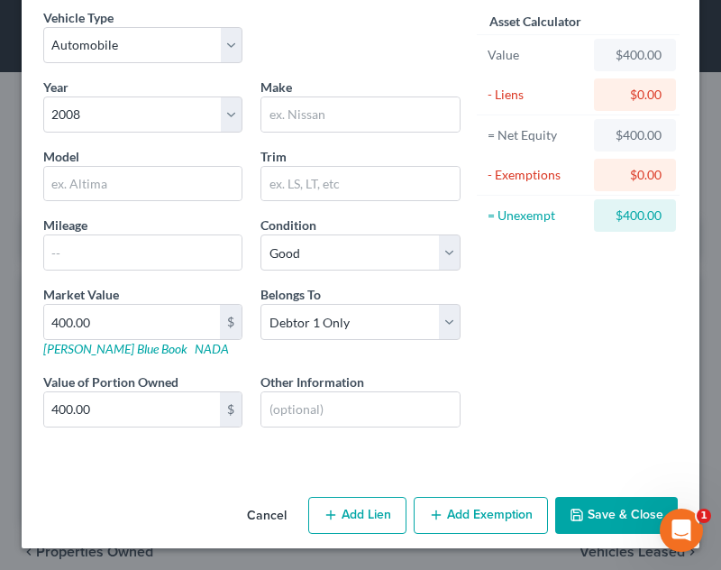
click at [626, 512] on button "Save & Close" at bounding box center [616, 516] width 123 height 38
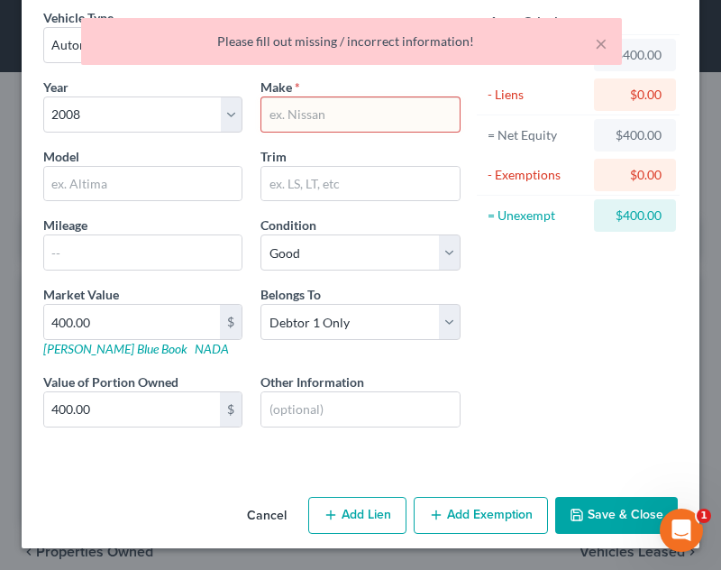
click at [344, 128] on input "text" at bounding box center [359, 114] width 197 height 34
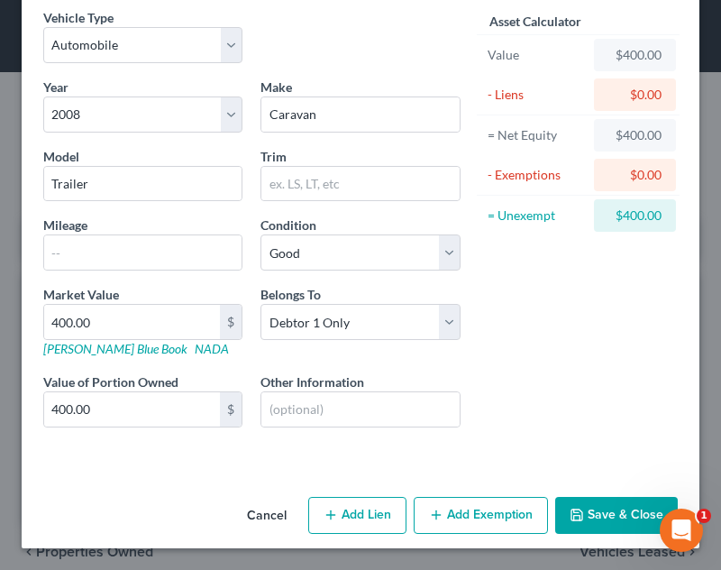
click at [607, 506] on button "Save & Close" at bounding box center [616, 516] width 123 height 38
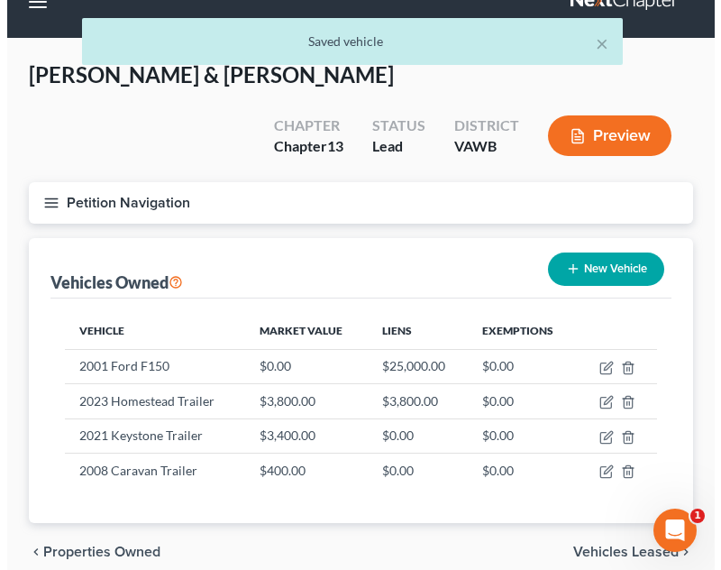
scroll to position [36, 0]
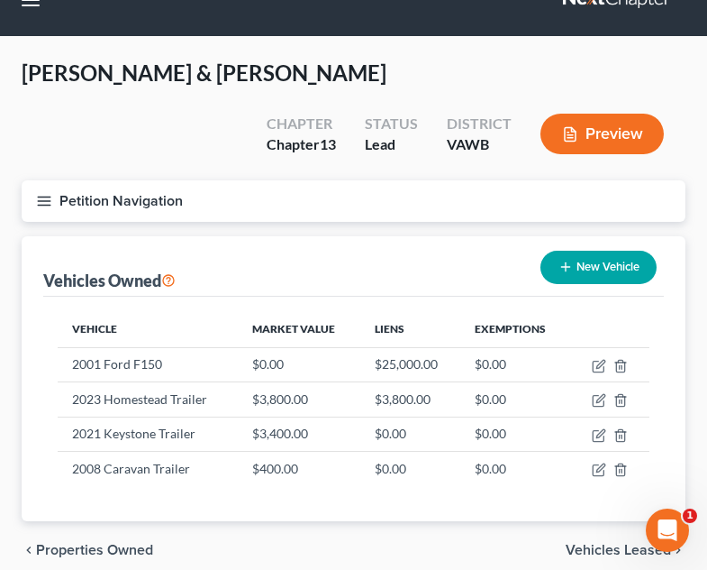
drag, startPoint x: 287, startPoint y: 534, endPoint x: 281, endPoint y: 553, distance: 19.7
click at [287, 534] on div "chevron_left Properties Owned Vehicles Leased chevron_right" at bounding box center [354, 550] width 664 height 58
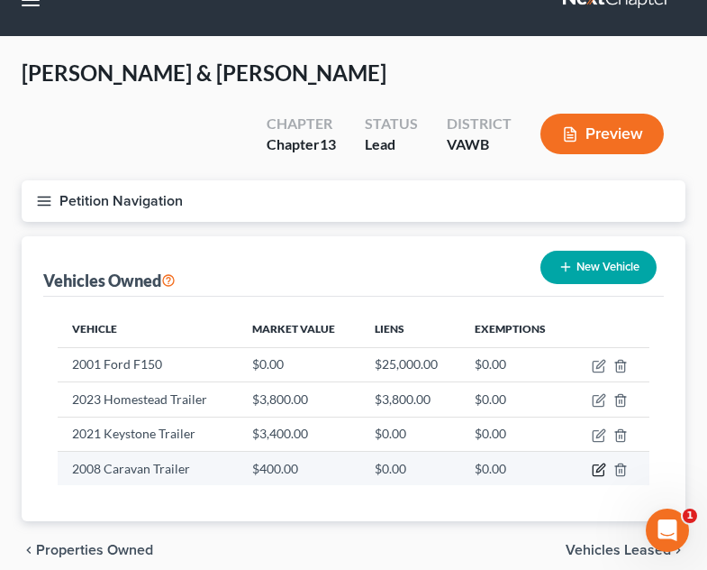
click at [597, 462] on icon "button" at bounding box center [599, 469] width 14 height 14
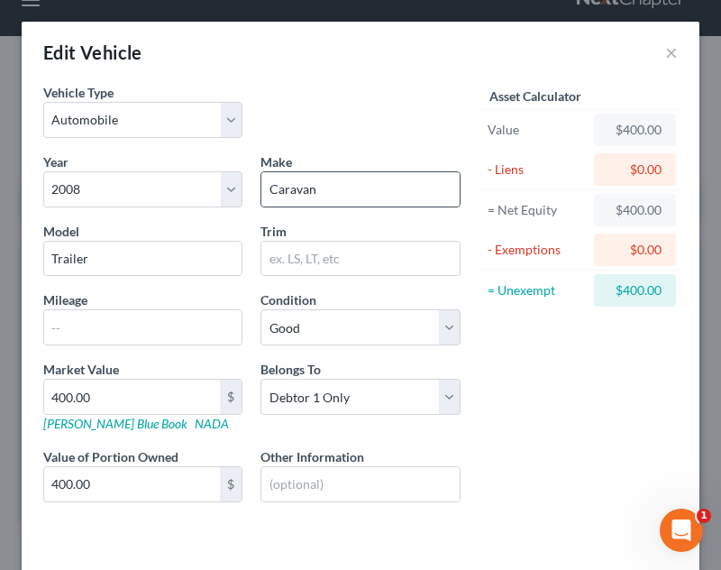
click at [347, 206] on div "Caravan" at bounding box center [359, 189] width 199 height 36
click at [346, 196] on input "Caravan" at bounding box center [359, 189] width 197 height 34
click at [543, 388] on div "Asset Calculator Value $400.00 - Liens $0.00 = Net Equity $400.00 - Exemptions …" at bounding box center [578, 307] width 217 height 449
click at [366, 120] on div "Vehicle Type Select Automobile Truck Trailer Watercraft Aircraft Motor Home Atv…" at bounding box center [251, 117] width 435 height 69
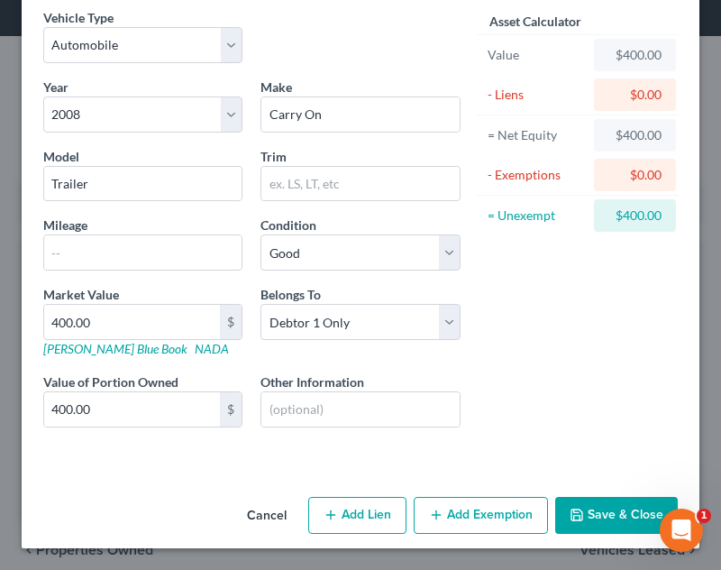
click at [573, 494] on div "Cancel Add Lien Add Lease Add Exemption Save & Close" at bounding box center [361, 518] width 678 height 59
click at [589, 511] on button "Save & Close" at bounding box center [616, 516] width 123 height 38
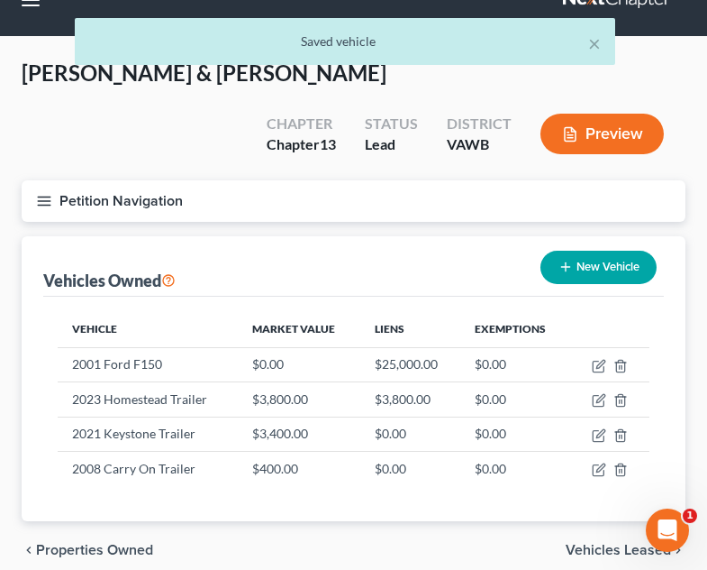
click at [634, 251] on button "New Vehicle" at bounding box center [599, 267] width 116 height 33
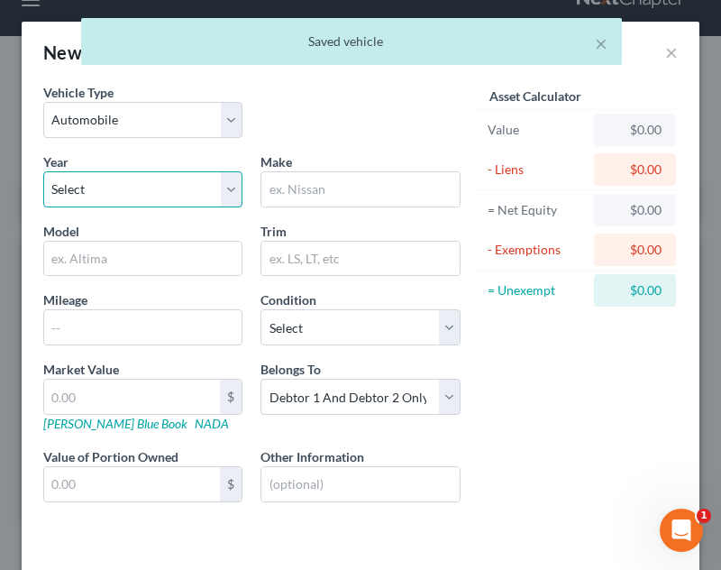
click at [182, 197] on select "Select 2026 2025 2024 2023 2022 2021 2020 2019 2018 2017 2016 2015 2014 2013 20…" at bounding box center [142, 189] width 199 height 36
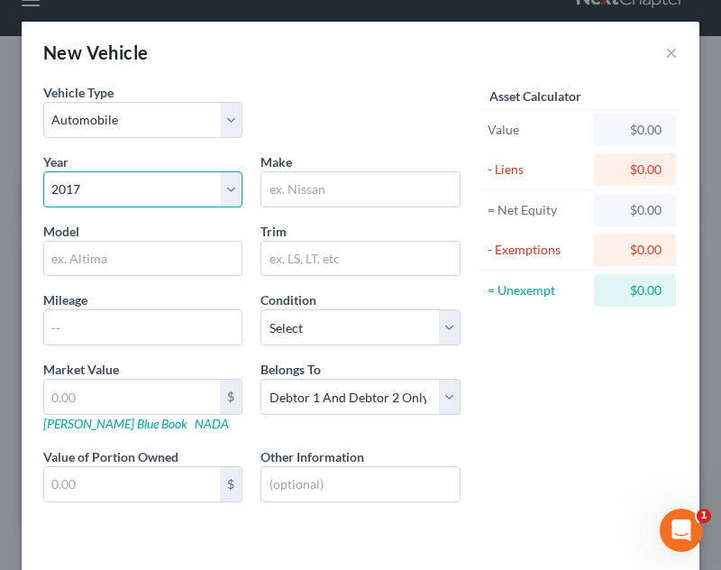
click at [43, 171] on select "Select 2026 2025 2024 2023 2022 2021 2020 2019 2018 2017 2016 2015 2014 2013 20…" at bounding box center [142, 189] width 199 height 36
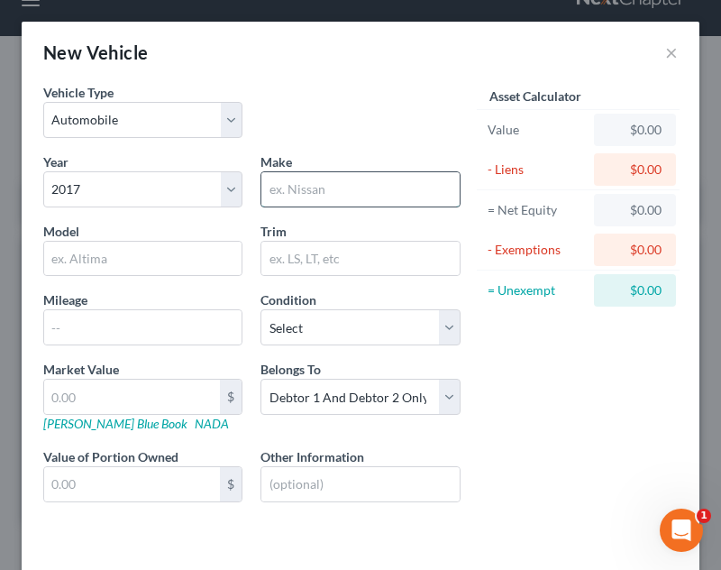
click at [342, 187] on input "text" at bounding box center [359, 189] width 197 height 34
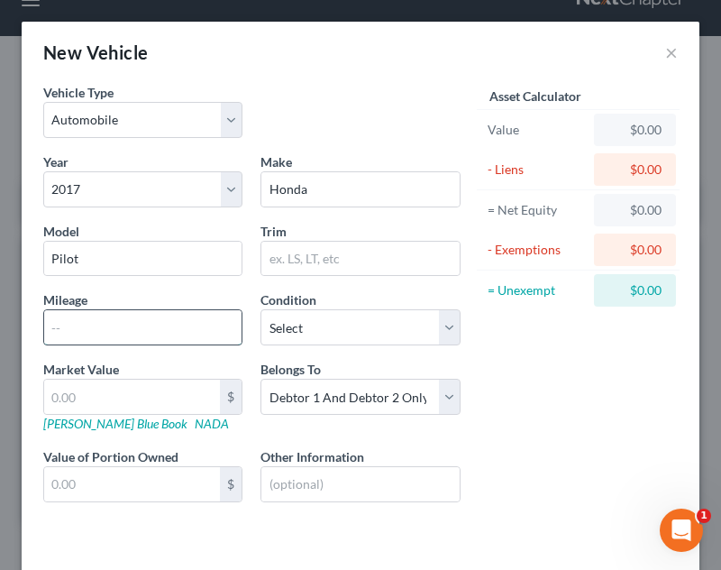
click at [192, 324] on input "text" at bounding box center [142, 327] width 197 height 34
click at [296, 348] on div "Year Select 2026 2025 2024 2023 2022 2021 2020 2019 2018 2017 2016 2015 2014 20…" at bounding box center [251, 341] width 435 height 379
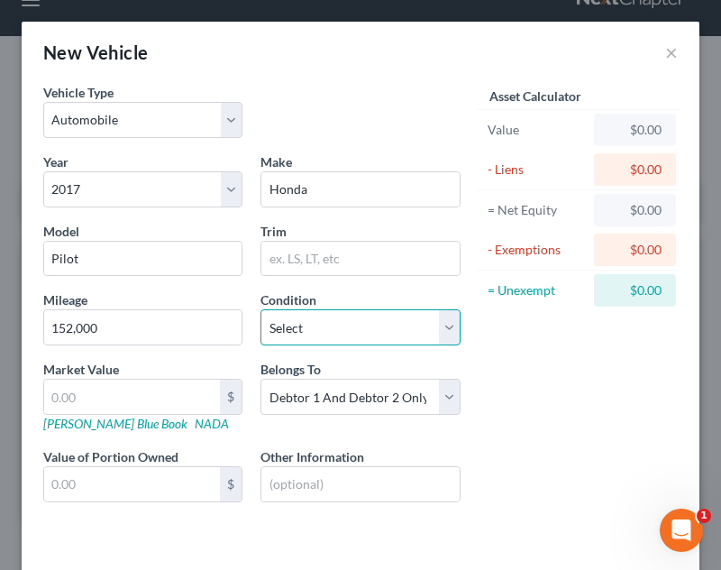
click at [281, 315] on select "Select Excellent Very Good Good Fair Poor" at bounding box center [359, 327] width 199 height 36
click at [260, 309] on select "Select Excellent Very Good Good Fair Poor" at bounding box center [359, 327] width 199 height 36
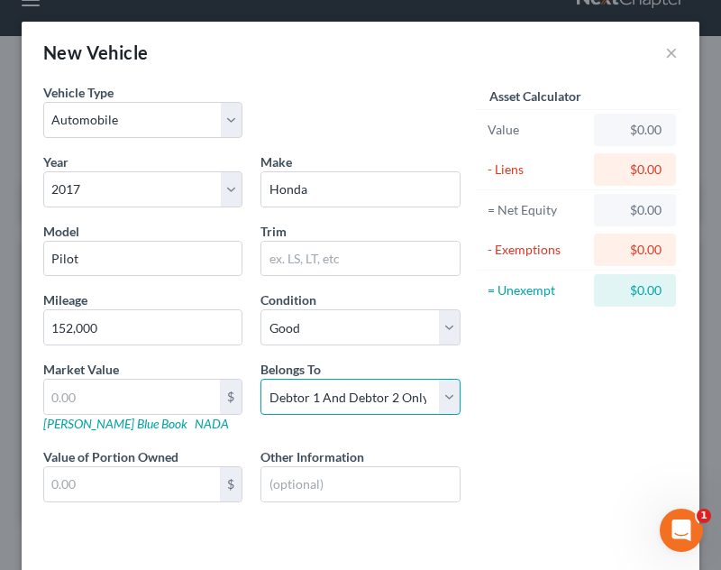
click at [344, 379] on select "Select Debtor 1 Only Debtor 2 Only Debtor 1 And Debtor 2 Only At Least One Of T…" at bounding box center [359, 397] width 199 height 36
click at [260, 379] on select "Select Debtor 1 Only Debtor 2 Only Debtor 1 And Debtor 2 Only At Least One Of T…" at bounding box center [359, 397] width 199 height 36
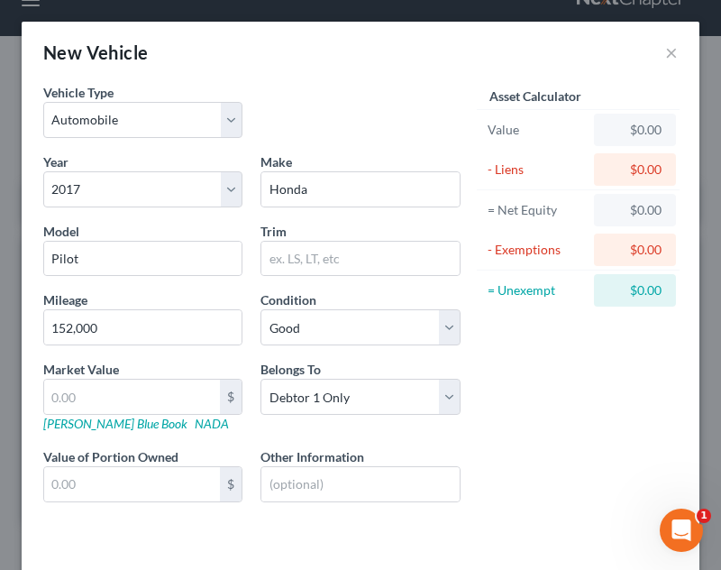
click at [521, 406] on div "Asset Calculator Value $0.00 - Liens $0.00 = Net Equity $0.00 - Exemptions $0.0…" at bounding box center [578, 307] width 217 height 449
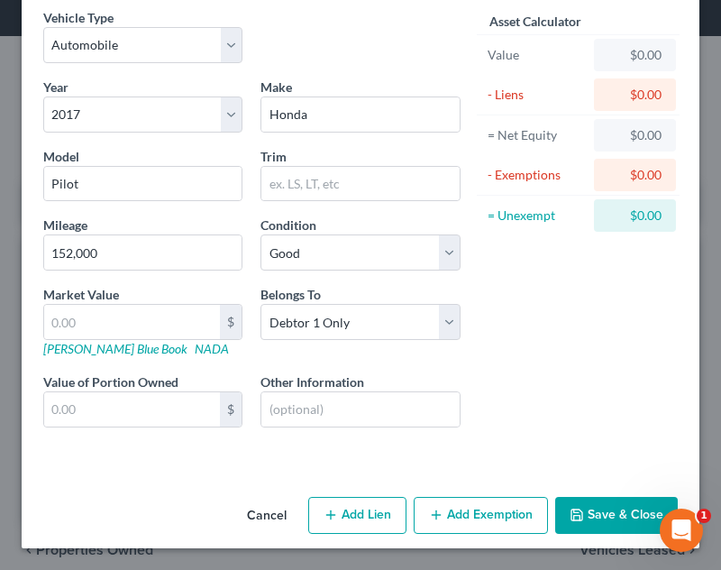
click at [582, 525] on button "Save & Close" at bounding box center [616, 516] width 123 height 38
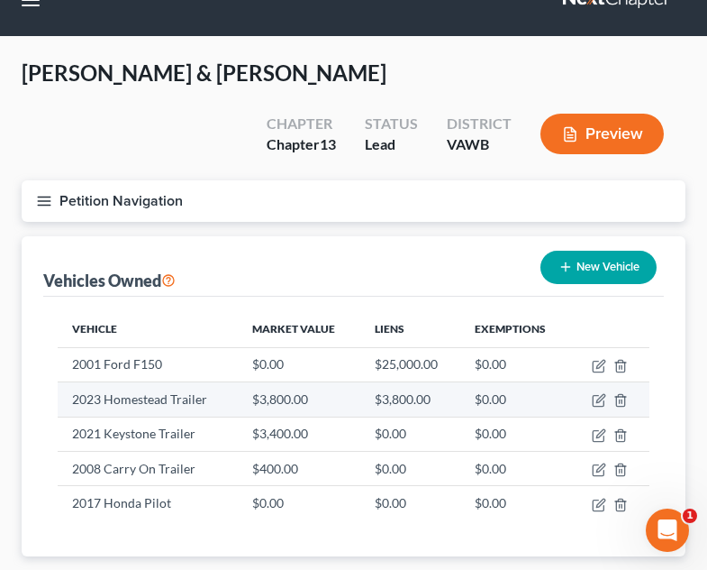
click at [552, 382] on td "$0.00" at bounding box center [516, 399] width 110 height 34
click at [599, 393] on icon "button" at bounding box center [599, 400] width 14 height 14
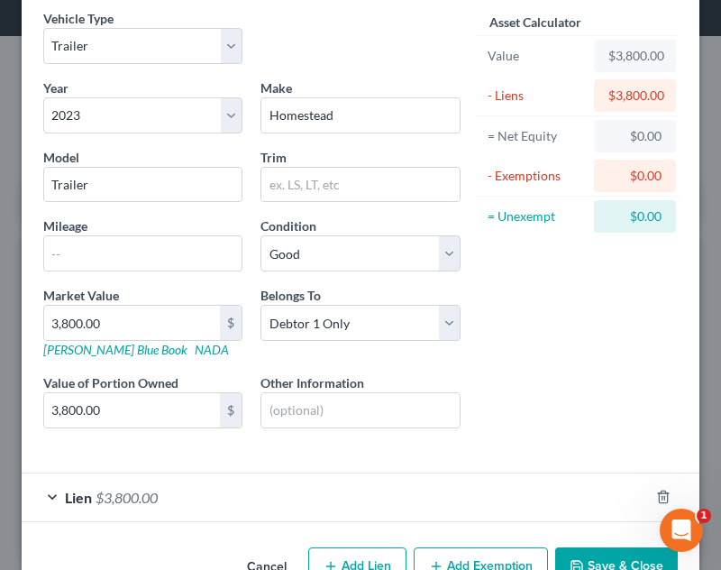
scroll to position [90, 0]
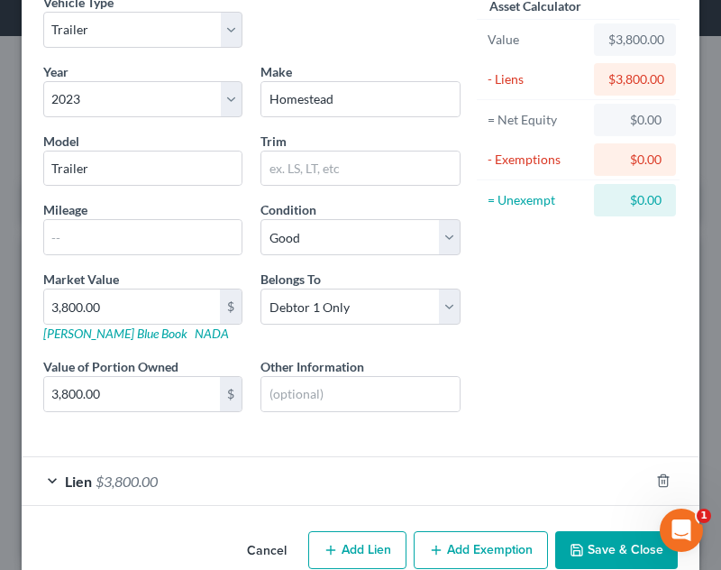
click at [458, 478] on div "Lien $3,800.00" at bounding box center [335, 481] width 627 height 48
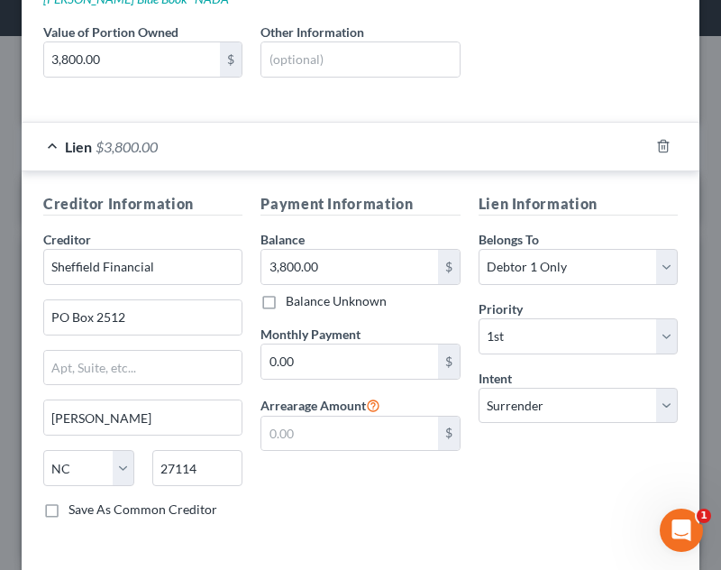
scroll to position [430, 0]
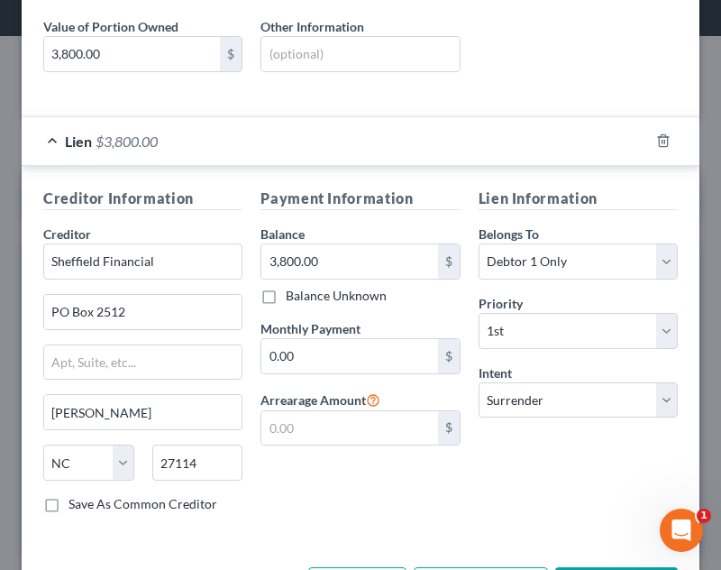
click at [489, 508] on div "Lien Information Belongs To * Select Debtor 1 Only Debtor 2 Only Debtor 1 And D…" at bounding box center [578, 357] width 217 height 340
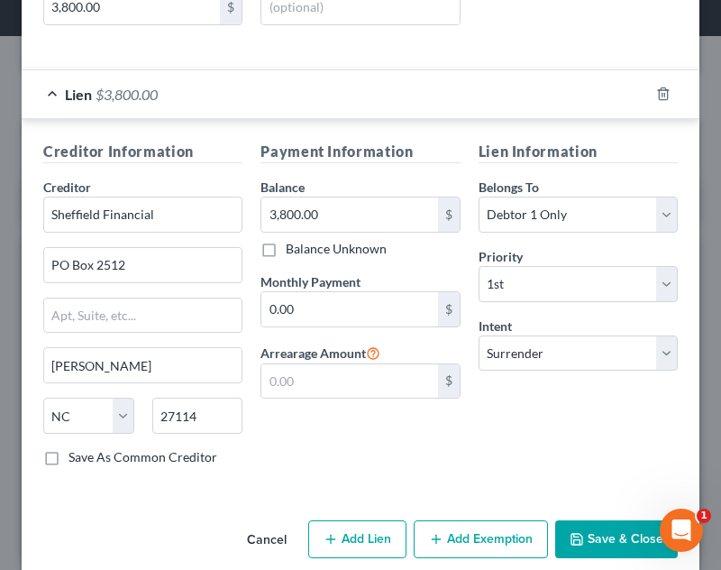
scroll to position [501, 0]
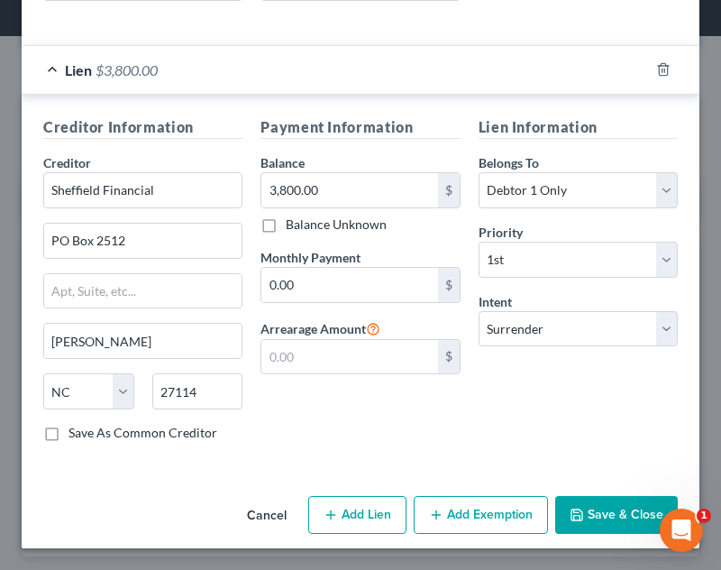
click at [609, 497] on button "Save & Close" at bounding box center [616, 515] width 123 height 38
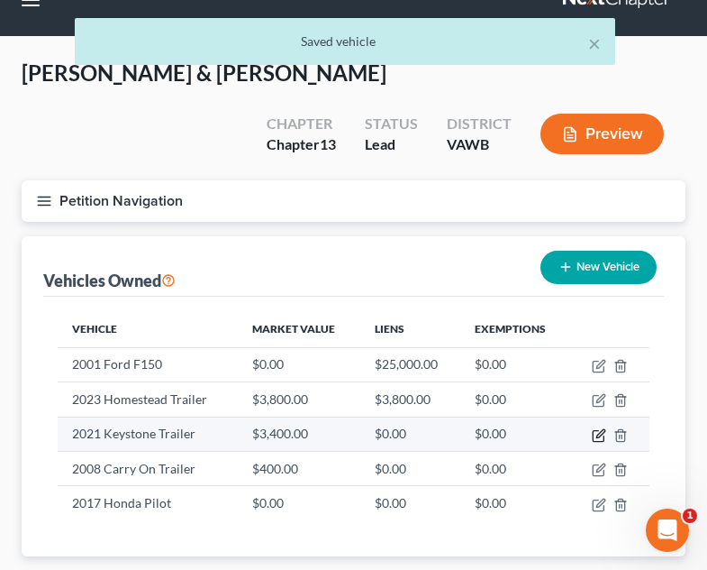
click at [604, 428] on icon "button" at bounding box center [599, 435] width 14 height 14
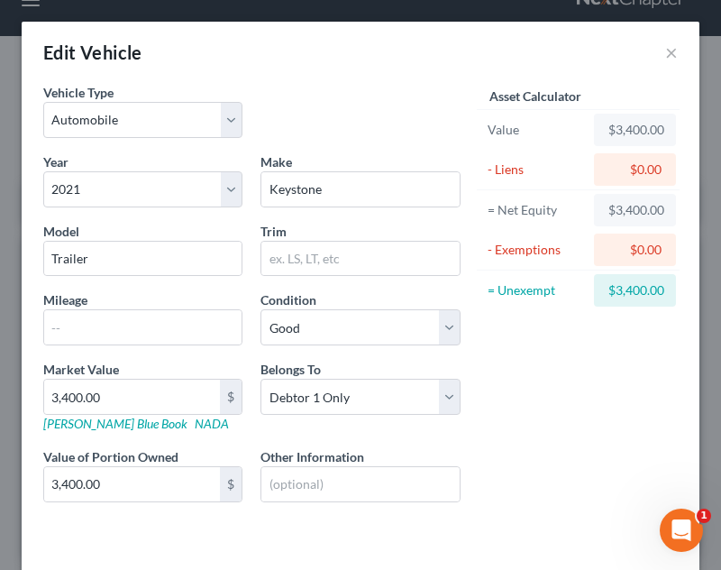
scroll to position [75, 0]
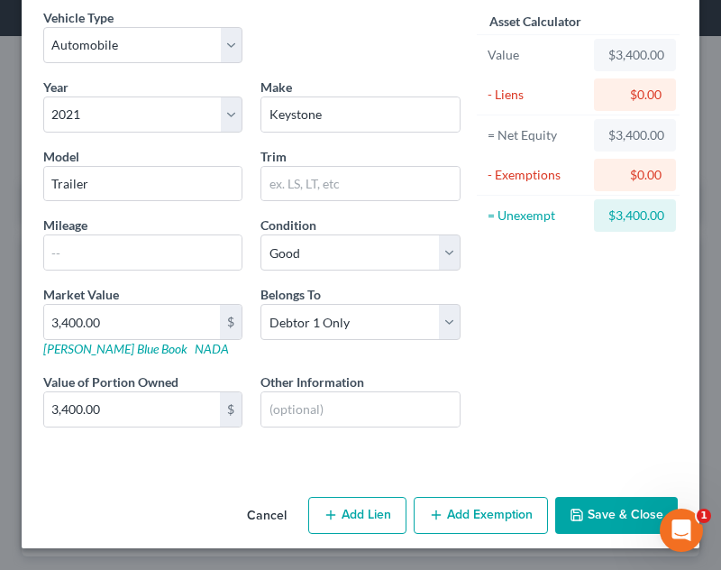
click at [344, 510] on button "Add Lien" at bounding box center [357, 516] width 98 height 38
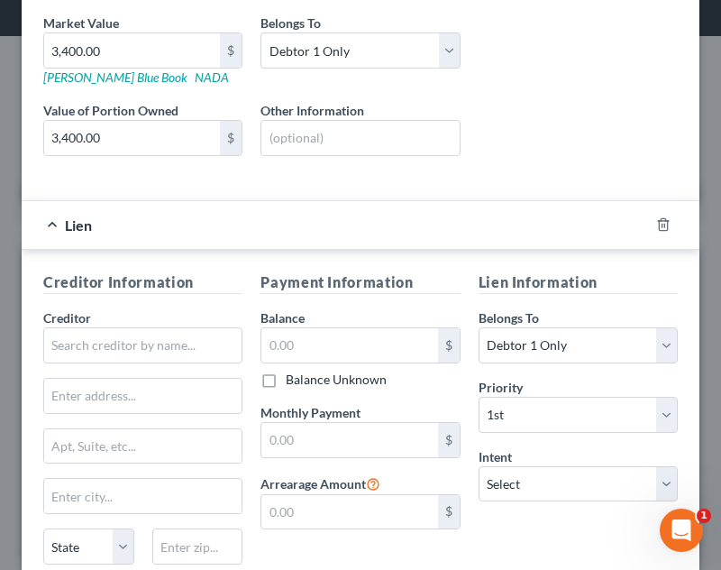
scroll to position [409, 0]
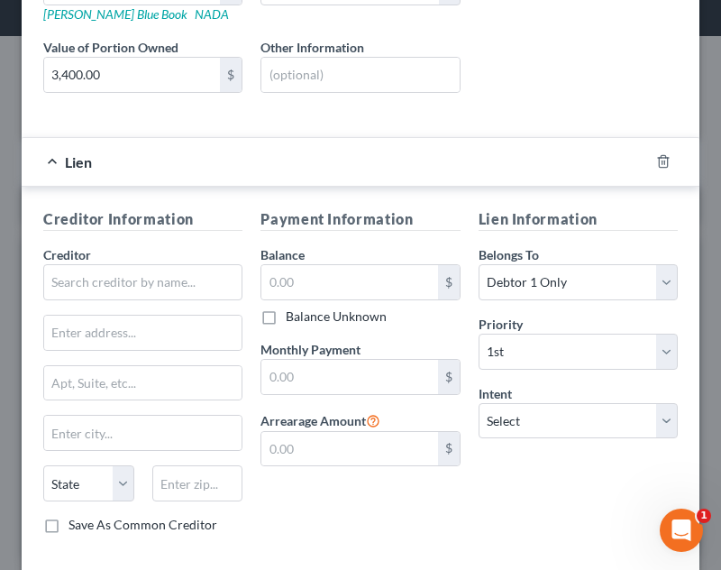
click at [148, 253] on div "Creditor *" at bounding box center [142, 272] width 199 height 55
click at [155, 274] on input "text" at bounding box center [142, 282] width 199 height 36
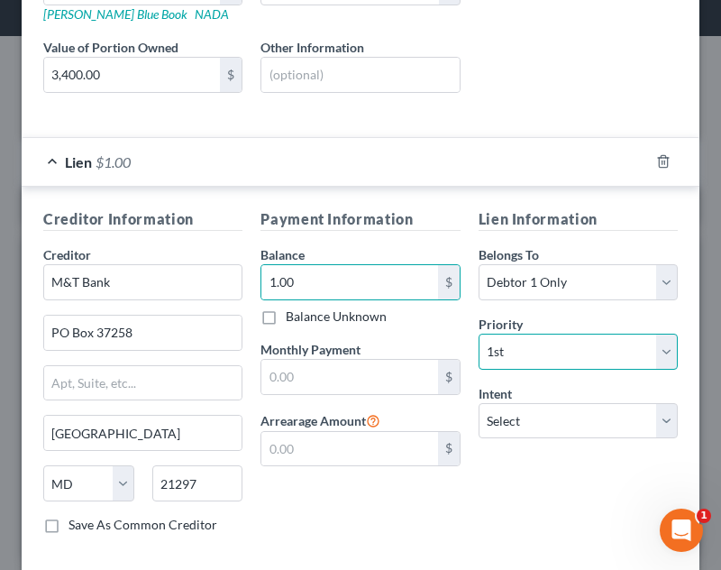
click at [560, 360] on select "Select 1st 2nd 3rd 4th 5th 6th 7th 8th 9th 10th 11th 12th 13th 14th 15th 16th 1…" at bounding box center [578, 351] width 199 height 36
click at [479, 333] on select "Select 1st 2nd 3rd 4th 5th 6th 7th 8th 9th 10th 11th 12th 13th 14th 15th 16th 1…" at bounding box center [578, 351] width 199 height 36
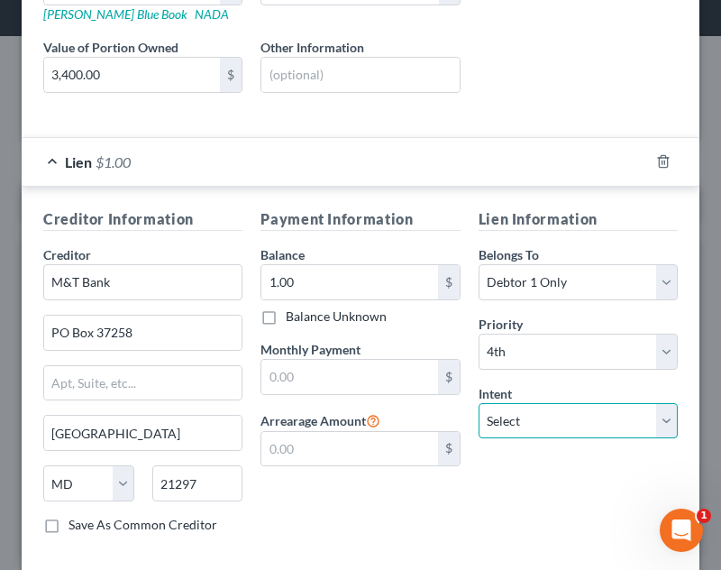
click at [555, 422] on select "Select Surrender Redeem Reaffirm Avoid Other" at bounding box center [578, 421] width 199 height 36
click at [479, 403] on select "Select Surrender Redeem Reaffirm Avoid Other" at bounding box center [578, 421] width 199 height 36
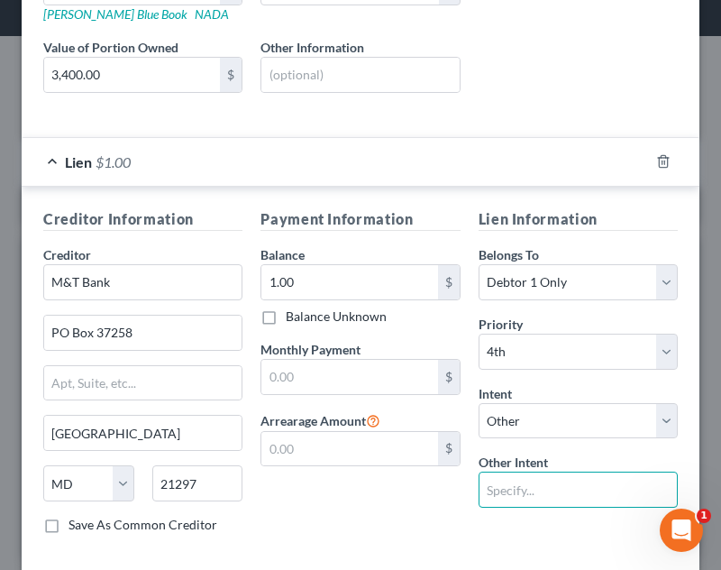
click at [534, 503] on input "text" at bounding box center [578, 489] width 199 height 36
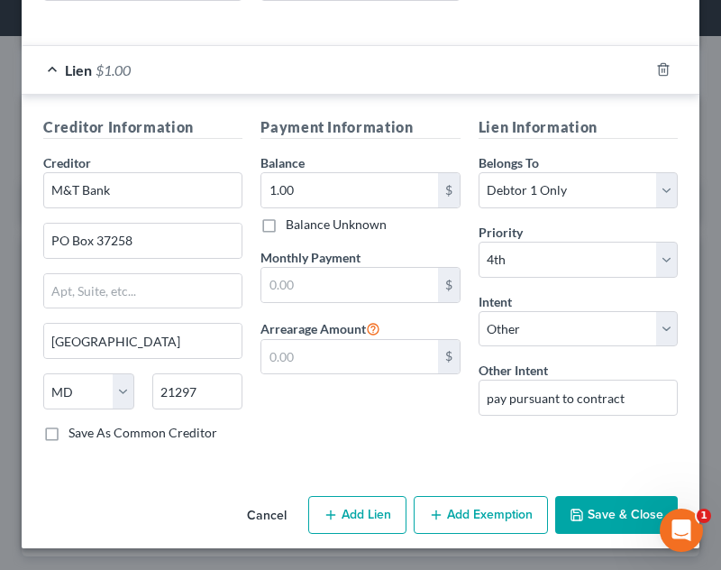
click at [617, 522] on button "Save & Close" at bounding box center [616, 515] width 123 height 38
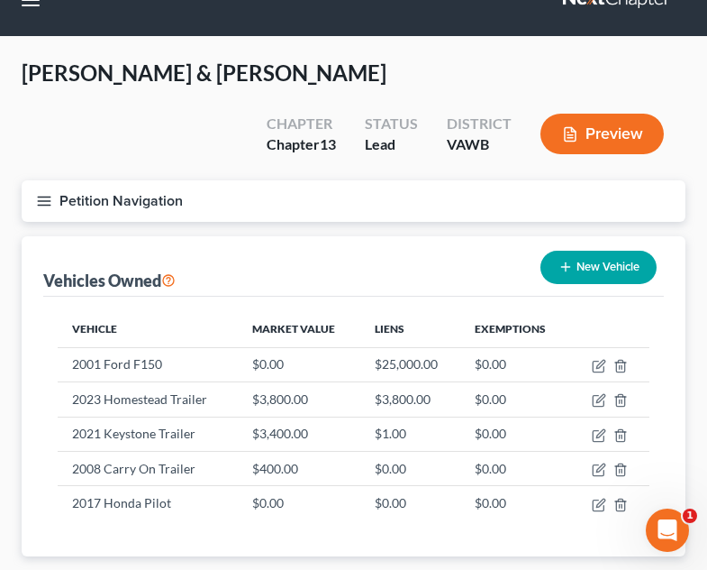
click at [428, 236] on div "Vehicles Owned New Vehicle" at bounding box center [353, 266] width 621 height 60
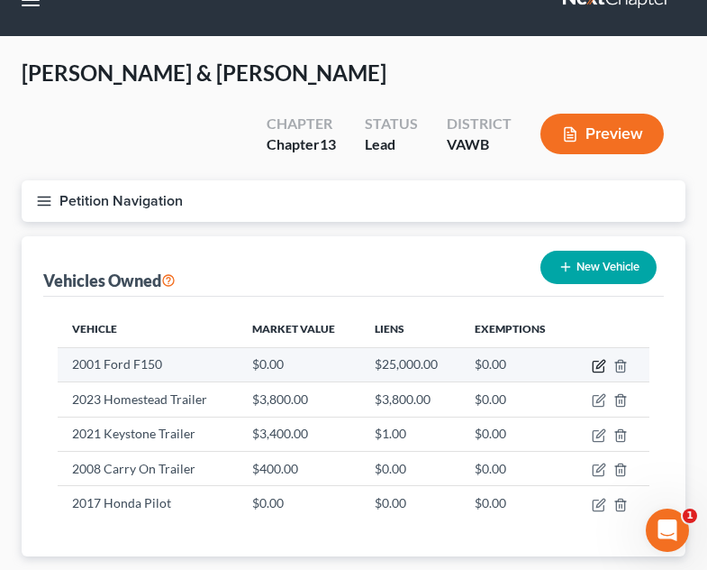
click at [601, 359] on icon "button" at bounding box center [599, 366] width 14 height 14
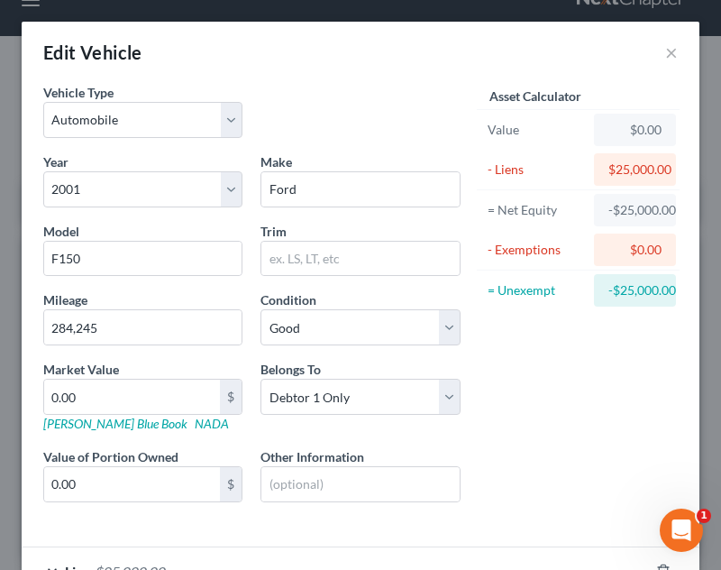
scroll to position [125, 0]
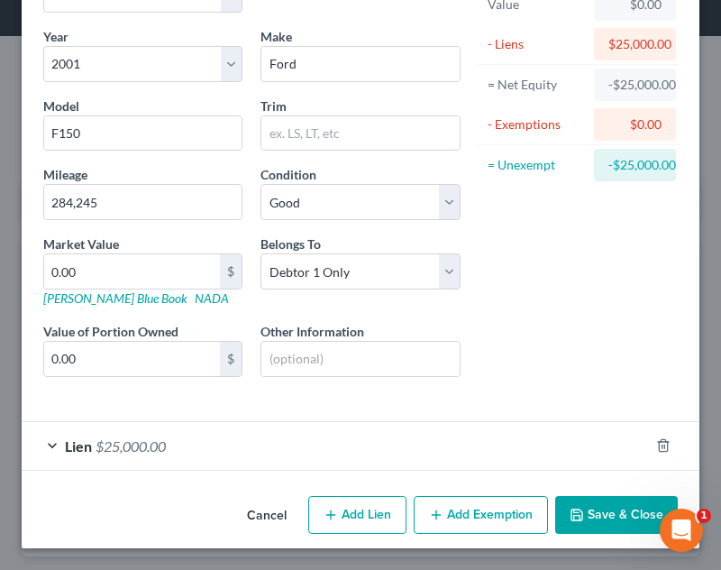
click at [497, 458] on div "Lien $25,000.00" at bounding box center [335, 446] width 627 height 48
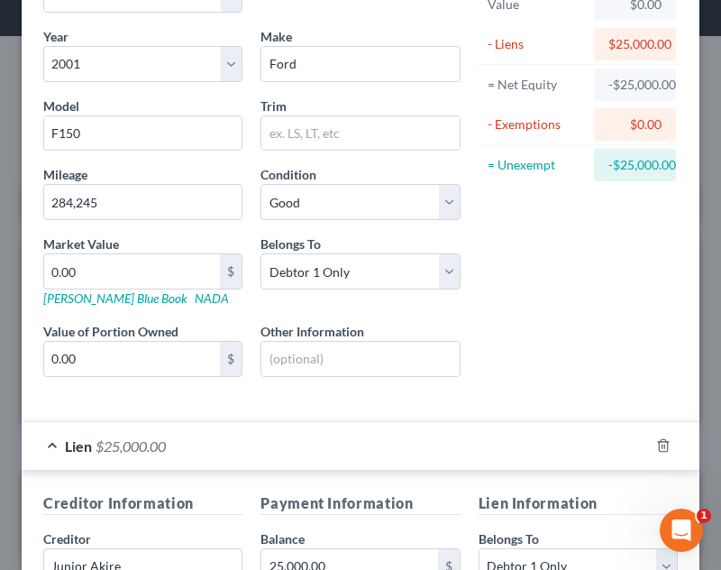
click at [485, 368] on div "Asset Calculator Value $0.00 - Liens $25,000.00 = Net Equity -$25,000.00 - Exem…" at bounding box center [578, 182] width 217 height 449
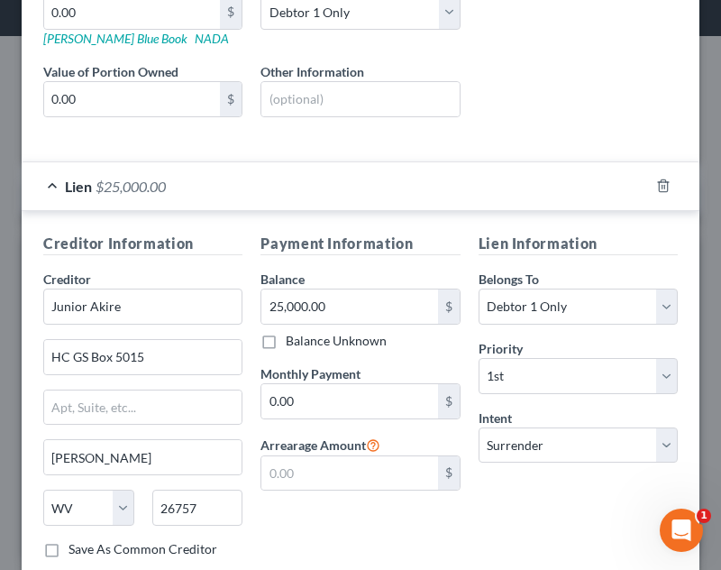
scroll to position [414, 0]
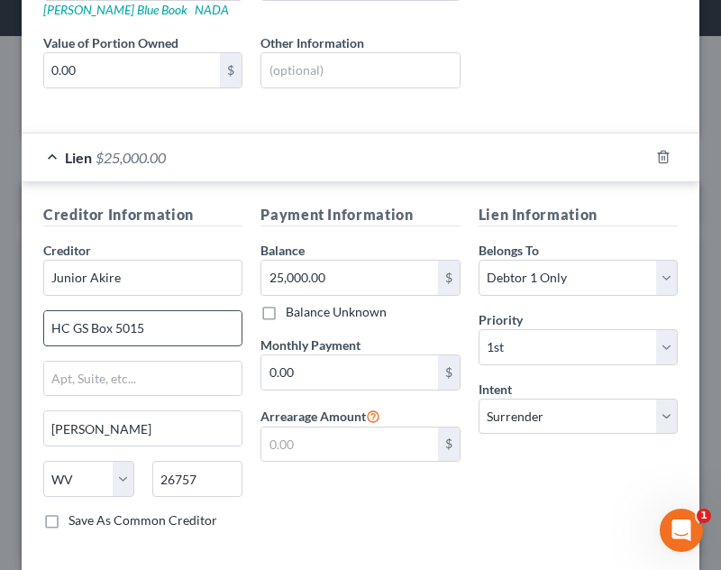
click at [87, 325] on input "HC GS Box 5015" at bounding box center [142, 328] width 197 height 34
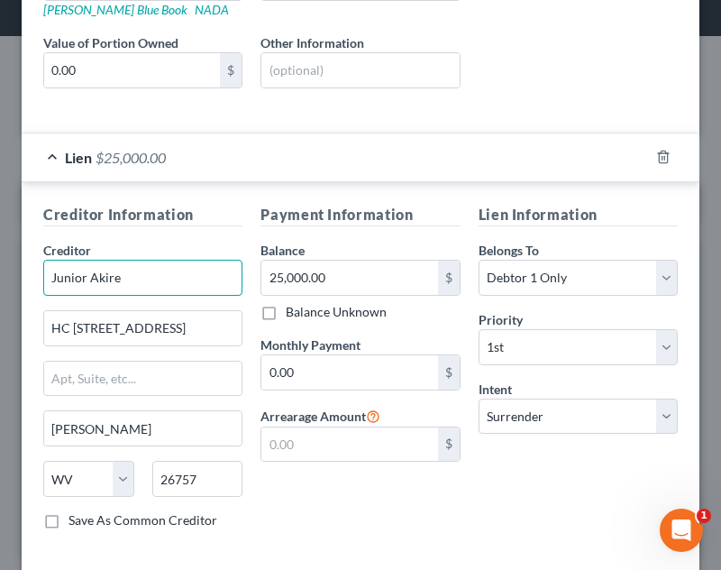
click at [96, 284] on input "Junior Akire" at bounding box center [142, 278] width 199 height 36
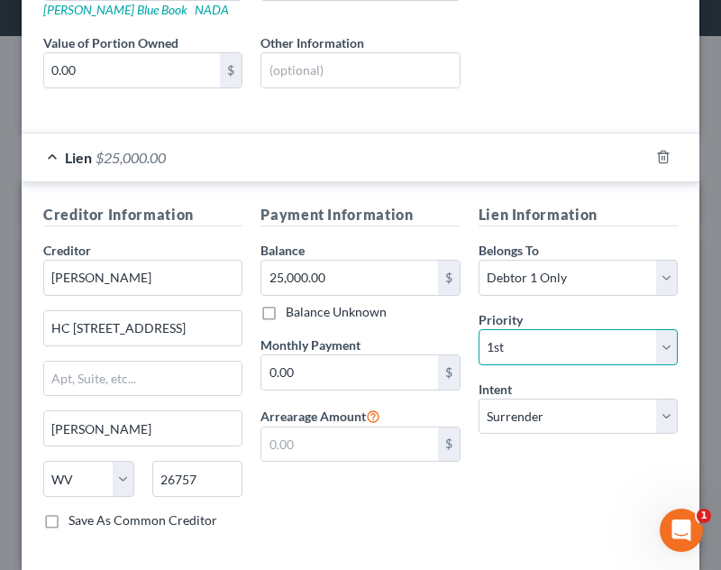
click at [529, 342] on select "Select 1st 2nd 3rd 4th 5th 6th 7th 8th 9th 10th 11th 12th 13th 14th 15th 16th 1…" at bounding box center [578, 347] width 199 height 36
click at [479, 329] on select "Select 1st 2nd 3rd 4th 5th 6th 7th 8th 9th 10th 11th 12th 13th 14th 15th 16th 1…" at bounding box center [578, 347] width 199 height 36
click at [516, 499] on div "Lien Information Belongs To * Select Debtor 1 Only Debtor 2 Only Debtor 1 And D…" at bounding box center [578, 374] width 217 height 340
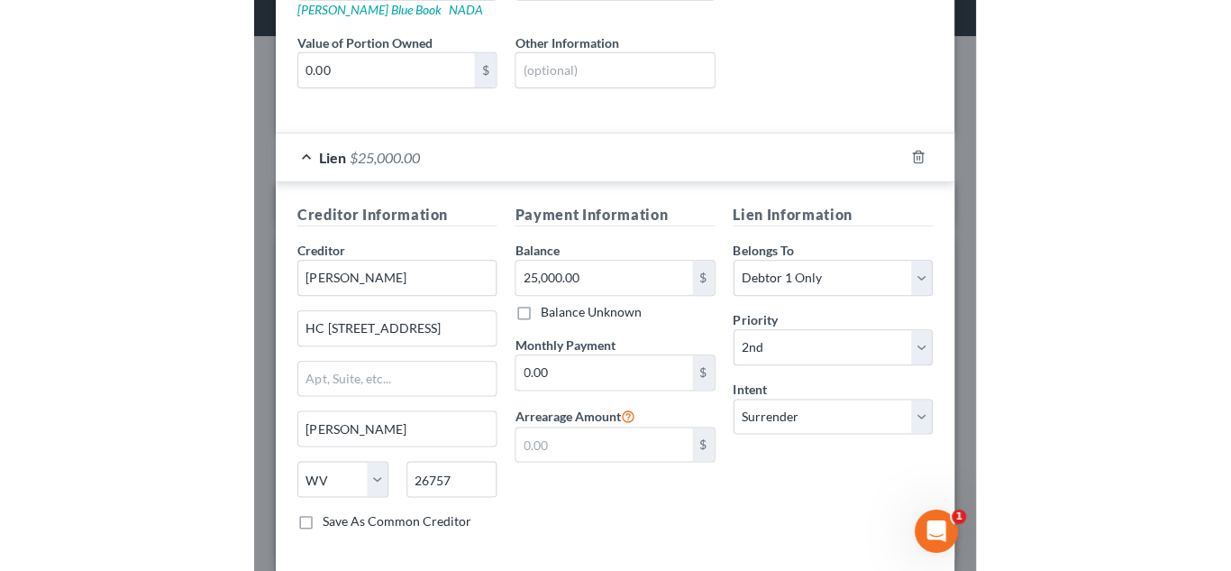
scroll to position [501, 0]
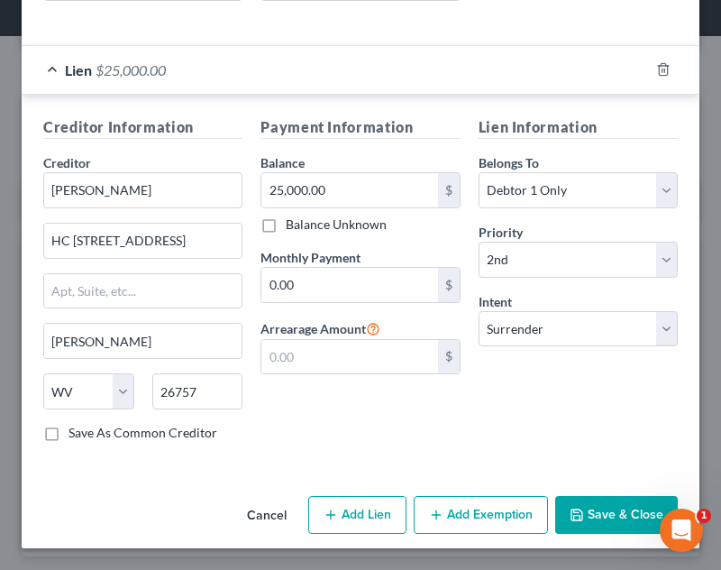
click at [611, 525] on button "Save & Close" at bounding box center [616, 515] width 123 height 38
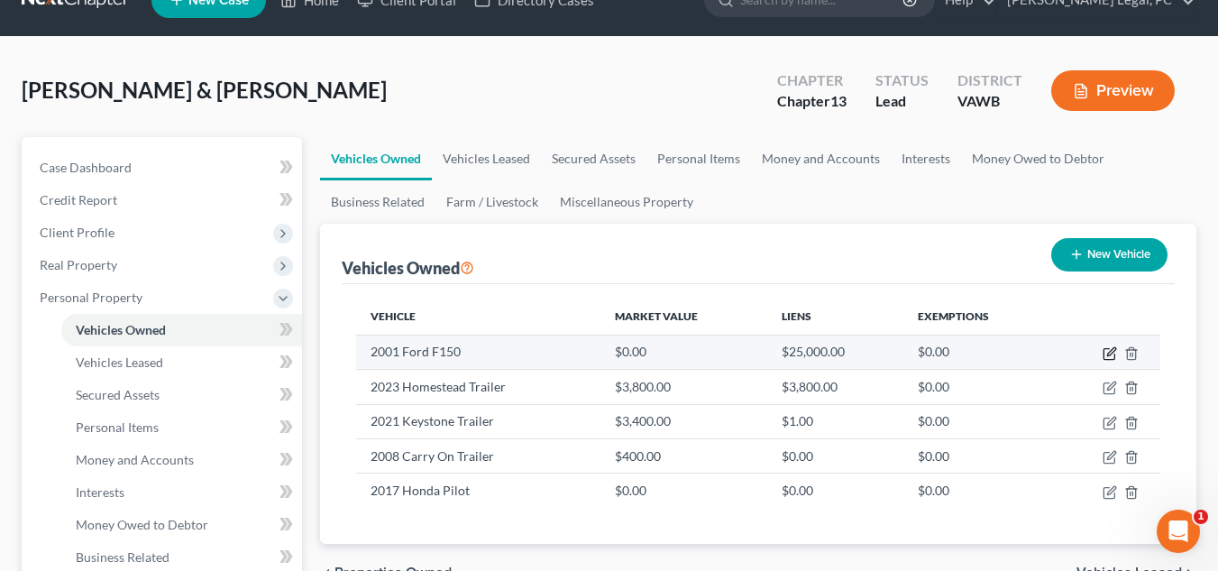
click at [1107, 349] on icon "button" at bounding box center [1108, 354] width 11 height 11
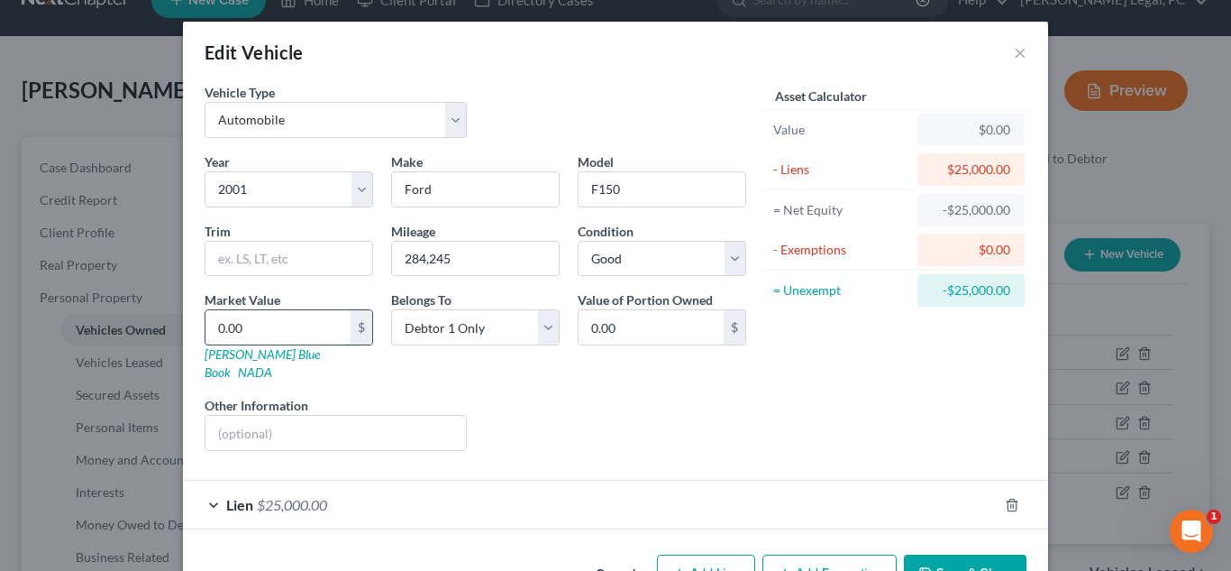
click at [303, 333] on input "0.00" at bounding box center [277, 327] width 145 height 34
click at [918, 554] on button "Save & Close" at bounding box center [965, 573] width 123 height 38
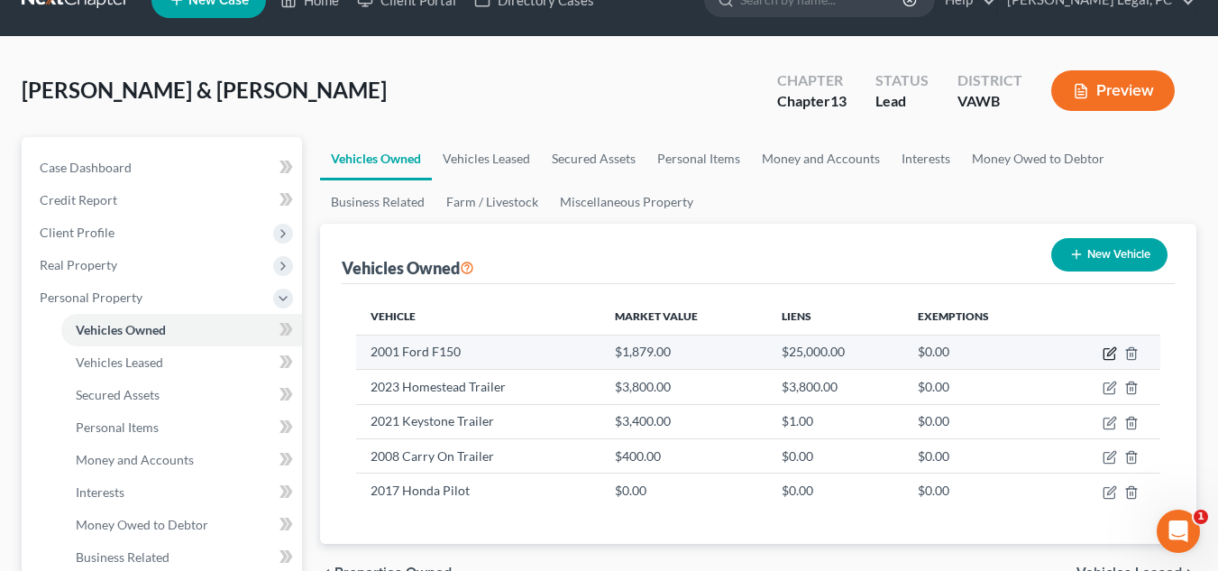
click at [1106, 356] on icon "button" at bounding box center [1109, 353] width 14 height 14
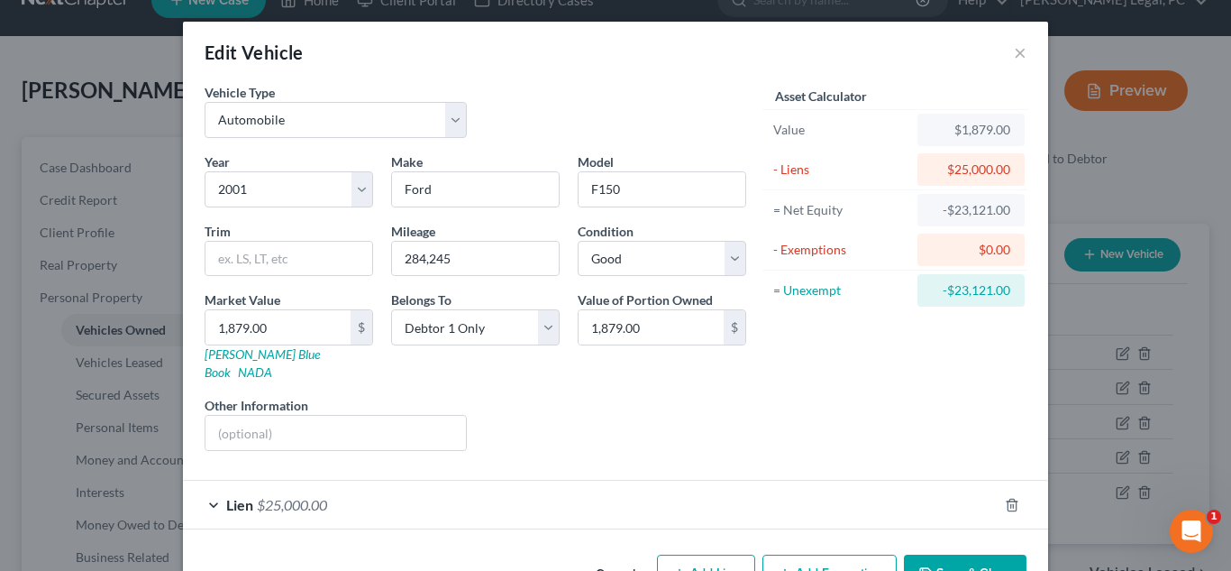
click at [782, 480] on div "Lien $25,000.00" at bounding box center [590, 504] width 815 height 48
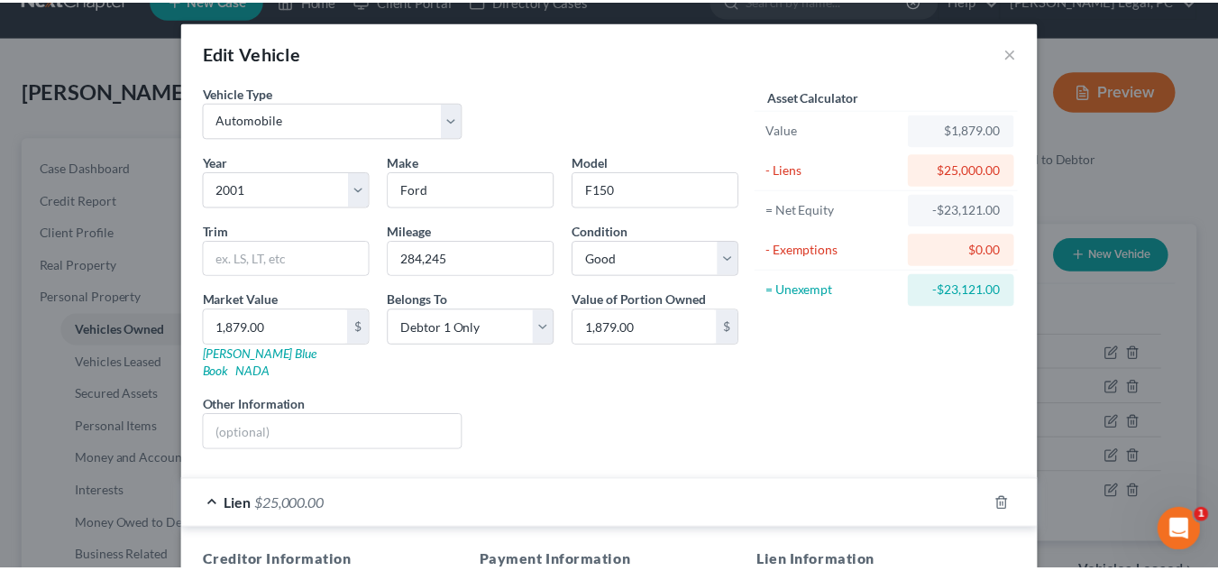
scroll to position [415, 0]
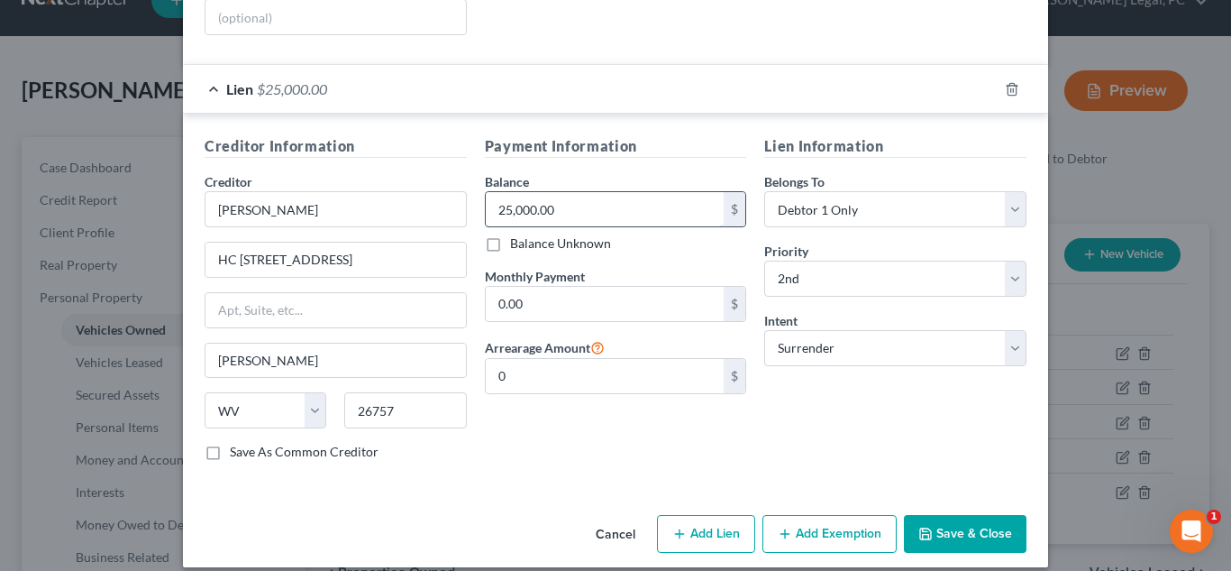
click at [589, 204] on input "25,000.00" at bounding box center [605, 209] width 239 height 34
click at [947, 516] on button "Save & Close" at bounding box center [965, 534] width 123 height 38
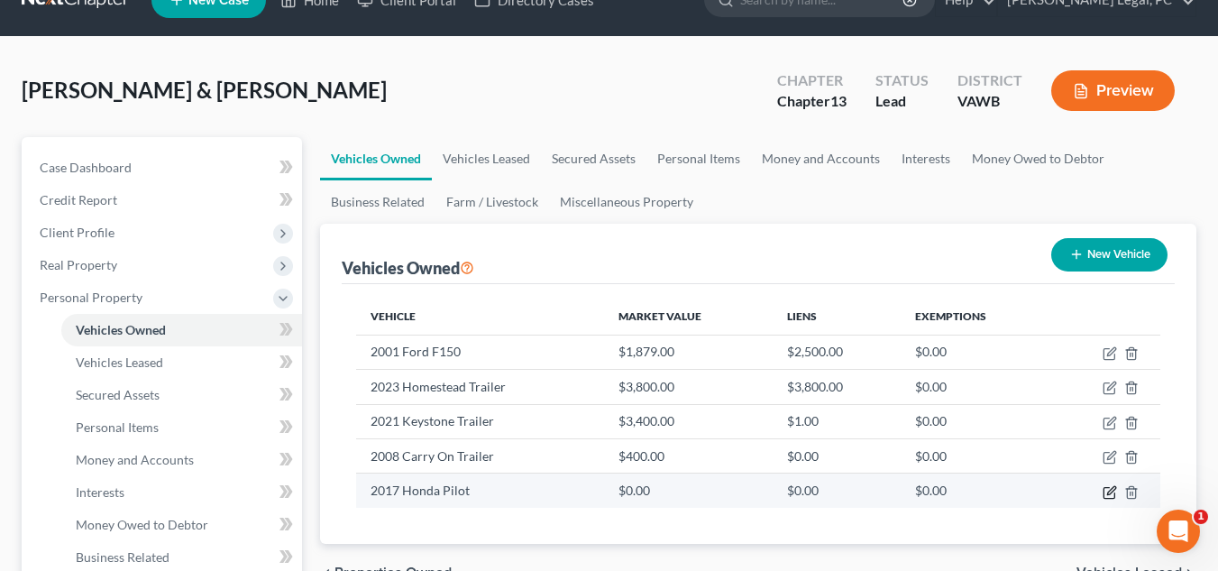
click at [1103, 491] on icon "button" at bounding box center [1108, 492] width 11 height 11
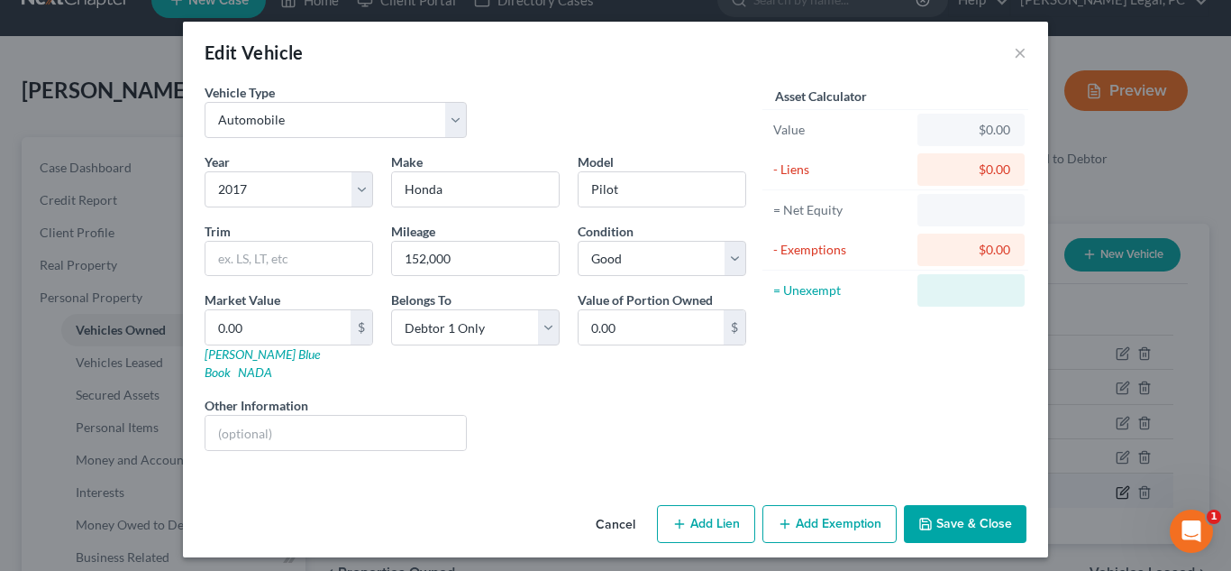
click at [1104, 491] on div "Edit Vehicle × Vehicle Type Select Automobile Truck Trailer Watercraft Aircraft…" at bounding box center [615, 285] width 1231 height 571
click at [299, 322] on input "0.00" at bounding box center [277, 327] width 145 height 34
click at [947, 505] on button "Save & Close" at bounding box center [965, 524] width 123 height 38
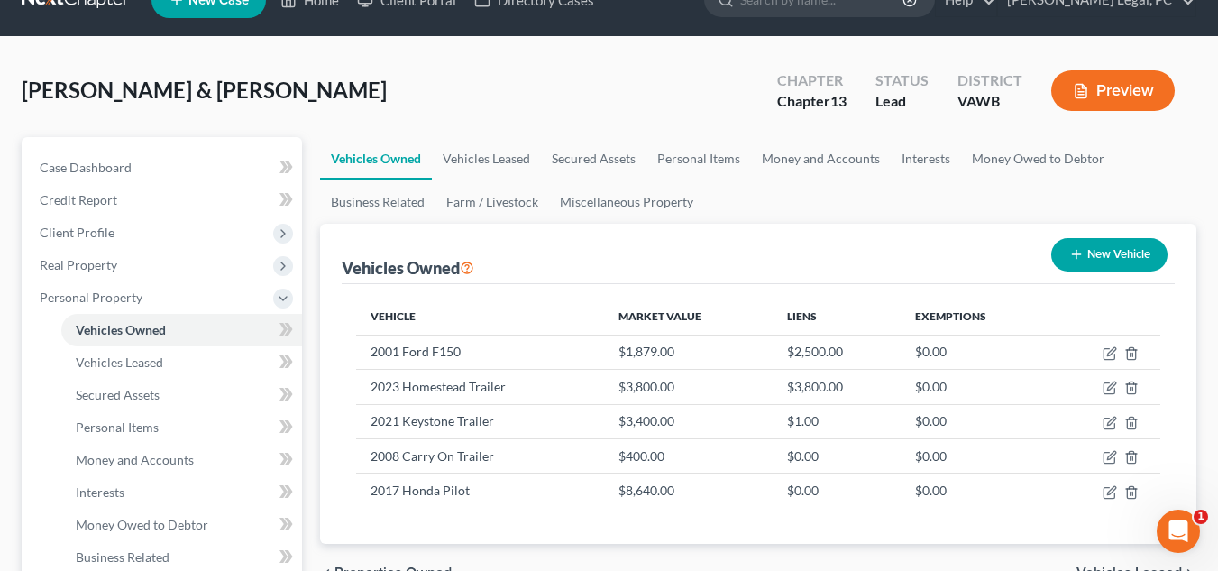
click at [528, 292] on div "Vehicle Market Value Liens Exemptions 2001 Ford F150 $1,879.00 $2,500.00 $0.00 …" at bounding box center [758, 414] width 833 height 260
click at [686, 151] on link "Personal Items" at bounding box center [698, 158] width 105 height 43
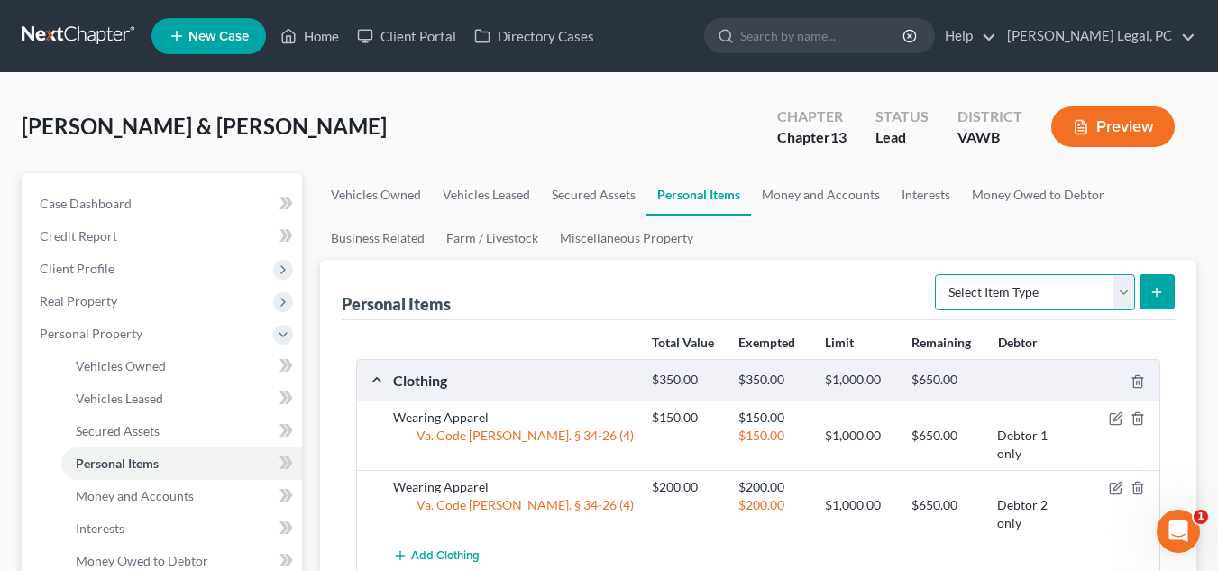
click at [992, 291] on select "Select Item Type Clothing Collectibles Of Value Electronics Firearms Household …" at bounding box center [1035, 292] width 200 height 36
click at [936, 274] on select "Select Item Type Clothing Collectibles Of Value Electronics Firearms Household …" at bounding box center [1035, 292] width 200 height 36
click at [1164, 297] on icon "submit" at bounding box center [1156, 292] width 14 height 14
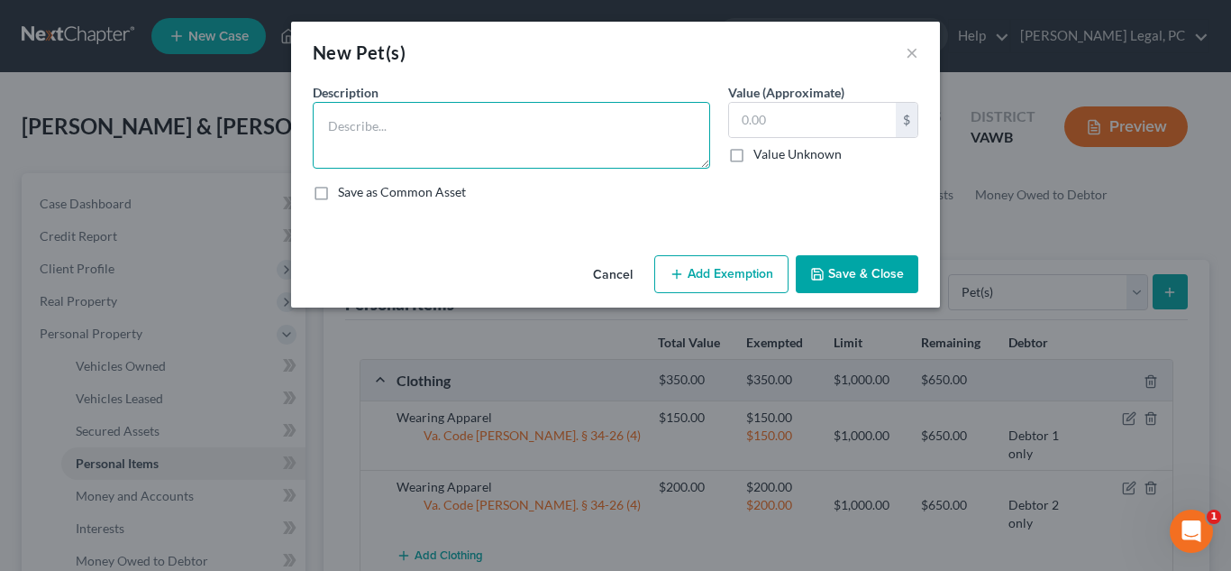
click at [443, 150] on textarea at bounding box center [511, 135] width 397 height 67
click at [713, 288] on button "Add Exemption" at bounding box center [721, 274] width 134 height 38
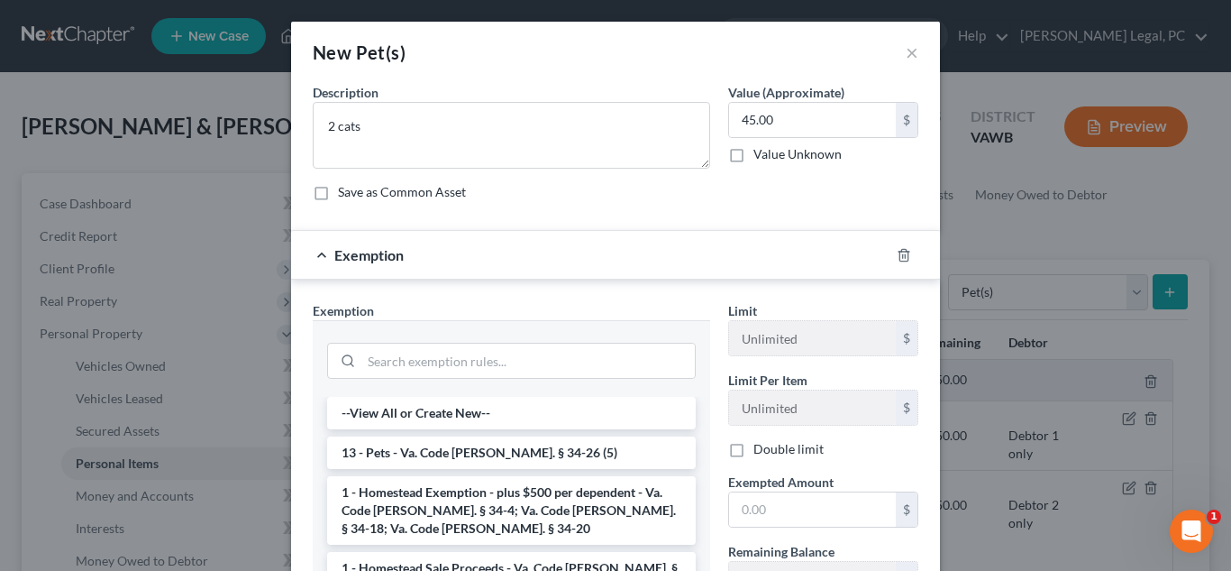
click at [518, 445] on li "13 - Pets - Va. Code [PERSON_NAME]. § 34-26 (5)" at bounding box center [511, 452] width 369 height 32
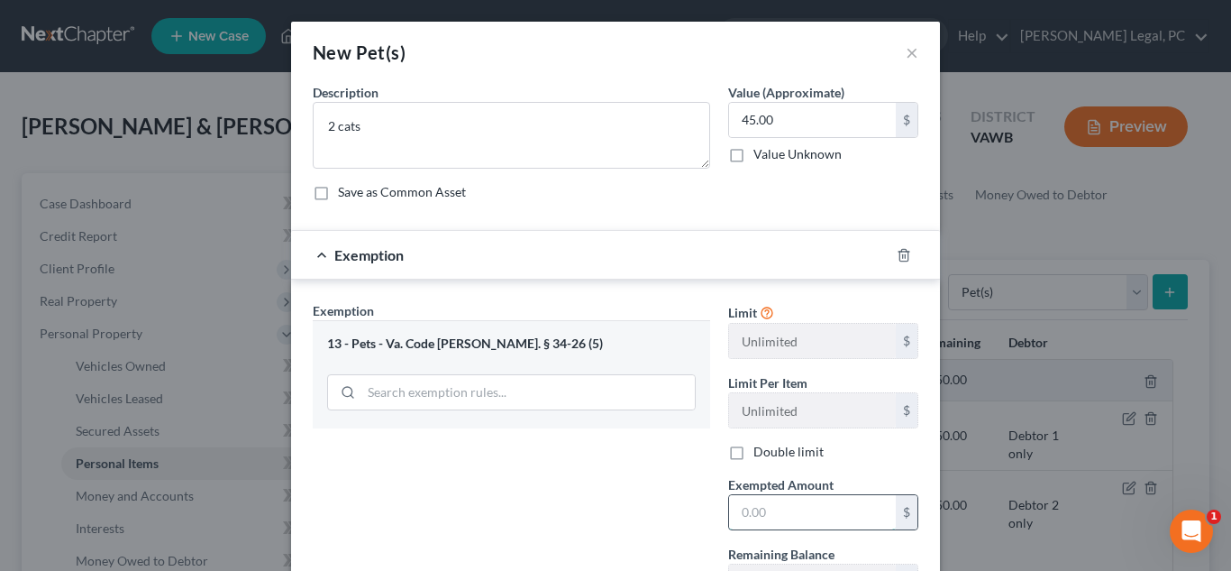
click at [821, 524] on input "text" at bounding box center [812, 512] width 167 height 34
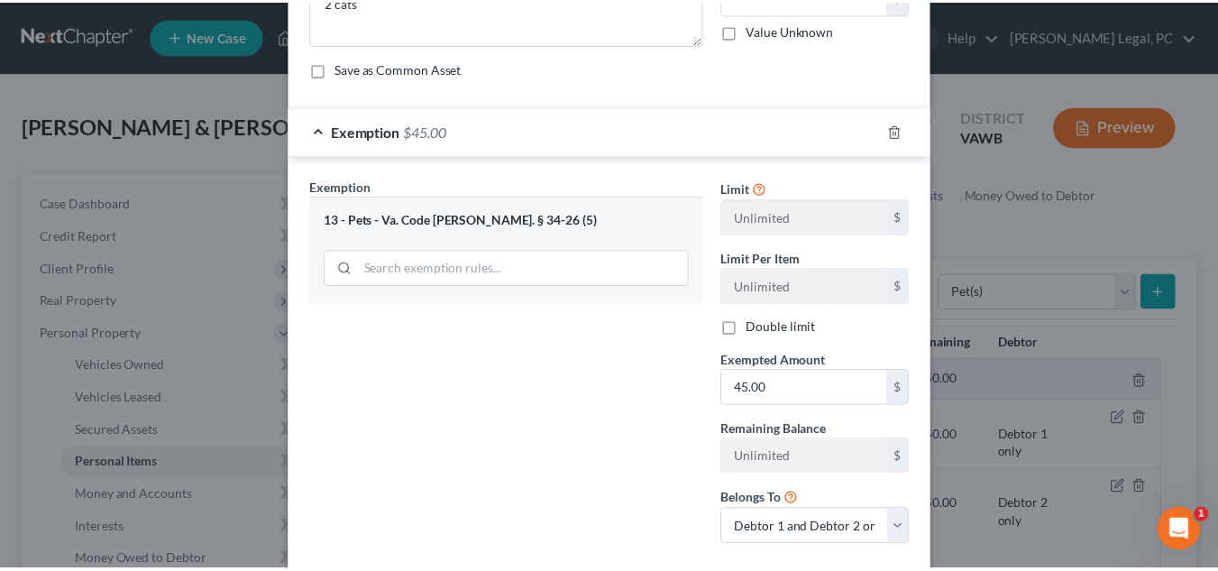
scroll to position [228, 0]
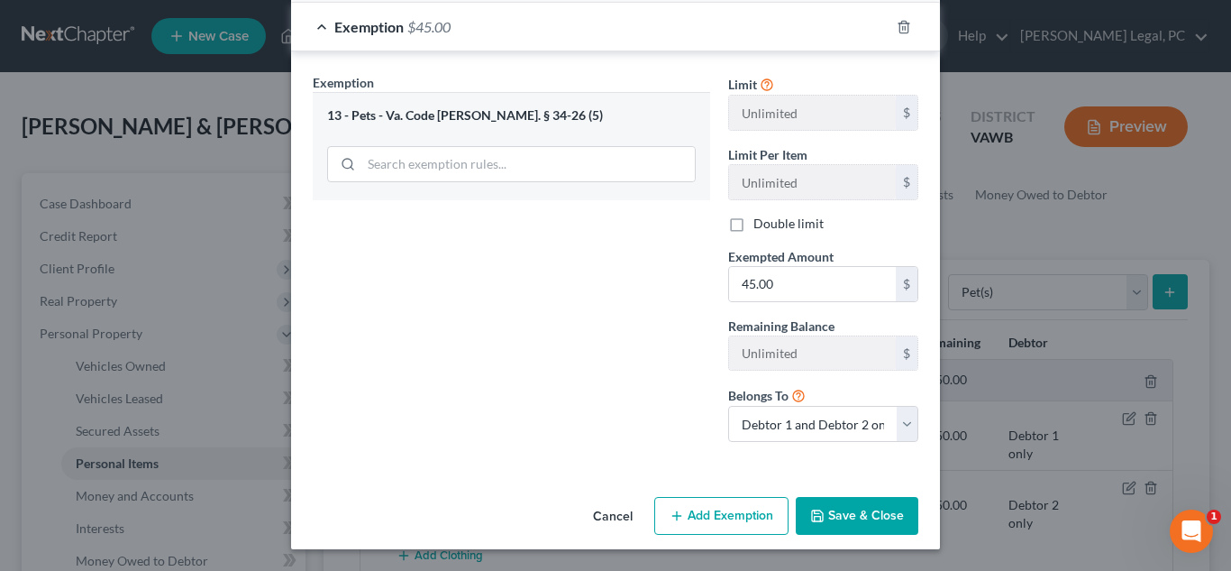
click at [836, 504] on button "Save & Close" at bounding box center [857, 516] width 123 height 38
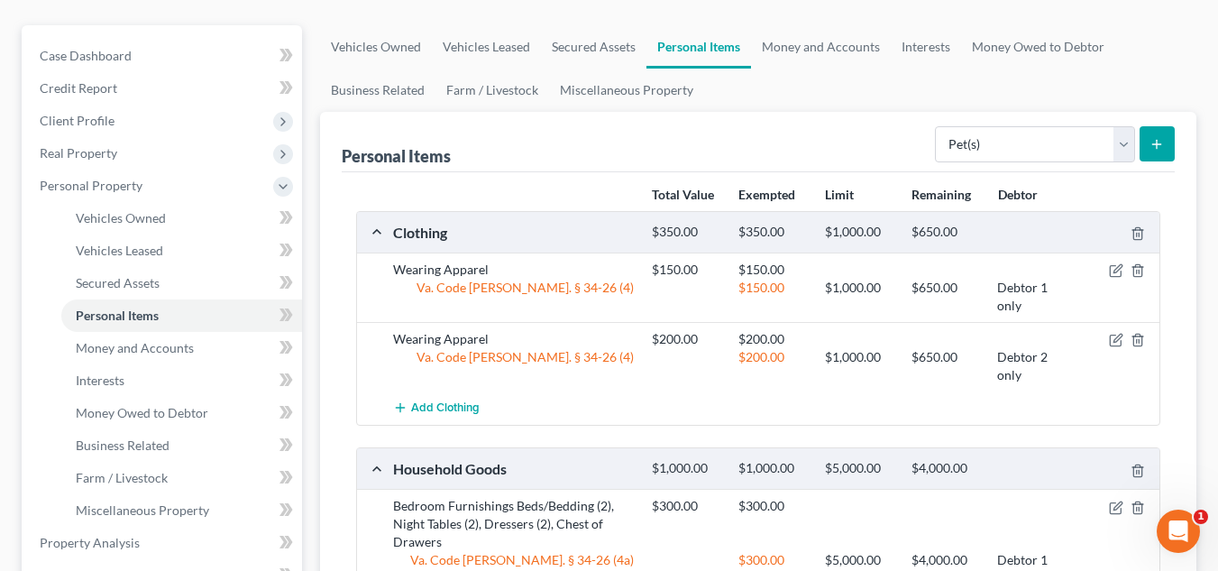
scroll to position [192, 0]
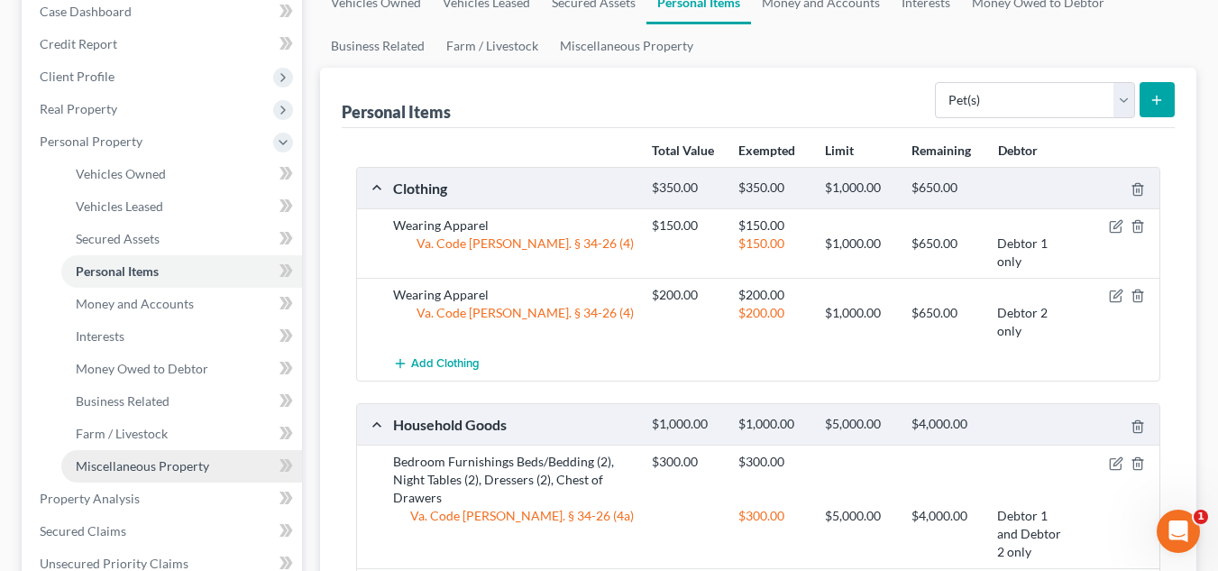
click at [140, 469] on span "Miscellaneous Property" at bounding box center [142, 465] width 133 height 15
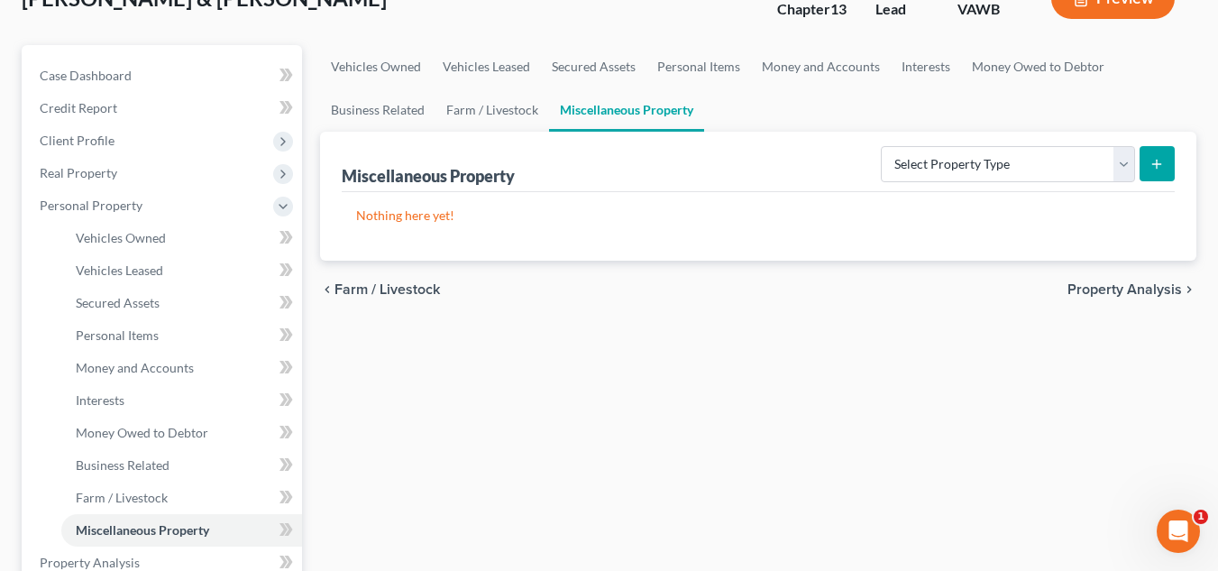
scroll to position [125, 0]
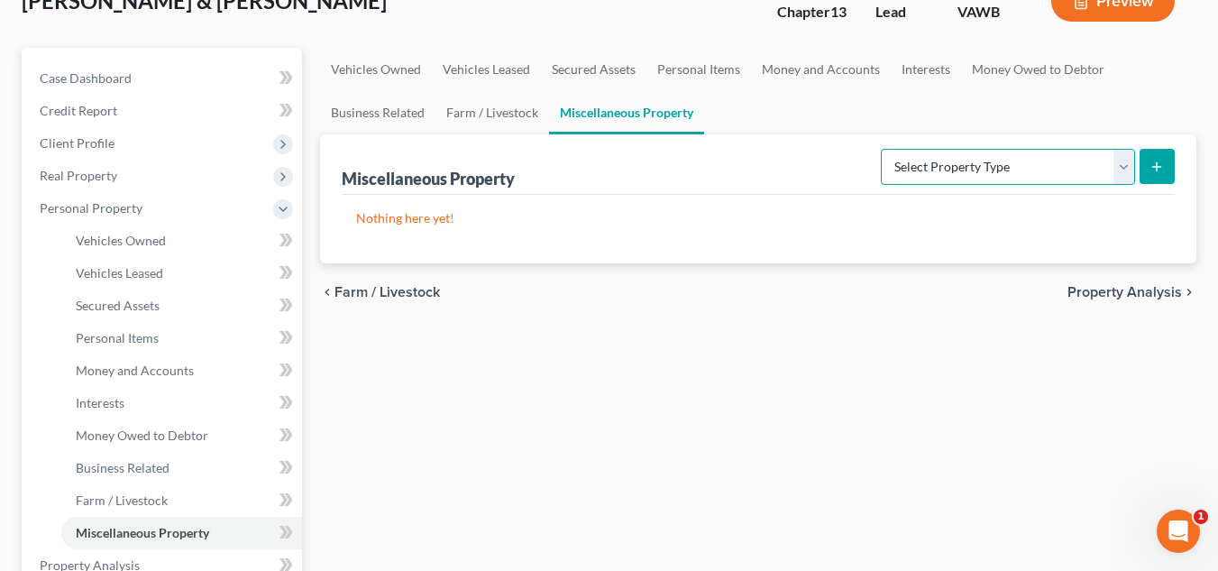
click at [1048, 176] on select "Select Property Type Assigned for Creditor Benefit [DATE] Holding for Another N…" at bounding box center [1008, 167] width 254 height 36
click at [999, 105] on ul "Vehicles Owned Vehicles Leased Secured Assets Personal Items Money and Accounts…" at bounding box center [758, 91] width 876 height 87
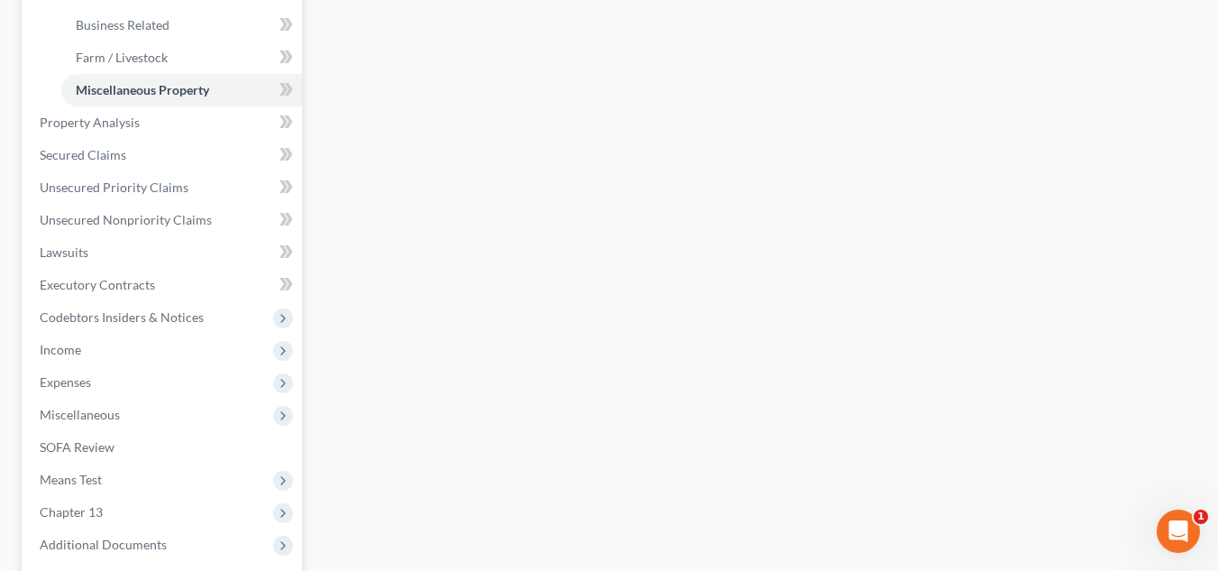
scroll to position [632, 0]
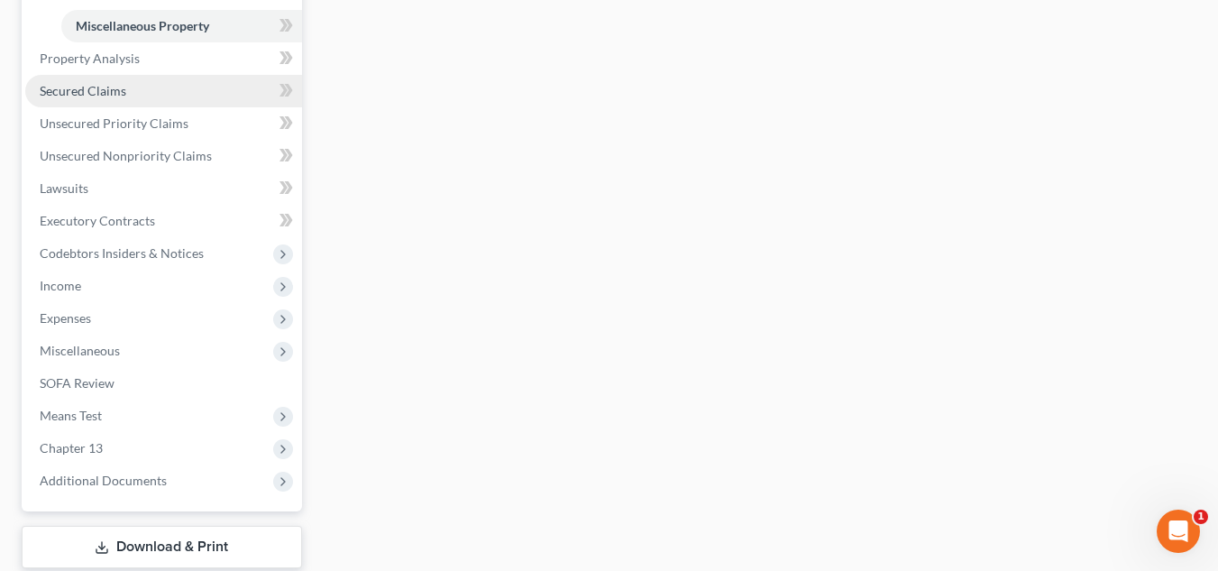
click at [130, 97] on link "Secured Claims" at bounding box center [163, 91] width 277 height 32
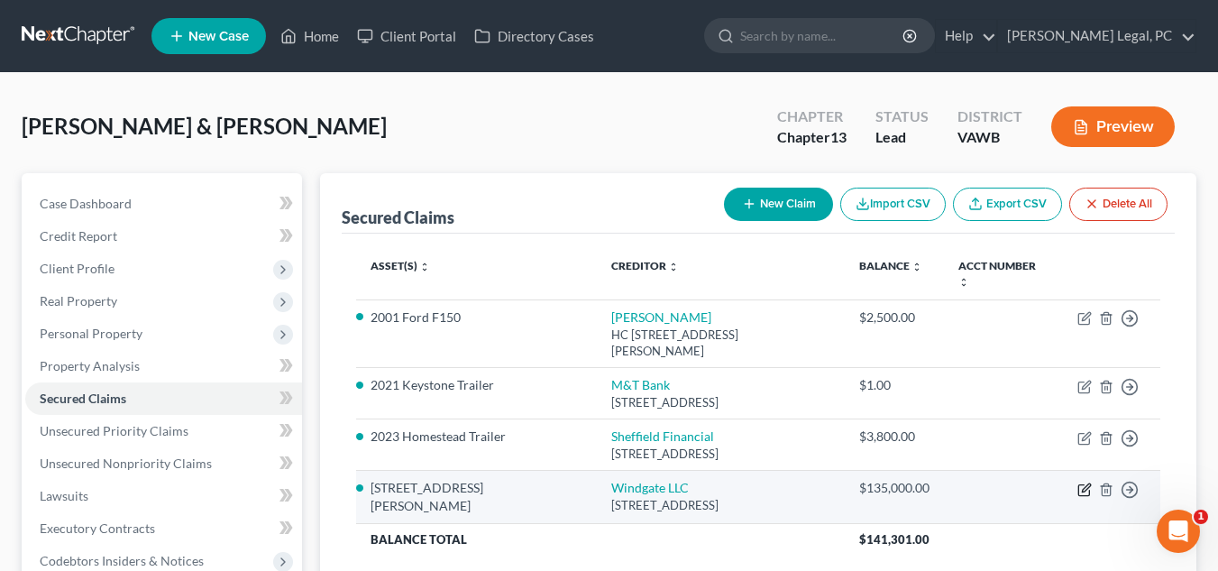
click at [1086, 483] on icon "button" at bounding box center [1086, 487] width 8 height 8
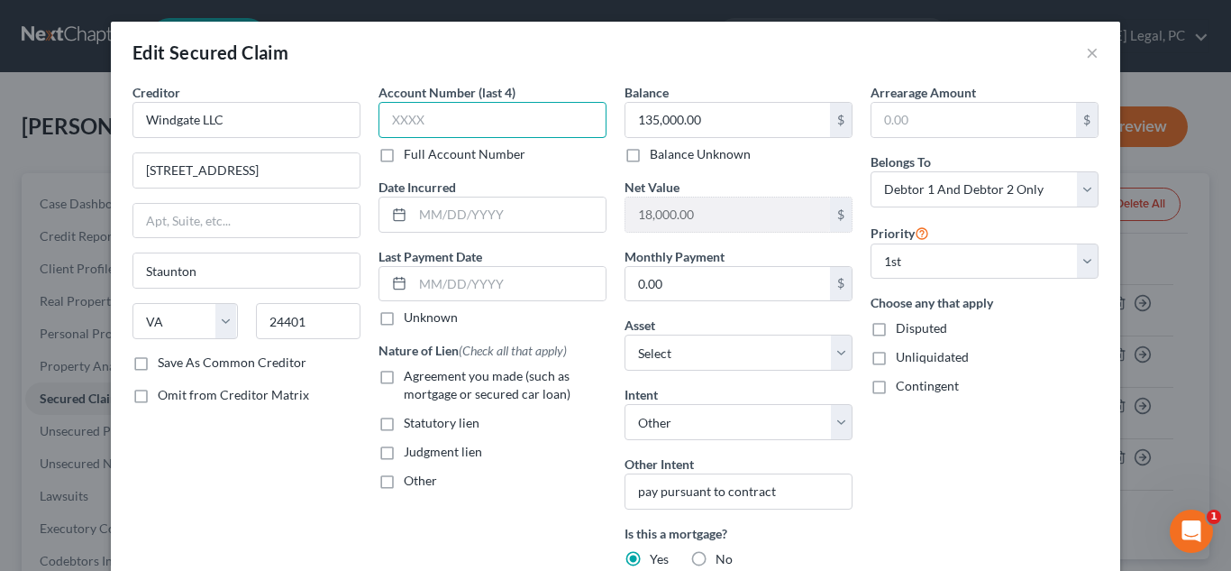
click at [458, 113] on input "text" at bounding box center [493, 120] width 228 height 36
click at [509, 219] on input "text" at bounding box center [509, 214] width 193 height 34
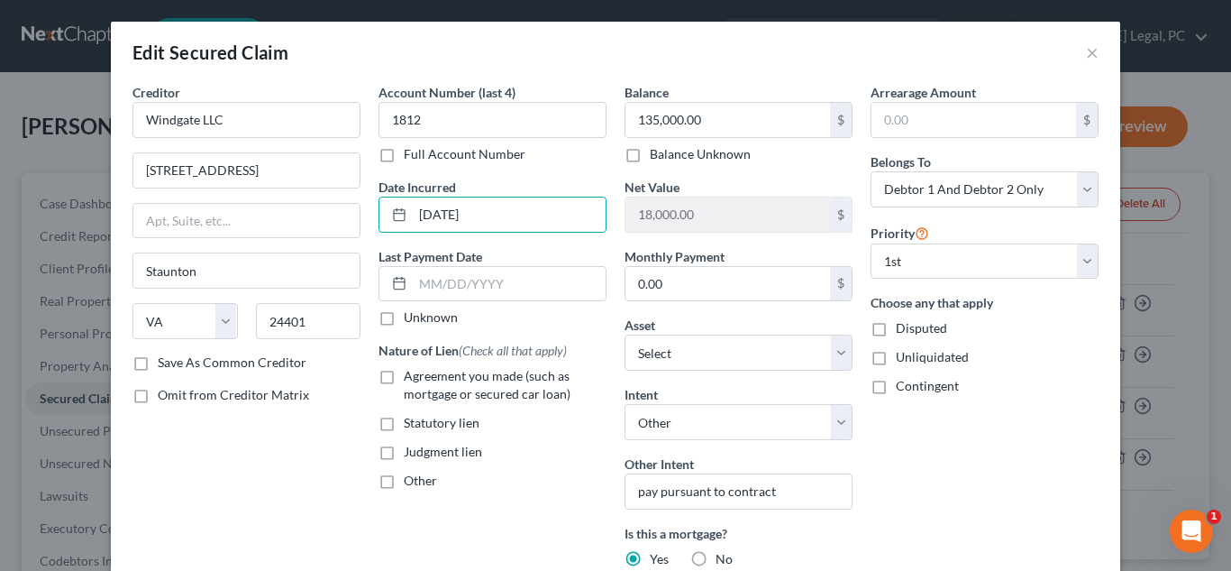
click at [443, 391] on span "Agreement you made (such as mortgage or secured car loan)" at bounding box center [487, 384] width 167 height 33
click at [423, 379] on input "Agreement you made (such as mortgage or secured car loan)" at bounding box center [417, 373] width 12 height 12
click at [416, 355] on label "Nature of Lien (Check all that apply)" at bounding box center [473, 350] width 188 height 19
click at [697, 285] on input "0.00" at bounding box center [727, 284] width 205 height 34
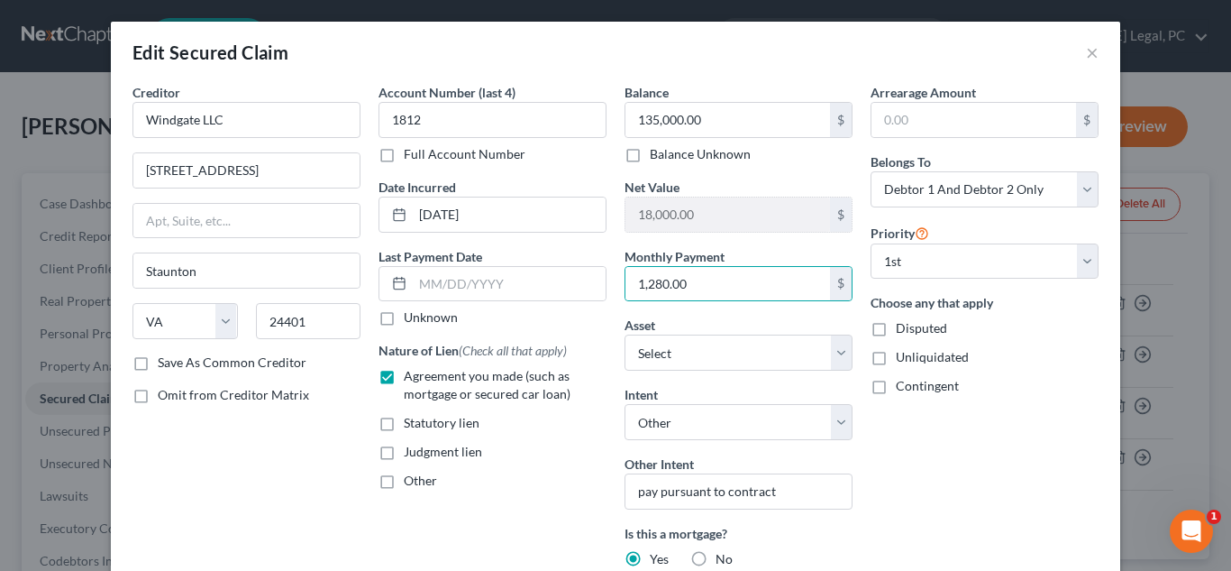
click at [990, 391] on div "Contingent" at bounding box center [985, 386] width 228 height 18
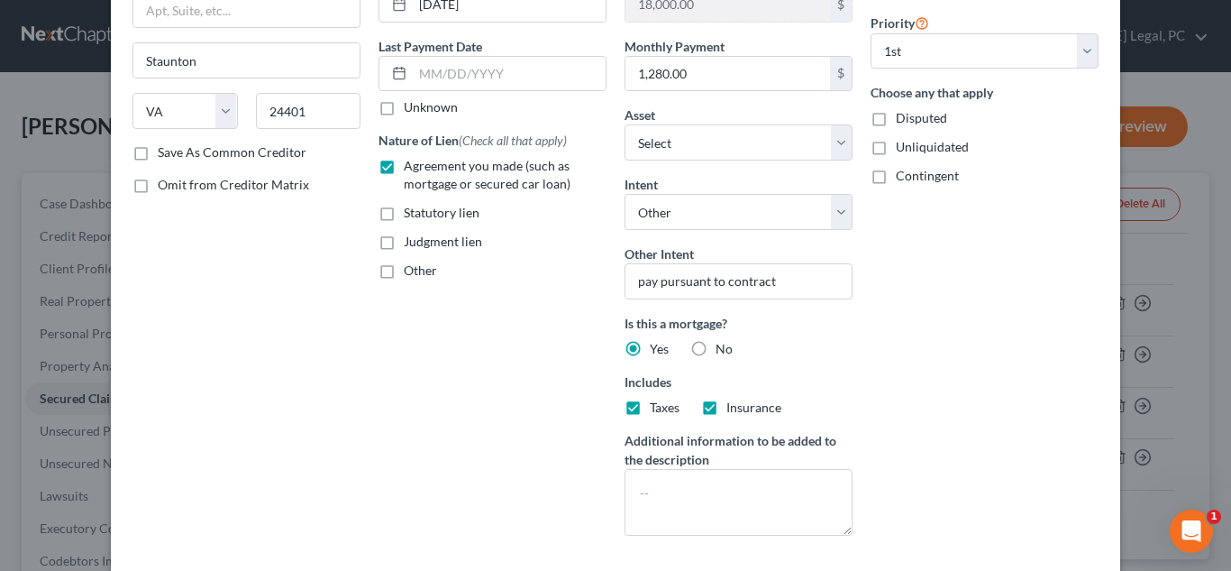
scroll to position [322, 0]
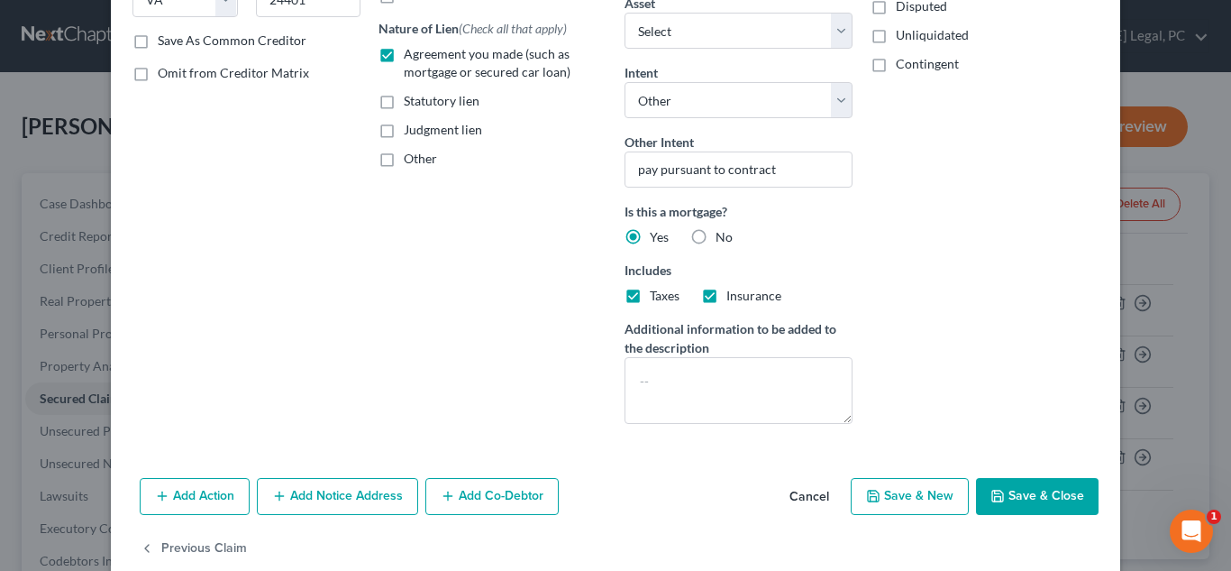
click at [1052, 482] on button "Save & Close" at bounding box center [1037, 497] width 123 height 38
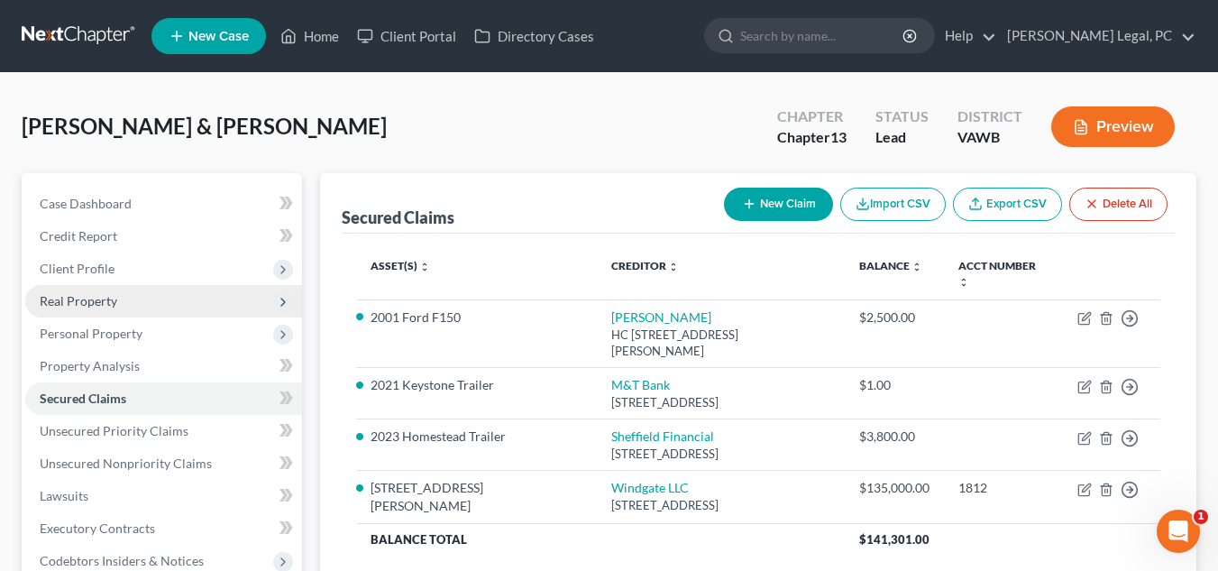
click at [194, 308] on span "Real Property" at bounding box center [163, 301] width 277 height 32
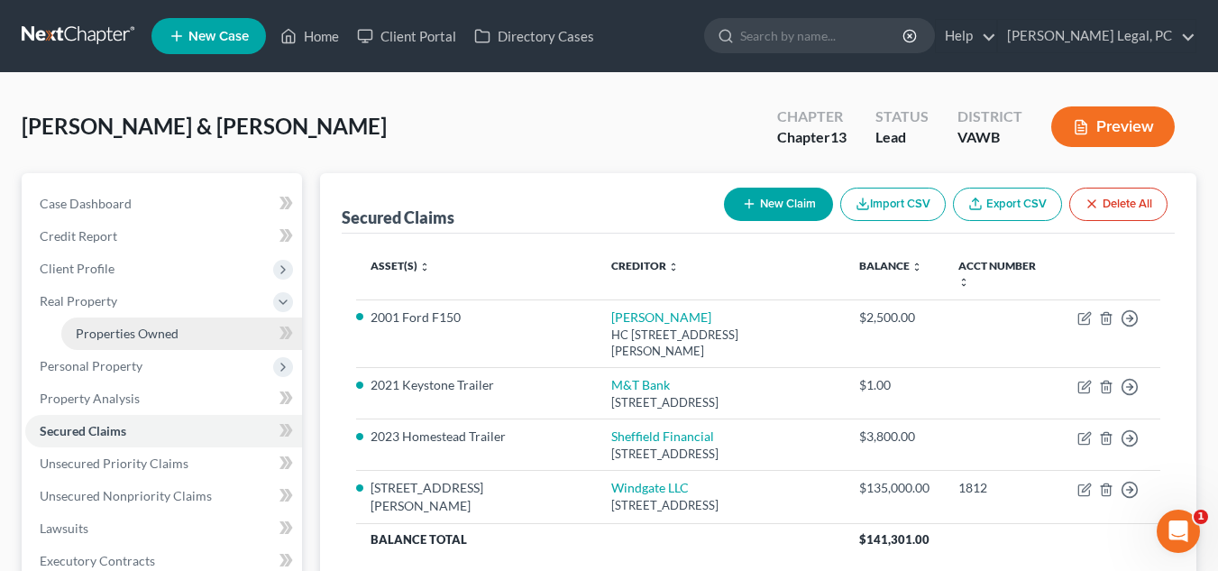
click at [192, 333] on link "Properties Owned" at bounding box center [181, 333] width 241 height 32
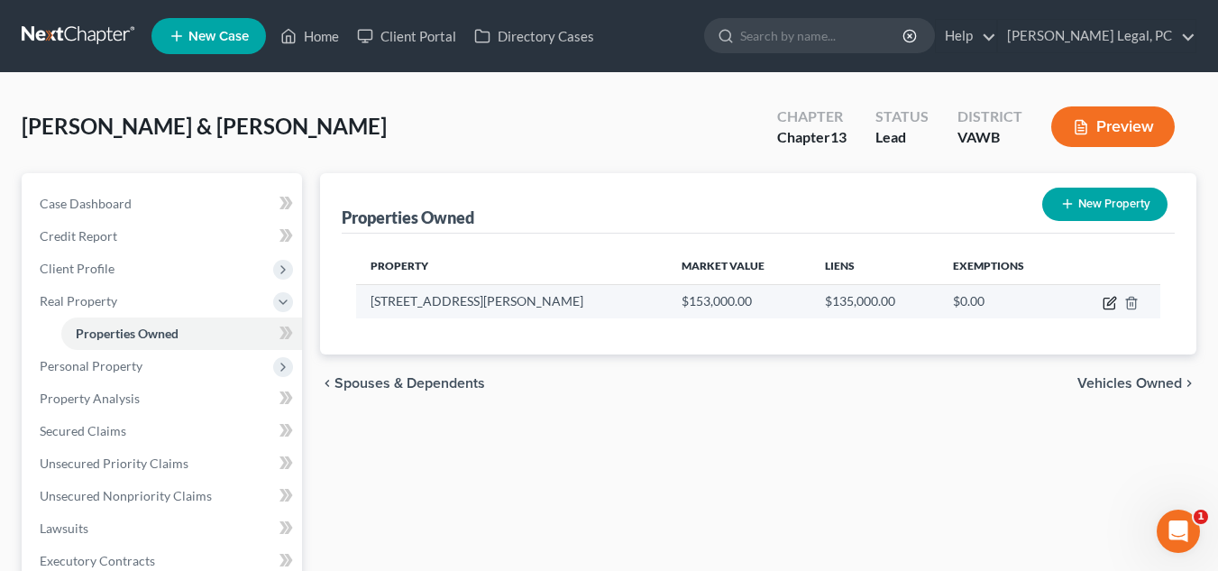
click at [1108, 306] on icon "button" at bounding box center [1109, 303] width 14 height 14
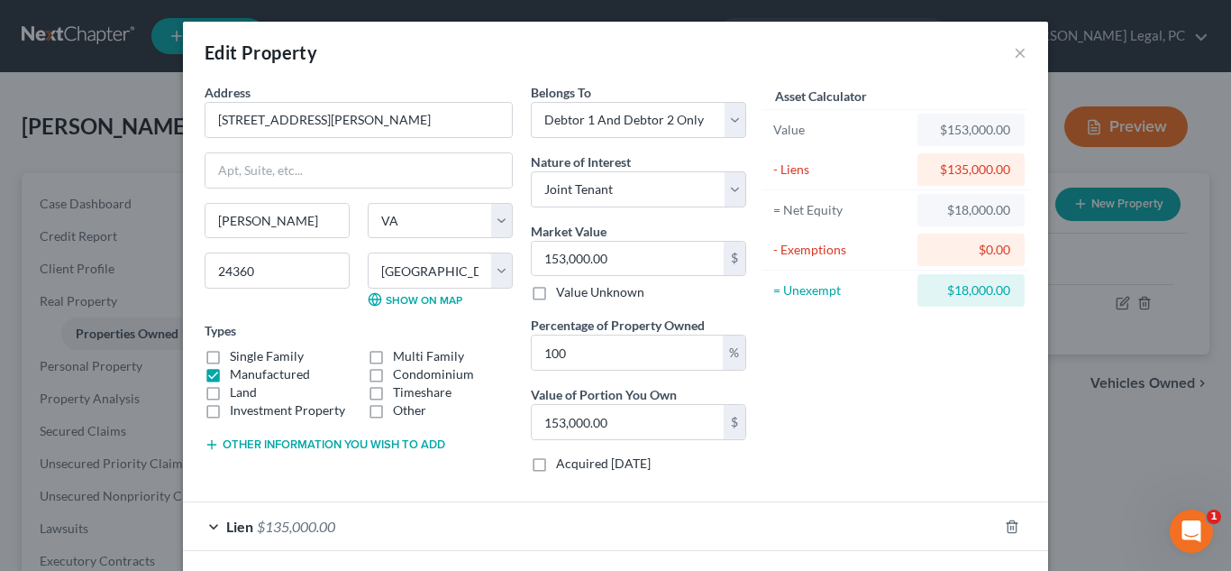
click at [290, 441] on button "Other information you wish to add" at bounding box center [325, 444] width 241 height 14
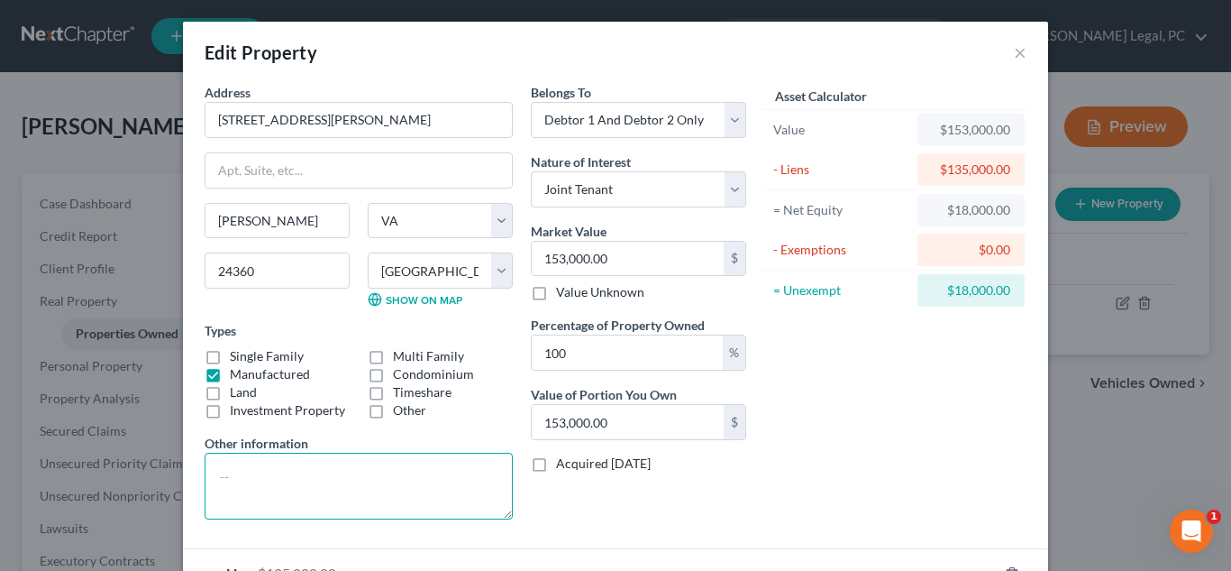
click at [452, 460] on textarea at bounding box center [359, 485] width 308 height 67
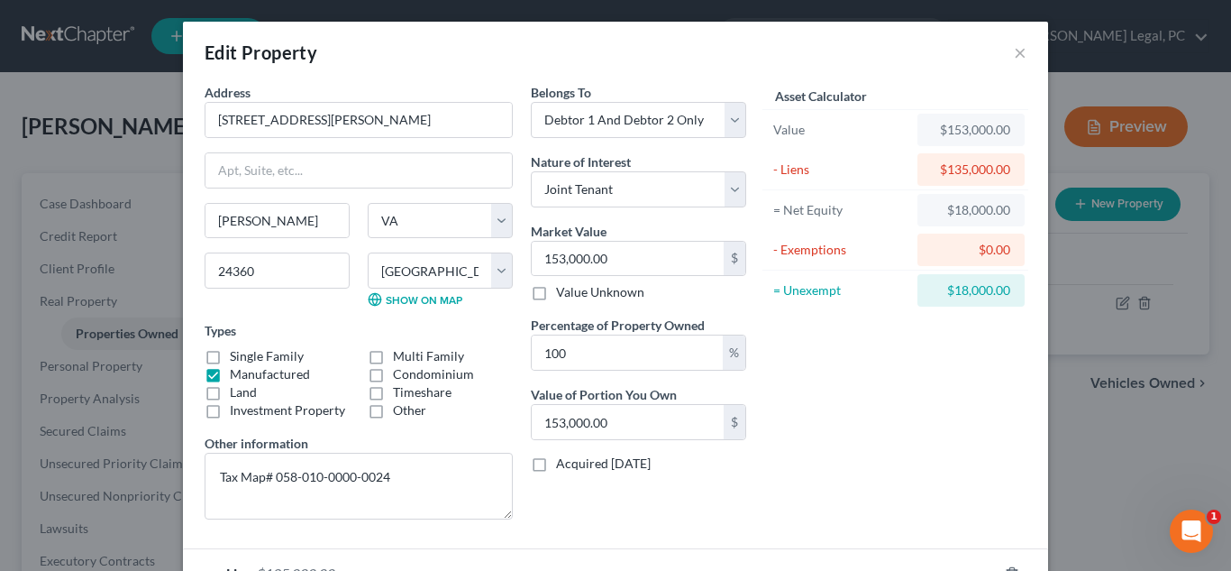
drag, startPoint x: 460, startPoint y: 410, endPoint x: 501, endPoint y: 331, distance: 89.5
click at [460, 410] on div "Other" at bounding box center [440, 410] width 145 height 18
click at [619, 255] on input "153,000.00" at bounding box center [628, 259] width 192 height 34
click at [470, 407] on div "Other" at bounding box center [440, 410] width 145 height 18
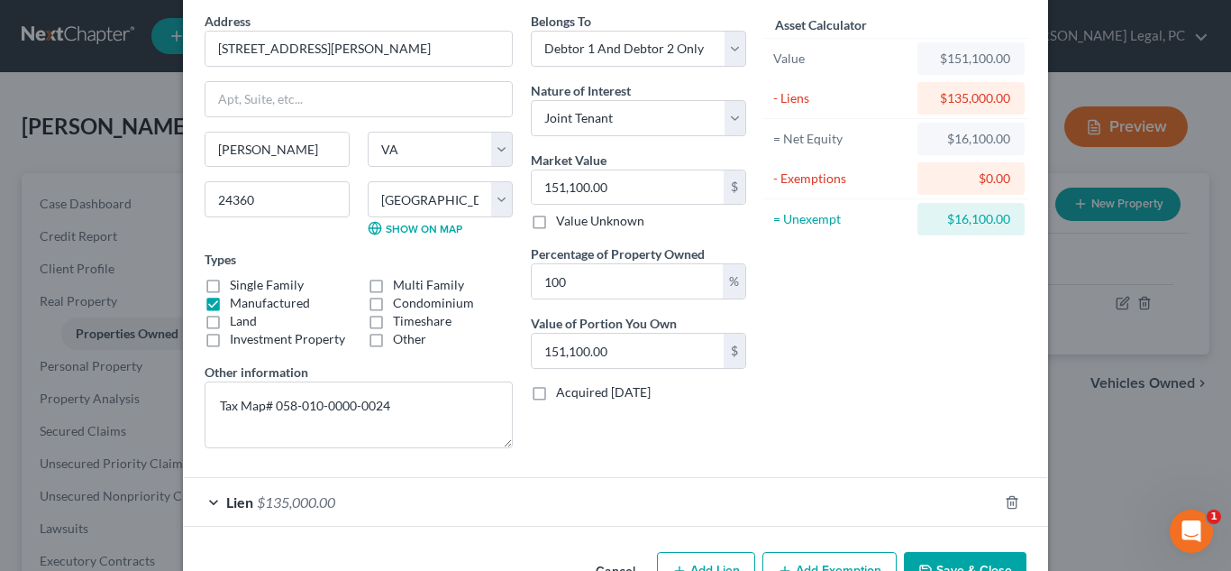
scroll to position [82, 0]
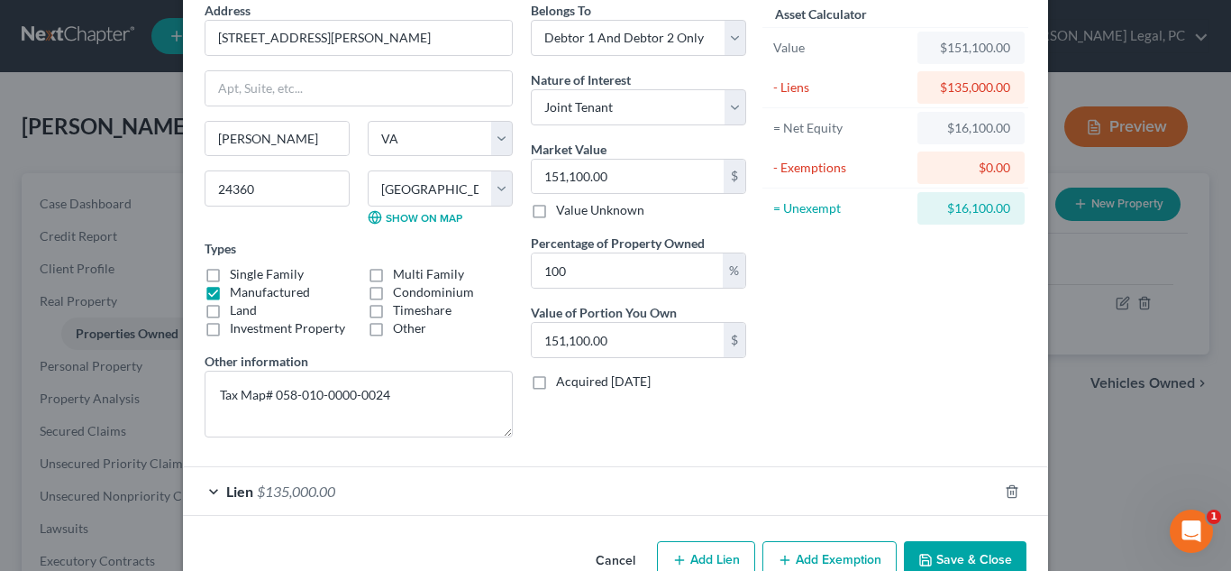
click at [469, 344] on div "Address * [GEOGRAPHIC_DATA][PERSON_NAME] [GEOGRAPHIC_DATA][PERSON_NAME] [US_STA…" at bounding box center [359, 226] width 326 height 451
click at [966, 552] on button "Save & Close" at bounding box center [965, 560] width 123 height 38
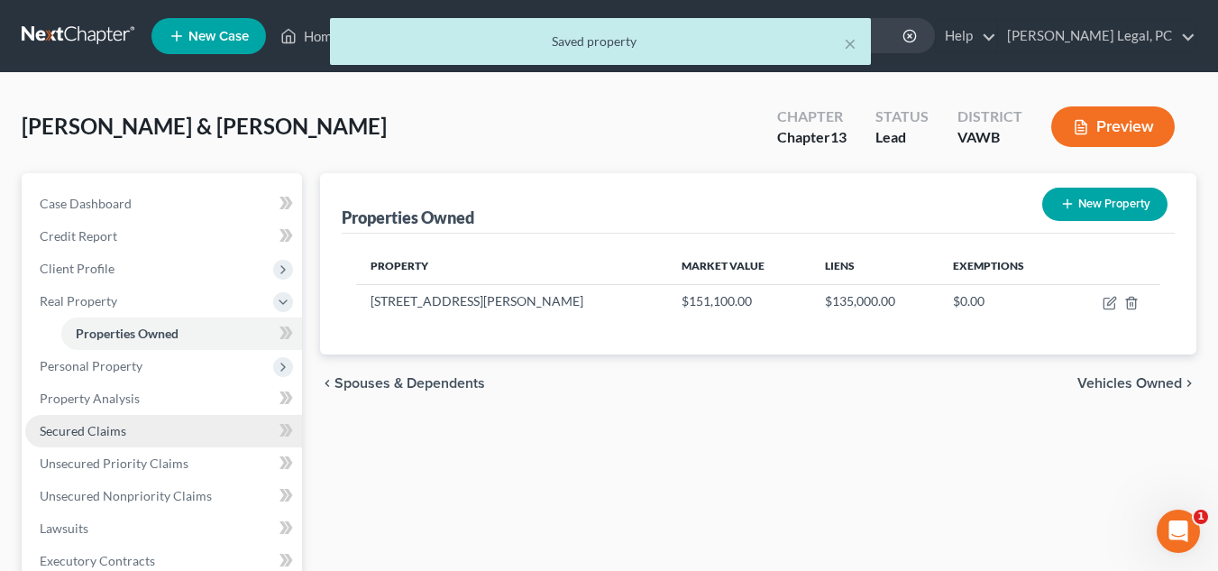
click at [114, 445] on link "Secured Claims" at bounding box center [163, 431] width 277 height 32
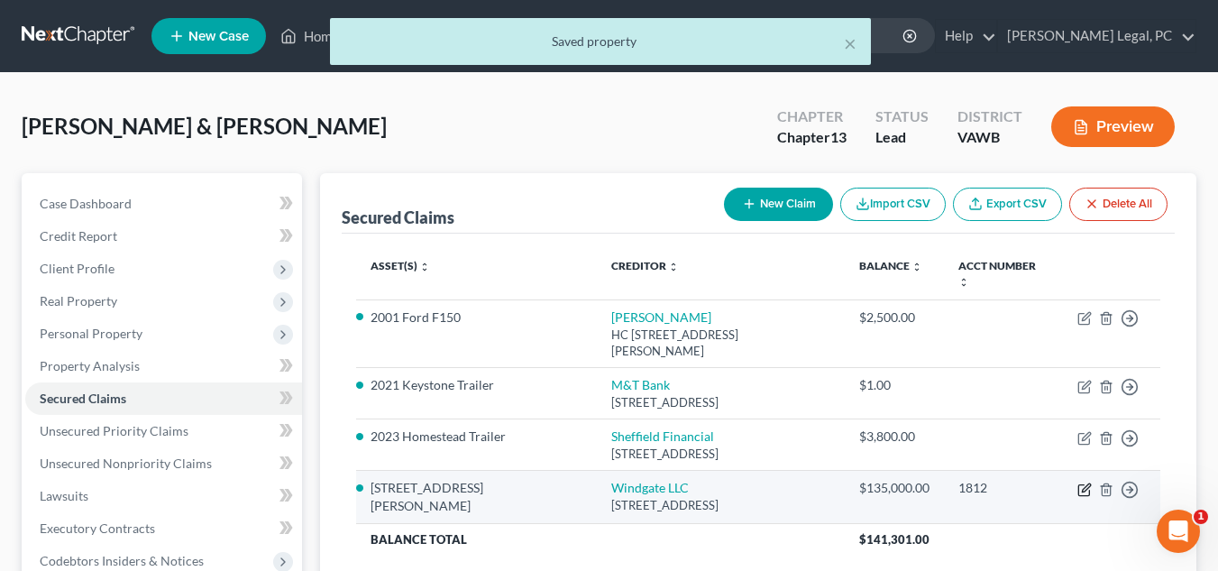
click at [1081, 482] on icon "button" at bounding box center [1084, 489] width 14 height 14
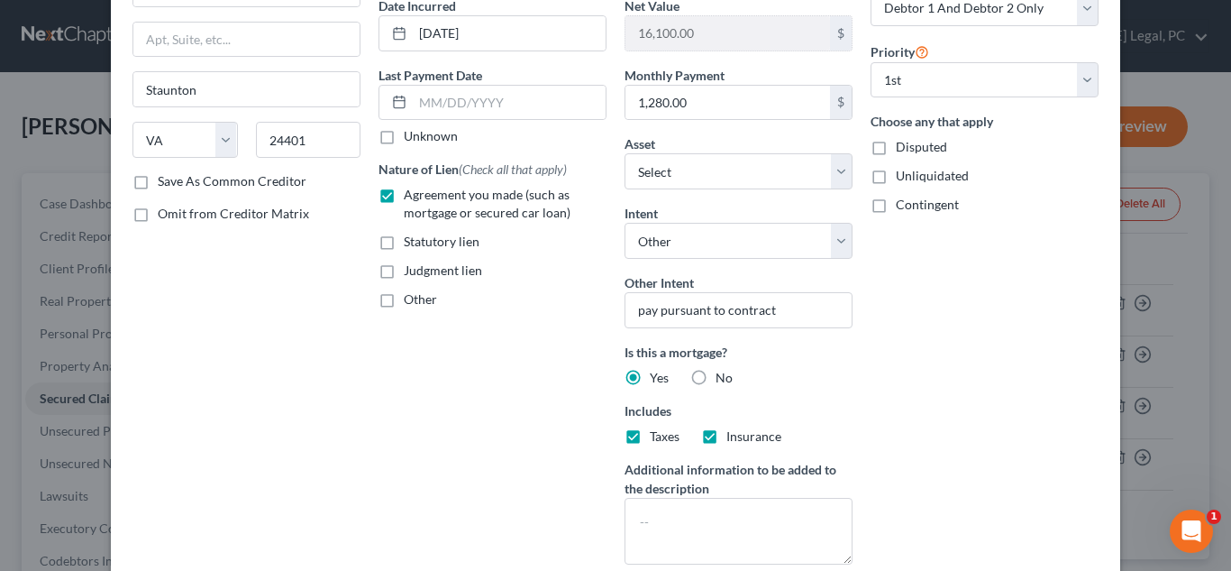
scroll to position [354, 0]
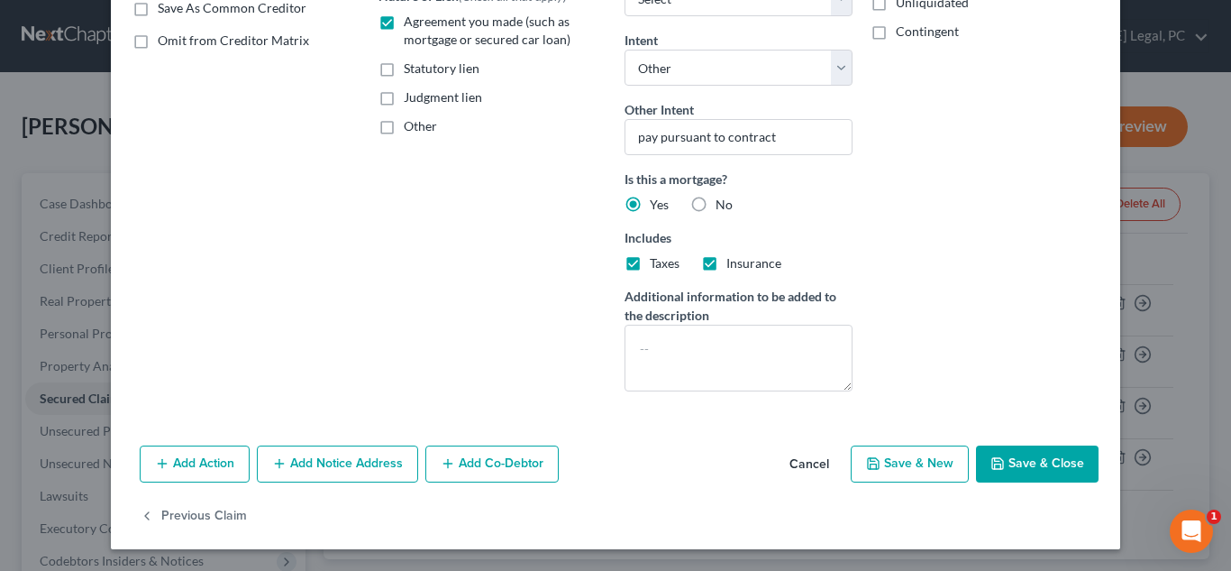
click at [1054, 454] on button "Save & Close" at bounding box center [1037, 464] width 123 height 38
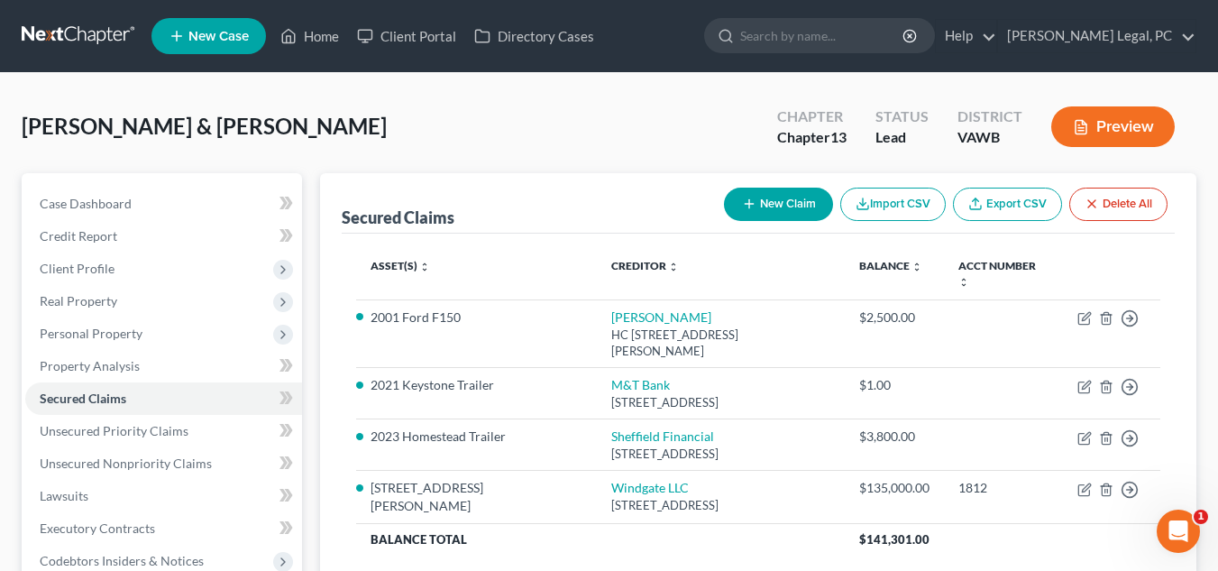
click at [432, 201] on div "Secured Claims New Claim Import CSV Export CSV Delete All" at bounding box center [758, 203] width 833 height 60
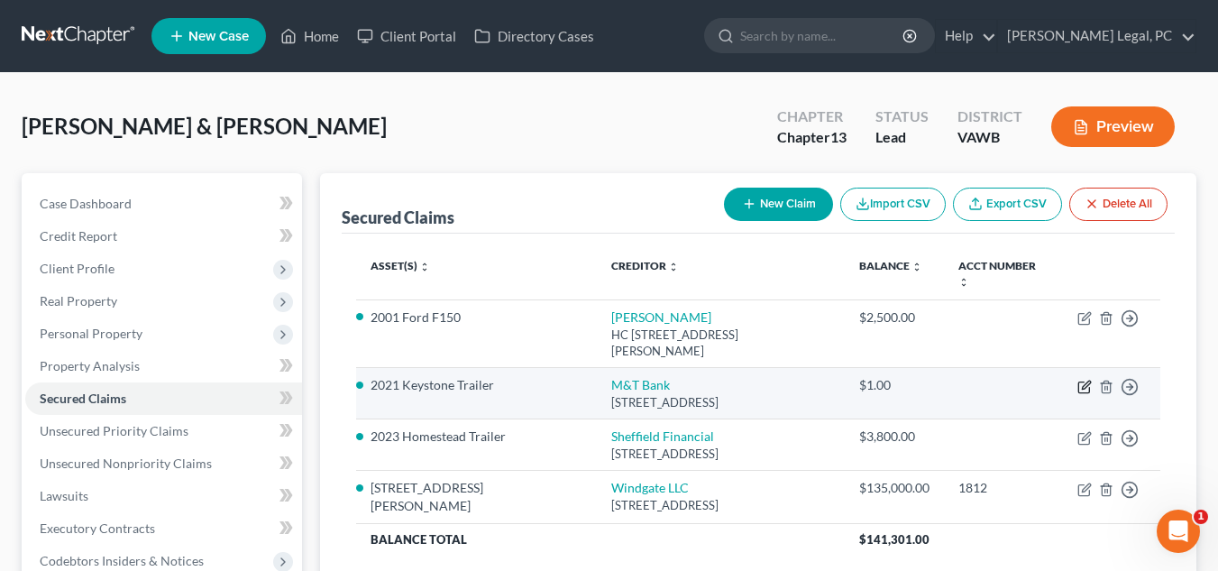
click at [1087, 379] on icon "button" at bounding box center [1084, 386] width 14 height 14
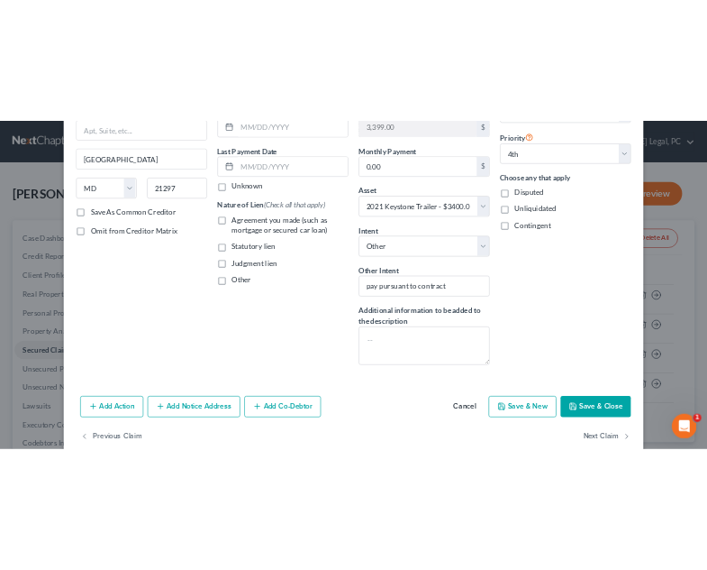
scroll to position [237, 0]
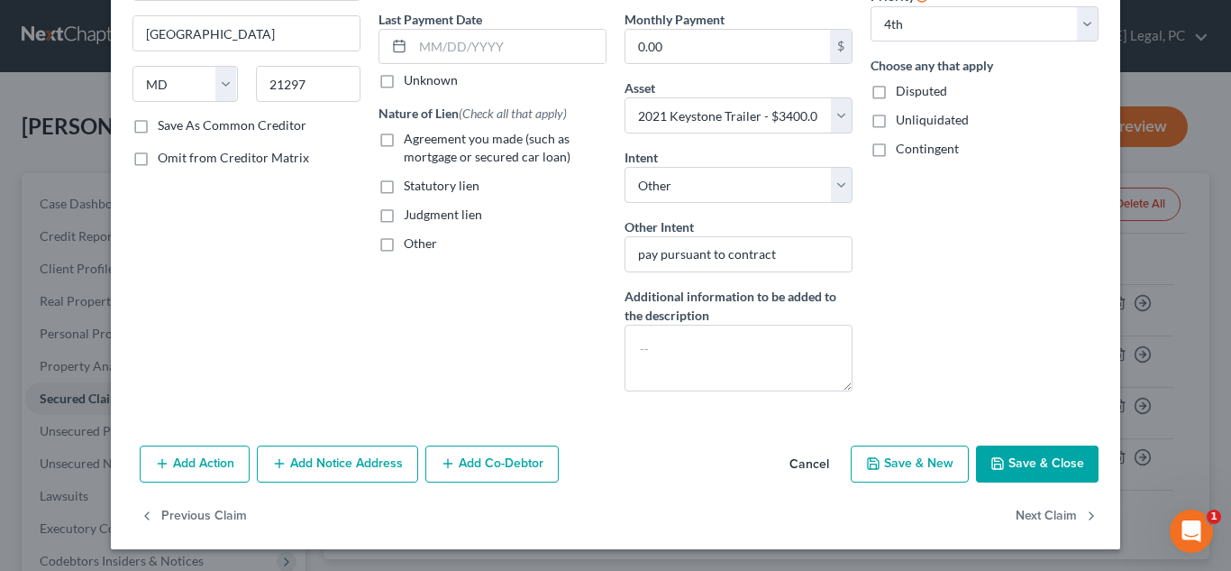
click at [811, 455] on button "Cancel" at bounding box center [809, 465] width 68 height 36
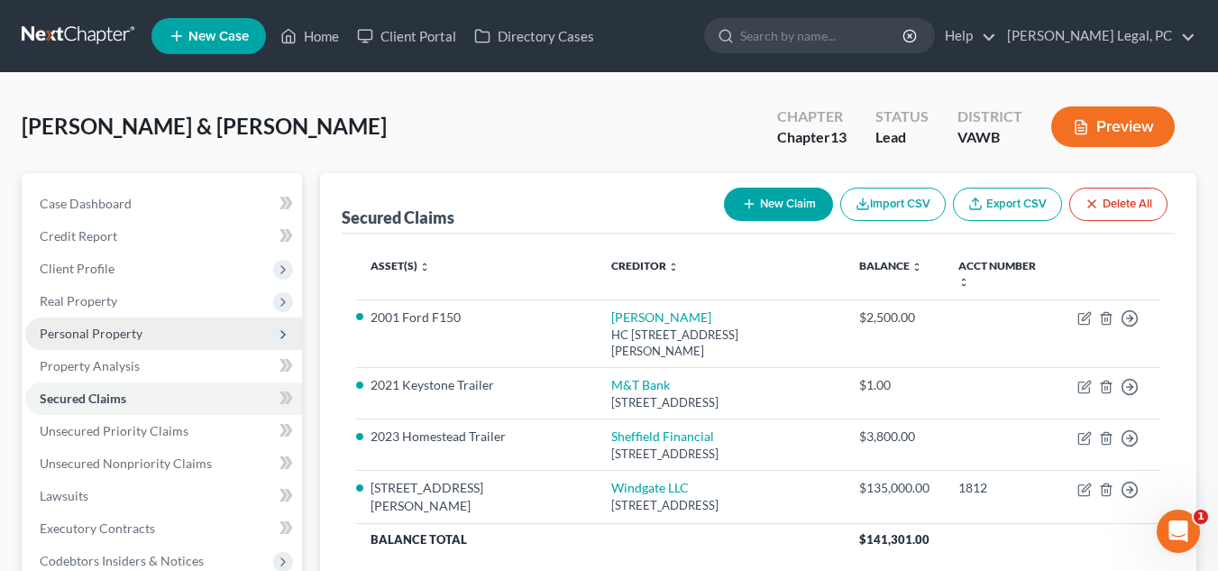
click at [124, 326] on span "Personal Property" at bounding box center [91, 332] width 103 height 15
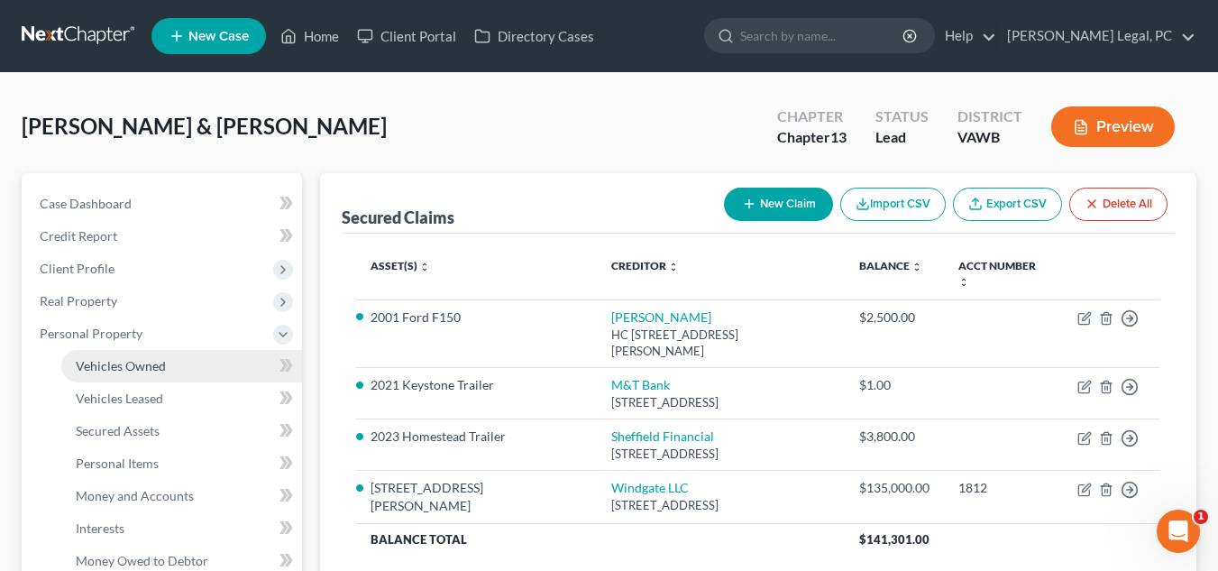
click at [172, 370] on link "Vehicles Owned" at bounding box center [181, 366] width 241 height 32
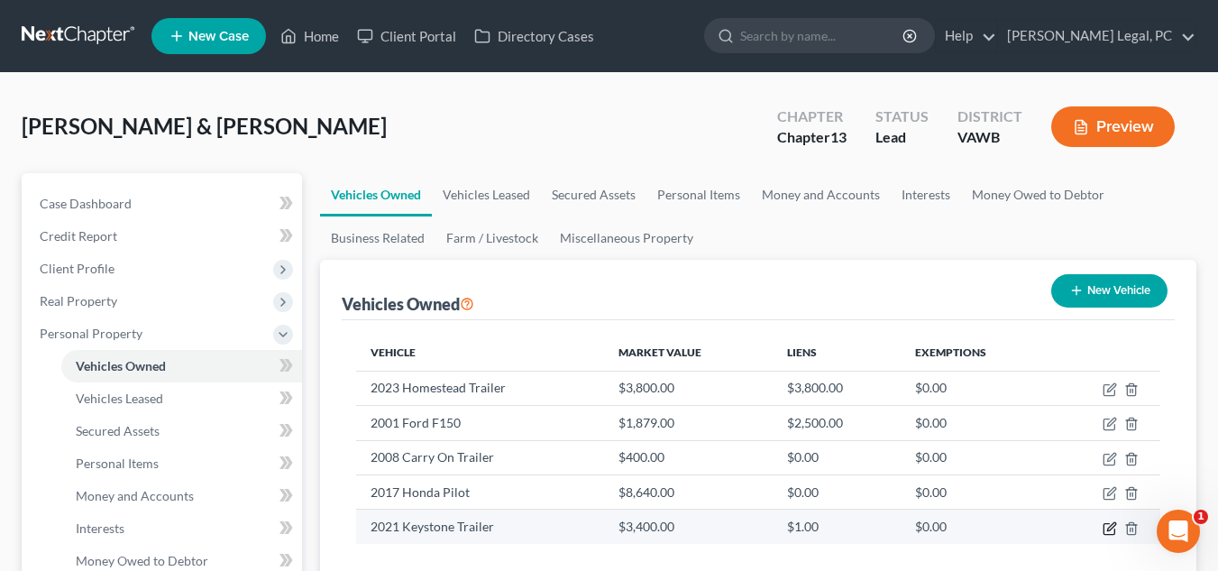
click at [1104, 525] on icon "button" at bounding box center [1108, 528] width 11 height 11
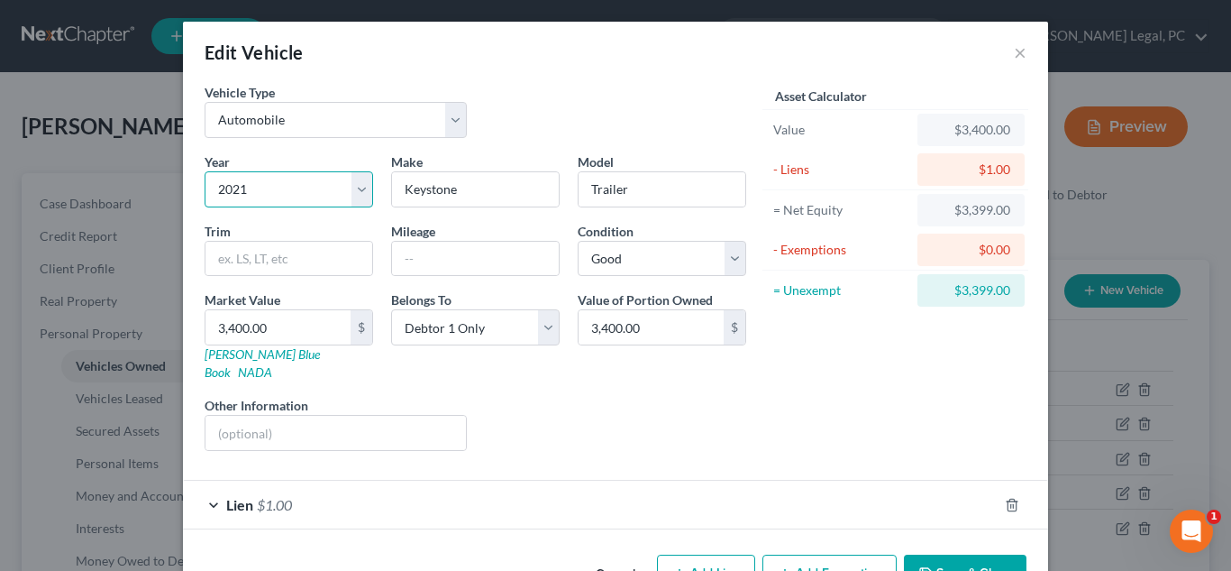
click at [263, 177] on select "Select 2026 2025 2024 2023 2022 2021 2020 2019 2018 2017 2016 2015 2014 2013 20…" at bounding box center [289, 189] width 169 height 36
click at [280, 112] on select "Select Automobile Truck Trailer Watercraft Aircraft Motor Home Atv Other Vehicle" at bounding box center [336, 120] width 262 height 36
click at [205, 102] on select "Select Automobile Truck Trailer Watercraft Aircraft Motor Home Atv Other Vehicle" at bounding box center [336, 120] width 262 height 36
click at [586, 196] on input "Trailer" at bounding box center [662, 189] width 167 height 34
click at [971, 554] on button "Save & Close" at bounding box center [965, 573] width 123 height 38
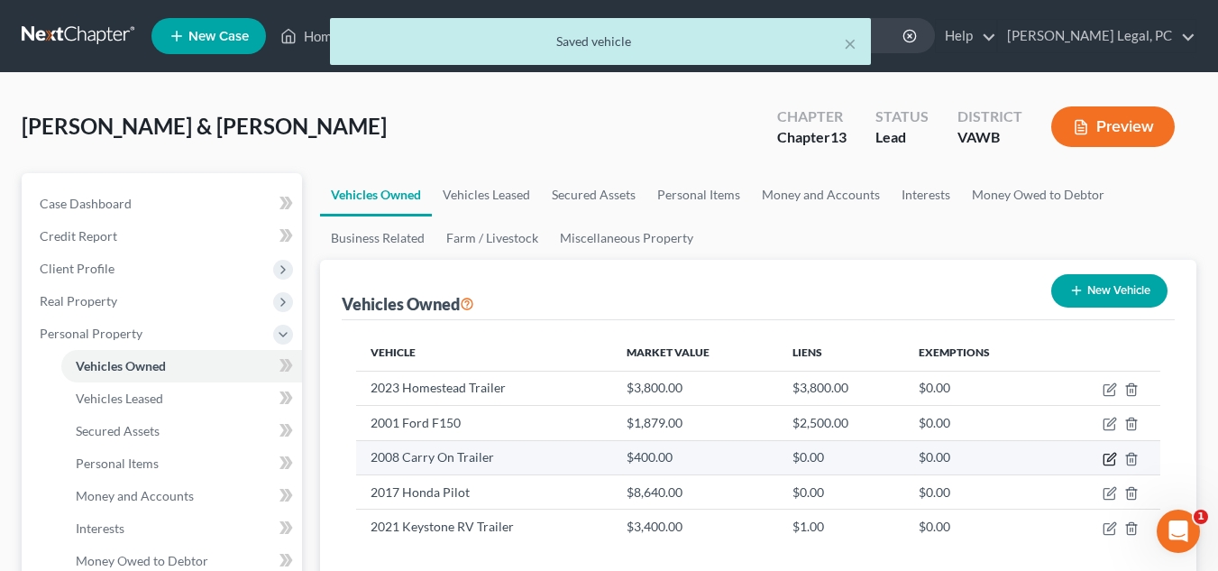
click at [1105, 456] on icon "button" at bounding box center [1109, 459] width 14 height 14
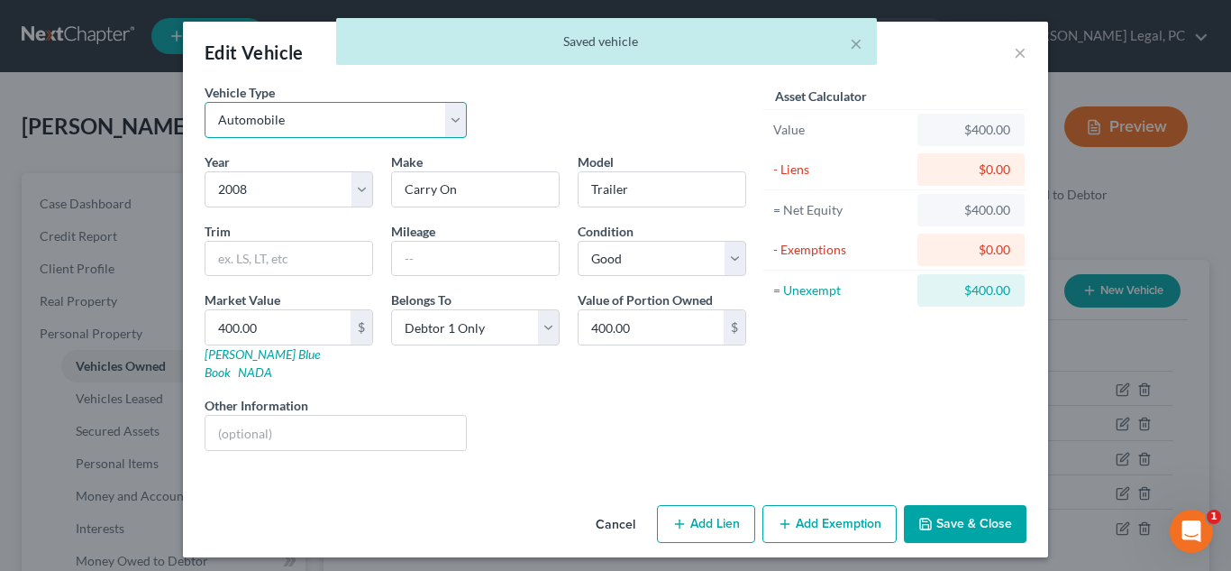
click at [279, 123] on select "Select Automobile Truck Trailer Watercraft Aircraft Motor Home Atv Other Vehicle" at bounding box center [336, 120] width 262 height 36
click at [205, 102] on select "Select Automobile Truck Trailer Watercraft Aircraft Motor Home Atv Other Vehicle" at bounding box center [336, 120] width 262 height 36
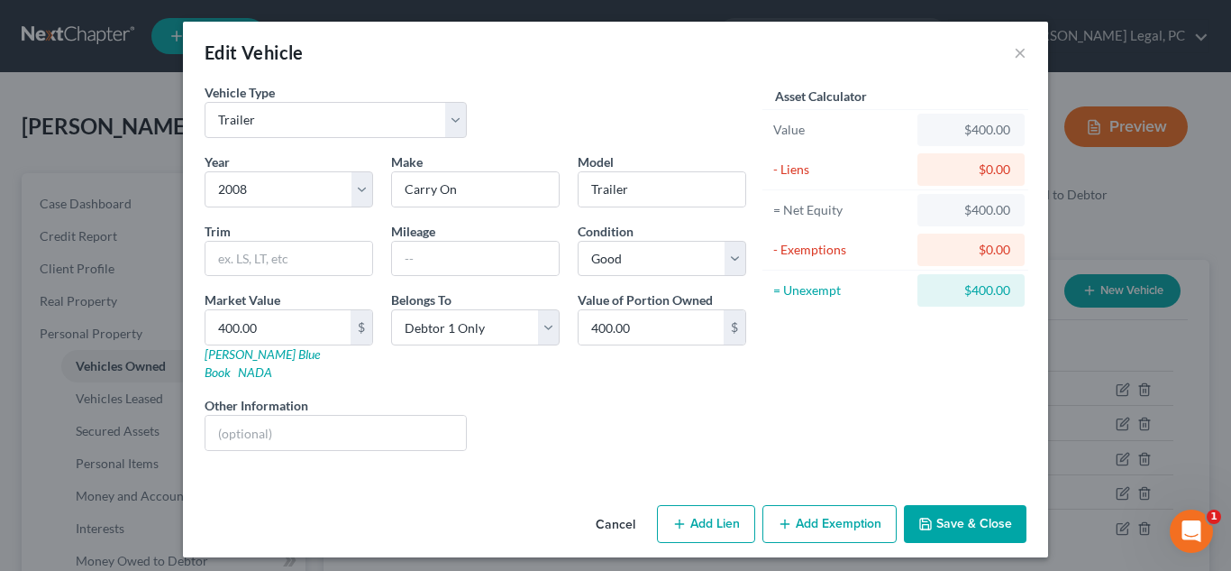
click at [947, 516] on button "Save & Close" at bounding box center [965, 524] width 123 height 38
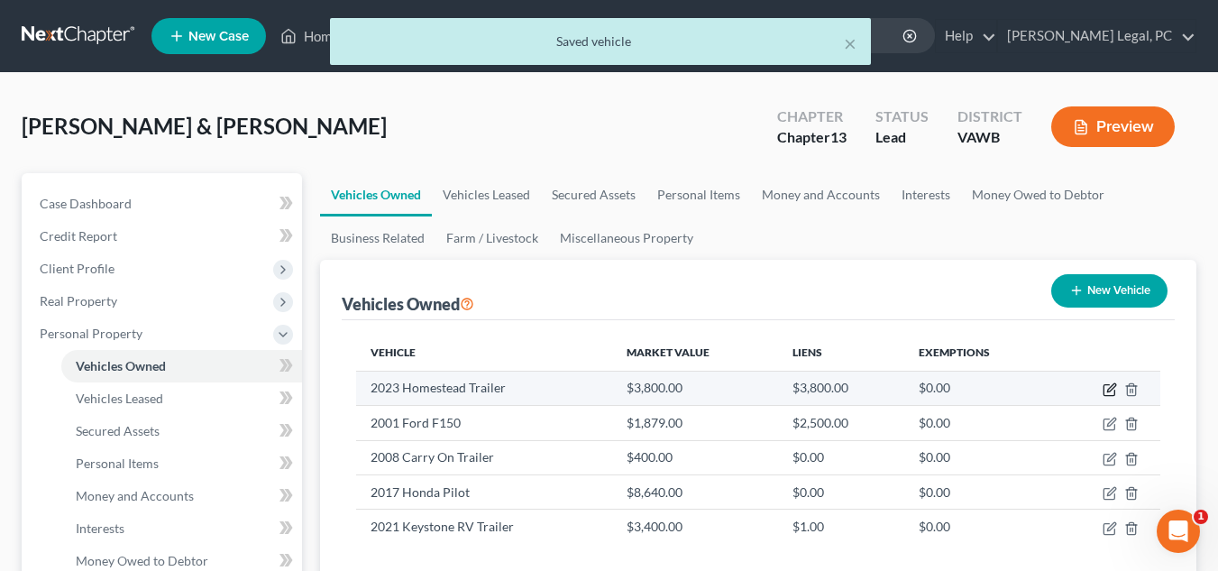
click at [1106, 389] on icon "button" at bounding box center [1109, 389] width 14 height 14
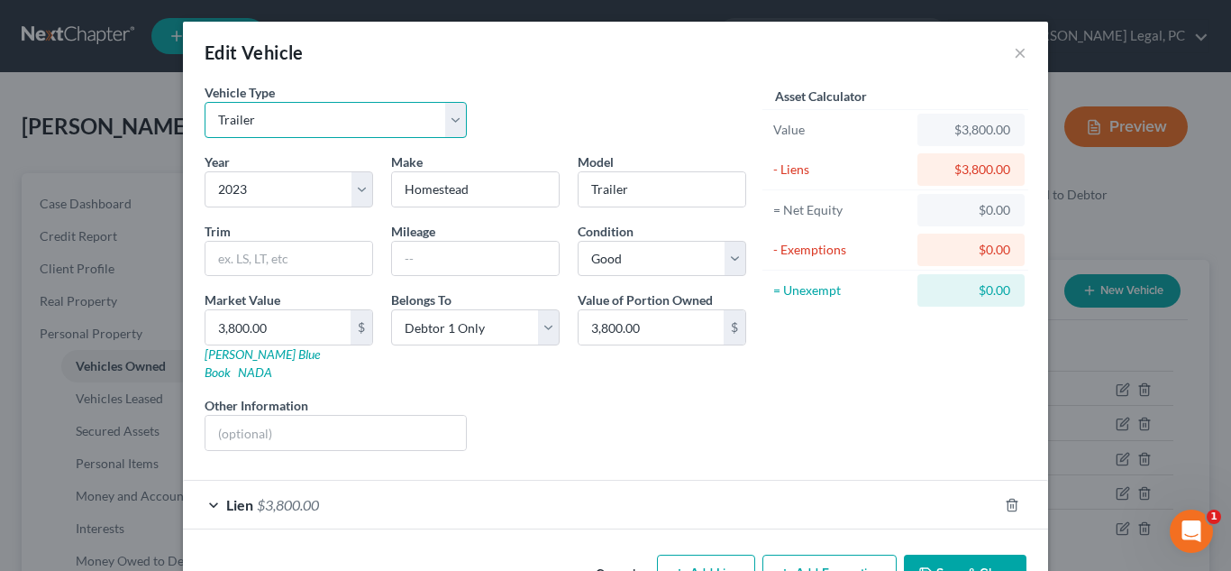
click at [370, 123] on select "Select Automobile Truck Trailer Watercraft Aircraft Motor Home Atv Other Vehicle" at bounding box center [336, 120] width 262 height 36
click at [979, 559] on button "Save & Close" at bounding box center [965, 573] width 123 height 38
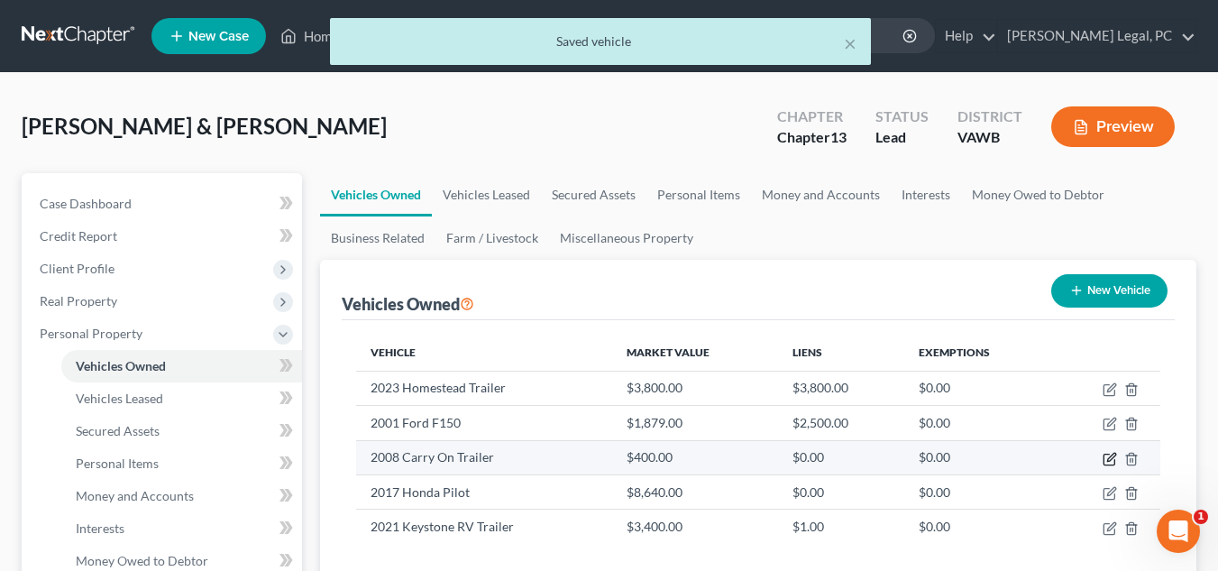
click at [1115, 455] on icon "button" at bounding box center [1111, 456] width 8 height 8
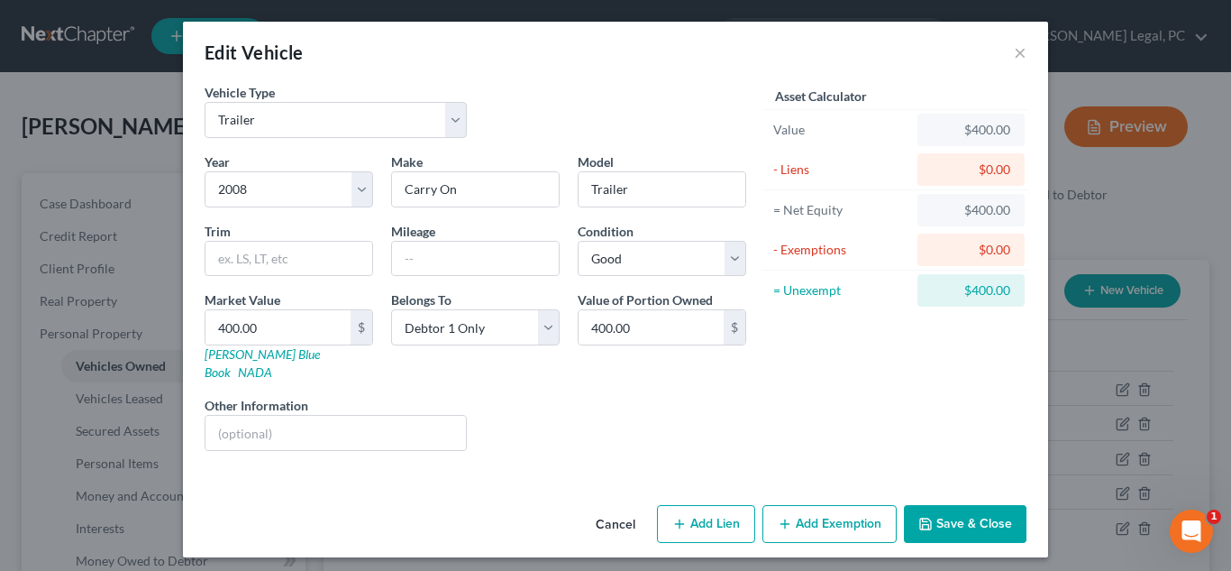
click at [953, 505] on button "Save & Close" at bounding box center [965, 524] width 123 height 38
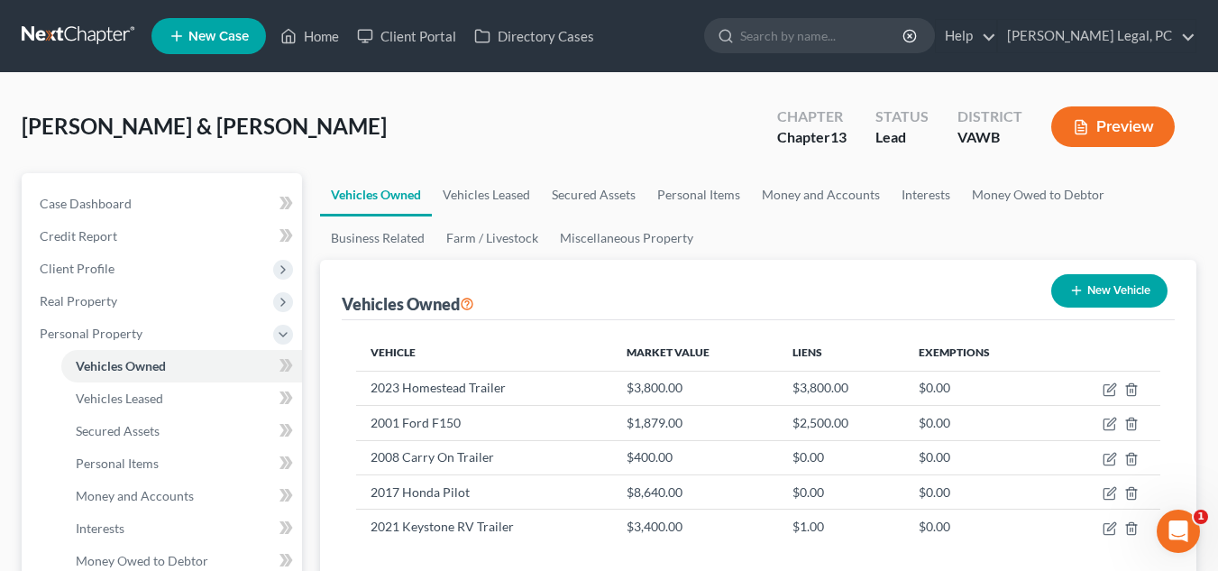
click at [524, 261] on div "Vehicles Owned New Vehicle" at bounding box center [758, 290] width 833 height 60
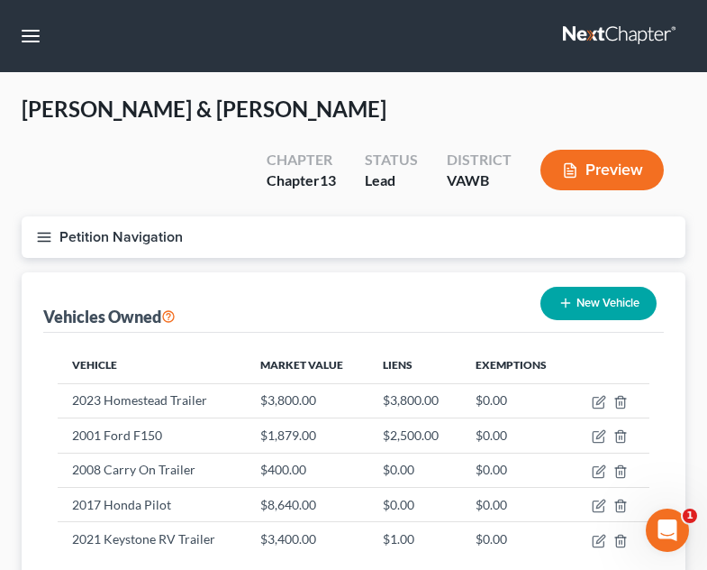
click at [41, 229] on icon "button" at bounding box center [44, 237] width 16 height 16
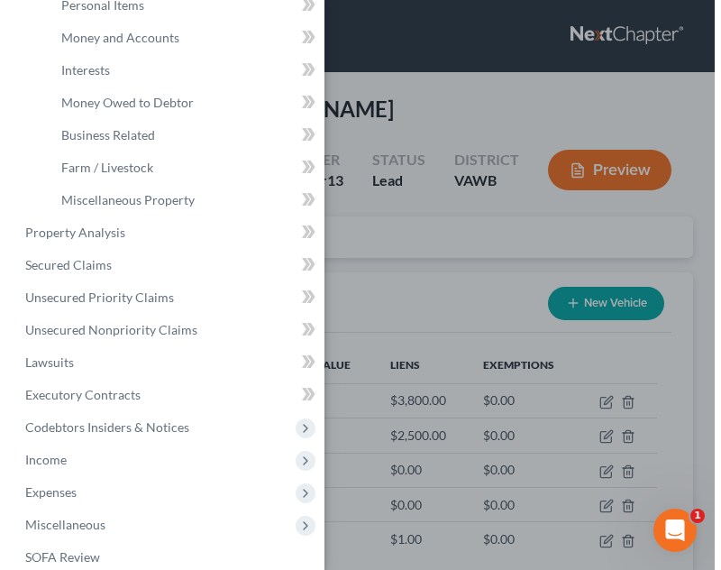
scroll to position [287, 0]
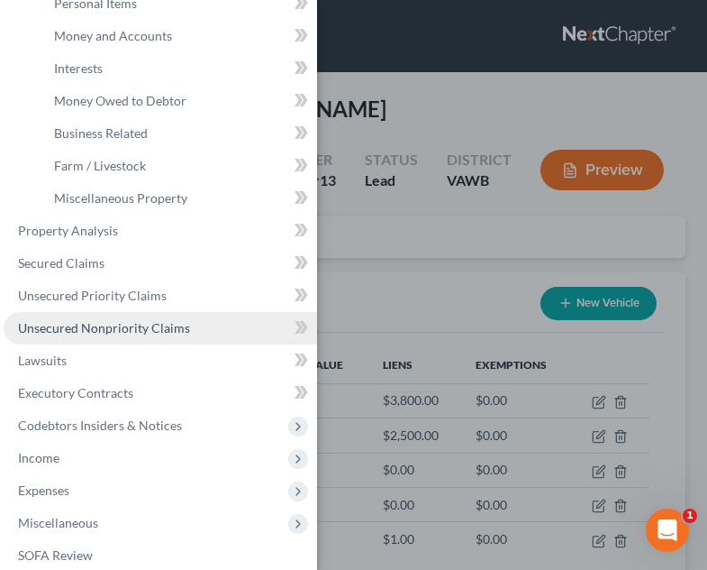
click at [122, 329] on span "Unsecured Nonpriority Claims" at bounding box center [104, 327] width 172 height 15
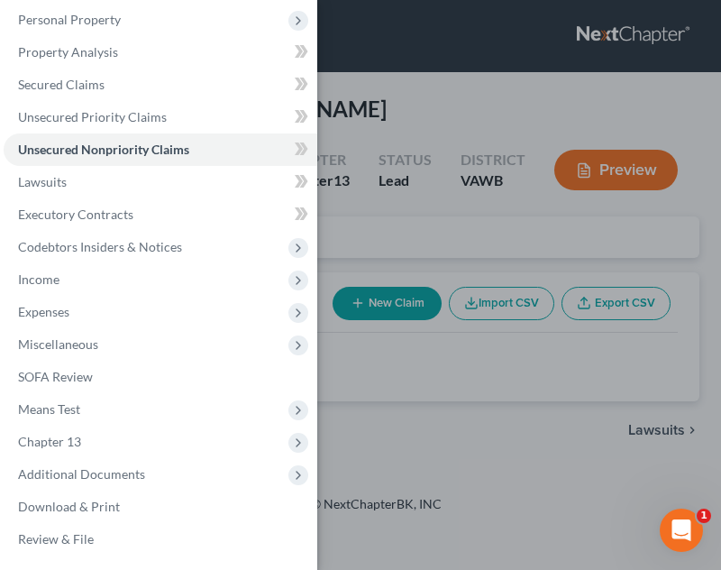
scroll to position [141, 0]
click at [500, 308] on div "Case Dashboard Payments Invoices Payments Payments Credit Report Client Profile" at bounding box center [360, 285] width 721 height 570
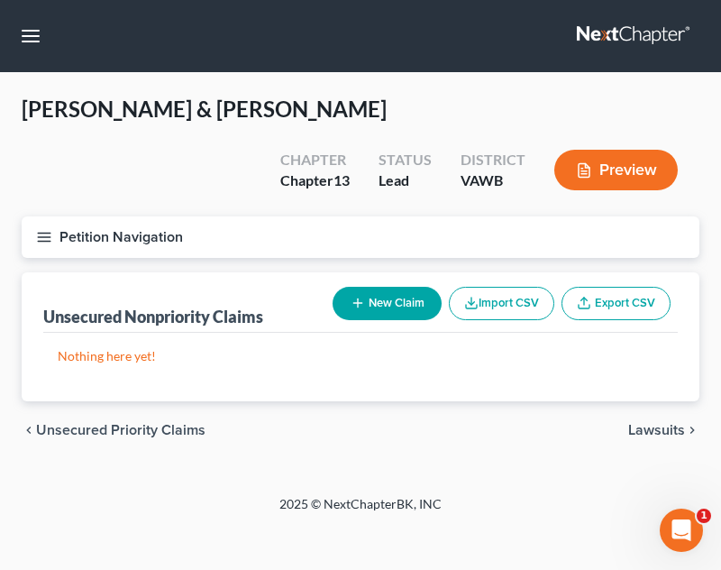
click at [391, 287] on button "New Claim" at bounding box center [387, 303] width 109 height 33
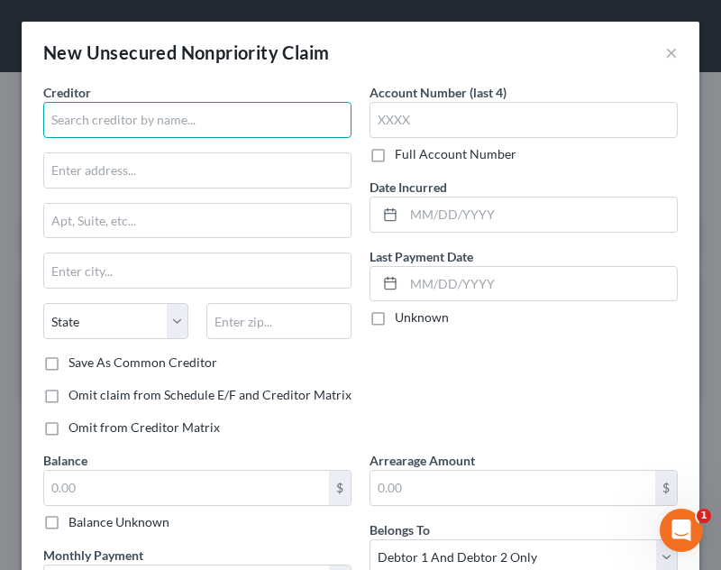
click at [278, 124] on input "text" at bounding box center [197, 120] width 308 height 36
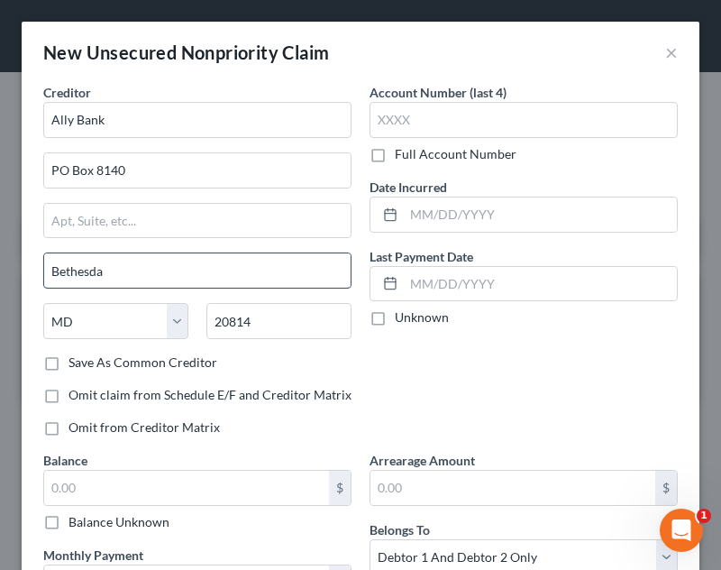
click at [141, 277] on input "Bethesda" at bounding box center [197, 270] width 306 height 34
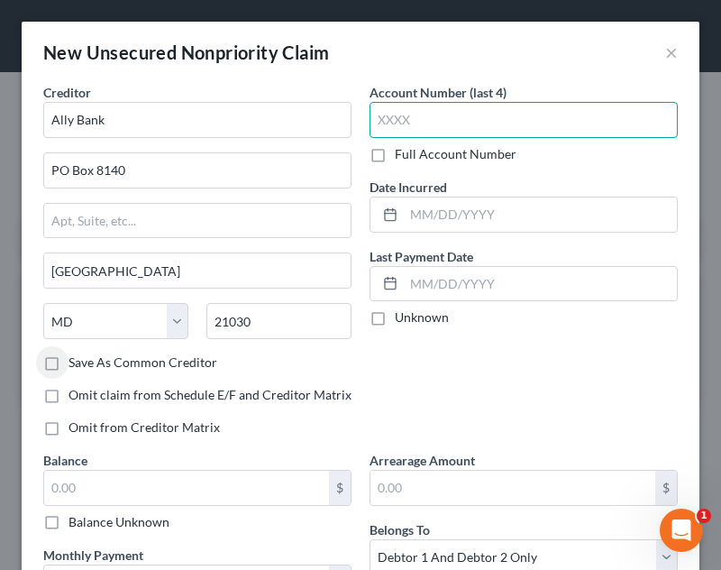
click at [535, 105] on input "text" at bounding box center [524, 120] width 308 height 36
click at [534, 119] on input "text" at bounding box center [524, 120] width 308 height 36
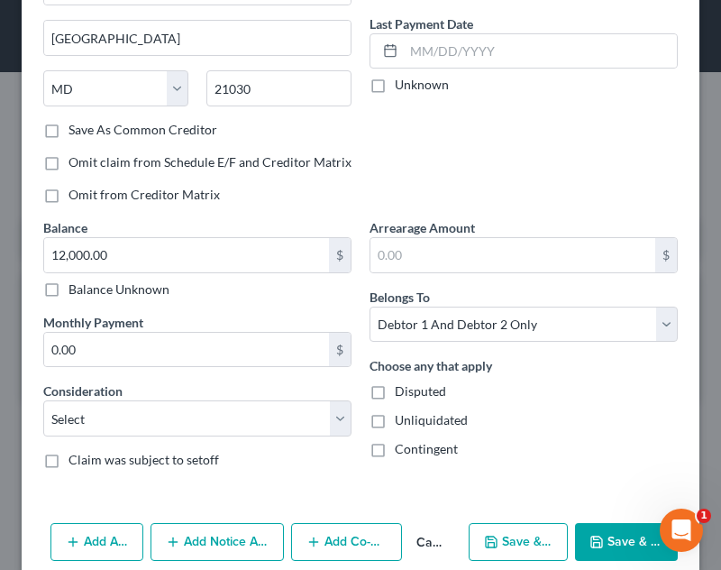
scroll to position [260, 0]
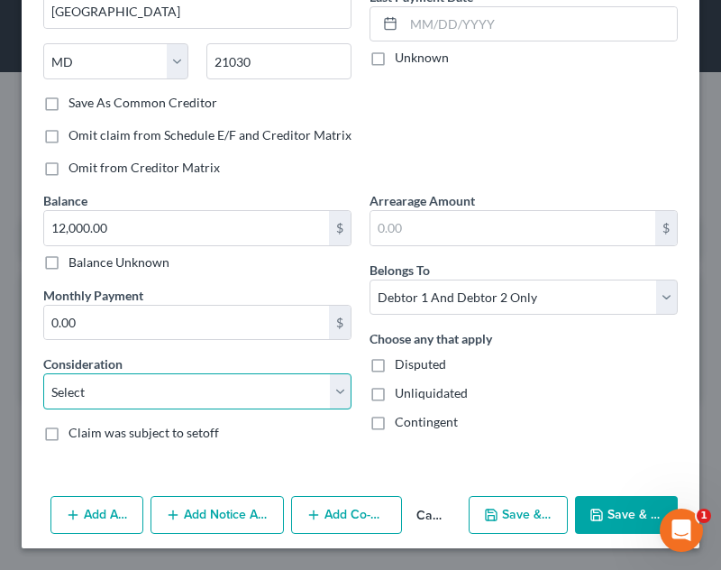
click at [204, 401] on select "Select Cable / Satellite Services Collection Agency Credit Card Debt Debt Couns…" at bounding box center [197, 391] width 308 height 36
click at [43, 373] on select "Select Cable / Satellite Services Collection Agency Credit Card Debt Debt Couns…" at bounding box center [197, 391] width 308 height 36
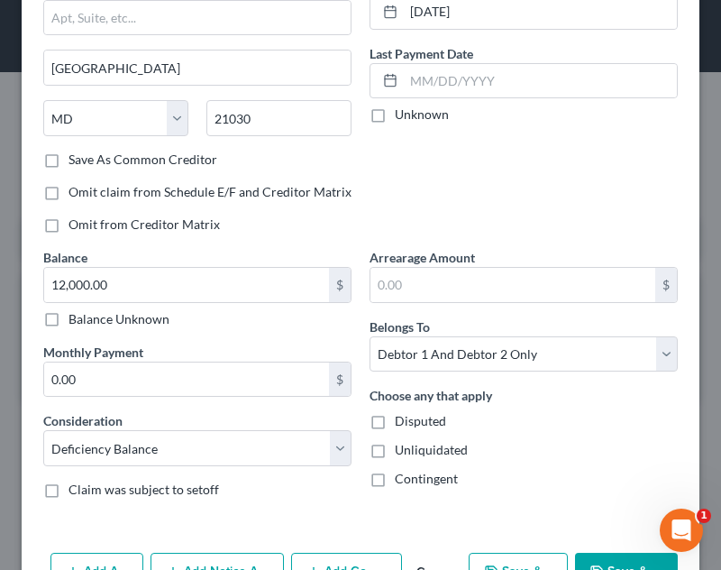
scroll to position [0, 0]
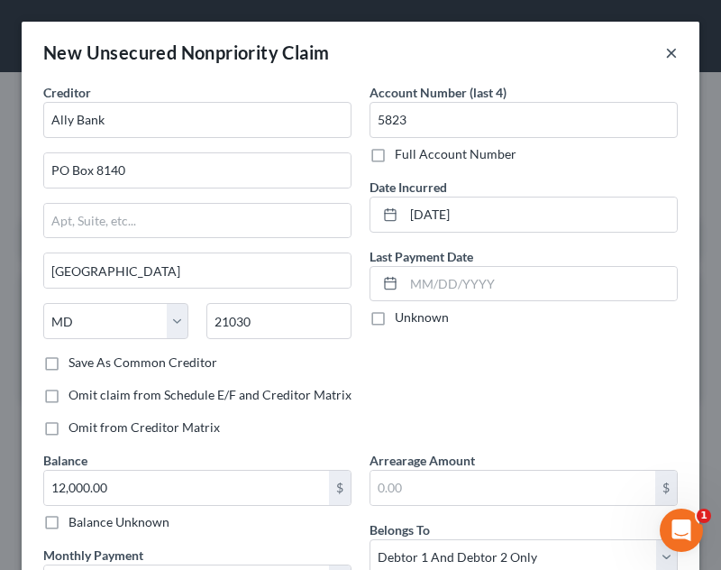
click at [665, 46] on button "×" at bounding box center [671, 52] width 13 height 22
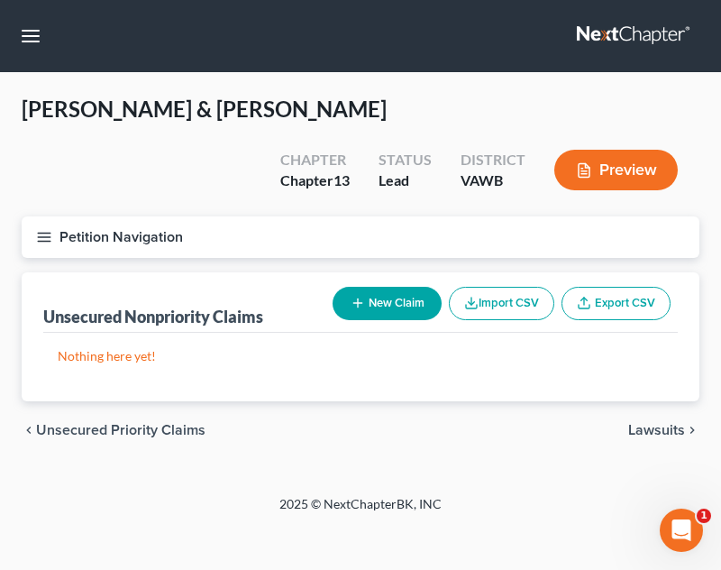
drag, startPoint x: 51, startPoint y: 213, endPoint x: 32, endPoint y: 198, distance: 23.8
click at [32, 216] on button "Petition Navigation" at bounding box center [361, 236] width 678 height 41
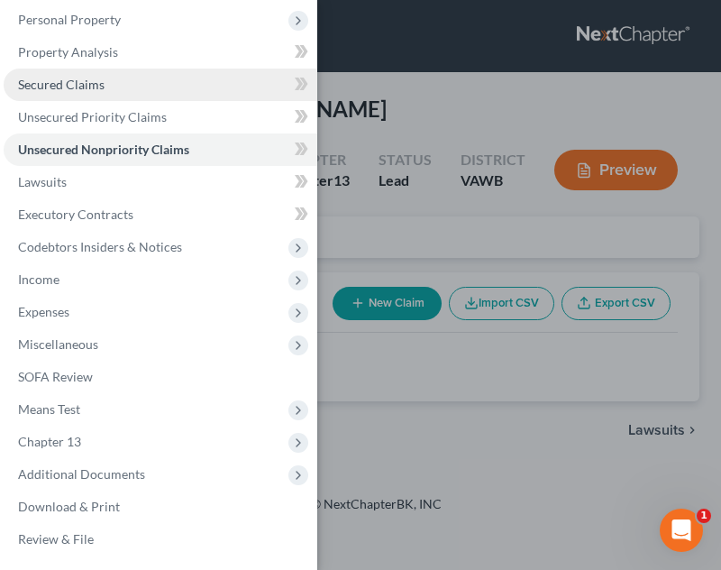
click at [96, 80] on span "Secured Claims" at bounding box center [61, 84] width 87 height 15
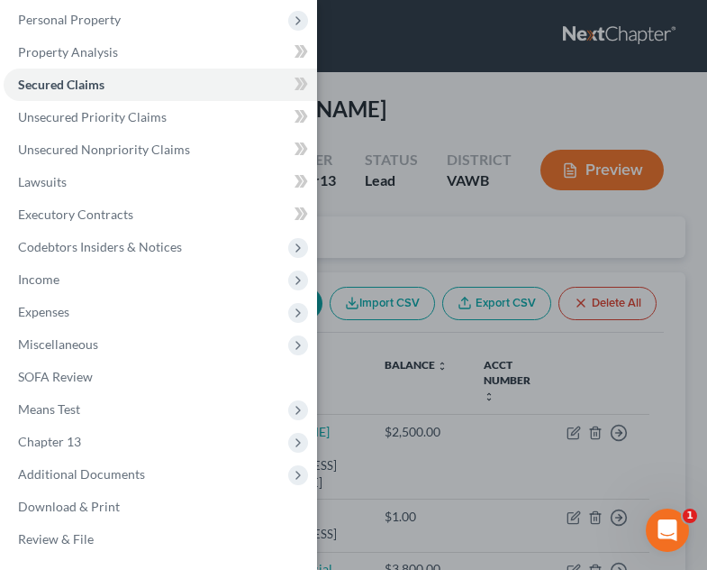
click at [414, 318] on div "Case Dashboard Payments Invoices Payments Payments Credit Report Client Profile" at bounding box center [353, 285] width 707 height 570
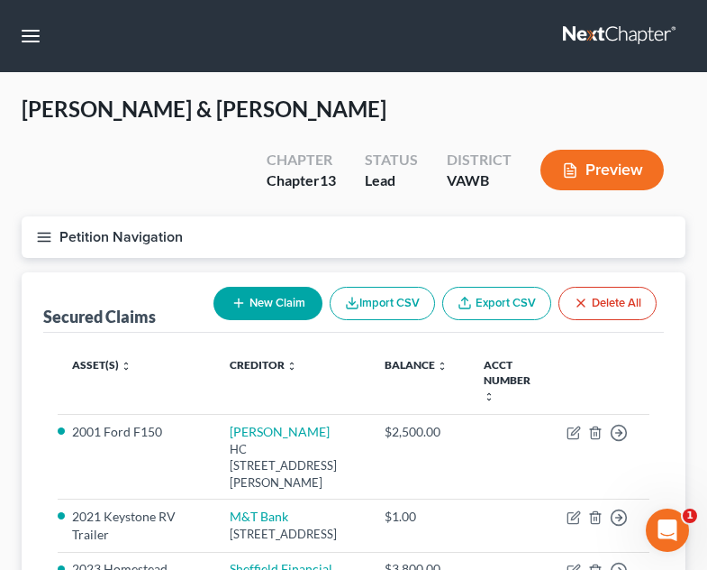
click at [253, 287] on button "New Claim" at bounding box center [268, 303] width 109 height 33
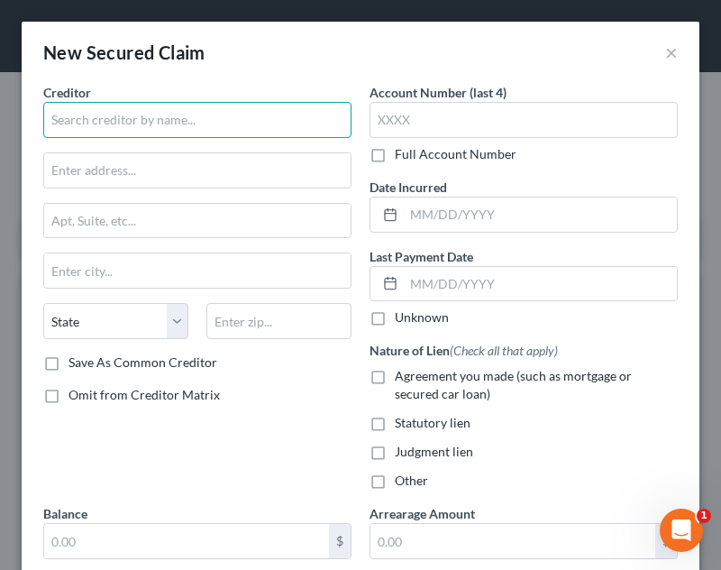
click at [181, 105] on input "text" at bounding box center [197, 120] width 308 height 36
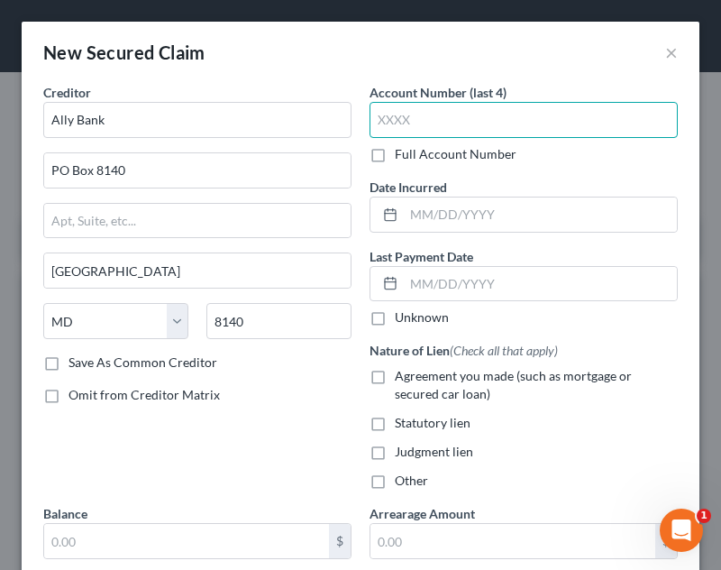
click at [419, 132] on input "text" at bounding box center [524, 120] width 308 height 36
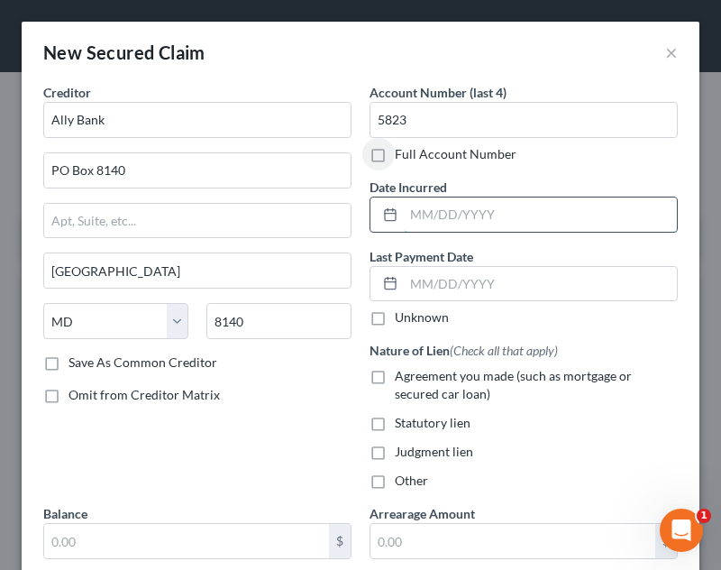
click at [452, 219] on input "text" at bounding box center [540, 214] width 273 height 34
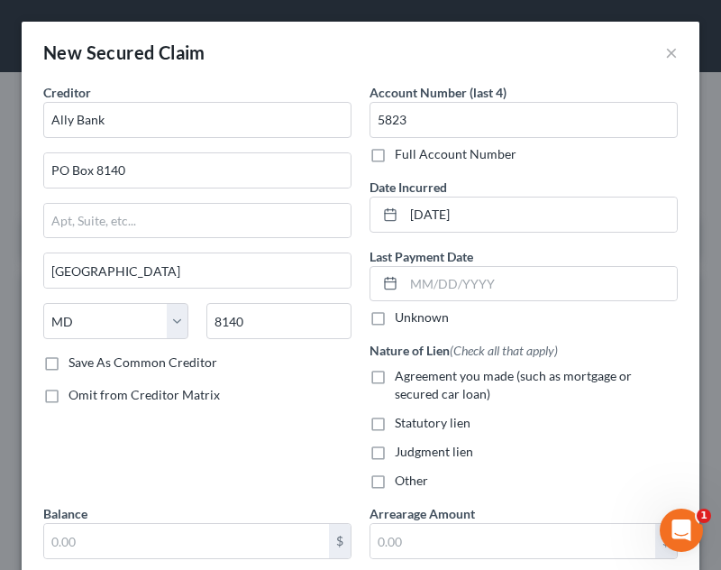
click at [286, 401] on div "Omit from Creditor Matrix" at bounding box center [197, 395] width 308 height 18
click at [417, 387] on span "Agreement you made (such as mortgage or secured car loan)" at bounding box center [513, 384] width 237 height 33
click at [414, 379] on input "Agreement you made (such as mortgage or secured car loan)" at bounding box center [408, 373] width 12 height 12
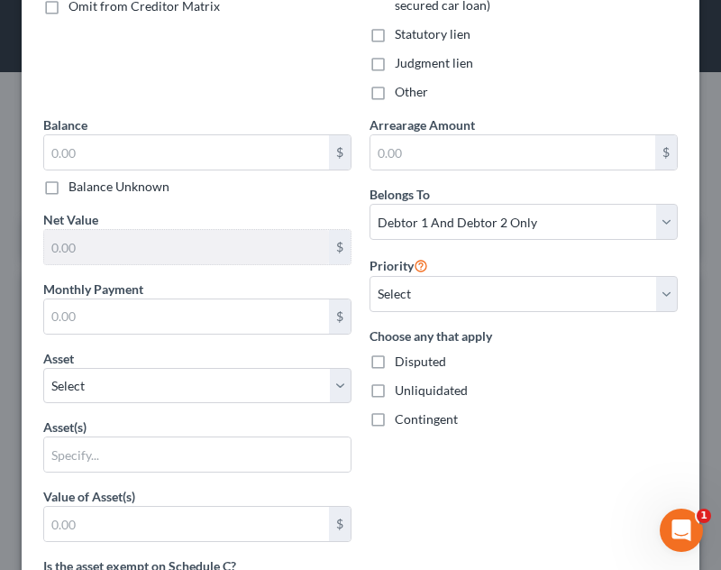
scroll to position [390, 0]
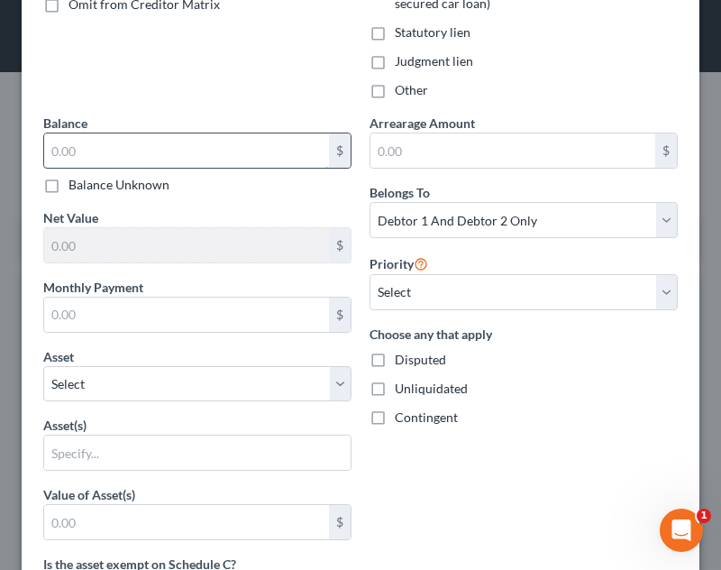
click at [231, 155] on input "text" at bounding box center [186, 150] width 285 height 34
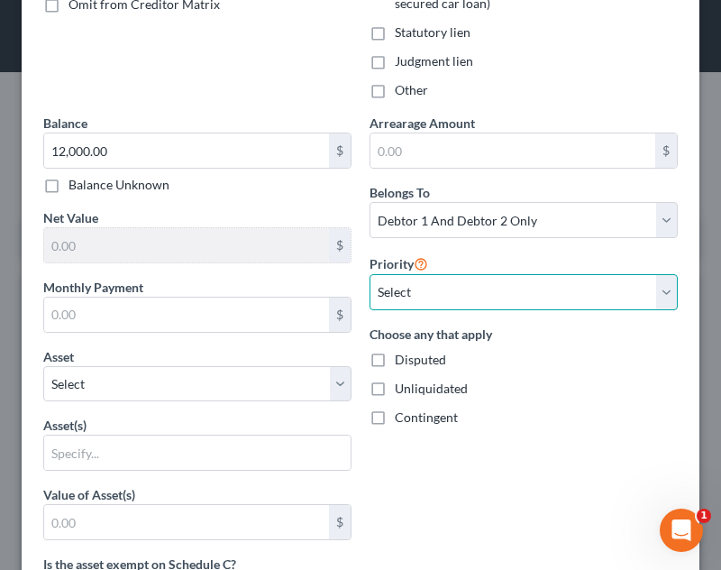
click at [409, 293] on select "Select 1st 2nd 3rd 4th 5th 6th 7th 8th 9th 10th 11th 12th 13th 14th 15th 16th 1…" at bounding box center [524, 292] width 308 height 36
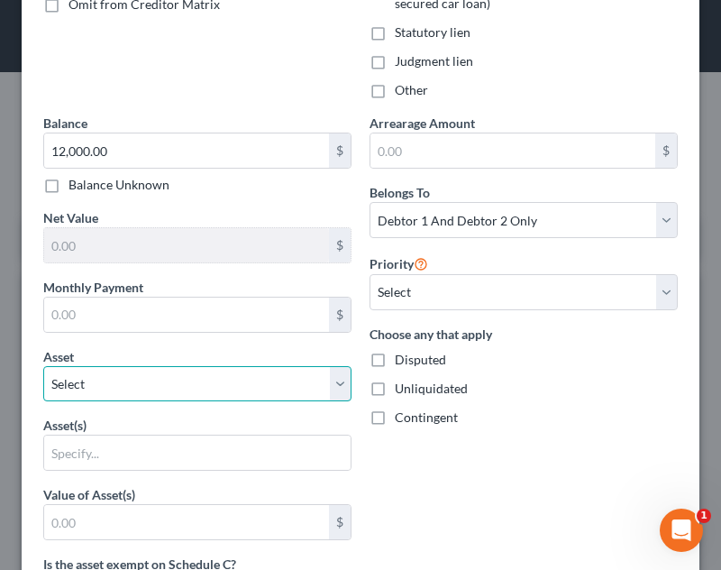
click at [257, 373] on select "Select Other Multiple Assets Cash on Hand (Cash on Hand) - $250.0 American Nati…" at bounding box center [197, 384] width 308 height 36
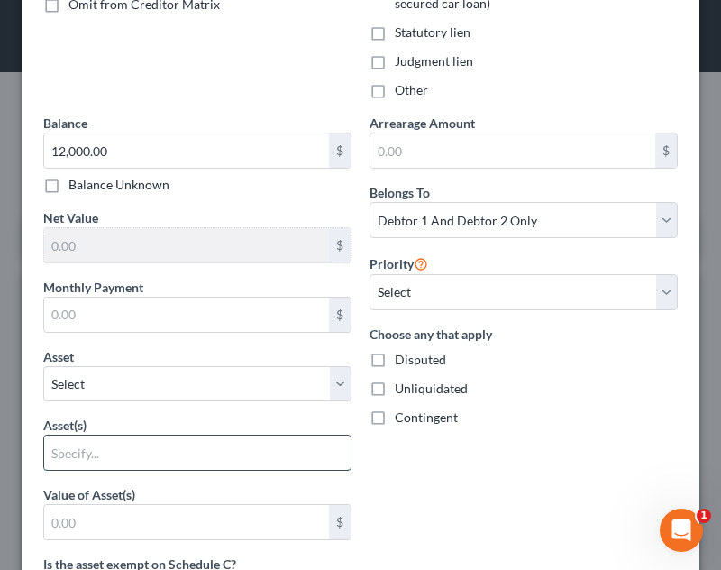
click at [202, 447] on input "text" at bounding box center [197, 452] width 306 height 34
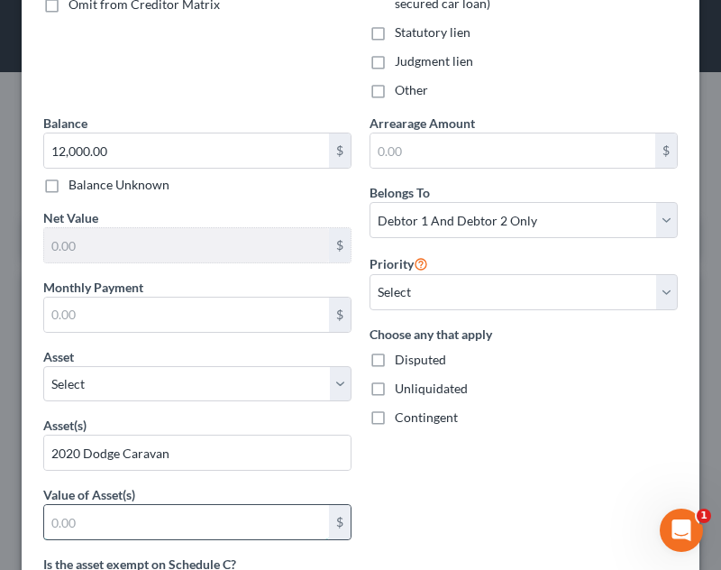
click at [273, 523] on input "text" at bounding box center [186, 522] width 285 height 34
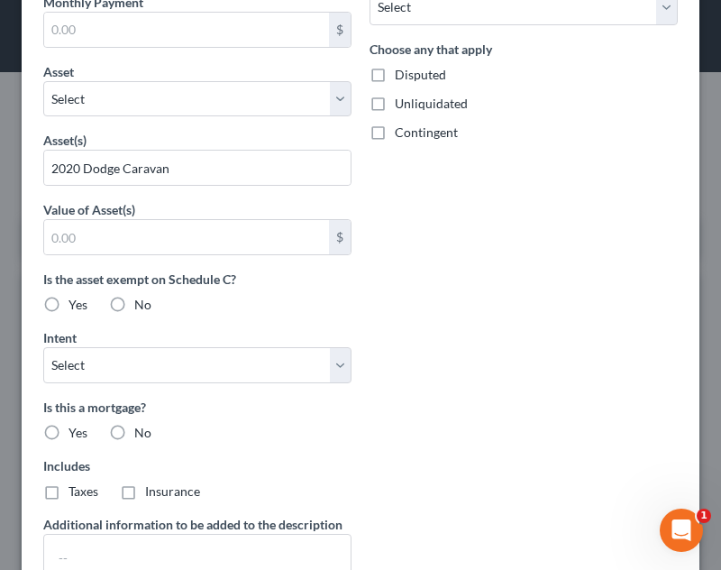
scroll to position [698, 0]
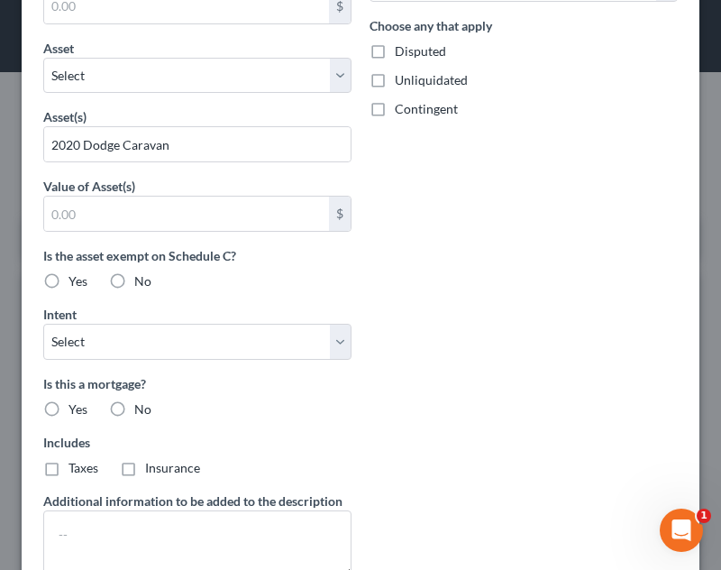
click at [134, 272] on label "No" at bounding box center [142, 281] width 17 height 18
click at [141, 272] on input "No" at bounding box center [147, 278] width 12 height 12
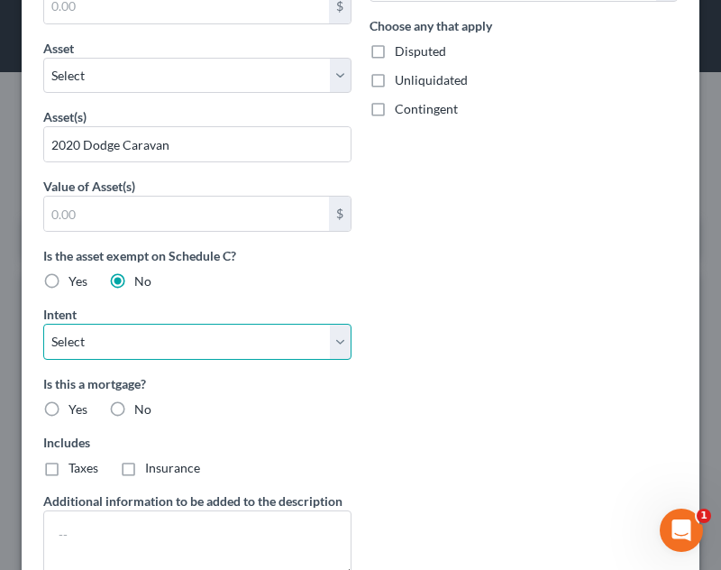
click at [129, 334] on select "Select Surrender Redeem Reaffirm Avoid Other" at bounding box center [197, 342] width 308 height 36
click at [43, 324] on select "Select Surrender Redeem Reaffirm Avoid Other" at bounding box center [197, 342] width 308 height 36
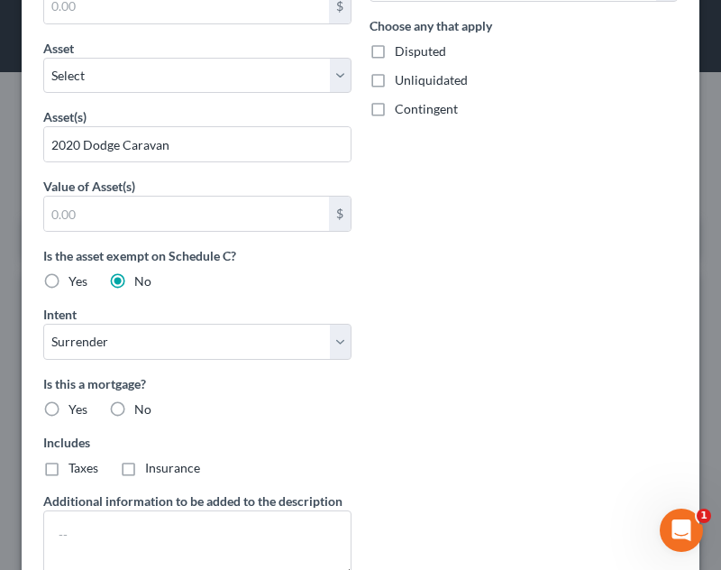
click at [134, 406] on label "No" at bounding box center [142, 409] width 17 height 18
click at [141, 406] on input "No" at bounding box center [147, 406] width 12 height 12
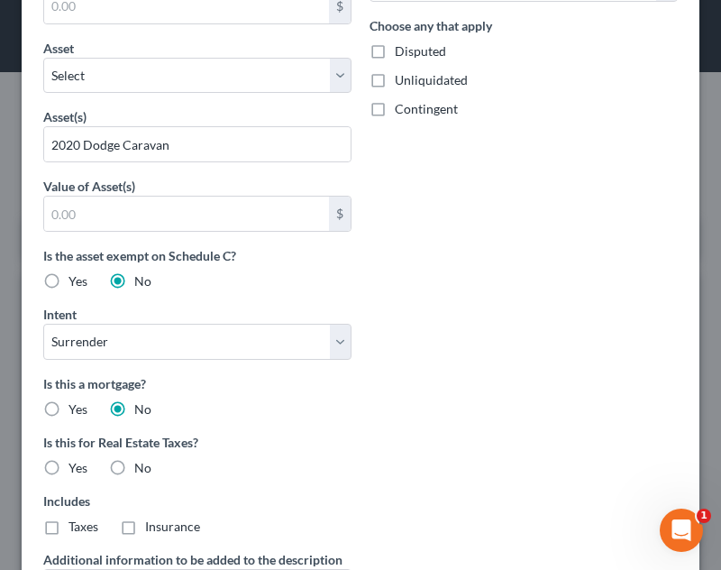
scroll to position [891, 0]
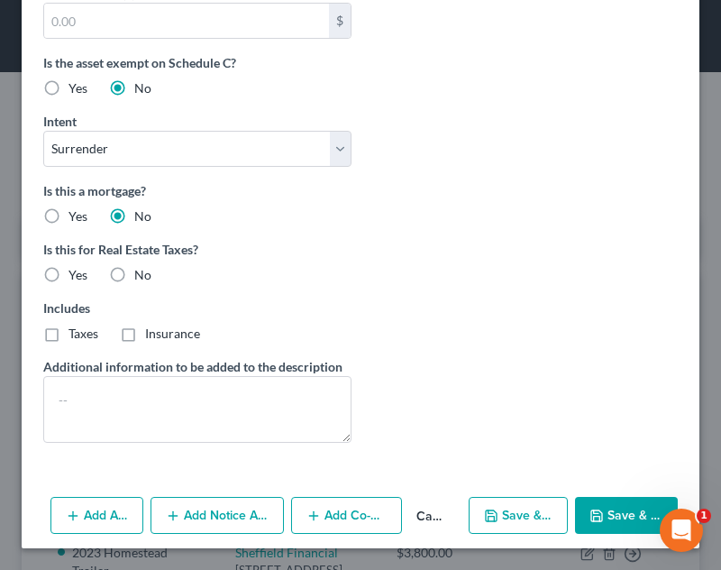
click at [134, 273] on label "No" at bounding box center [142, 275] width 17 height 18
click at [141, 273] on input "No" at bounding box center [147, 272] width 12 height 12
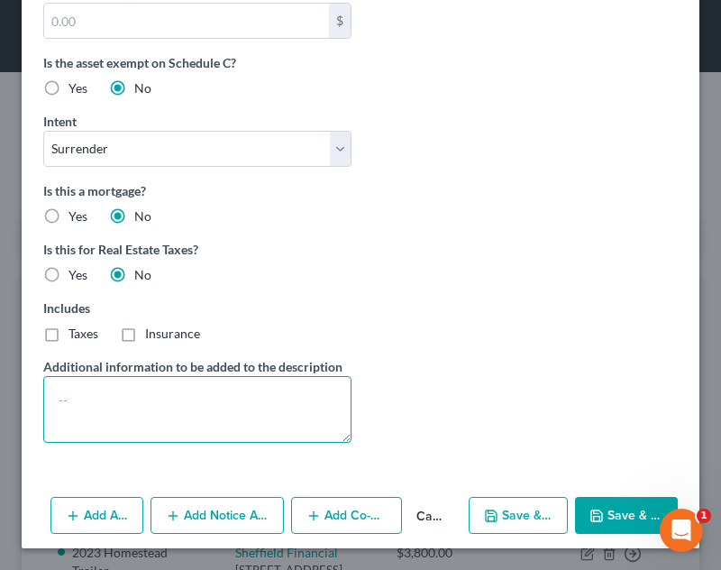
click at [137, 442] on textarea at bounding box center [197, 409] width 308 height 67
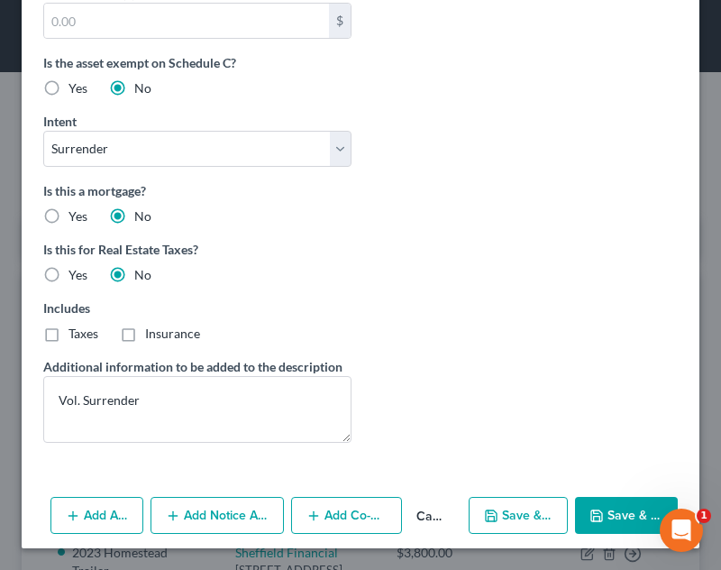
click at [630, 513] on button "Save & Close" at bounding box center [626, 516] width 103 height 38
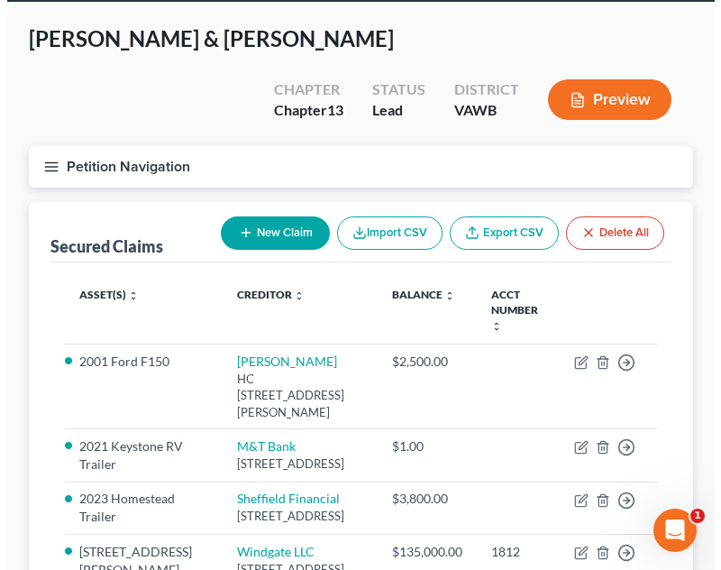
scroll to position [0, 0]
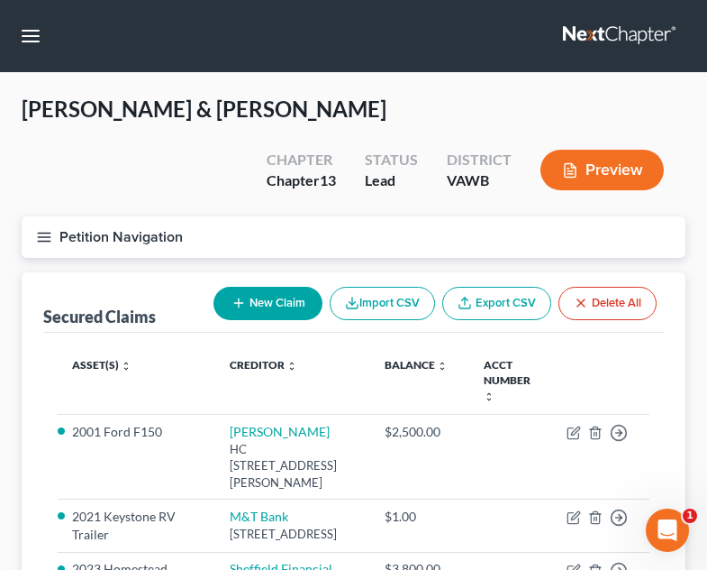
click at [50, 229] on icon "button" at bounding box center [44, 237] width 16 height 16
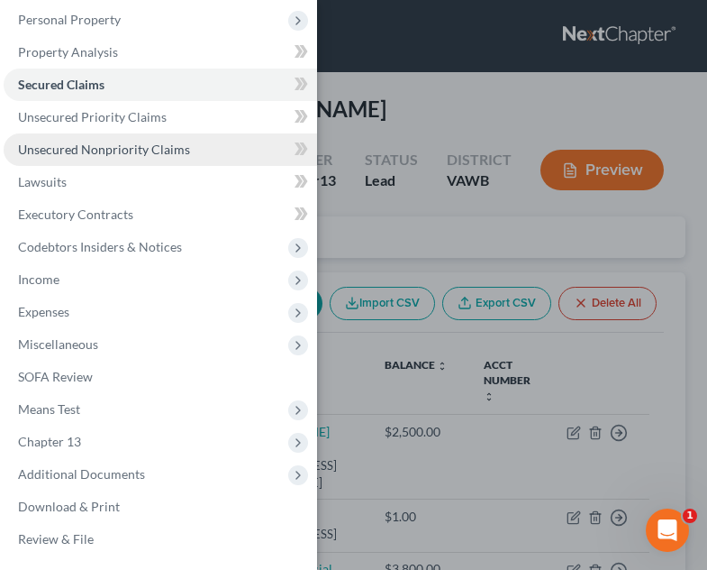
click at [188, 148] on link "Unsecured Nonpriority Claims" at bounding box center [161, 149] width 314 height 32
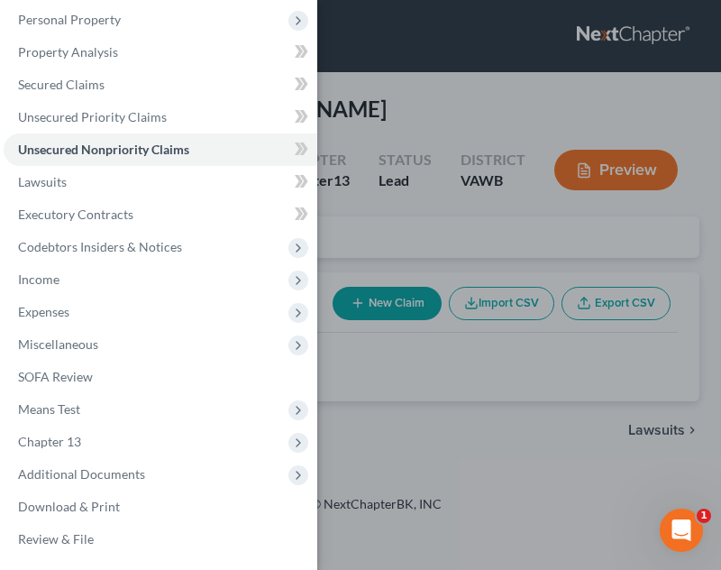
click at [607, 135] on div "Case Dashboard Payments Invoices Payments Payments Credit Report Client Profile" at bounding box center [360, 285] width 721 height 570
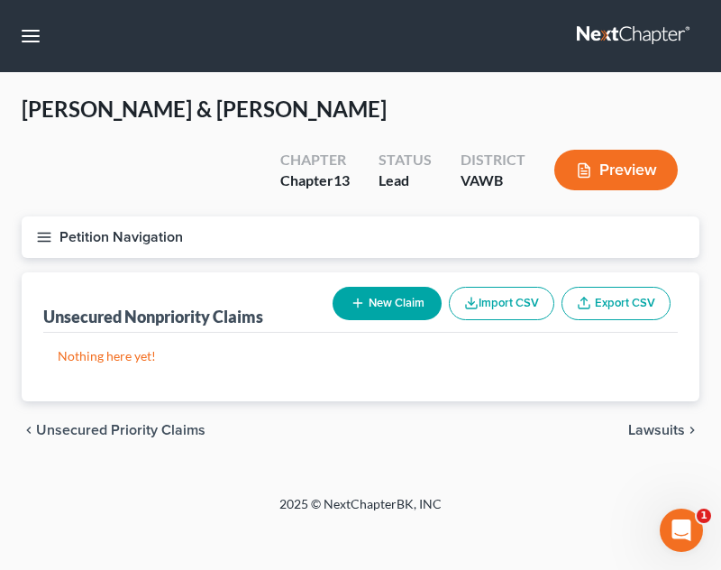
click at [383, 287] on button "New Claim" at bounding box center [387, 303] width 109 height 33
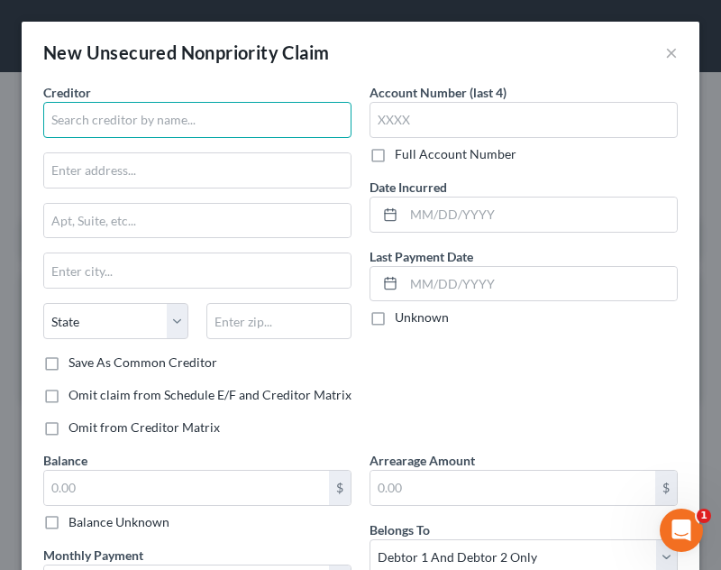
click at [168, 109] on input "text" at bounding box center [197, 120] width 308 height 36
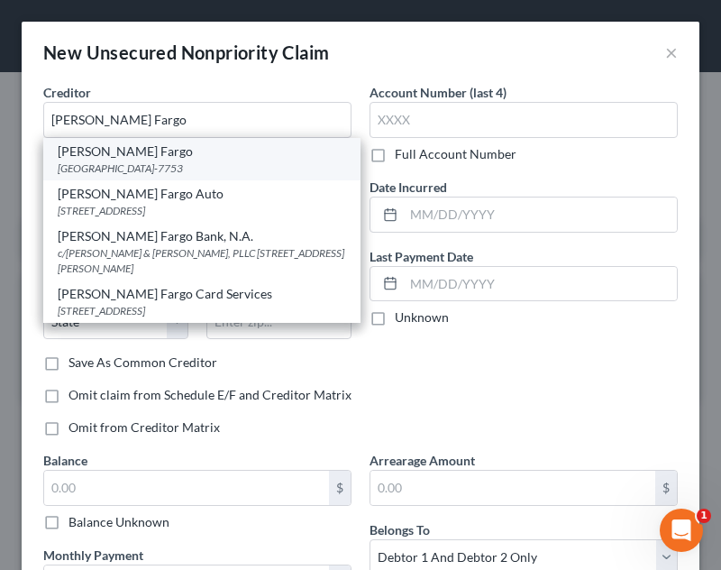
click at [164, 151] on div "[PERSON_NAME] Fargo" at bounding box center [202, 151] width 288 height 18
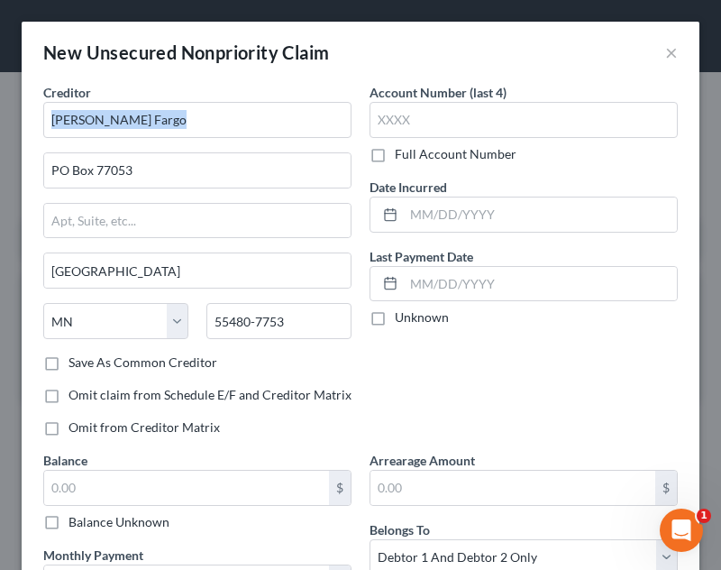
click at [164, 151] on div "Creditor * [PERSON_NAME][GEOGRAPHIC_DATA][US_STATE] AZ [GEOGRAPHIC_DATA] CO [GE…" at bounding box center [197, 218] width 308 height 270
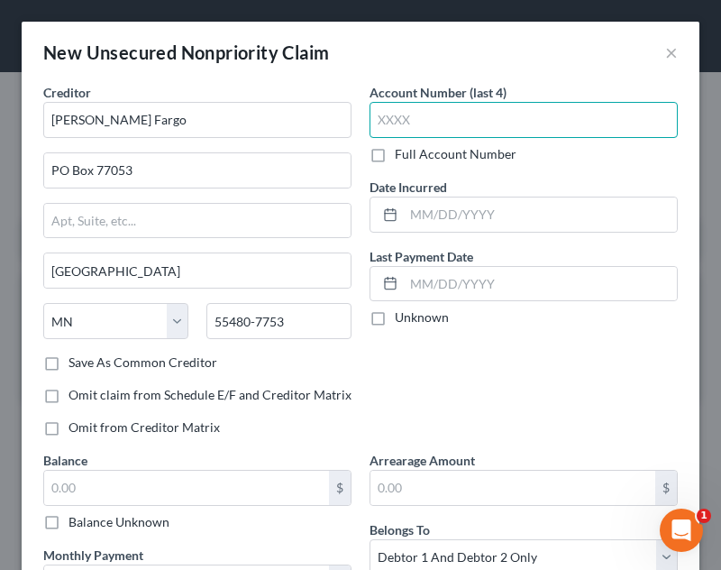
click at [482, 114] on input "text" at bounding box center [524, 120] width 308 height 36
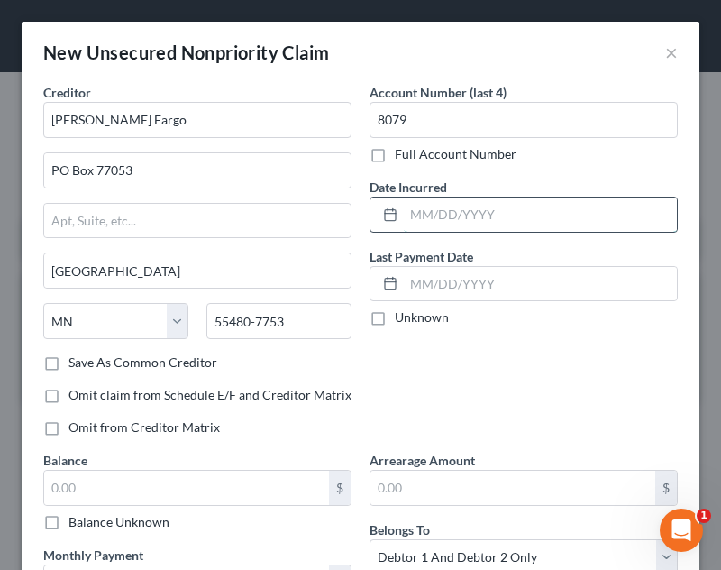
click at [437, 227] on input "text" at bounding box center [540, 214] width 273 height 34
click at [133, 492] on input "text" at bounding box center [186, 487] width 285 height 34
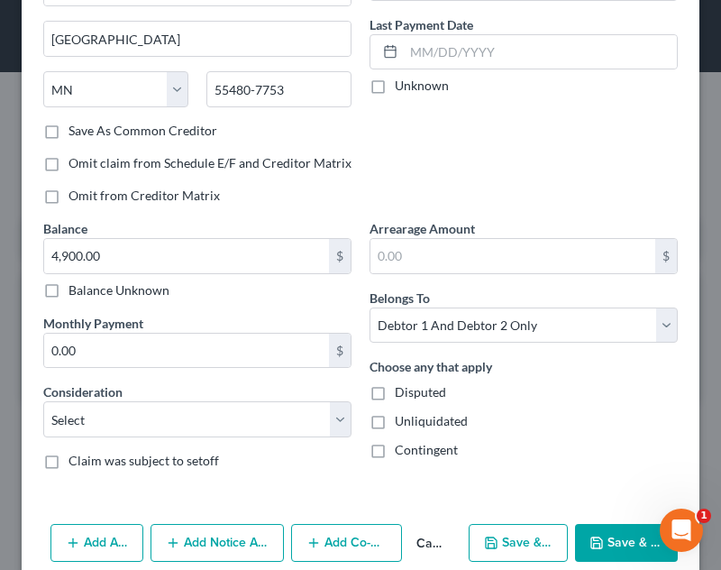
scroll to position [260, 0]
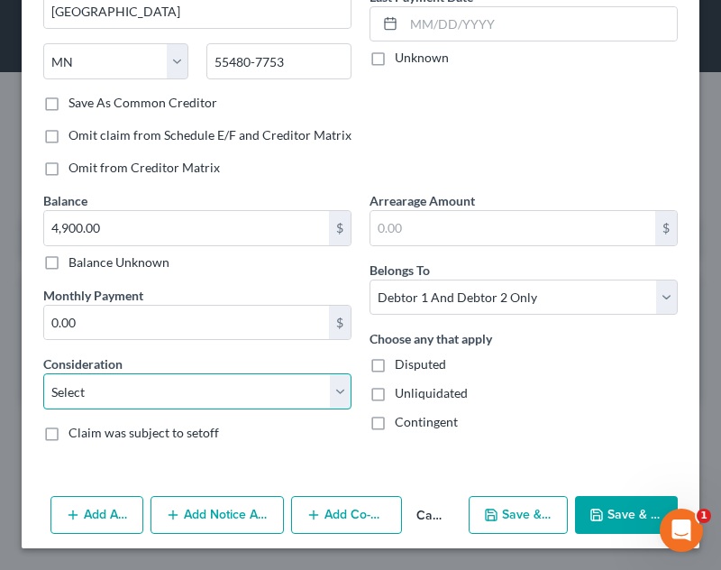
click at [209, 405] on select "Select Cable / Satellite Services Collection Agency Credit Card Debt Debt Couns…" at bounding box center [197, 391] width 308 height 36
click at [43, 373] on select "Select Cable / Satellite Services Collection Agency Credit Card Debt Debt Couns…" at bounding box center [197, 391] width 308 height 36
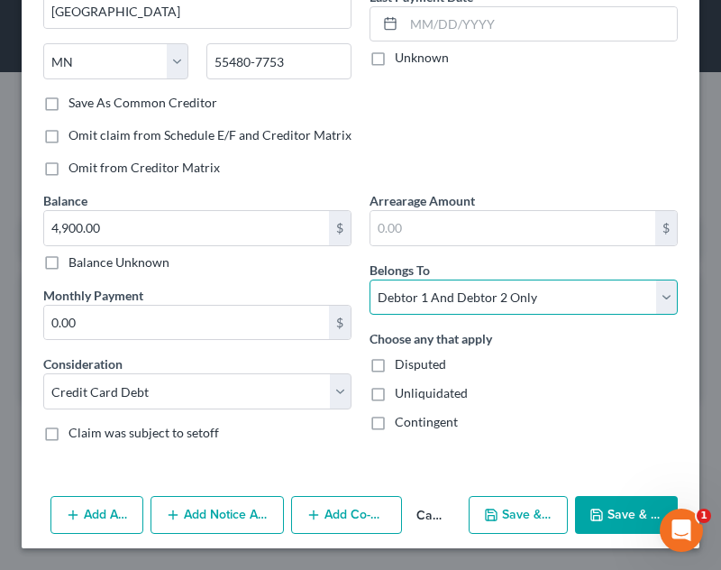
click at [496, 312] on select "Select Debtor 1 Only Debtor 2 Only Debtor 1 And Debtor 2 Only At Least One Of T…" at bounding box center [524, 297] width 308 height 36
click at [370, 279] on select "Select Debtor 1 Only Debtor 2 Only Debtor 1 And Debtor 2 Only At Least One Of T…" at bounding box center [524, 297] width 308 height 36
click at [454, 283] on select "Select Debtor 1 Only Debtor 2 Only Debtor 1 And Debtor 2 Only At Least One Of T…" at bounding box center [524, 297] width 308 height 36
click at [370, 279] on select "Select Debtor 1 Only Debtor 2 Only Debtor 1 And Debtor 2 Only At Least One Of T…" at bounding box center [524, 297] width 308 height 36
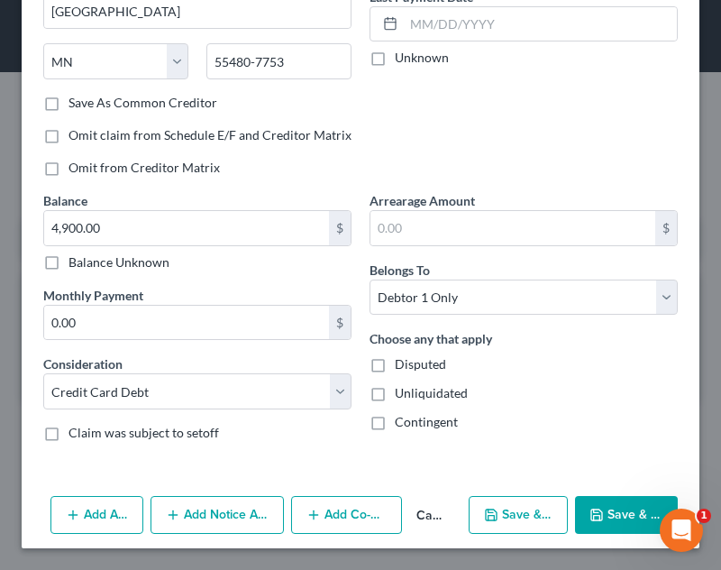
click at [614, 516] on button "Save & Close" at bounding box center [626, 515] width 103 height 38
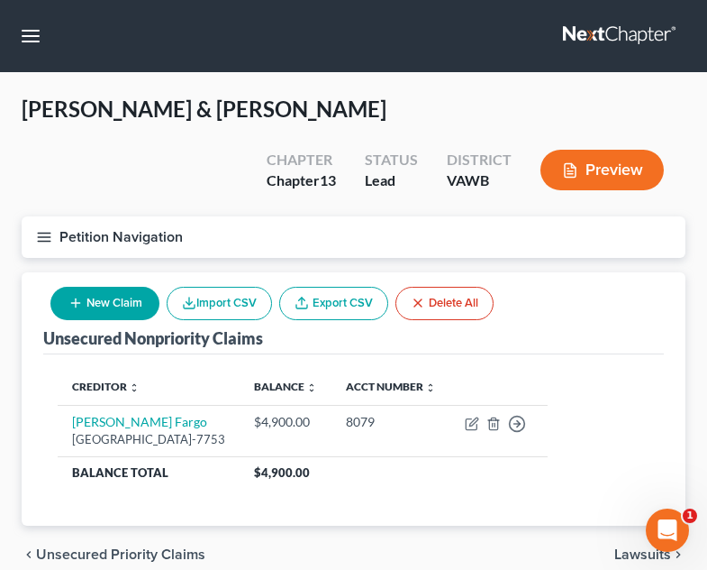
click at [106, 287] on button "New Claim" at bounding box center [104, 303] width 109 height 33
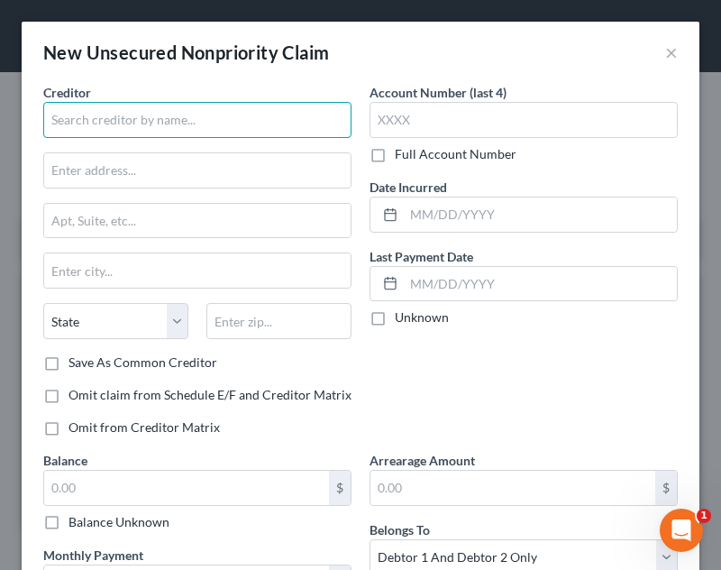
click at [187, 113] on input "text" at bounding box center [197, 120] width 308 height 36
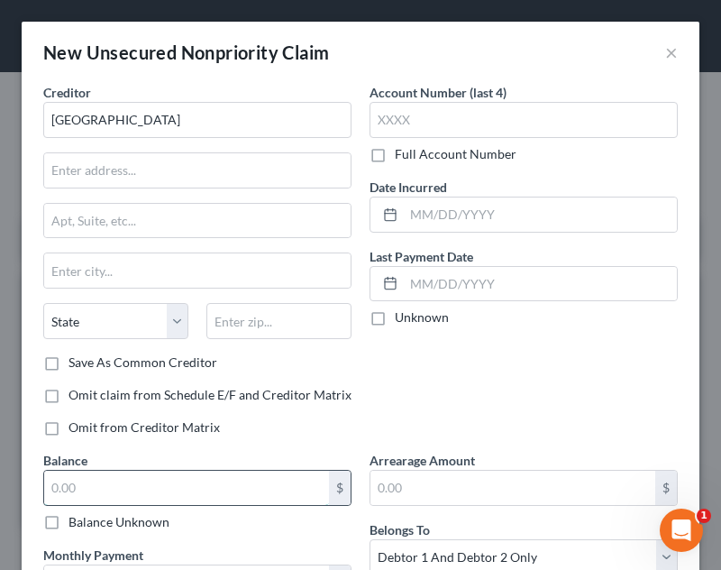
click at [192, 485] on input "text" at bounding box center [186, 487] width 285 height 34
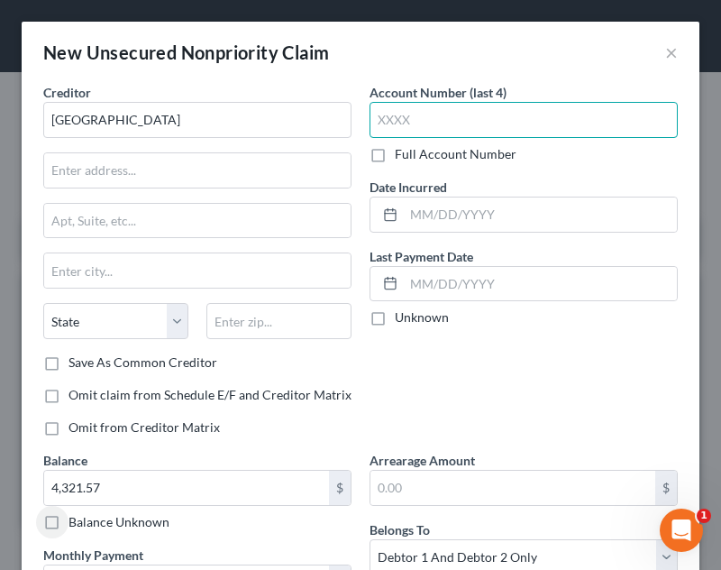
click at [447, 132] on input "text" at bounding box center [524, 120] width 308 height 36
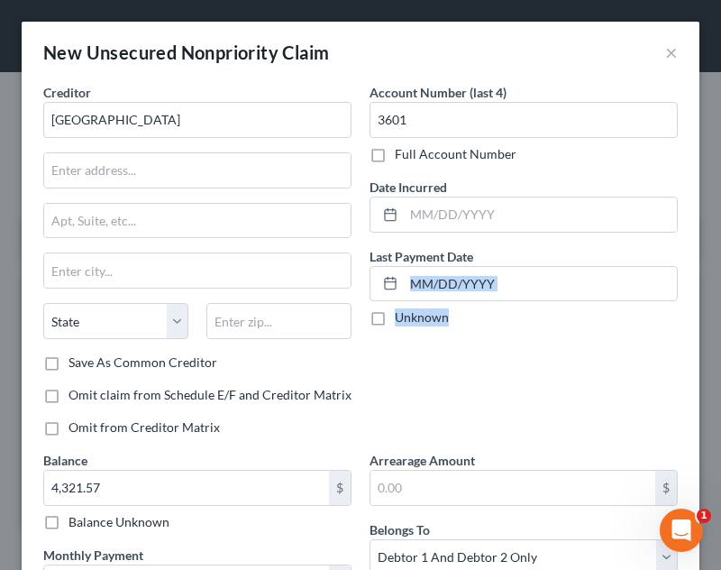
drag, startPoint x: 697, startPoint y: 233, endPoint x: 712, endPoint y: 402, distance: 170.1
click at [712, 402] on div "New Unsecured Nonpriority Claim × Creditor * [GEOGRAPHIC_DATA][US_STATE] [GEOGR…" at bounding box center [360, 285] width 721 height 570
click at [625, 386] on div "Account Number (last 4) 3601 Full Account Number Date Incurred Last Payment Dat…" at bounding box center [524, 267] width 326 height 368
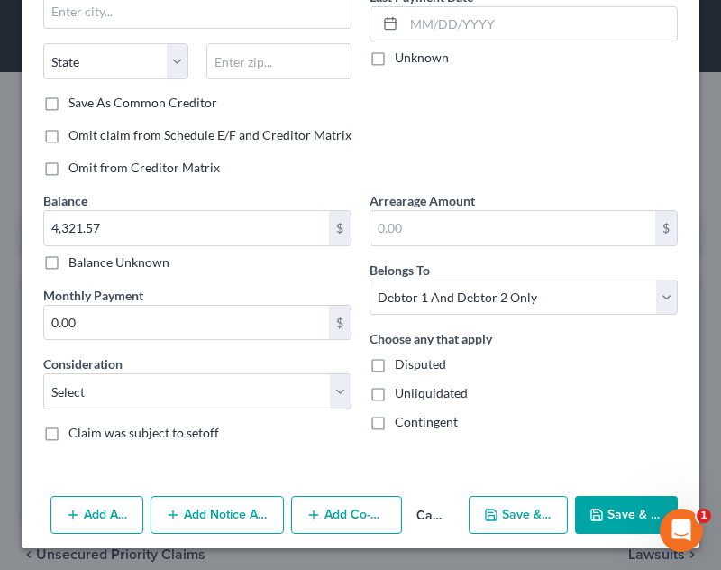
click at [206, 515] on button "Add Notice Address" at bounding box center [217, 515] width 133 height 38
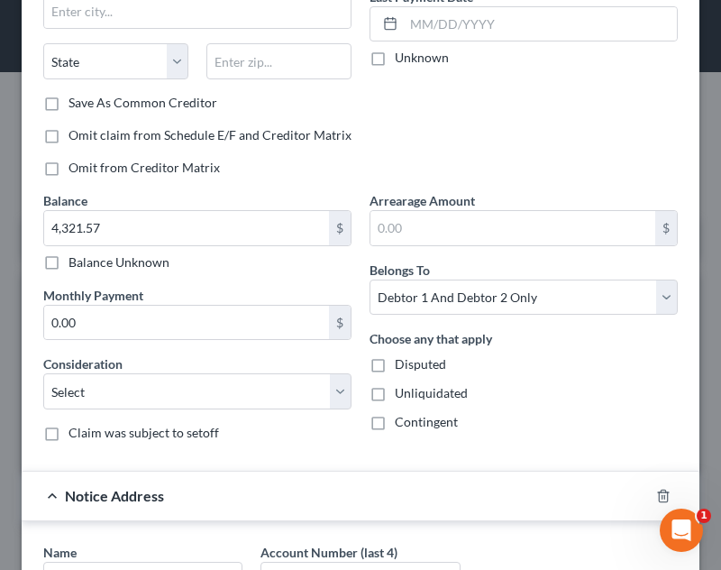
click at [704, 397] on div "New Unsecured Nonpriority Claim × Creditor * [GEOGRAPHIC_DATA][US_STATE] [GEOGR…" at bounding box center [360, 285] width 721 height 570
click at [706, 409] on div "New Unsecured Nonpriority Claim × Creditor * [GEOGRAPHIC_DATA][US_STATE] [GEOGR…" at bounding box center [360, 285] width 721 height 570
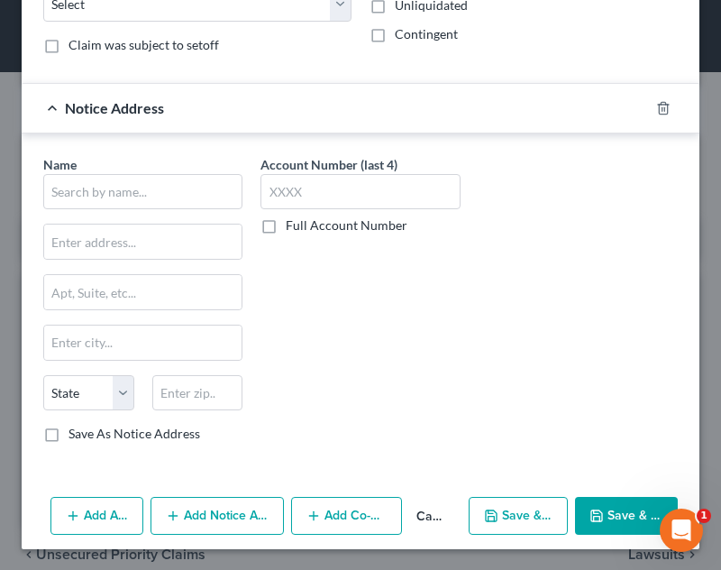
scroll to position [648, 0]
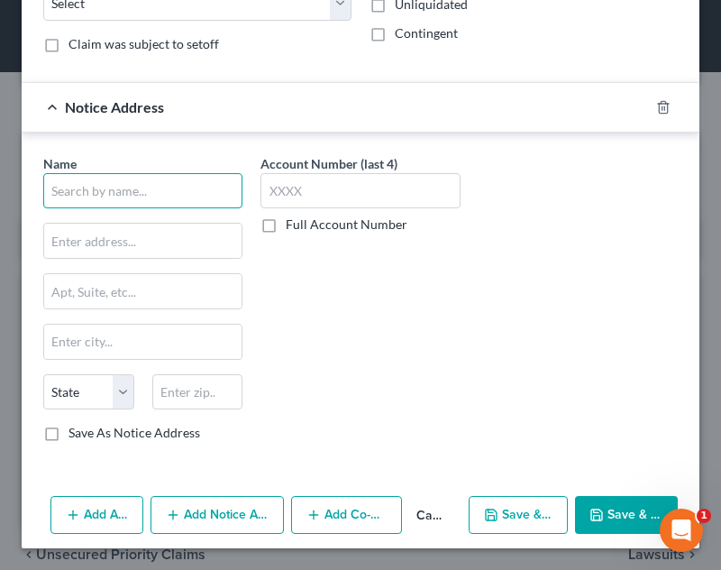
click at [203, 192] on input "text" at bounding box center [142, 191] width 199 height 36
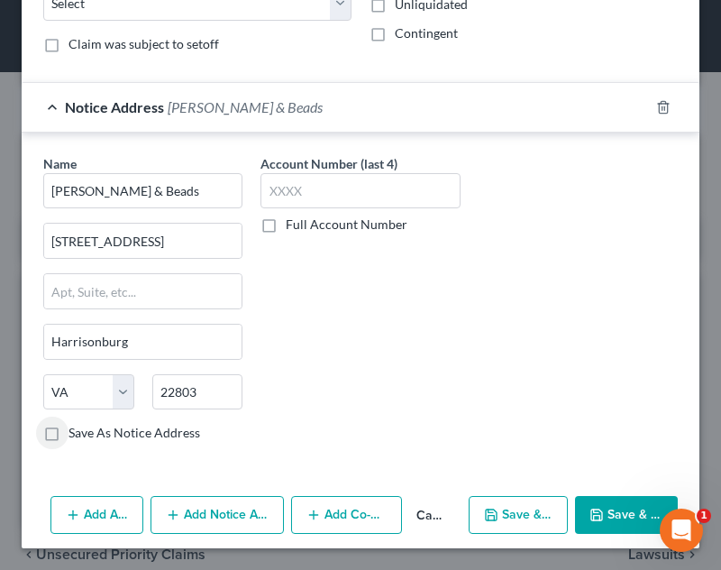
click at [517, 393] on div "Name * [PERSON_NAME] & Beads [GEOGRAPHIC_DATA] [GEOGRAPHIC_DATA] [US_STATE][GEO…" at bounding box center [360, 305] width 653 height 303
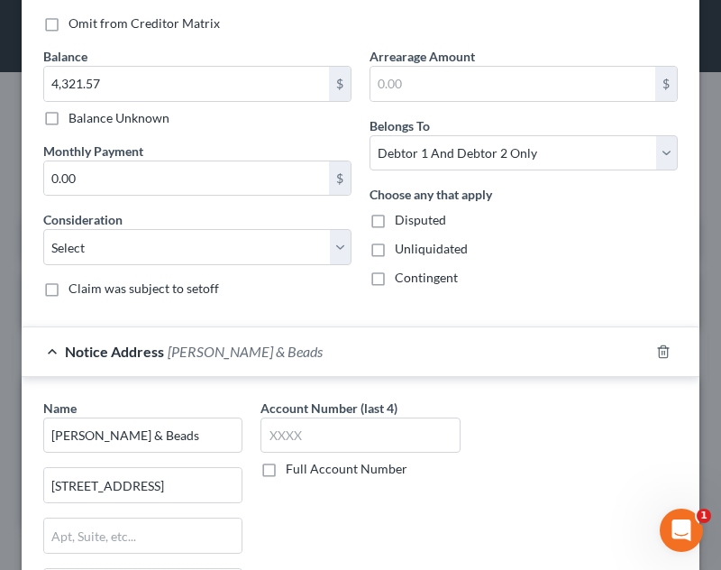
scroll to position [360, 0]
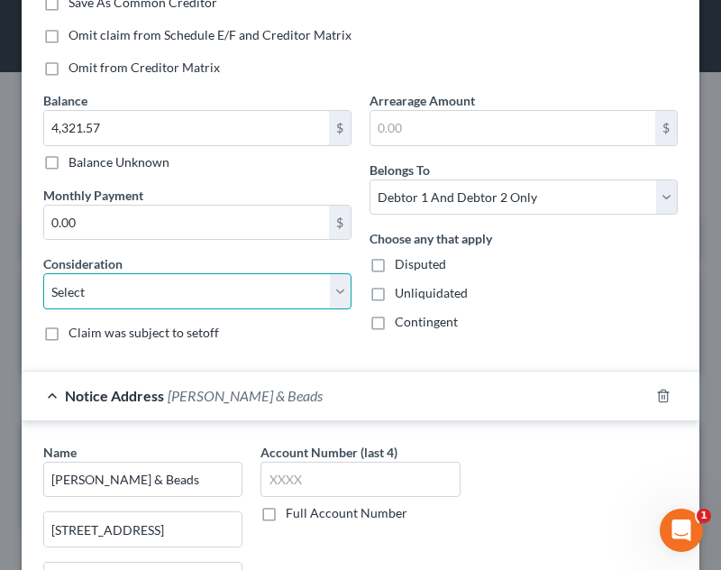
click at [273, 288] on select "Select Cable / Satellite Services Collection Agency Credit Card Debt Debt Couns…" at bounding box center [197, 291] width 308 height 36
click at [43, 273] on select "Select Cable / Satellite Services Collection Agency Credit Card Debt Debt Couns…" at bounding box center [197, 291] width 308 height 36
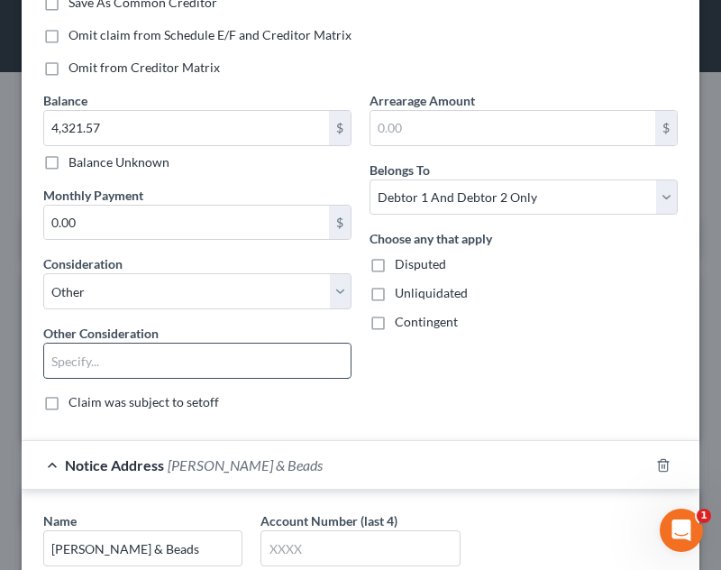
click at [135, 366] on input "text" at bounding box center [197, 360] width 306 height 34
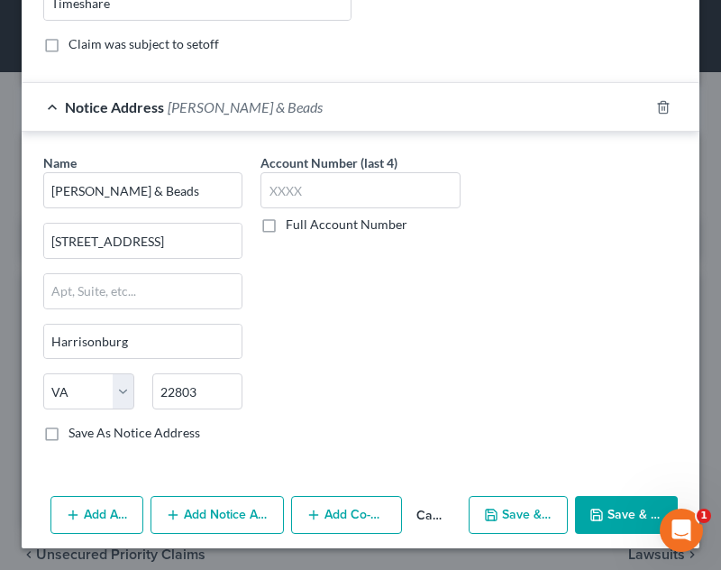
click at [602, 526] on button "Save & Close" at bounding box center [626, 515] width 103 height 38
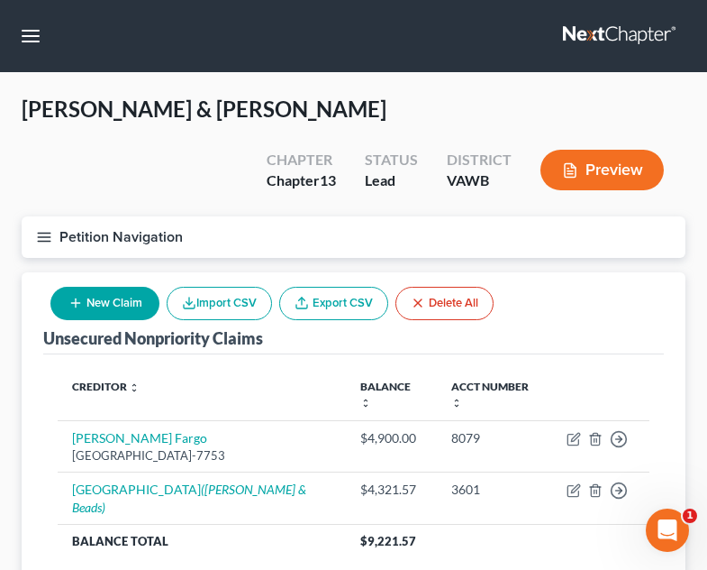
click at [97, 287] on button "New Claim" at bounding box center [104, 303] width 109 height 33
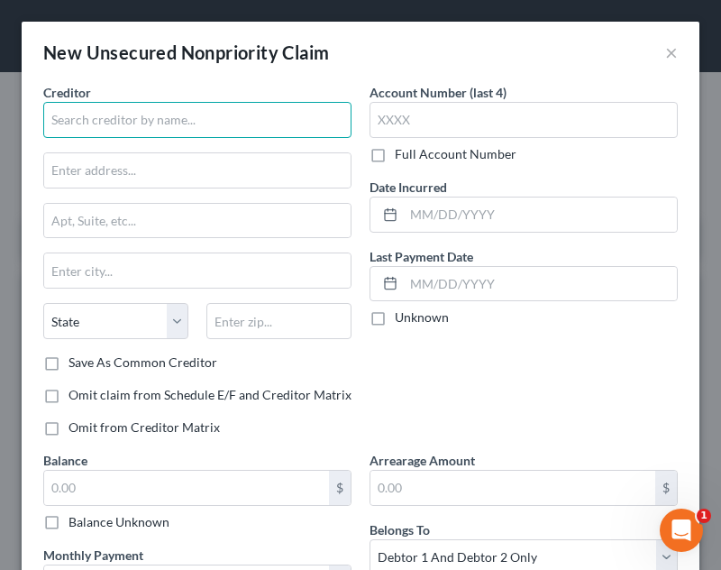
click at [111, 127] on input "text" at bounding box center [197, 120] width 308 height 36
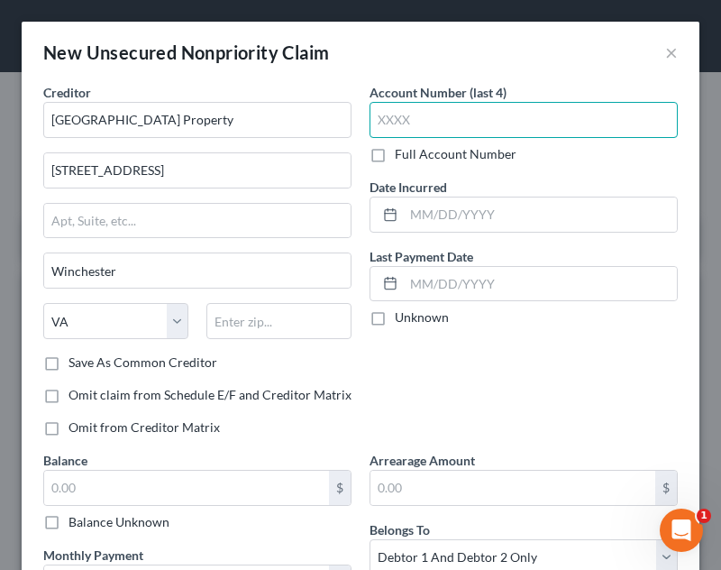
click at [395, 114] on input "text" at bounding box center [524, 120] width 308 height 36
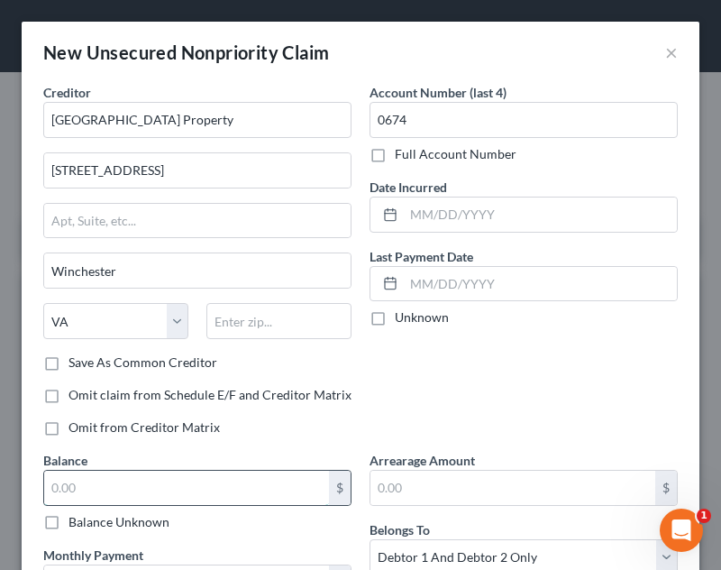
click at [235, 476] on input "text" at bounding box center [186, 487] width 285 height 34
click at [245, 480] on input "text" at bounding box center [186, 487] width 285 height 34
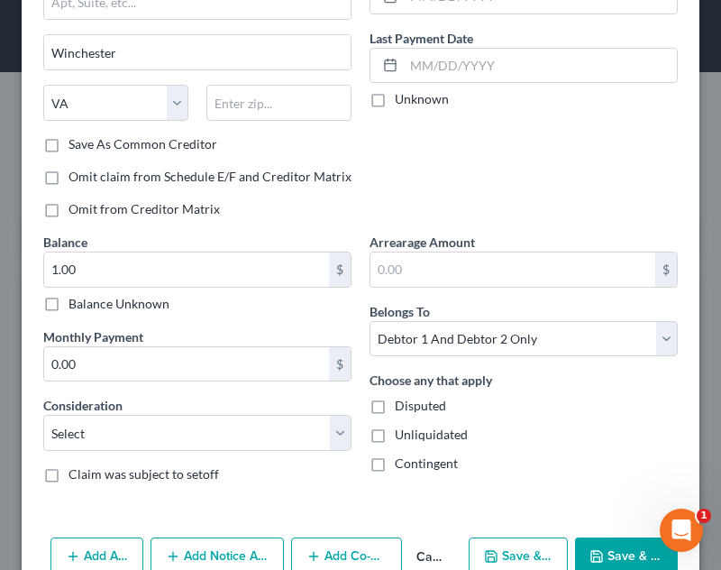
scroll to position [260, 0]
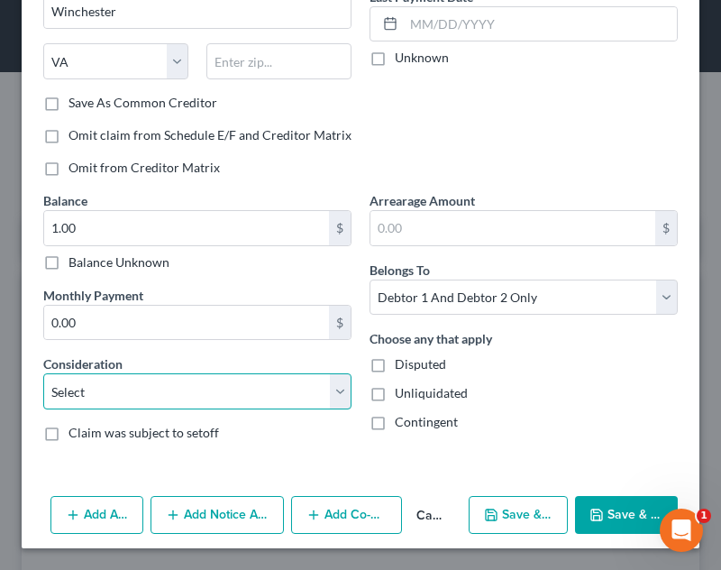
click at [290, 393] on select "Select Cable / Satellite Services Collection Agency Credit Card Debt Debt Couns…" at bounding box center [197, 391] width 308 height 36
click at [43, 373] on select "Select Cable / Satellite Services Collection Agency Credit Card Debt Debt Couns…" at bounding box center [197, 391] width 308 height 36
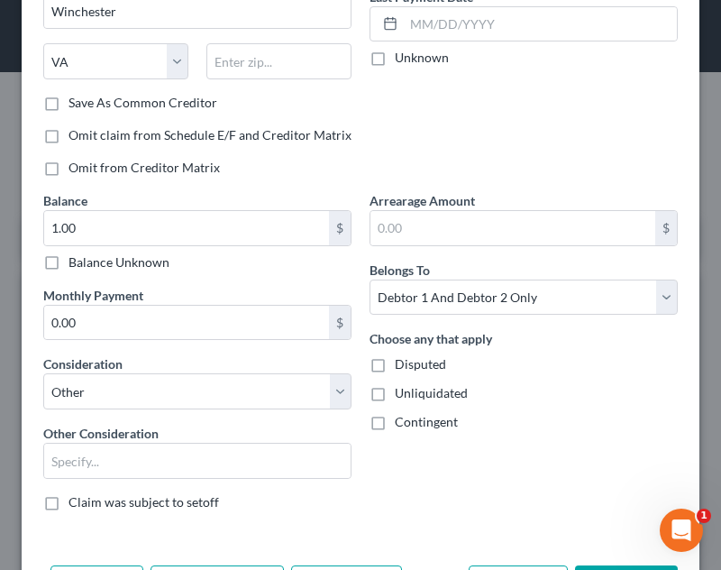
click at [224, 266] on div "Balance Unknown" at bounding box center [197, 262] width 308 height 18
click at [183, 457] on input "text" at bounding box center [197, 460] width 306 height 34
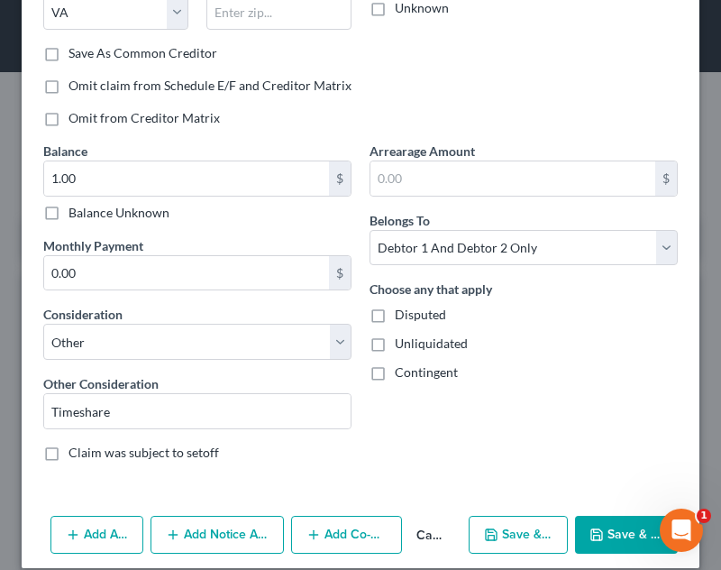
scroll to position [329, 0]
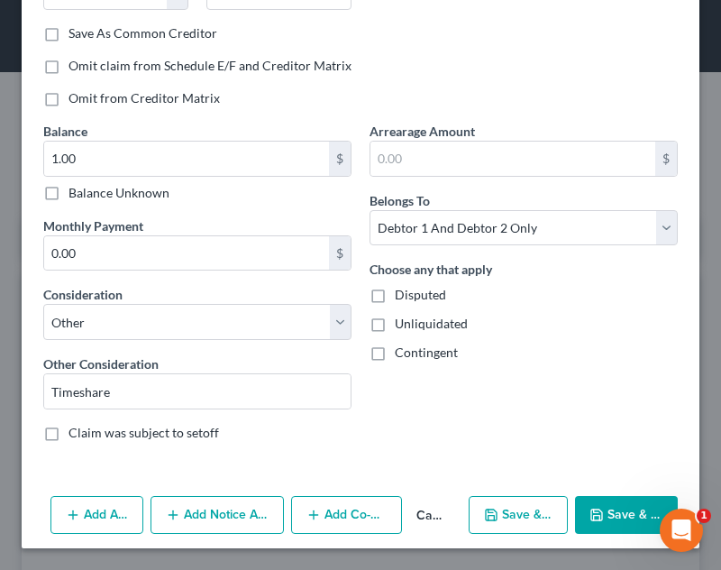
click at [598, 516] on button "Save & Close" at bounding box center [626, 515] width 103 height 38
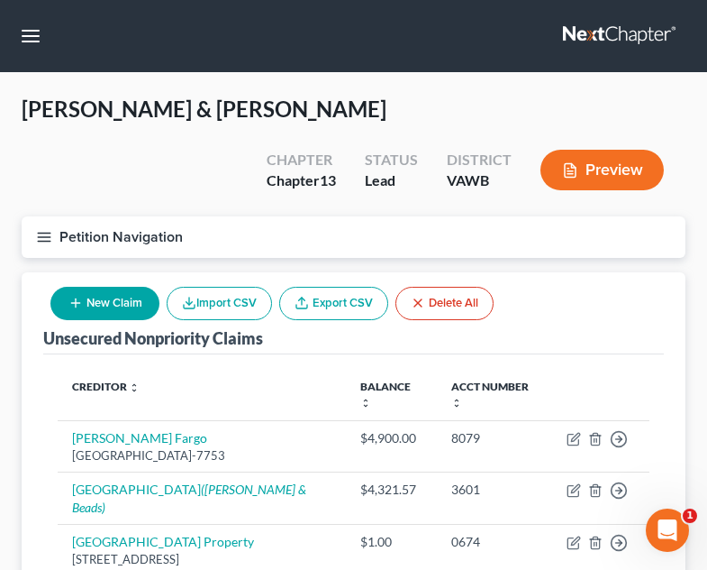
drag, startPoint x: 87, startPoint y: 241, endPoint x: 119, endPoint y: 215, distance: 40.4
click at [87, 279] on div "New Claim Import CSV Export CSV Delete All" at bounding box center [272, 303] width 458 height 48
click at [111, 287] on button "New Claim" at bounding box center [104, 303] width 109 height 33
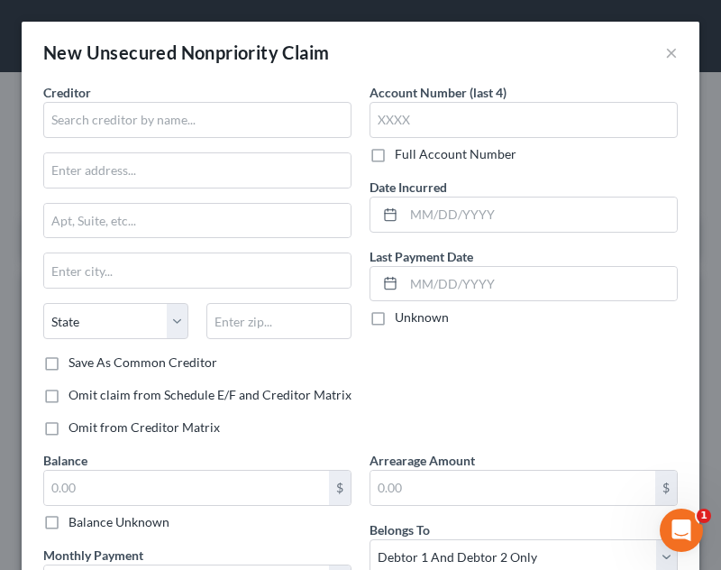
click at [137, 140] on div "Creditor * State [US_STATE] AK AR AZ CA CO [GEOGRAPHIC_DATA] DE DC [GEOGRAPHIC_…" at bounding box center [197, 218] width 308 height 270
click at [130, 131] on input "text" at bounding box center [197, 120] width 308 height 36
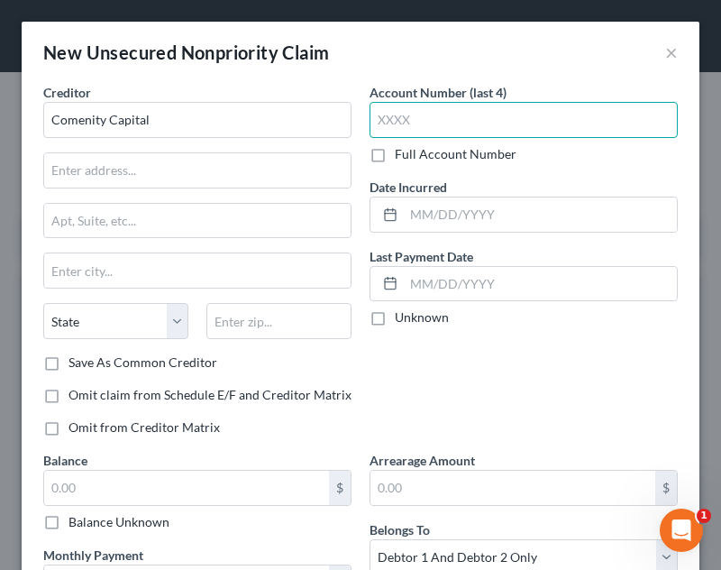
click at [390, 125] on input "text" at bounding box center [524, 120] width 308 height 36
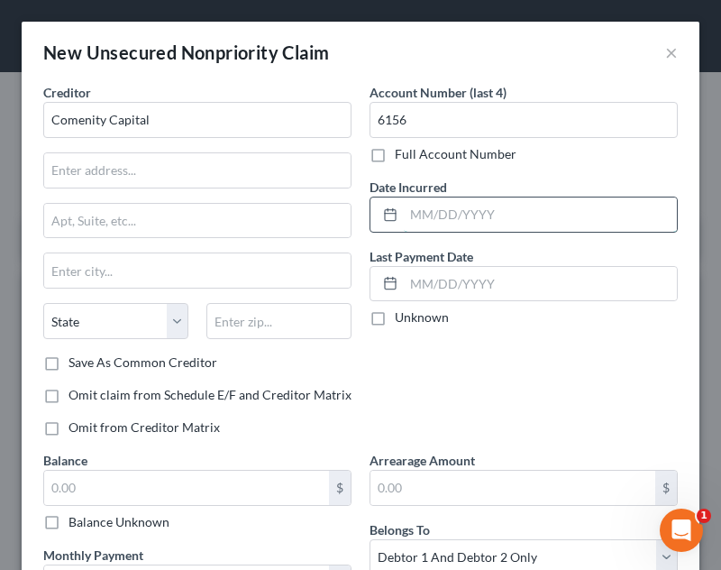
click at [404, 206] on input "text" at bounding box center [540, 214] width 273 height 34
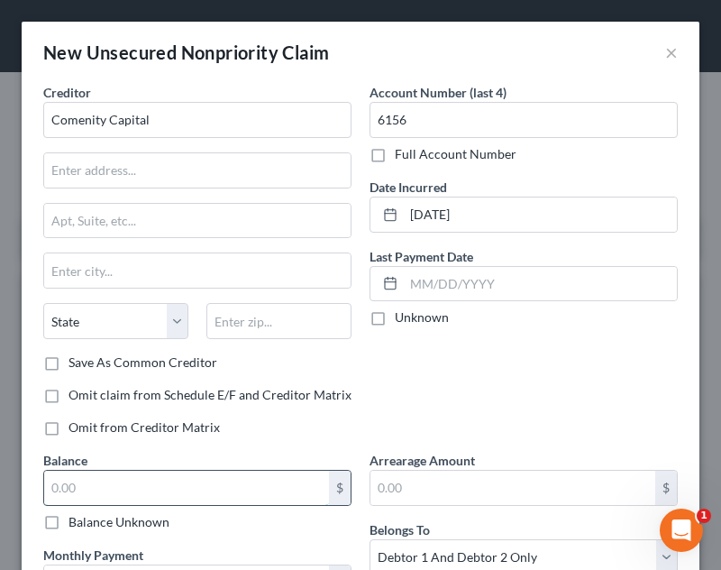
click at [216, 485] on input "text" at bounding box center [186, 487] width 285 height 34
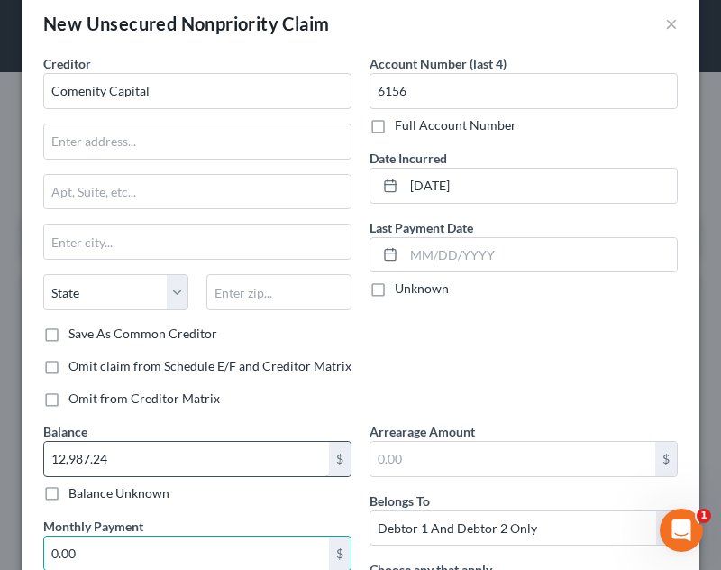
scroll to position [260, 0]
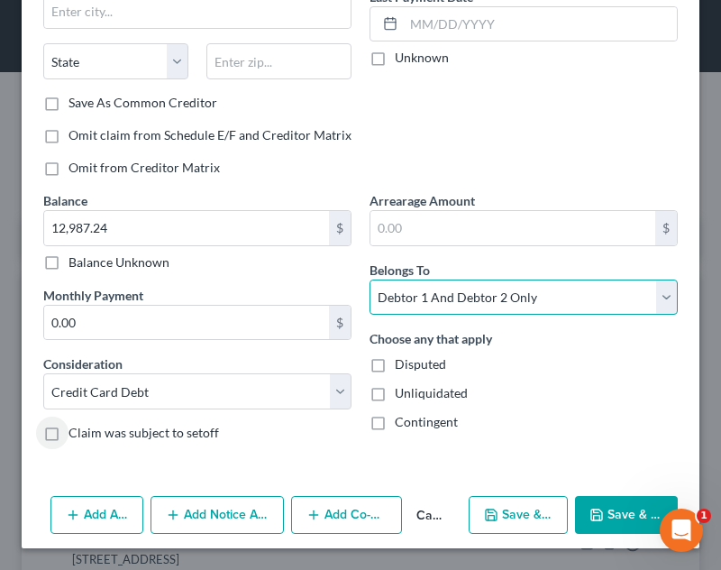
click at [458, 291] on select "Select Debtor 1 Only Debtor 2 Only Debtor 1 And Debtor 2 Only At Least One Of T…" at bounding box center [524, 297] width 308 height 36
click at [370, 279] on select "Select Debtor 1 Only Debtor 2 Only Debtor 1 And Debtor 2 Only At Least One Of T…" at bounding box center [524, 297] width 308 height 36
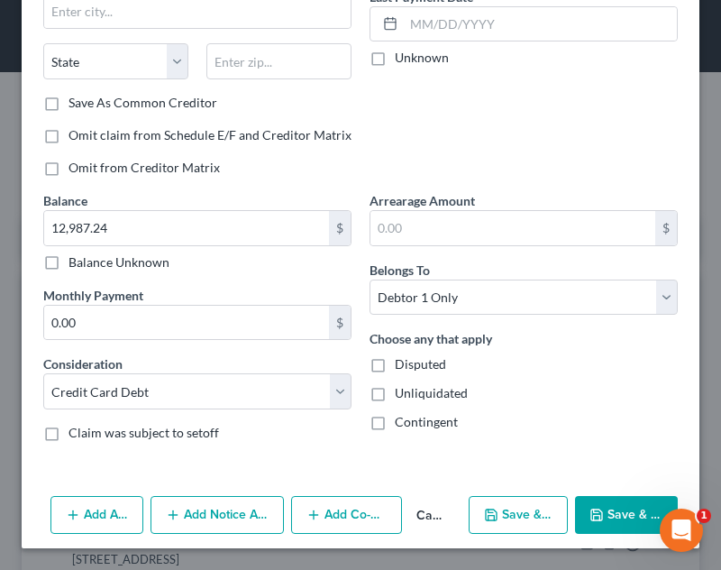
click at [499, 401] on div "Unliquidated" at bounding box center [524, 393] width 308 height 18
click at [249, 511] on button "Add Notice Address" at bounding box center [217, 515] width 133 height 38
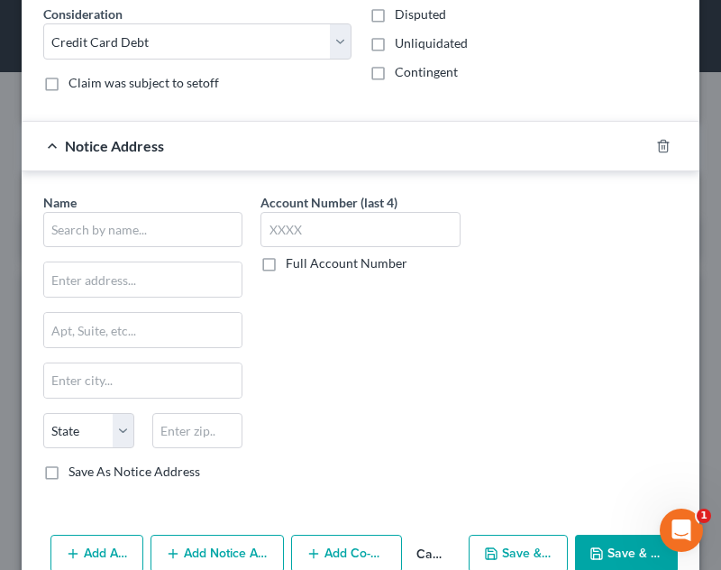
scroll to position [648, 0]
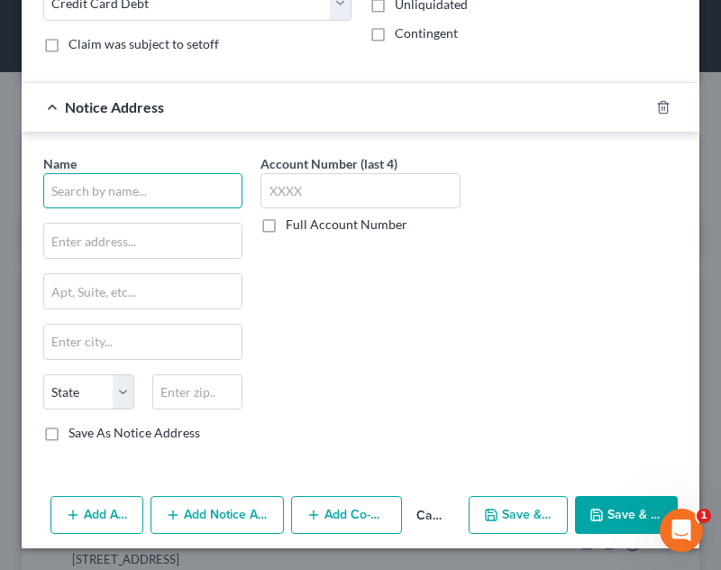
click at [170, 188] on input "text" at bounding box center [142, 191] width 199 height 36
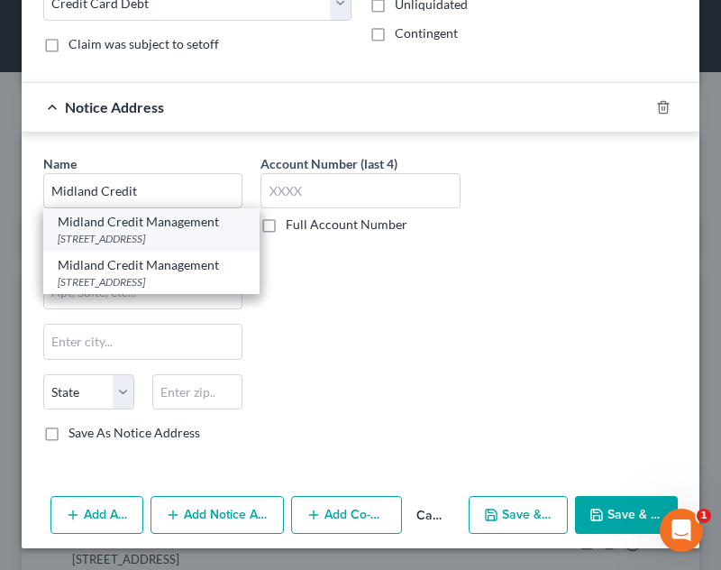
click at [149, 246] on div "[STREET_ADDRESS]" at bounding box center [151, 238] width 187 height 15
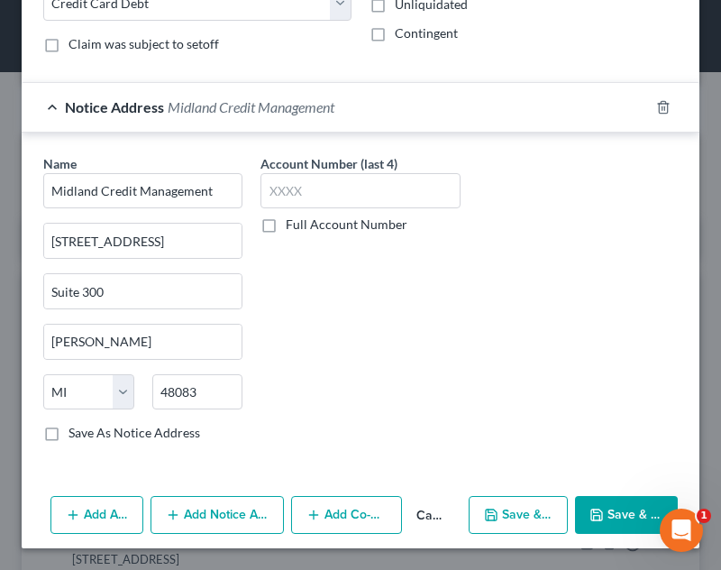
click at [591, 510] on icon "button" at bounding box center [596, 514] width 11 height 11
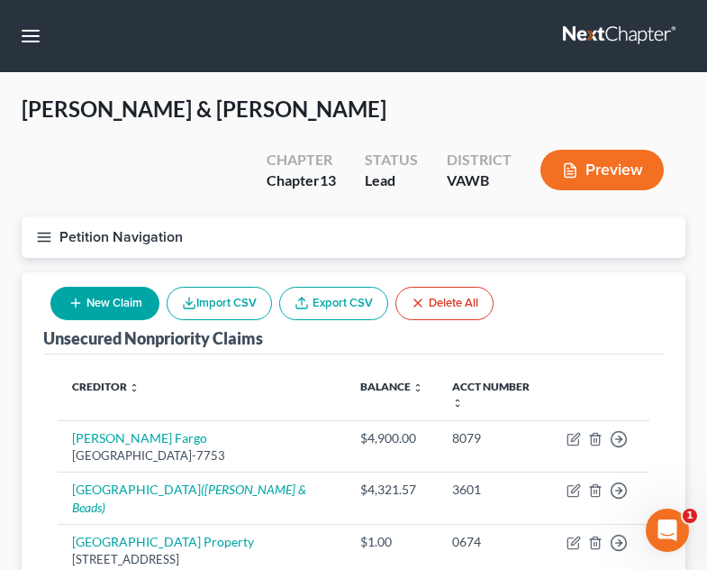
click at [125, 287] on button "New Claim" at bounding box center [104, 303] width 109 height 33
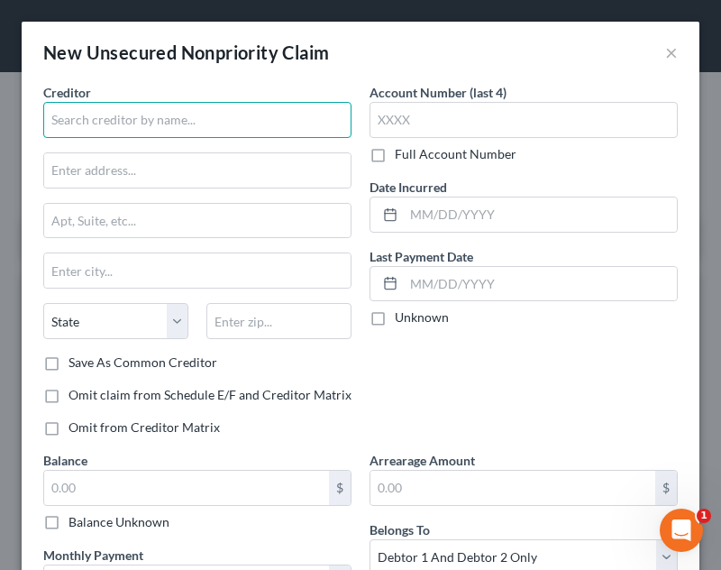
click at [196, 105] on input "text" at bounding box center [197, 120] width 308 height 36
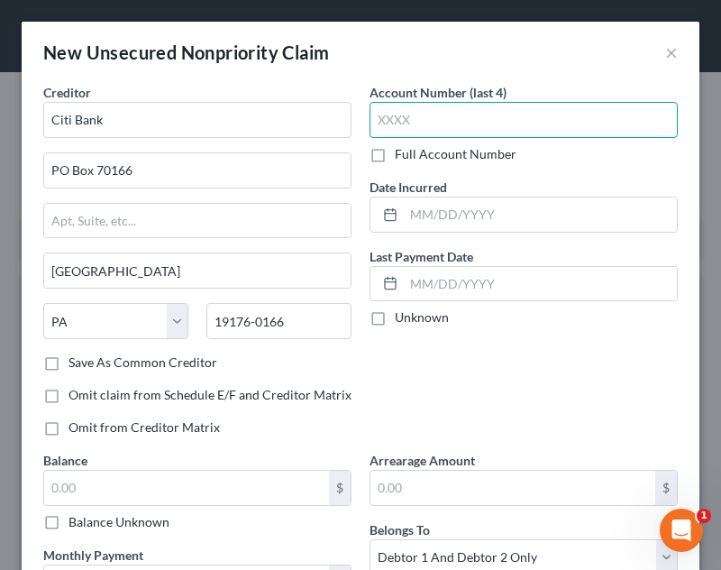
click at [423, 132] on input "text" at bounding box center [524, 120] width 308 height 36
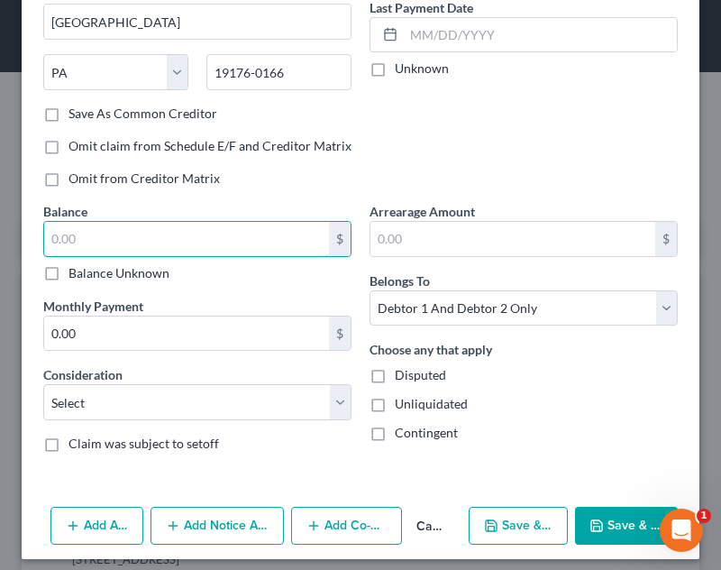
scroll to position [260, 0]
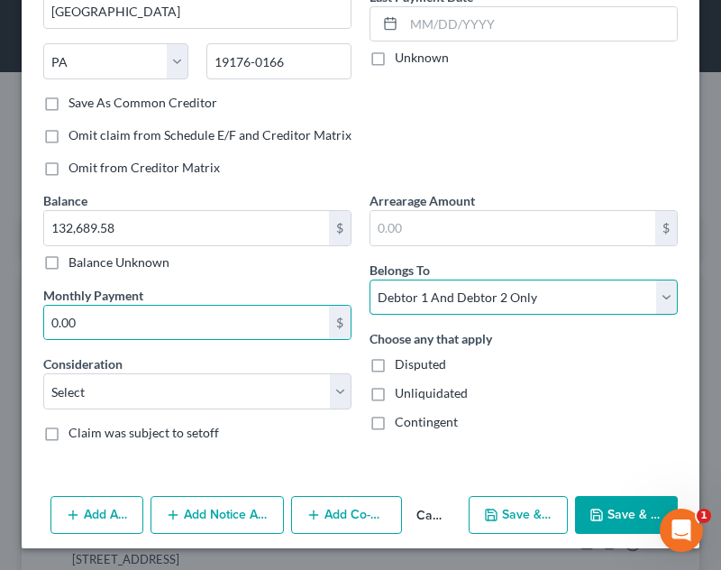
click at [428, 286] on select "Select Debtor 1 Only Debtor 2 Only Debtor 1 And Debtor 2 Only At Least One Of T…" at bounding box center [524, 297] width 308 height 36
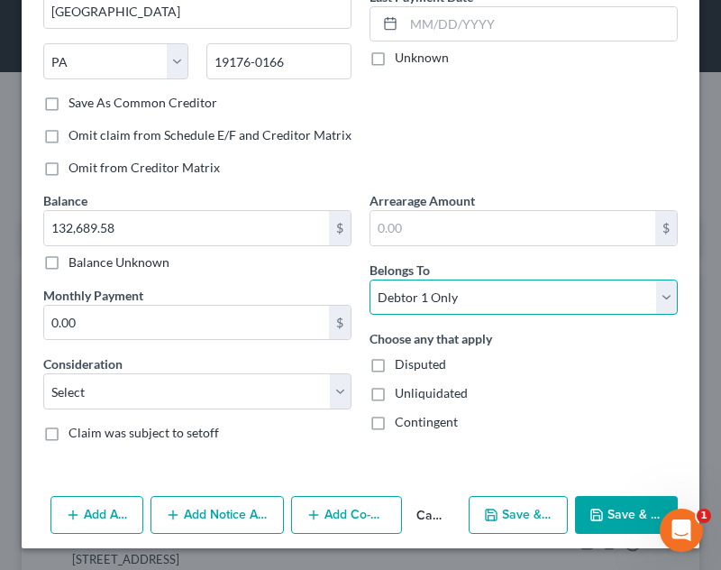
click at [370, 279] on select "Select Debtor 1 Only Debtor 2 Only Debtor 1 And Debtor 2 Only At Least One Of T…" at bounding box center [524, 297] width 308 height 36
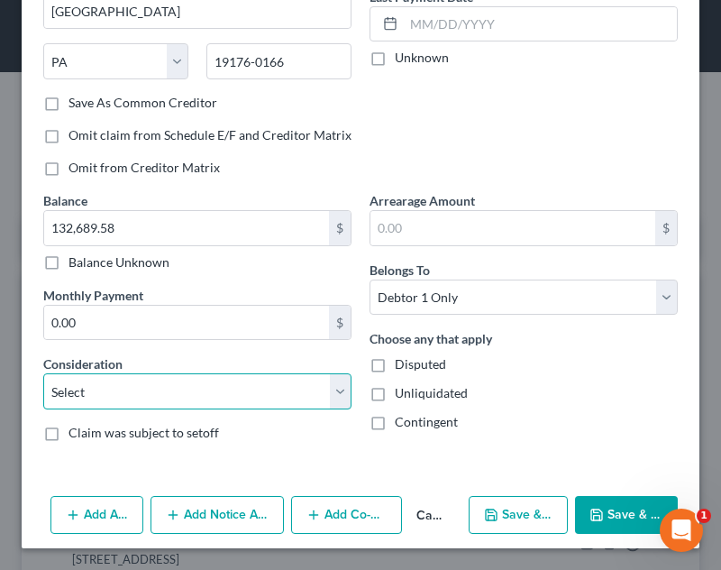
click at [263, 391] on select "Select Cable / Satellite Services Collection Agency Credit Card Debt Debt Couns…" at bounding box center [197, 391] width 308 height 36
click at [43, 373] on select "Select Cable / Satellite Services Collection Agency Credit Card Debt Debt Couns…" at bounding box center [197, 391] width 308 height 36
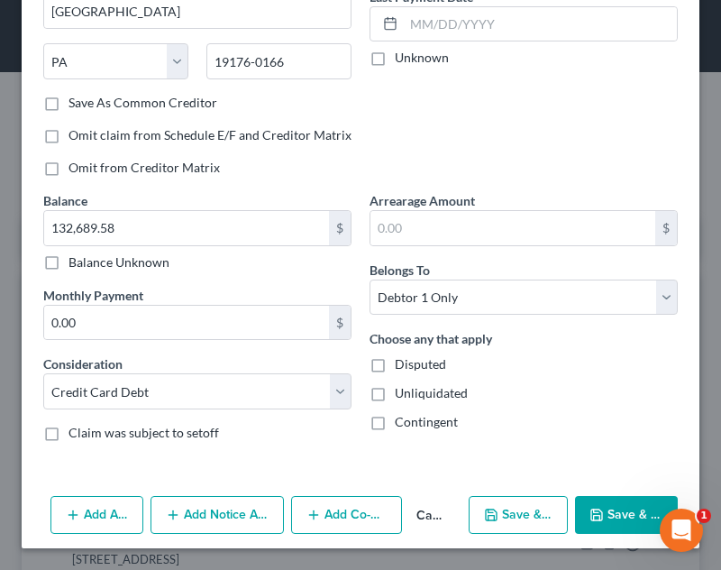
click at [173, 518] on icon "button" at bounding box center [173, 514] width 14 height 14
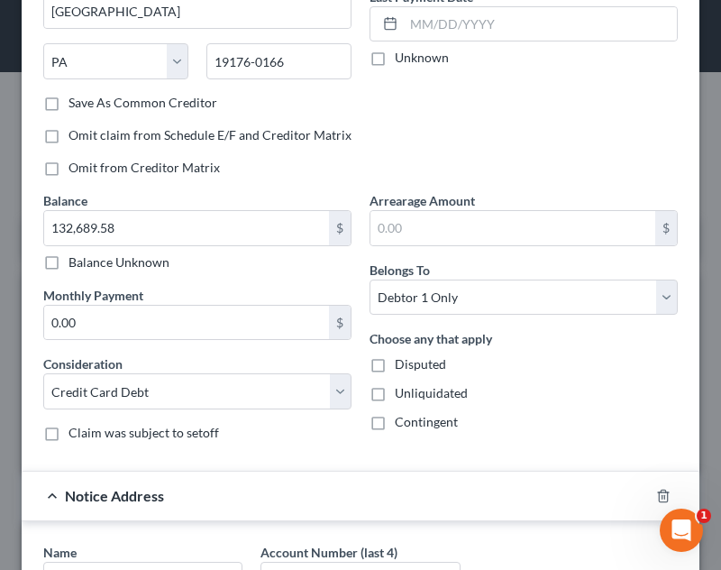
scroll to position [648, 0]
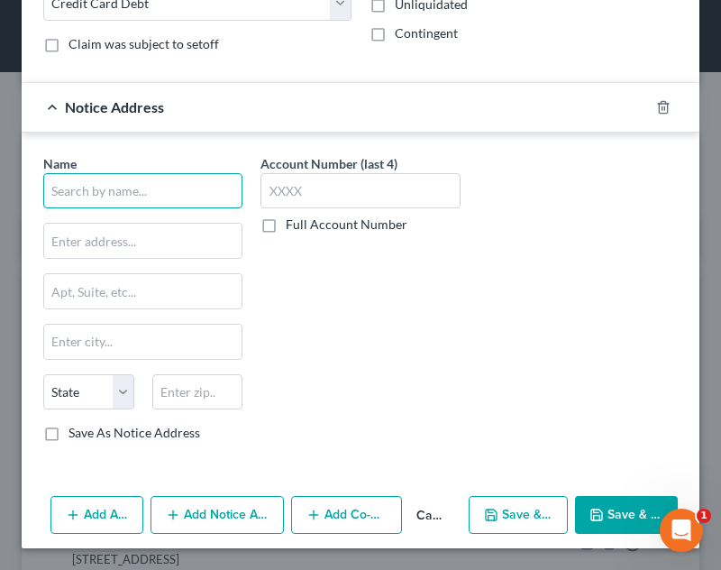
click at [92, 193] on input "text" at bounding box center [142, 191] width 199 height 36
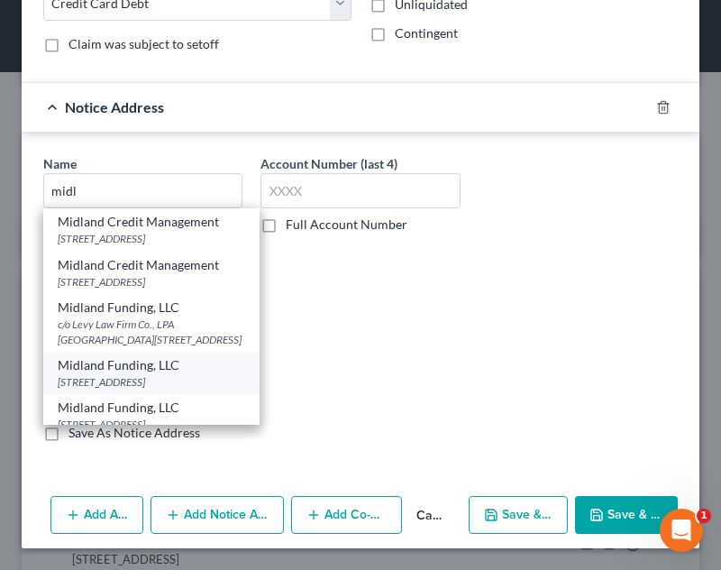
click at [128, 389] on div "[STREET_ADDRESS]" at bounding box center [151, 381] width 187 height 15
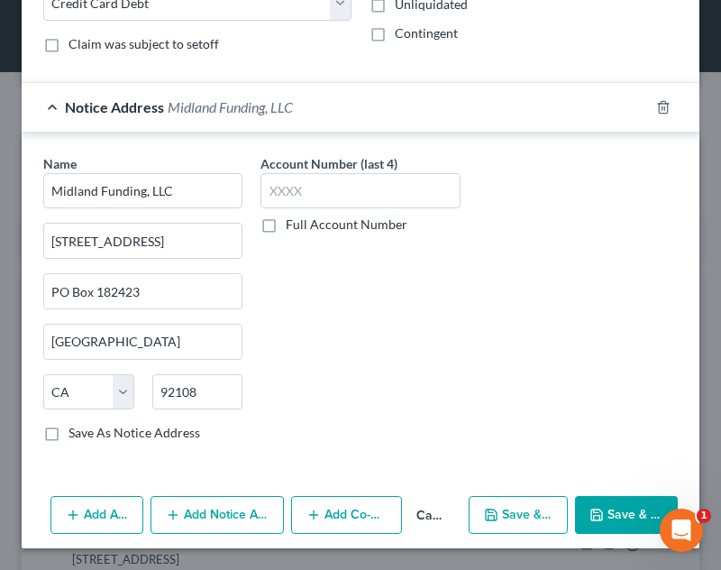
click at [598, 505] on button "Save & Close" at bounding box center [626, 515] width 103 height 38
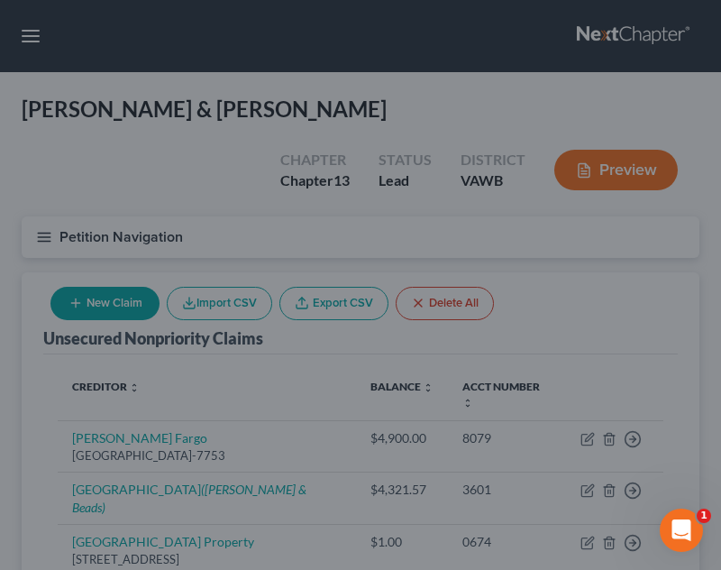
scroll to position [0, 0]
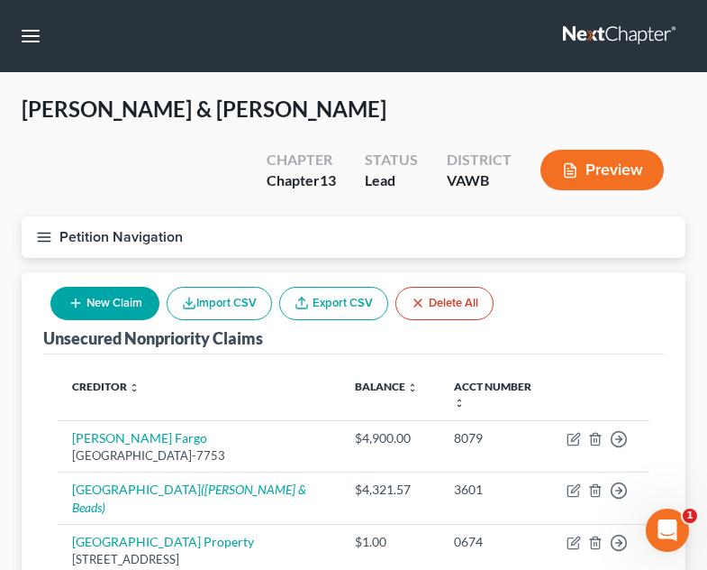
click at [81, 296] on icon "button" at bounding box center [75, 303] width 14 height 14
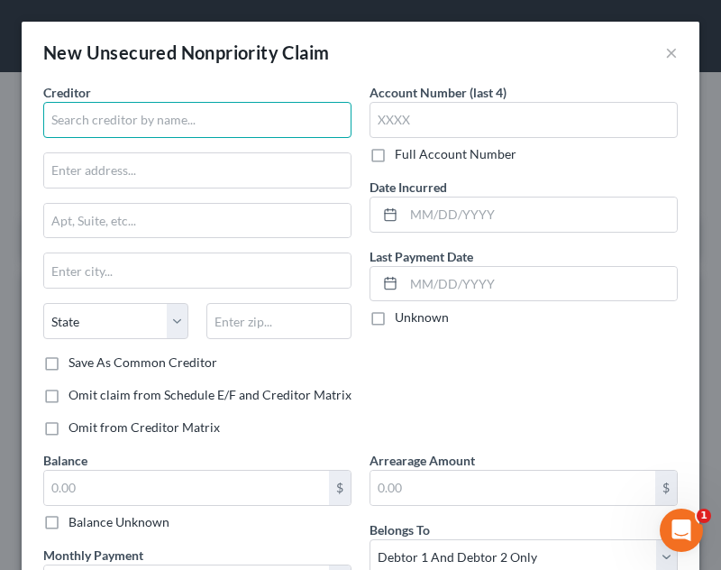
click at [78, 134] on input "text" at bounding box center [197, 120] width 308 height 36
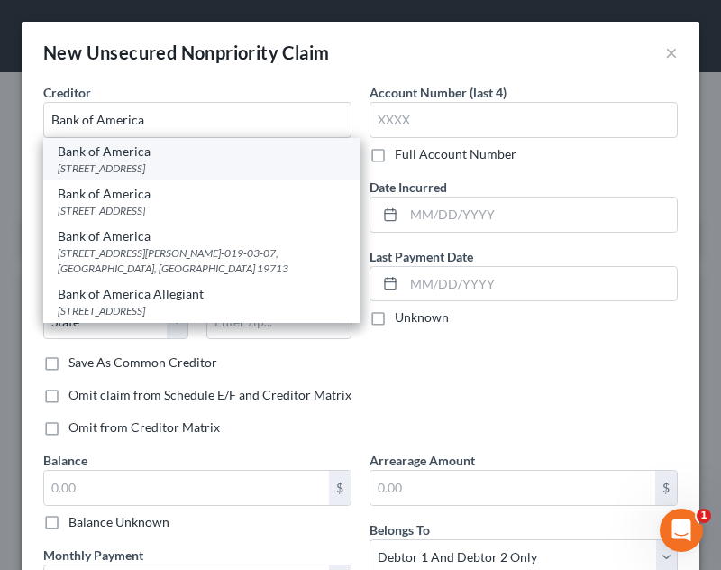
click at [72, 165] on div "[STREET_ADDRESS]" at bounding box center [202, 167] width 288 height 15
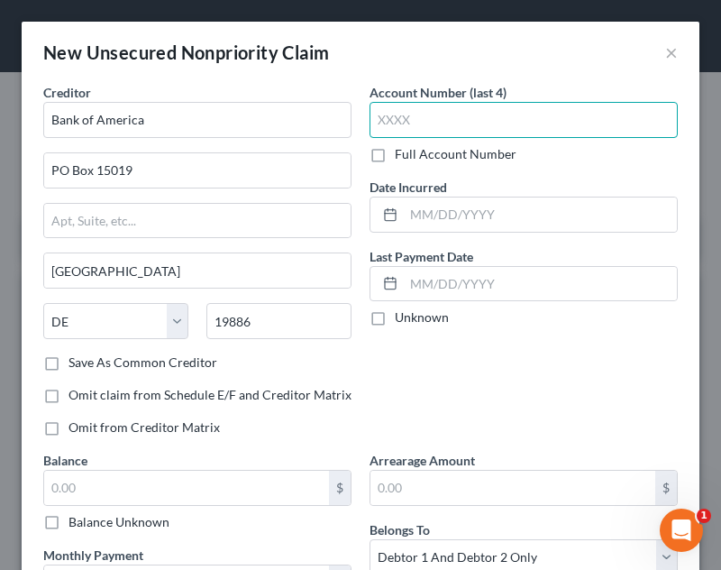
click at [480, 111] on input "text" at bounding box center [524, 120] width 308 height 36
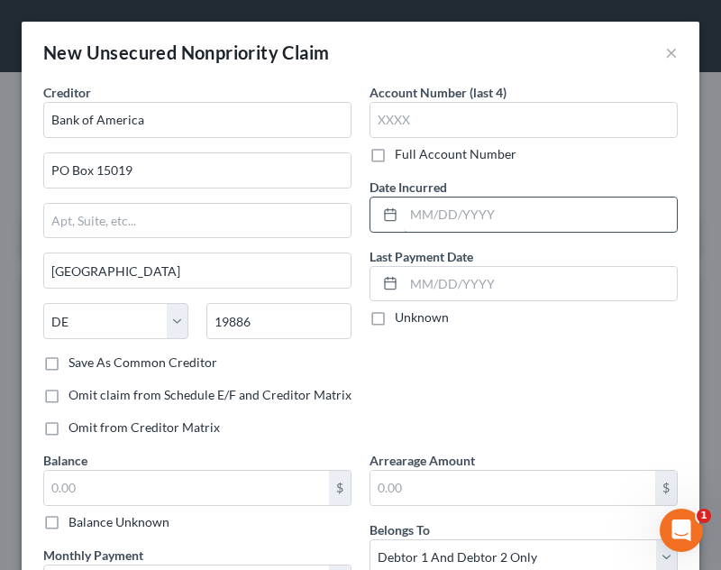
click at [469, 224] on input "text" at bounding box center [540, 214] width 273 height 34
click at [312, 419] on div "Omit from Creditor Matrix" at bounding box center [197, 427] width 308 height 18
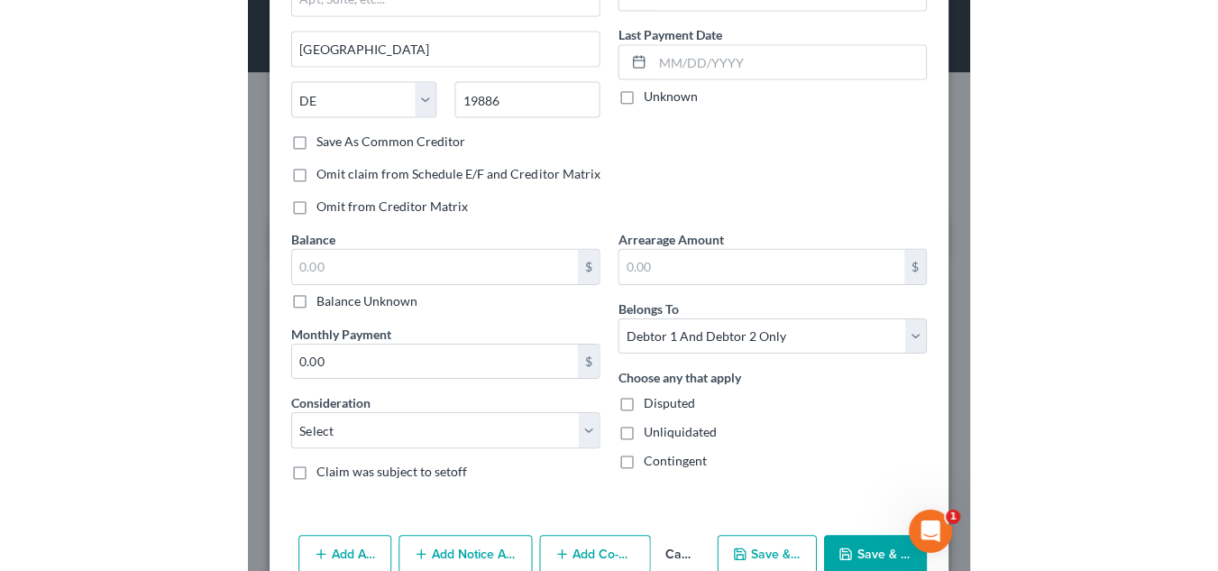
scroll to position [260, 0]
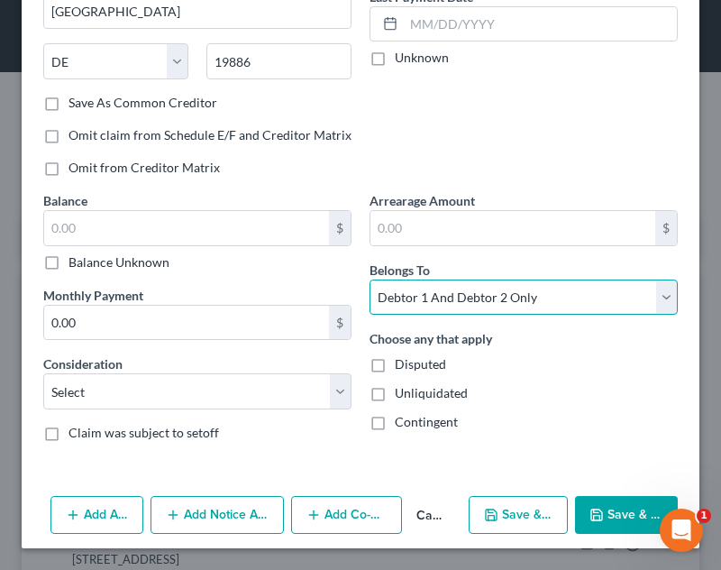
click at [445, 288] on select "Select Debtor 1 Only Debtor 2 Only Debtor 1 And Debtor 2 Only At Least One Of T…" at bounding box center [524, 297] width 308 height 36
click at [370, 279] on select "Select Debtor 1 Only Debtor 2 Only Debtor 1 And Debtor 2 Only At Least One Of T…" at bounding box center [524, 297] width 308 height 36
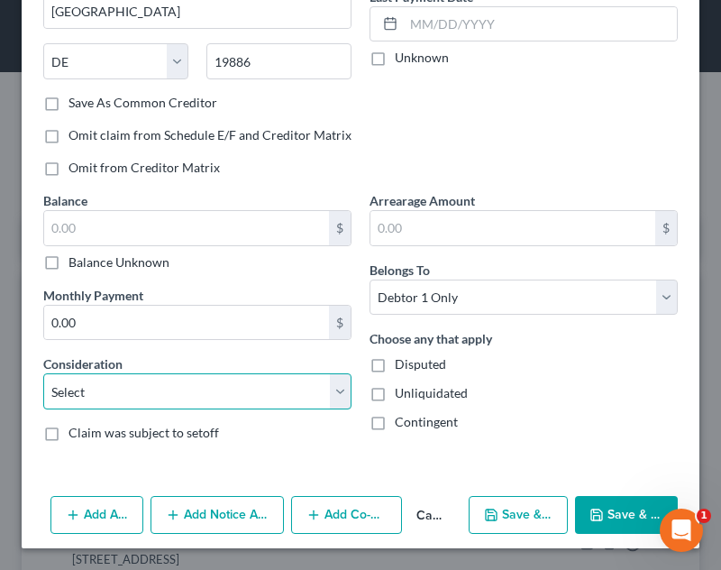
click at [268, 398] on select "Select Cable / Satellite Services Collection Agency Credit Card Debt Debt Couns…" at bounding box center [197, 391] width 308 height 36
click at [43, 373] on select "Select Cable / Satellite Services Collection Agency Credit Card Debt Debt Couns…" at bounding box center [197, 391] width 308 height 36
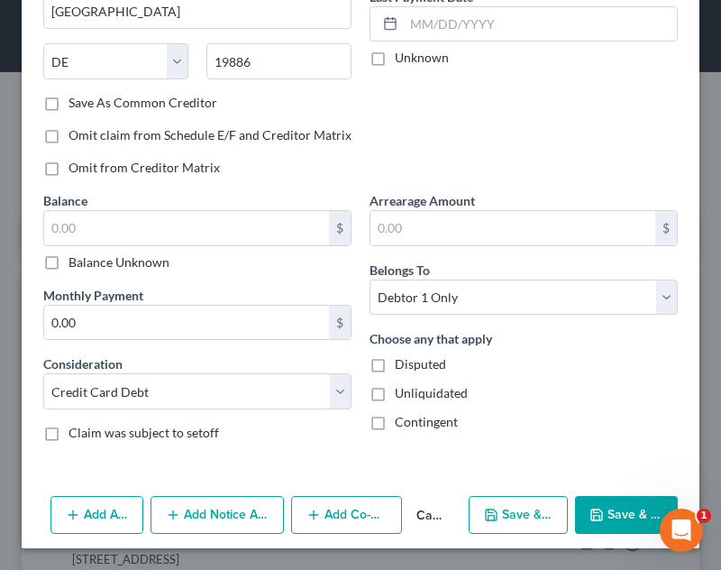
click at [620, 521] on button "Save & Close" at bounding box center [626, 515] width 103 height 38
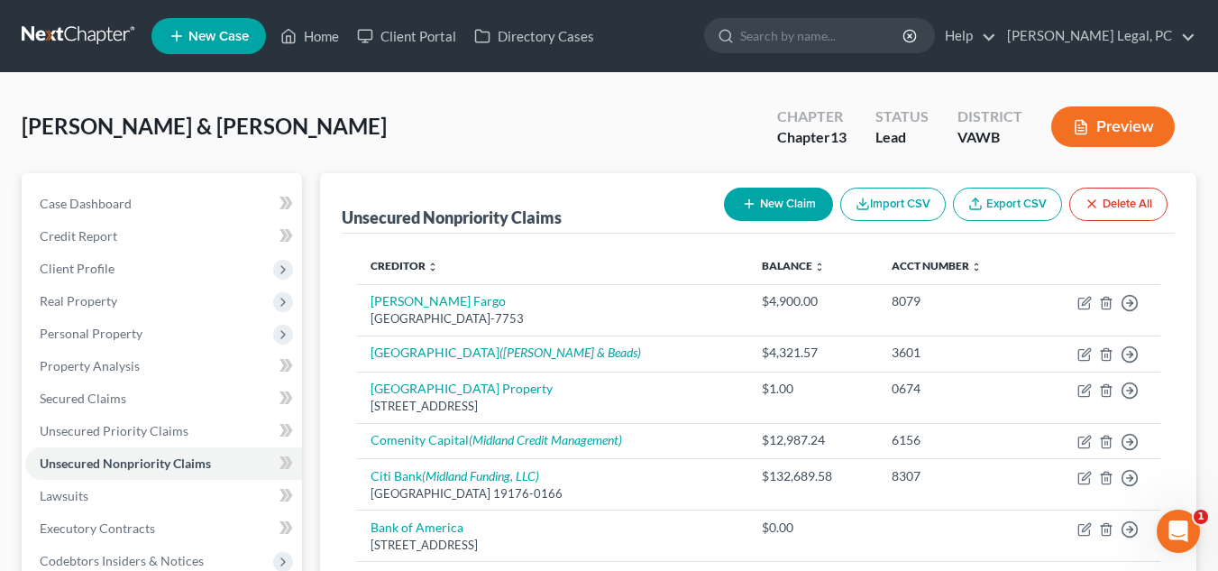
click at [99, 46] on link at bounding box center [79, 36] width 115 height 32
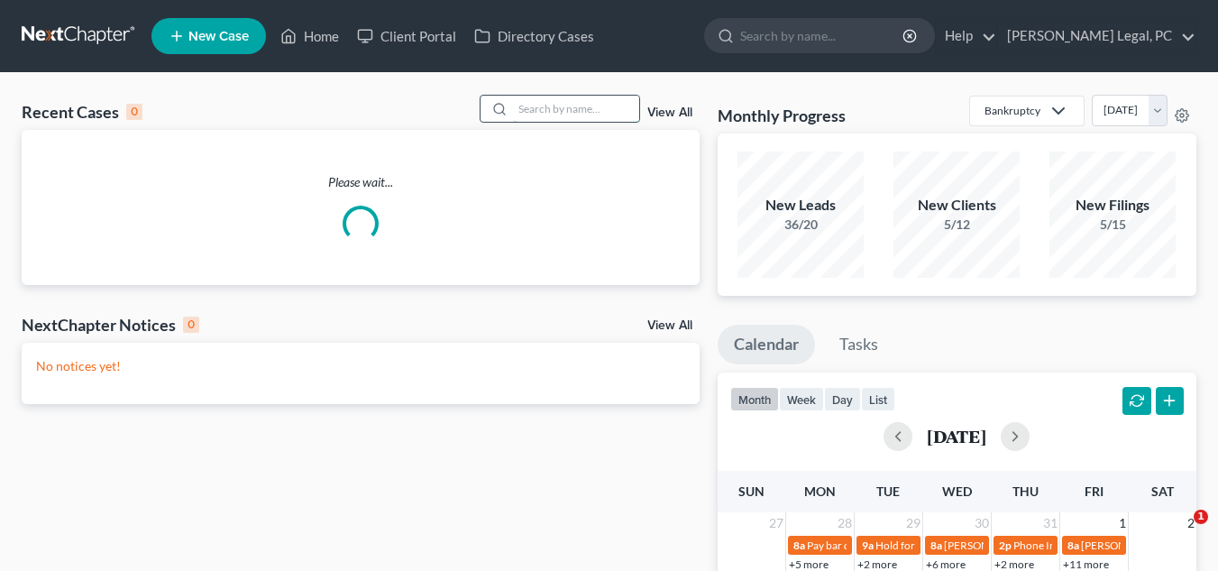
click at [546, 114] on input "search" at bounding box center [576, 109] width 126 height 26
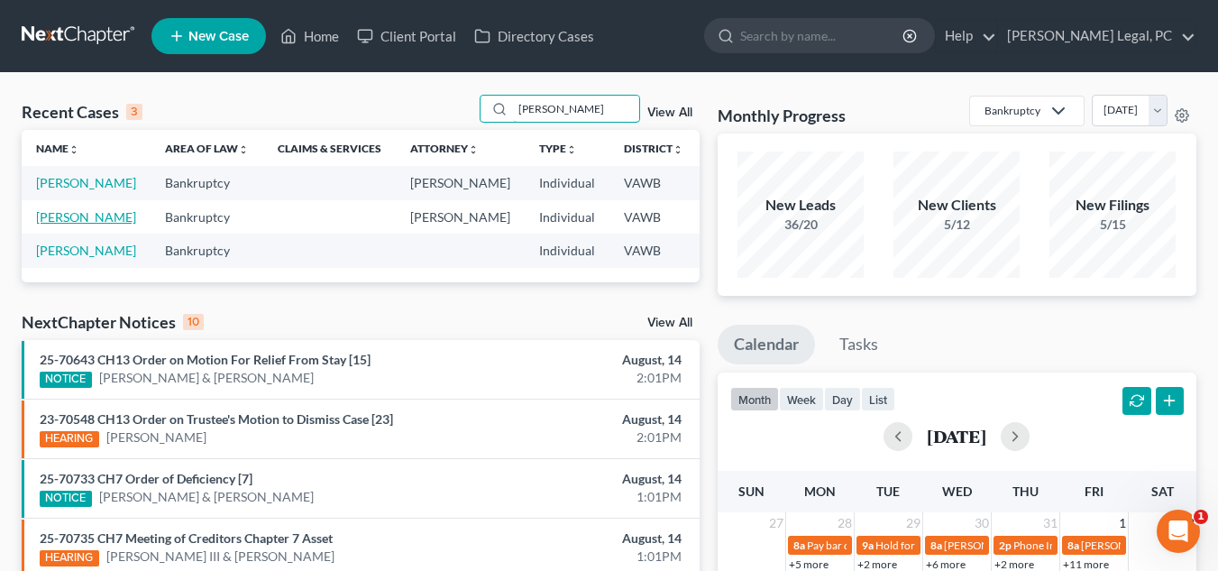
type input "dalton"
click at [61, 224] on link "Dalton, Misty" at bounding box center [86, 216] width 100 height 15
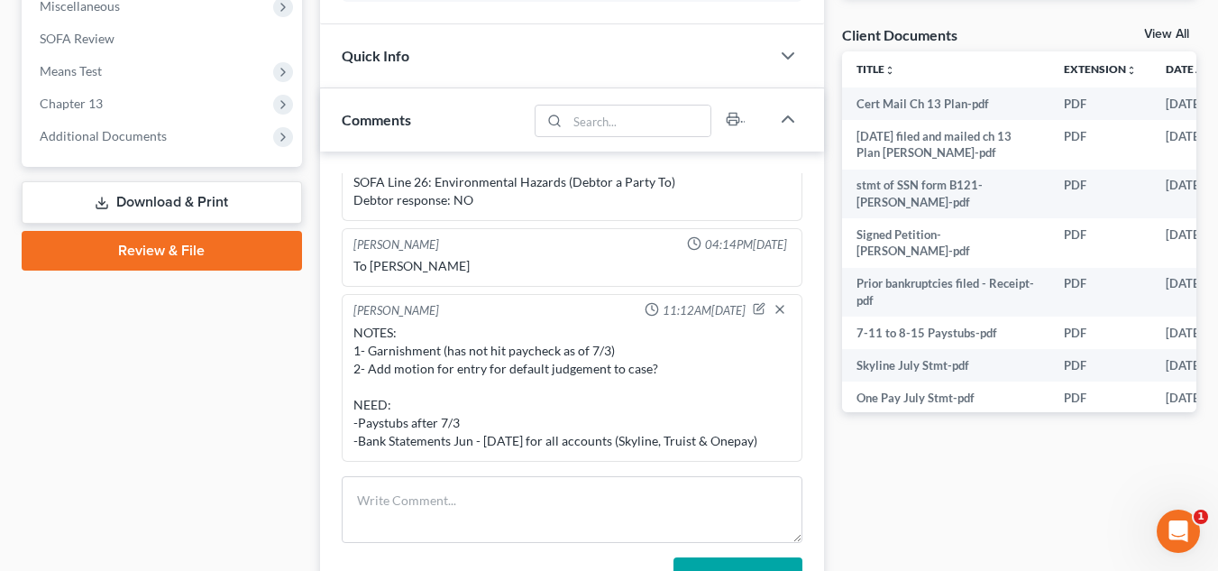
scroll to position [660, 0]
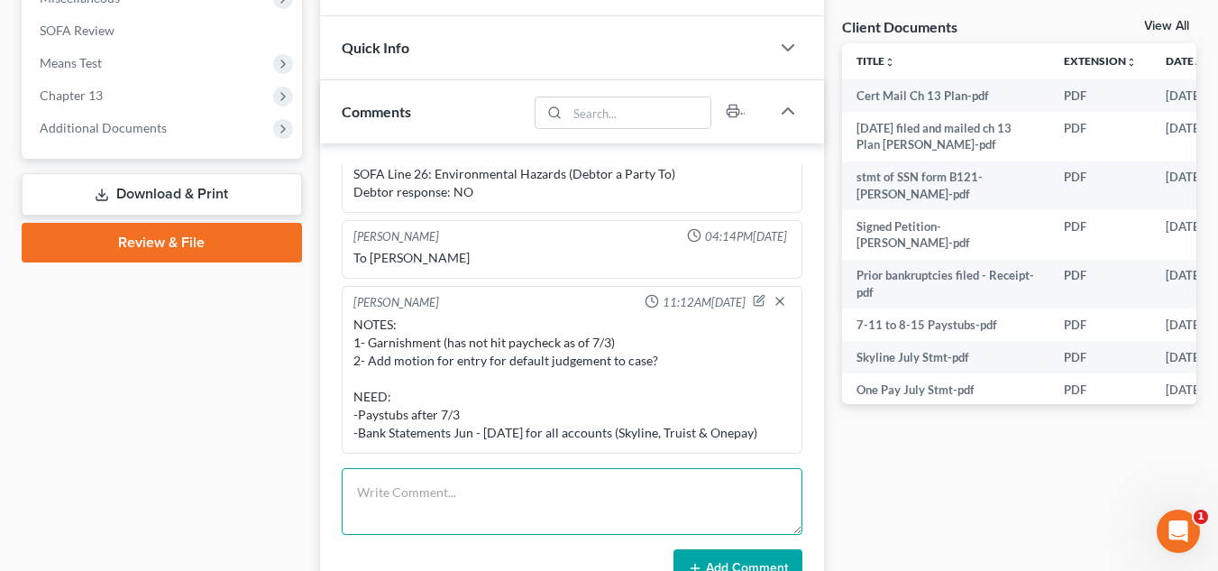
click at [473, 495] on textarea at bounding box center [572, 501] width 461 height 67
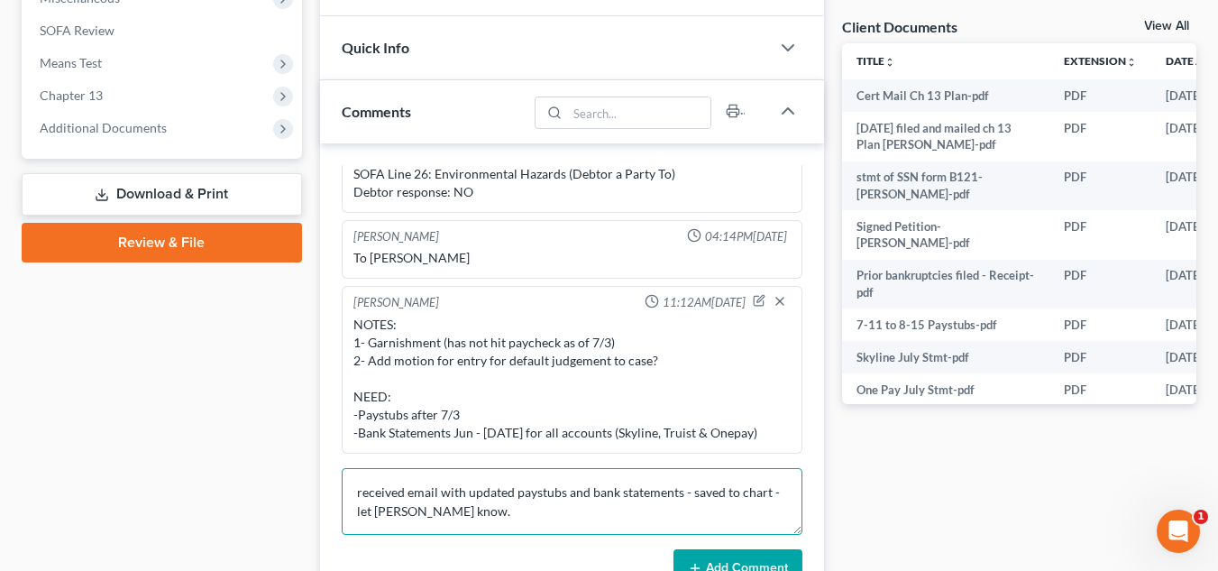
type textarea "received email with updated paystubs and bank statements - saved to chart - let…"
click at [737, 554] on button "Add Comment" at bounding box center [737, 568] width 129 height 38
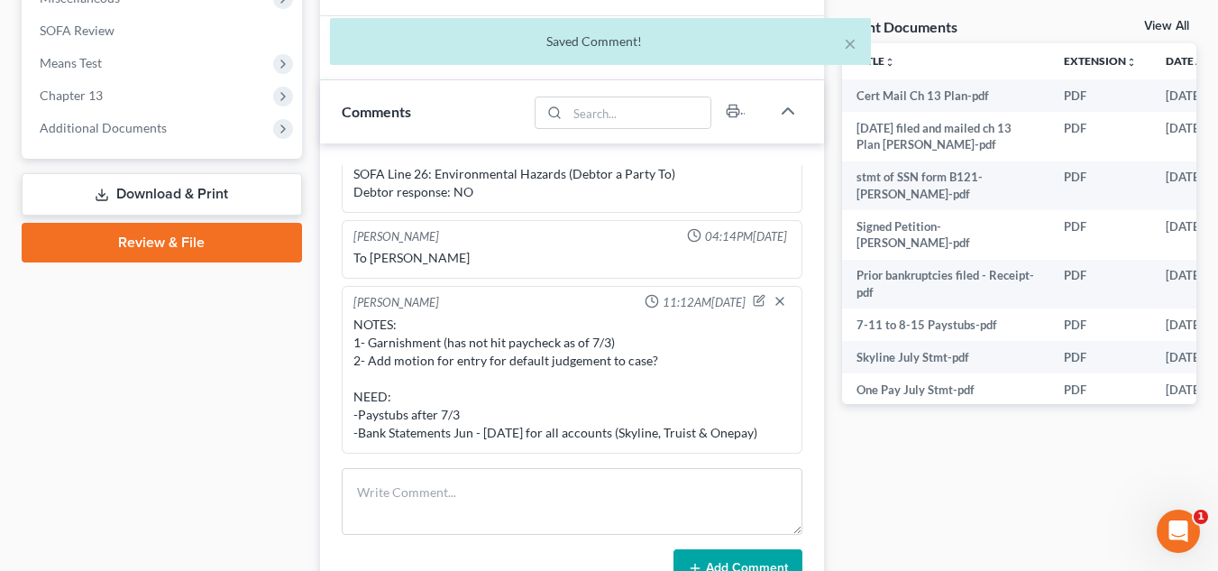
scroll to position [704, 0]
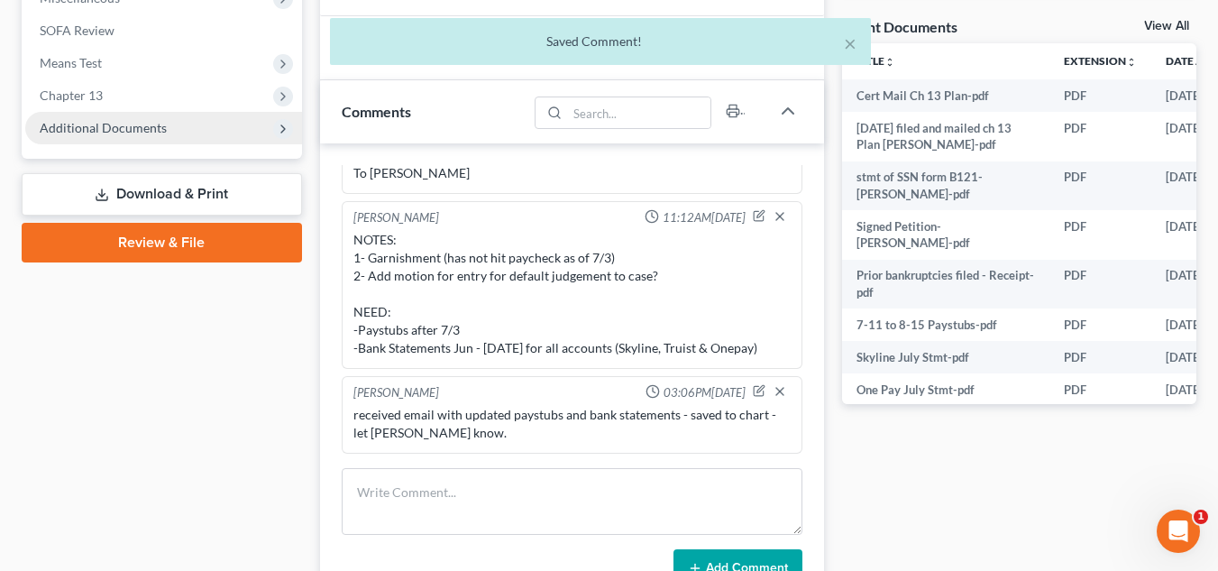
click at [165, 126] on span "Additional Documents" at bounding box center [163, 128] width 277 height 32
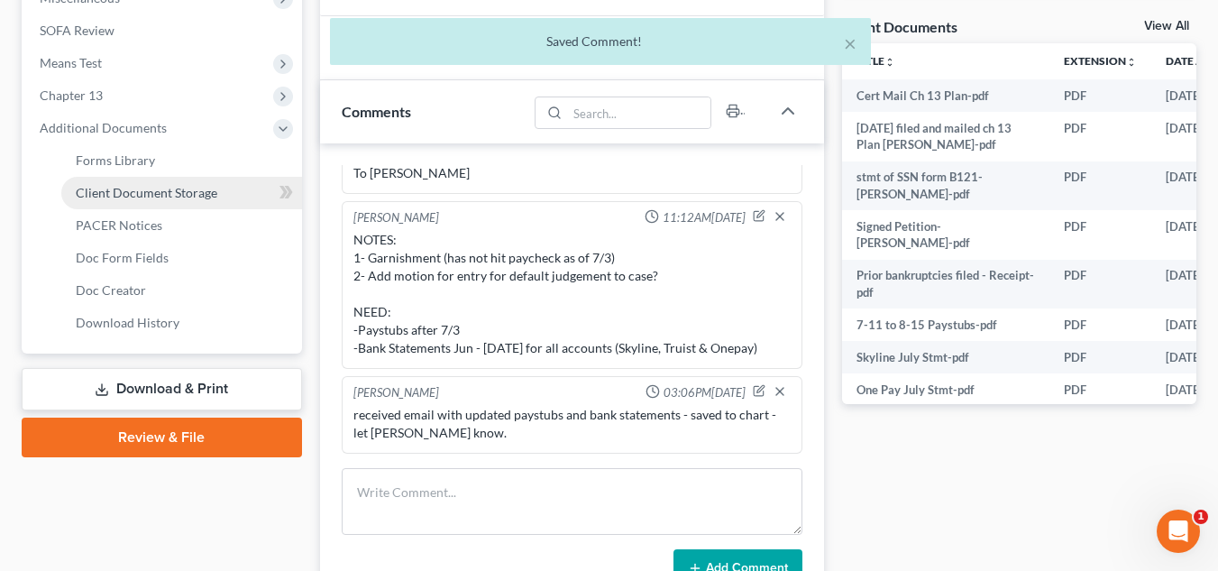
click at [157, 191] on span "Client Document Storage" at bounding box center [146, 192] width 141 height 15
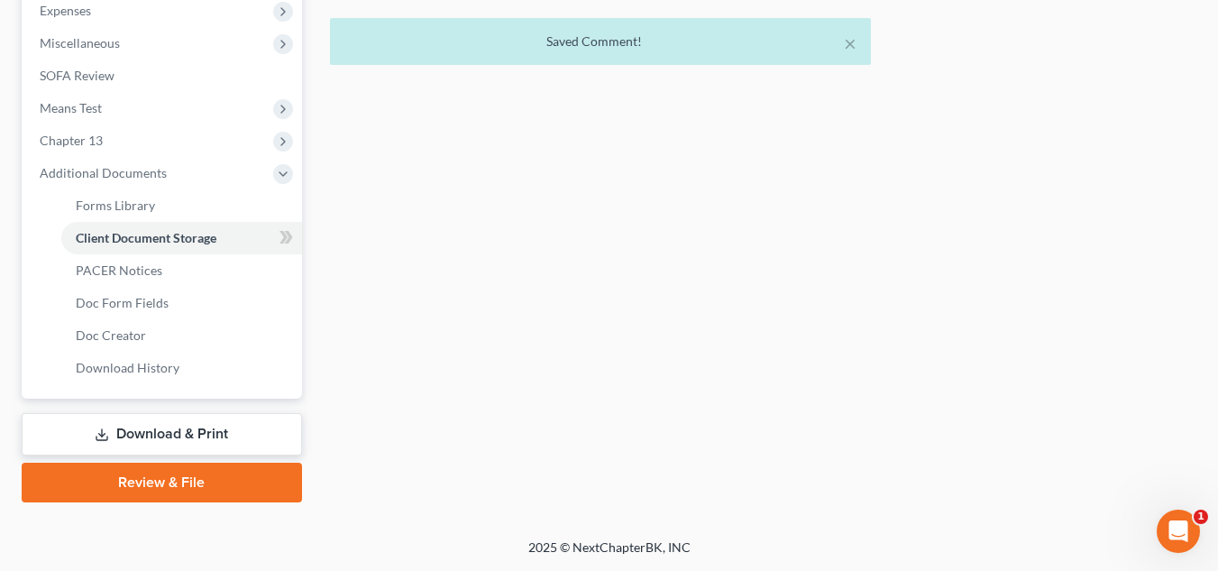
scroll to position [427, 0]
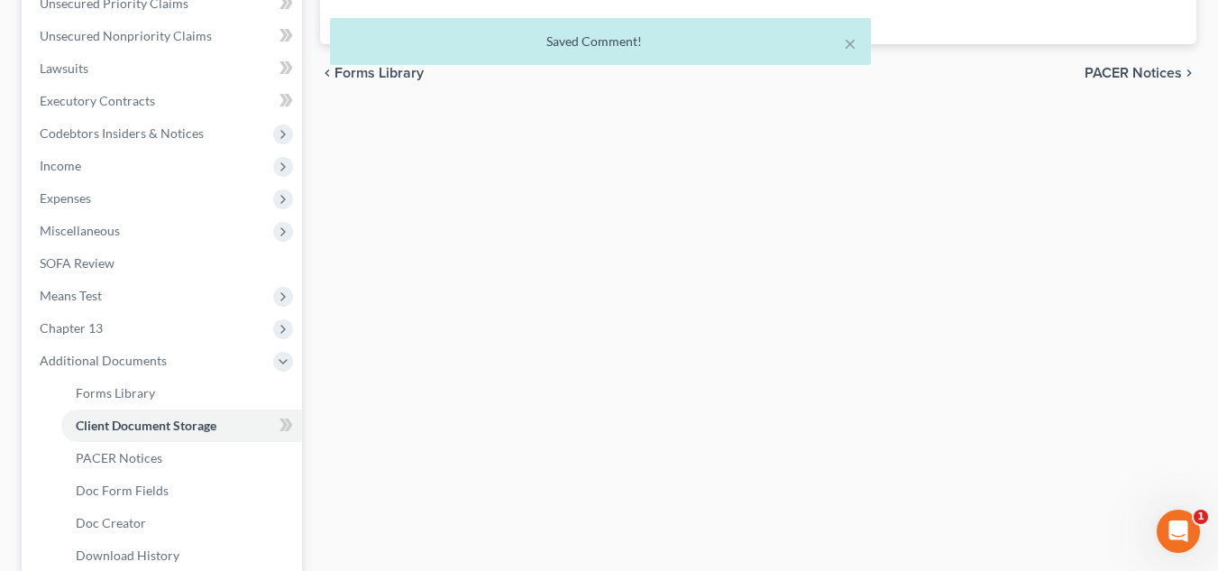
select select "0"
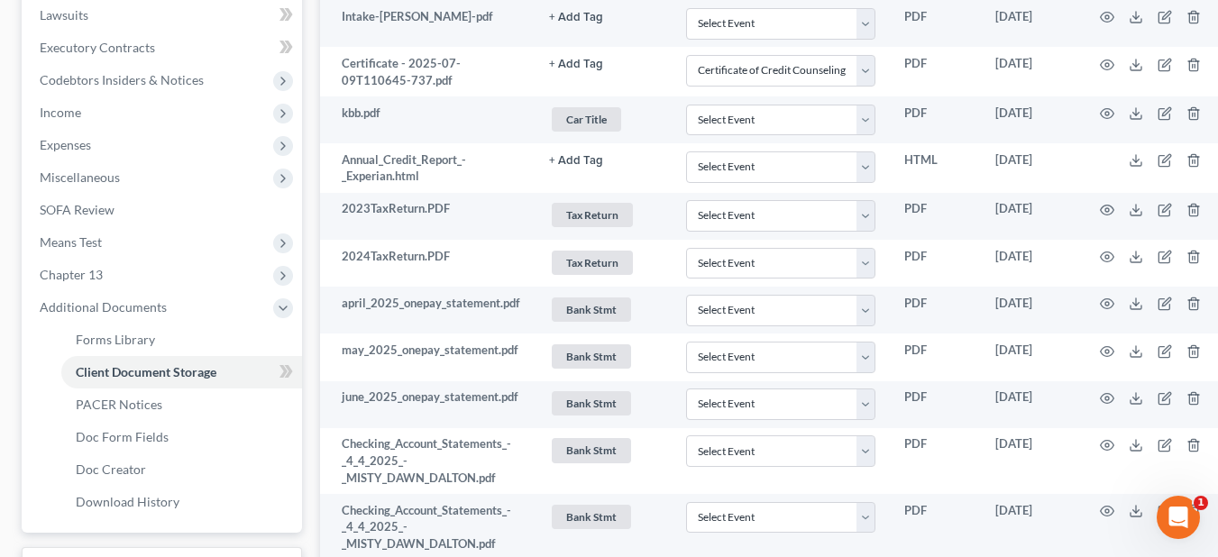
scroll to position [0, 0]
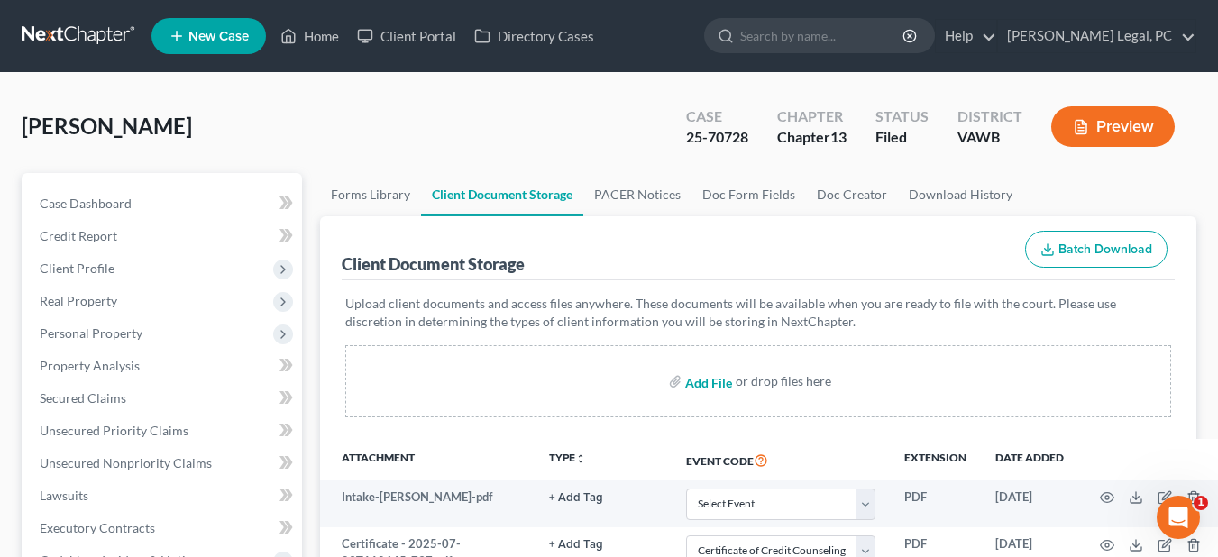
click at [710, 381] on input "file" at bounding box center [706, 381] width 43 height 32
type input "C:\fakepath\Paystubs Jul - Aug 15.pdf"
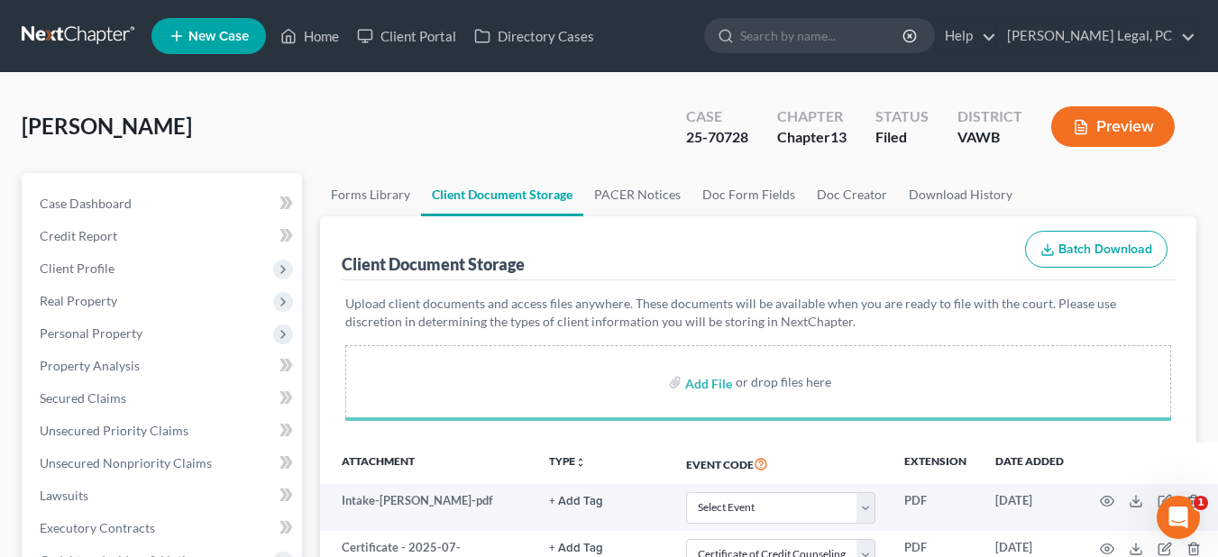
select select "0"
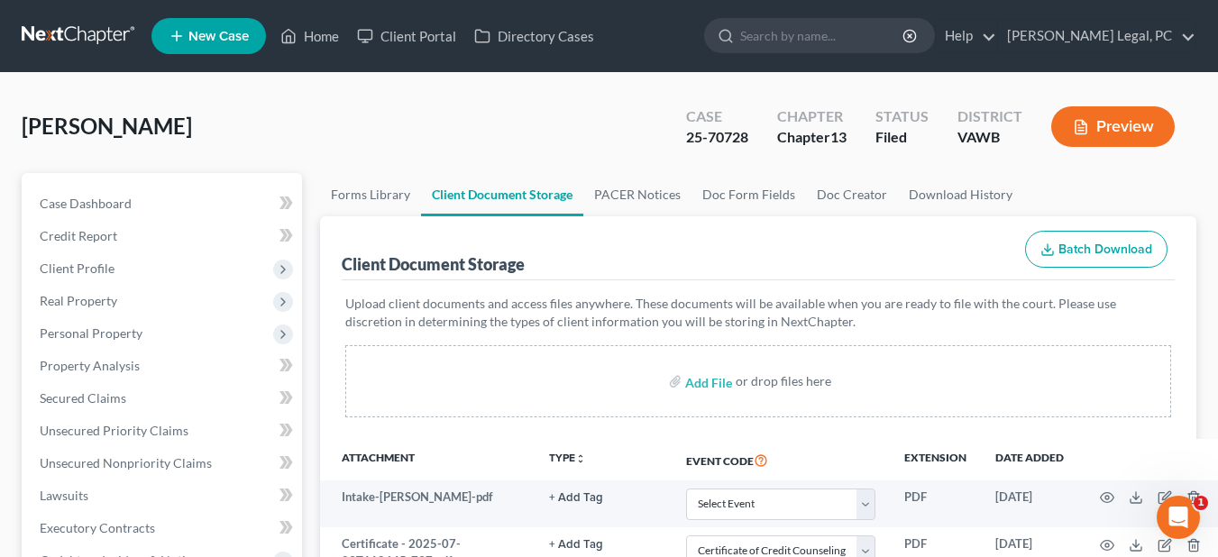
select select "0"
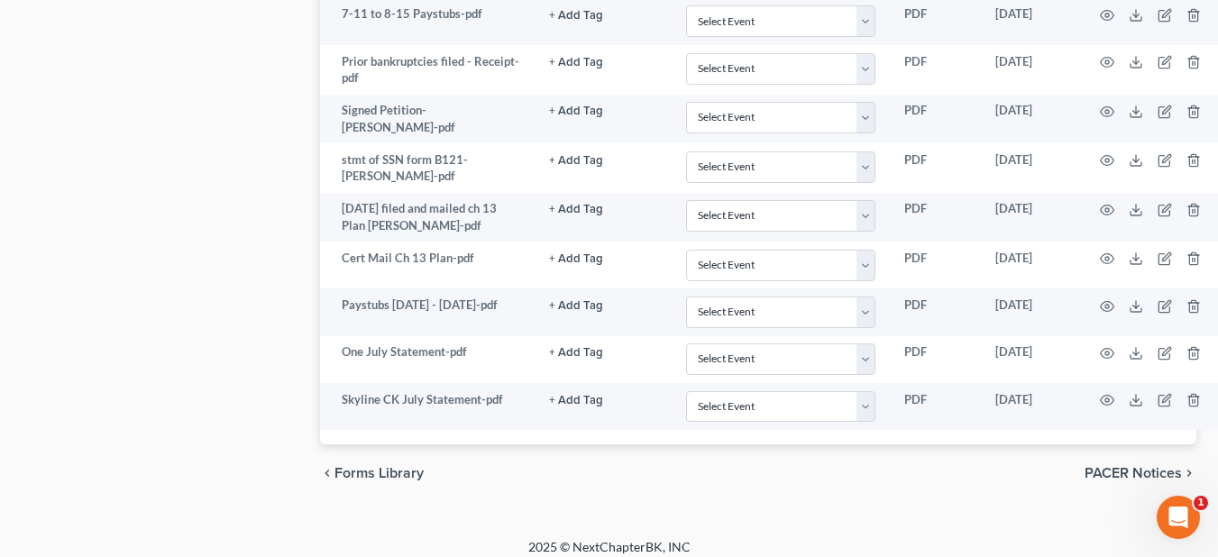
scroll to position [3331, 0]
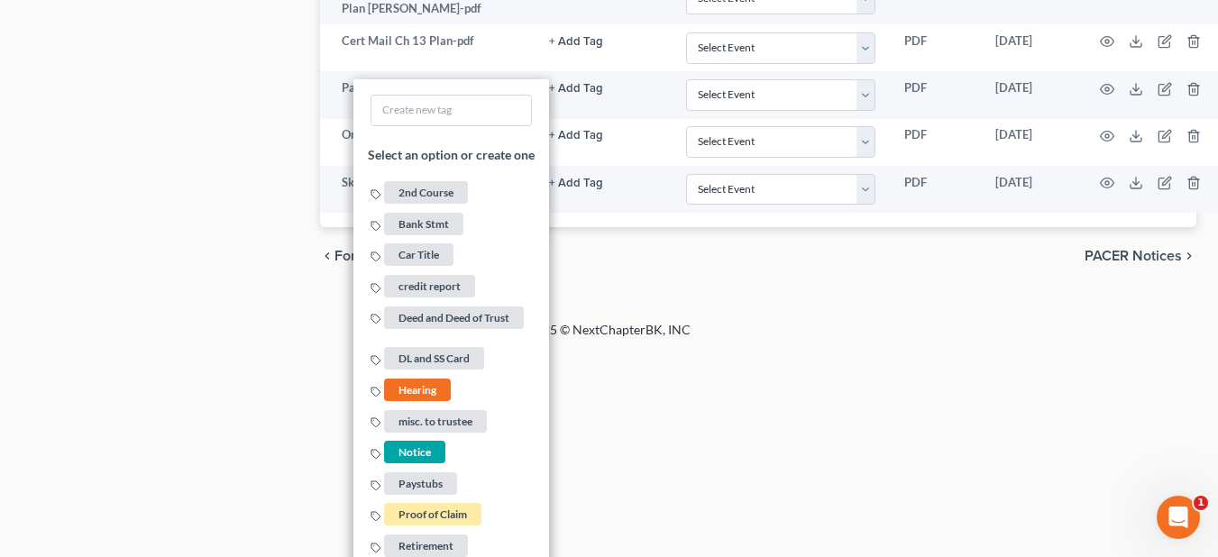
scroll to position [3577, 0]
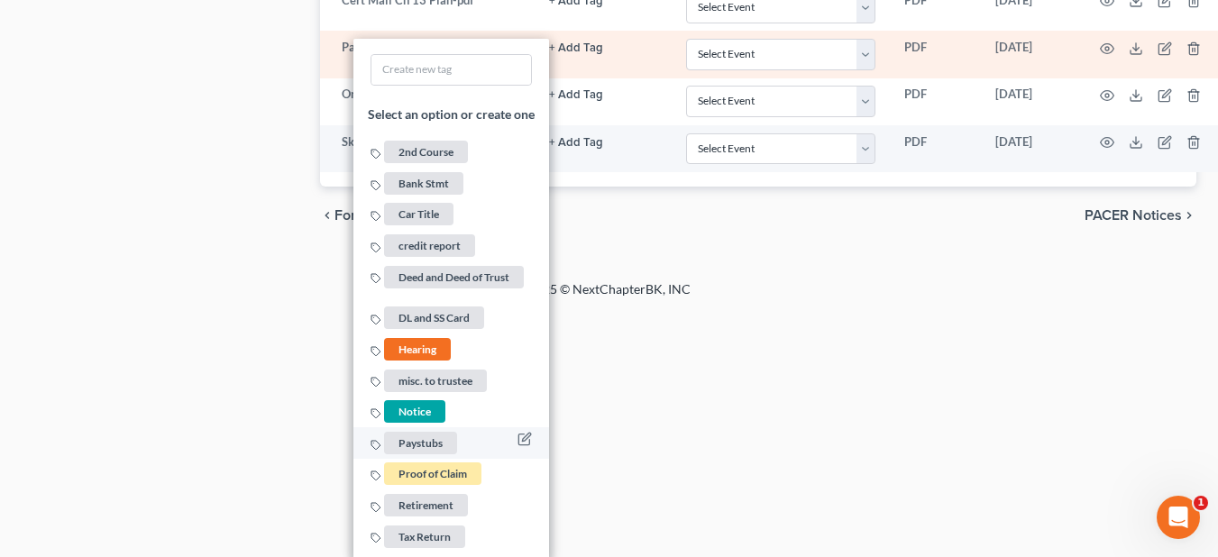
click at [419, 432] on span "Paystubs" at bounding box center [420, 443] width 73 height 23
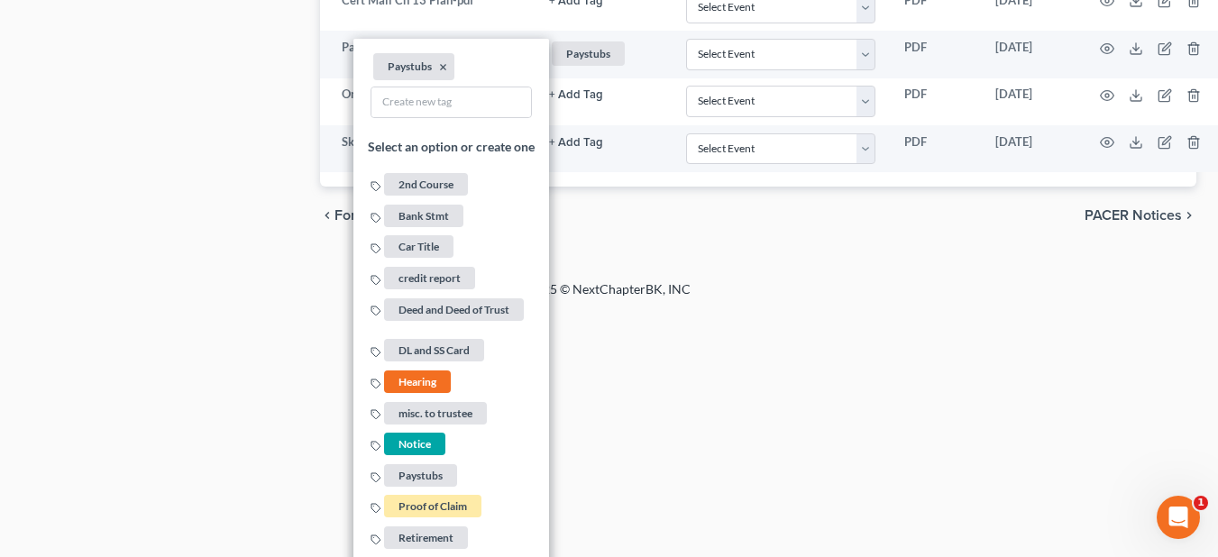
click at [684, 310] on div "2025 © NextChapterBK, INC" at bounding box center [609, 296] width 1027 height 32
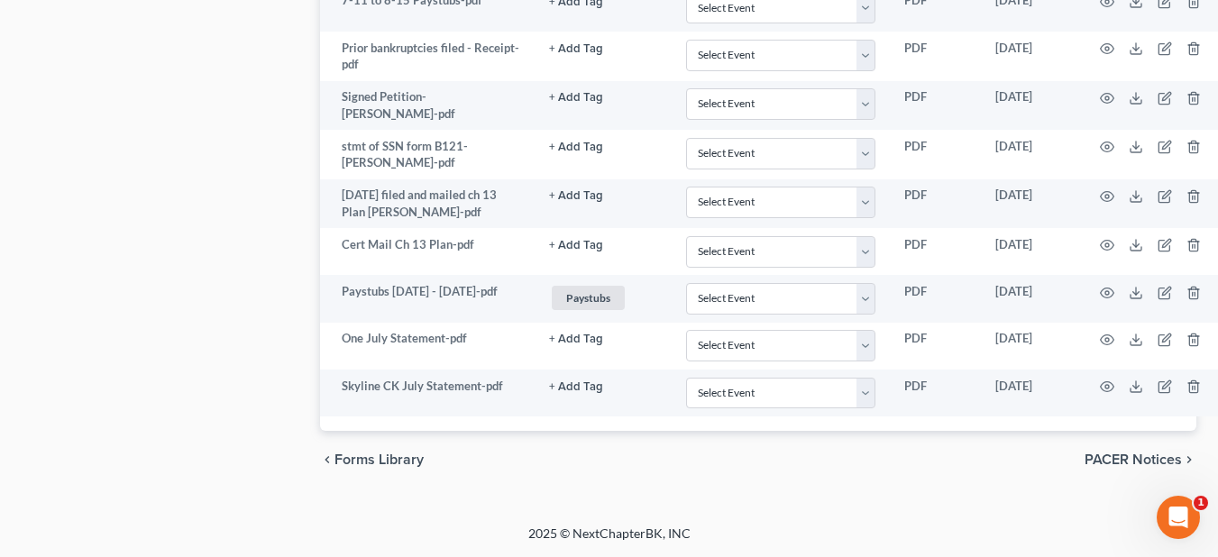
scroll to position [3331, 0]
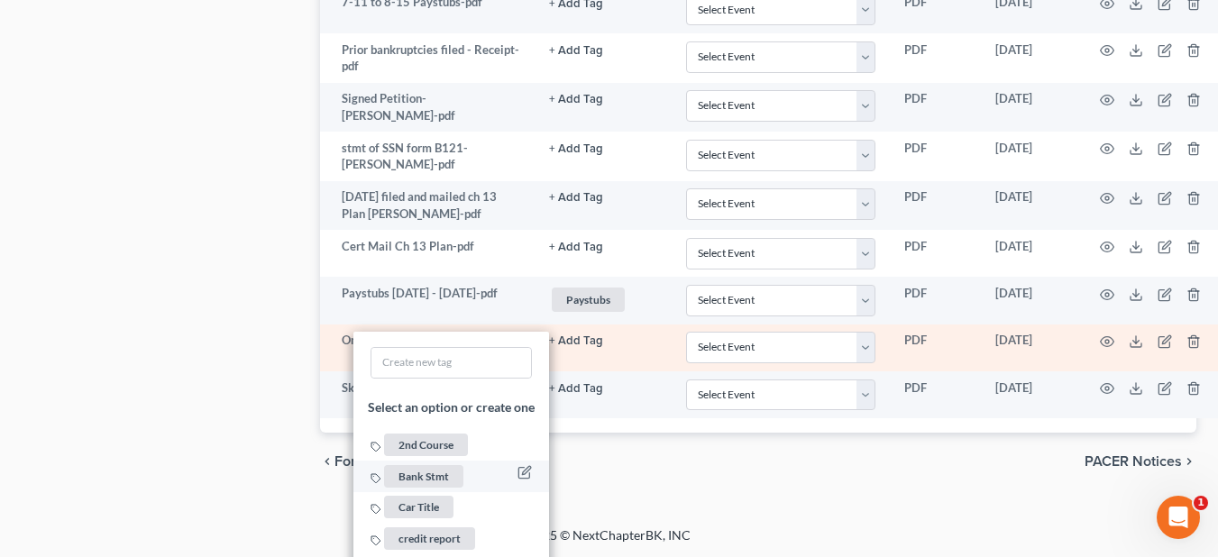
click at [425, 468] on span "Bank Stmt" at bounding box center [423, 476] width 79 height 23
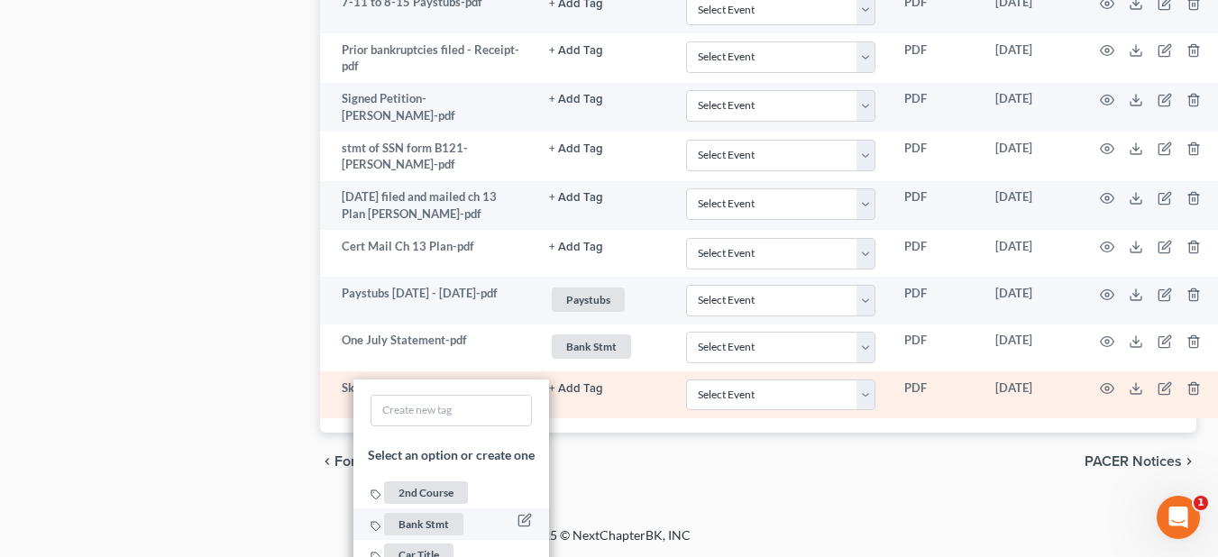
click at [402, 522] on span "Bank Stmt" at bounding box center [423, 523] width 79 height 23
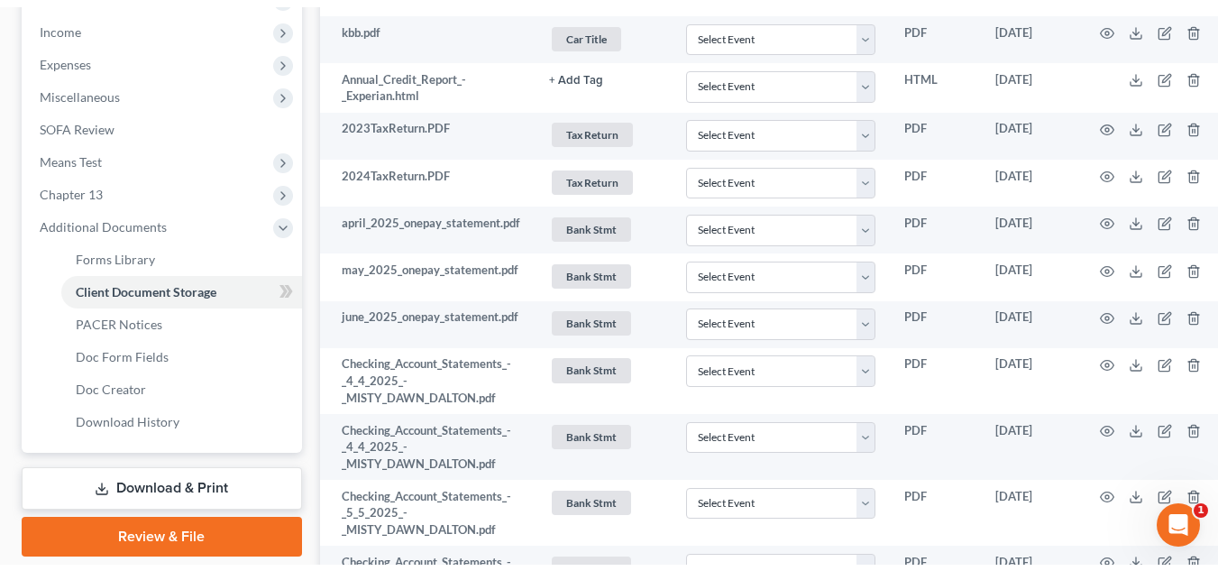
scroll to position [0, 0]
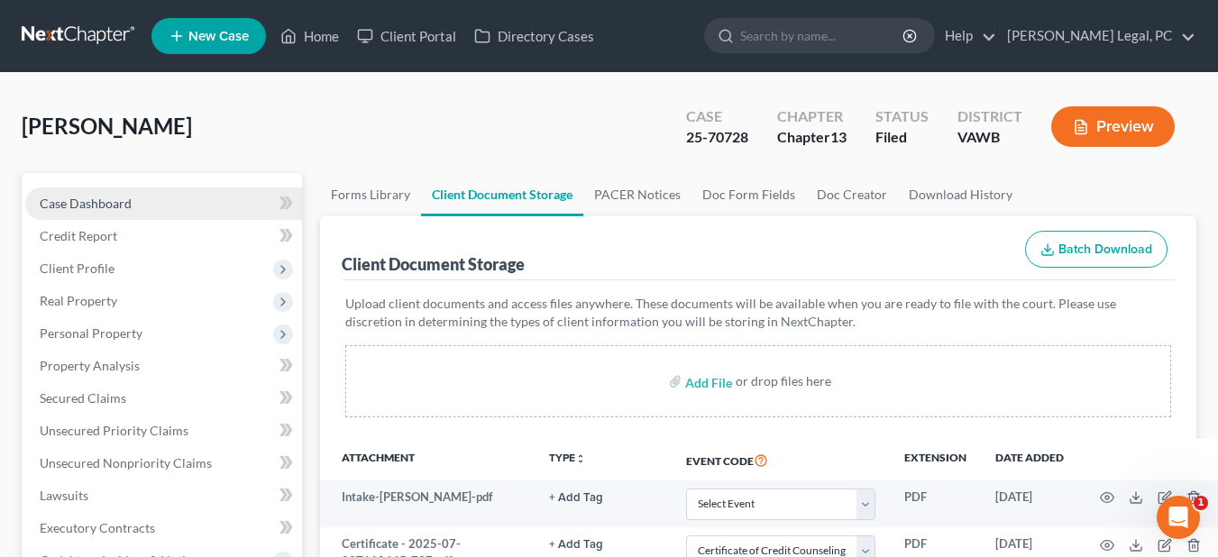
click at [94, 201] on span "Case Dashboard" at bounding box center [86, 203] width 92 height 15
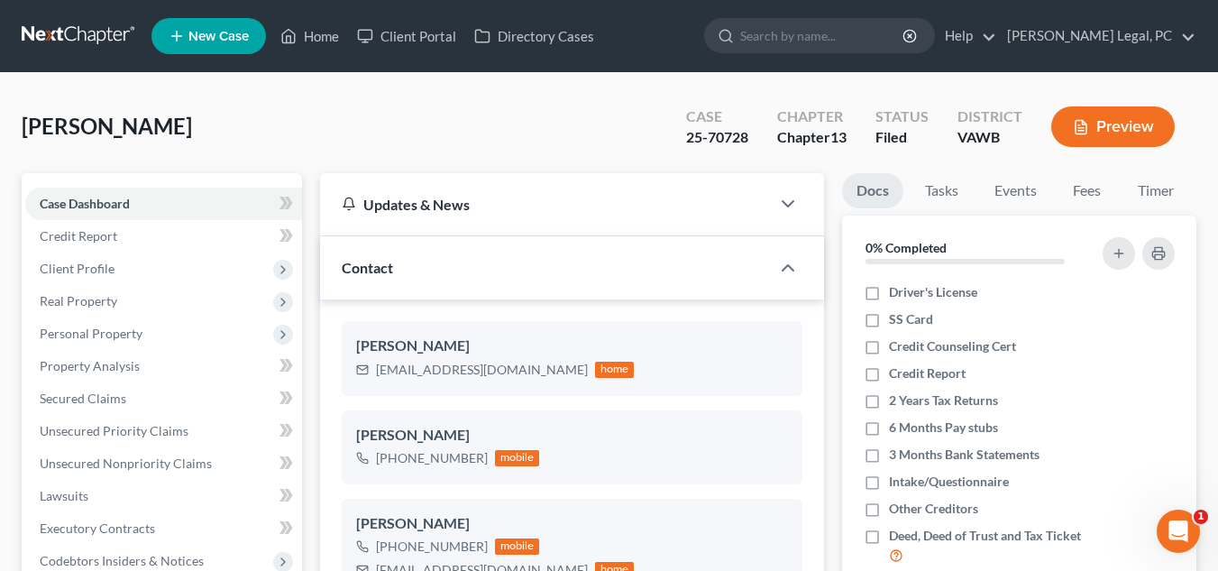
scroll to position [704, 0]
